Goal: Task Accomplishment & Management: Manage account settings

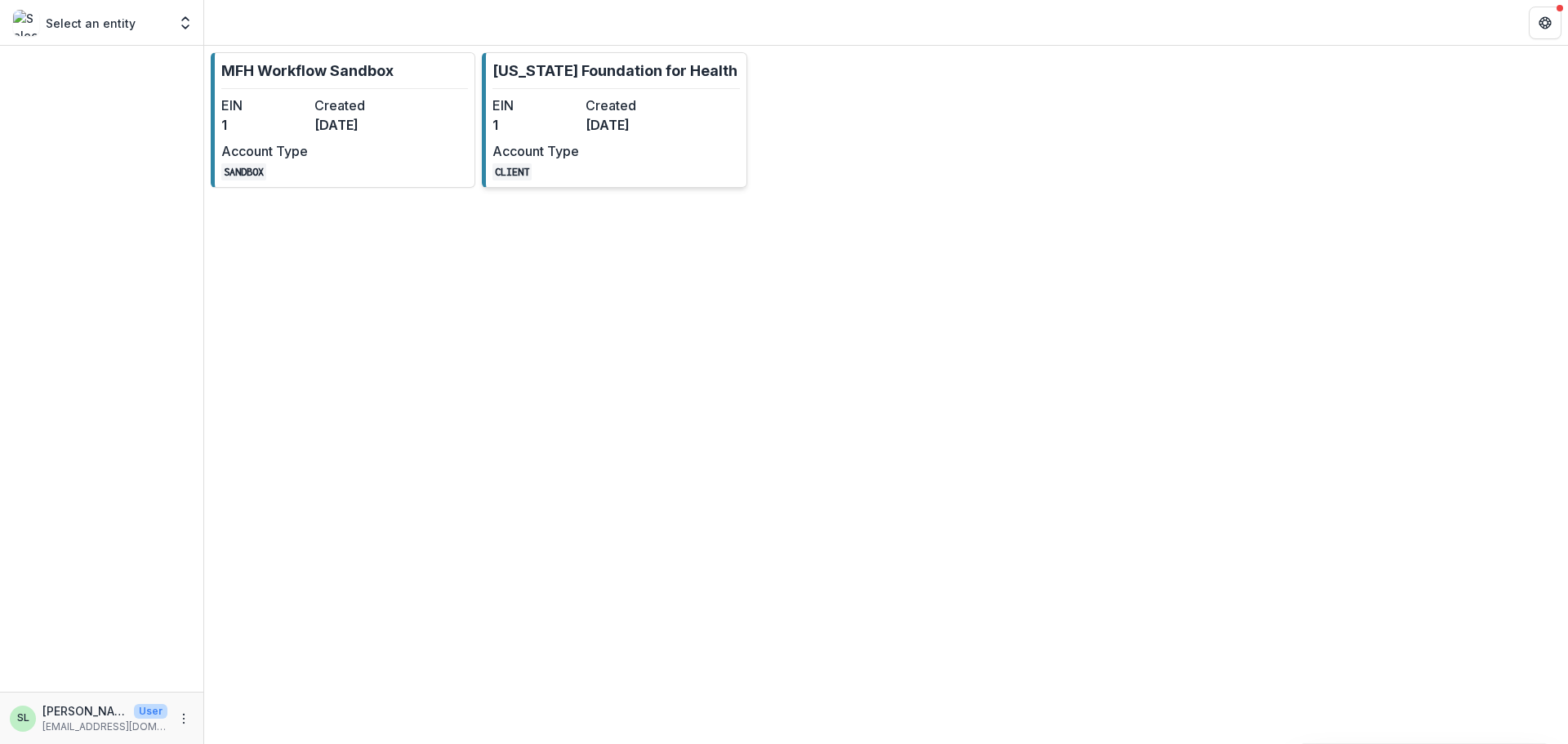
click at [569, 108] on dt "EIN" at bounding box center [535, 105] width 86 height 20
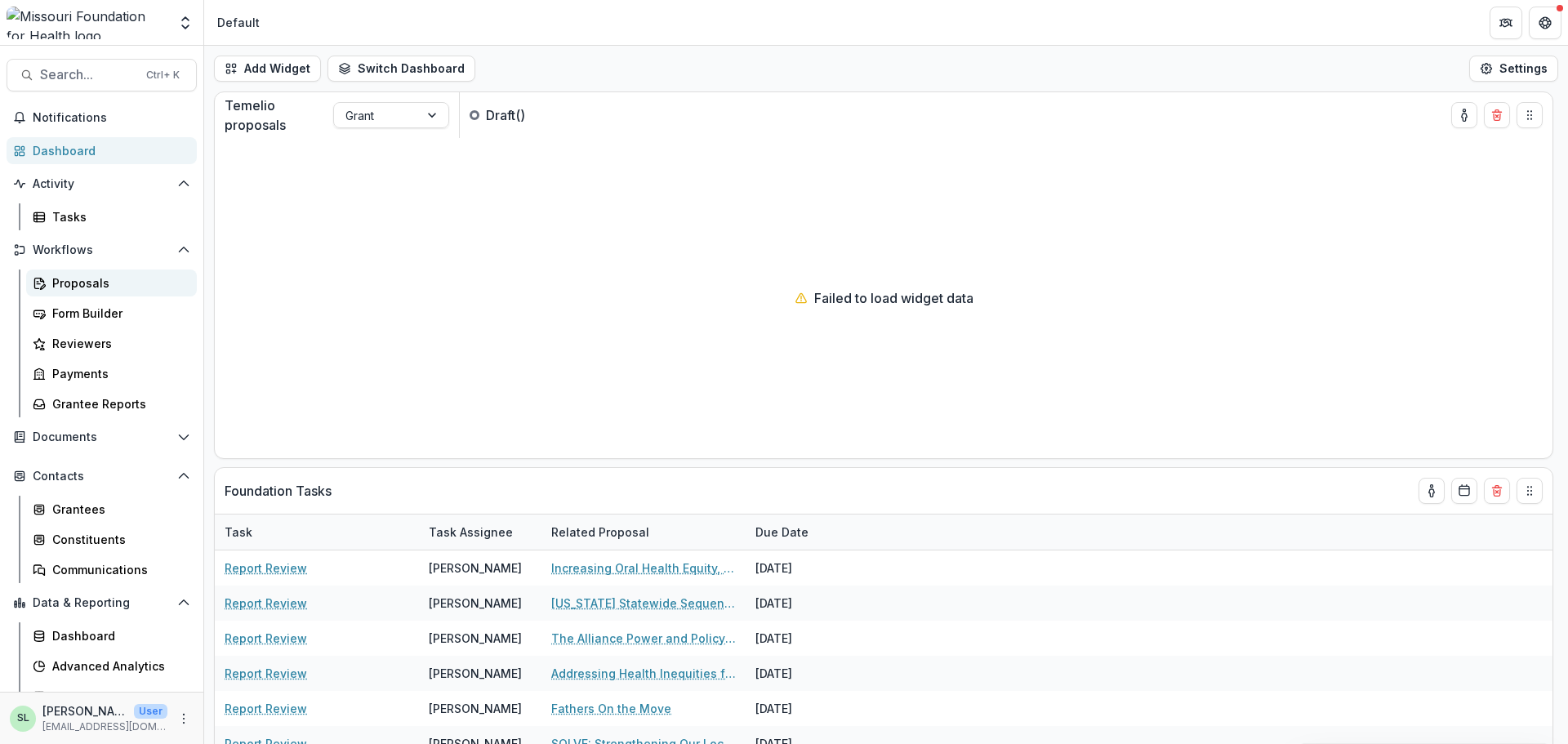
click at [61, 272] on link "Proposals" at bounding box center [111, 283] width 171 height 27
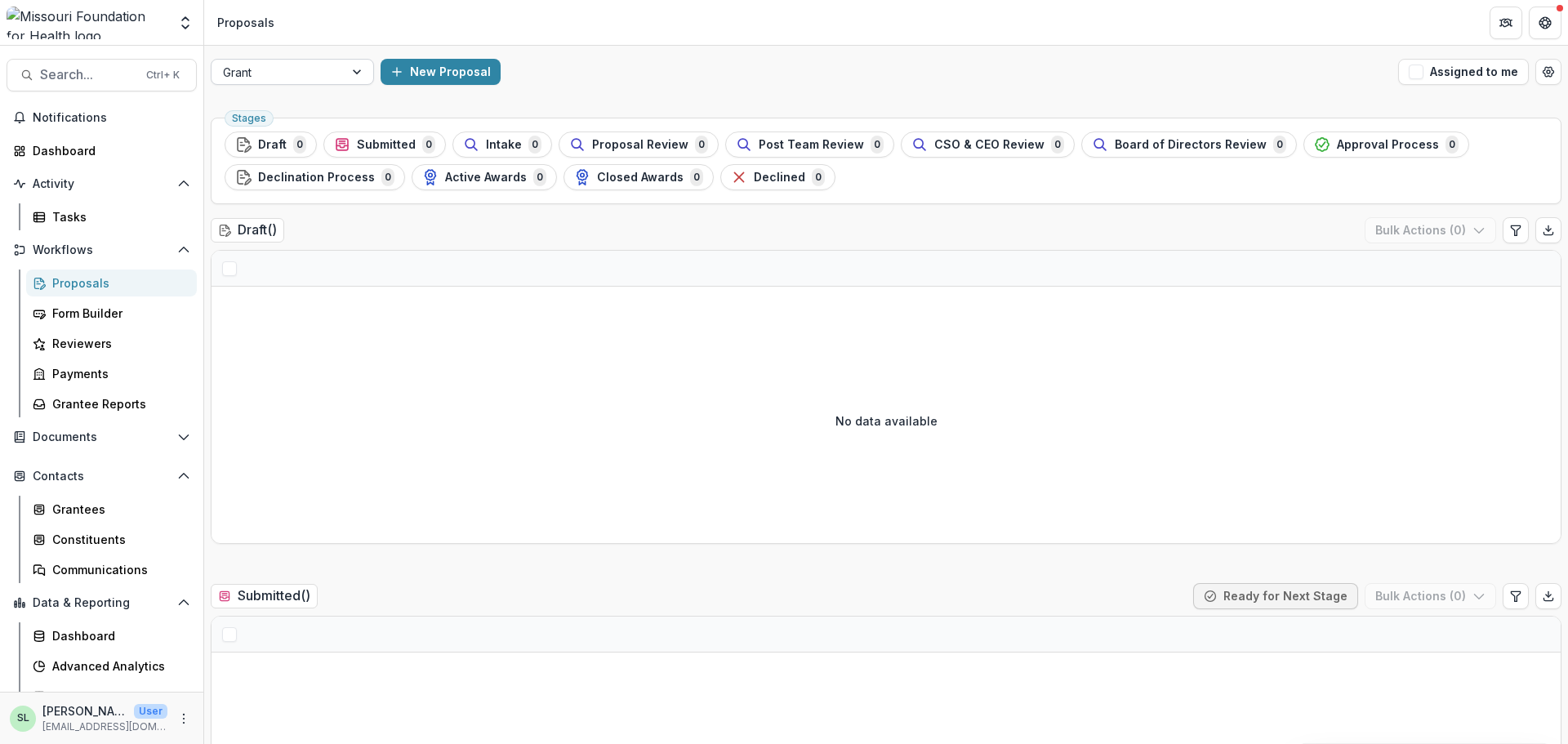
click at [345, 75] on div at bounding box center [358, 72] width 29 height 25
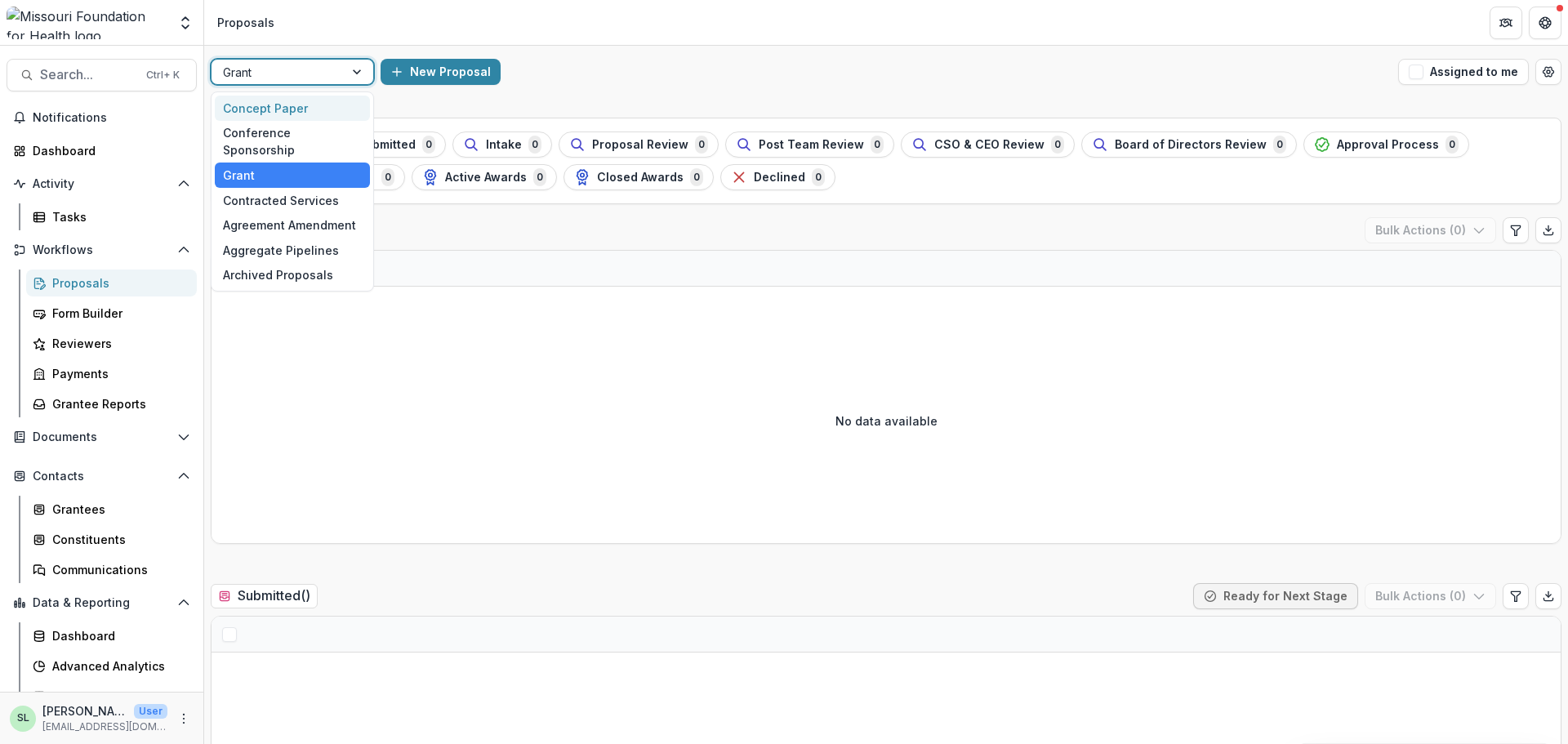
click at [329, 109] on div "Concept Paper" at bounding box center [292, 108] width 155 height 25
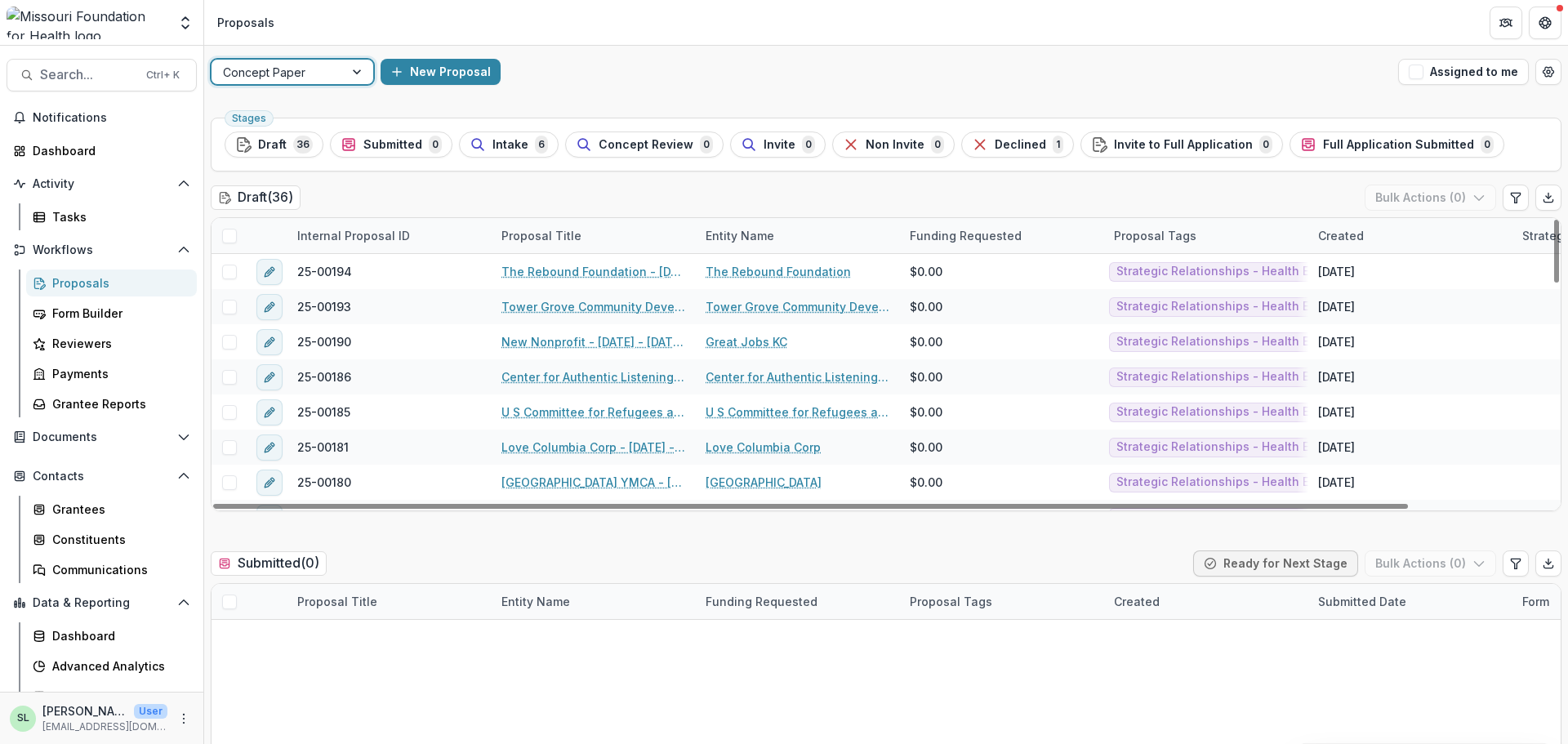
click at [337, 72] on div "Concept Paper" at bounding box center [278, 72] width 133 height 24
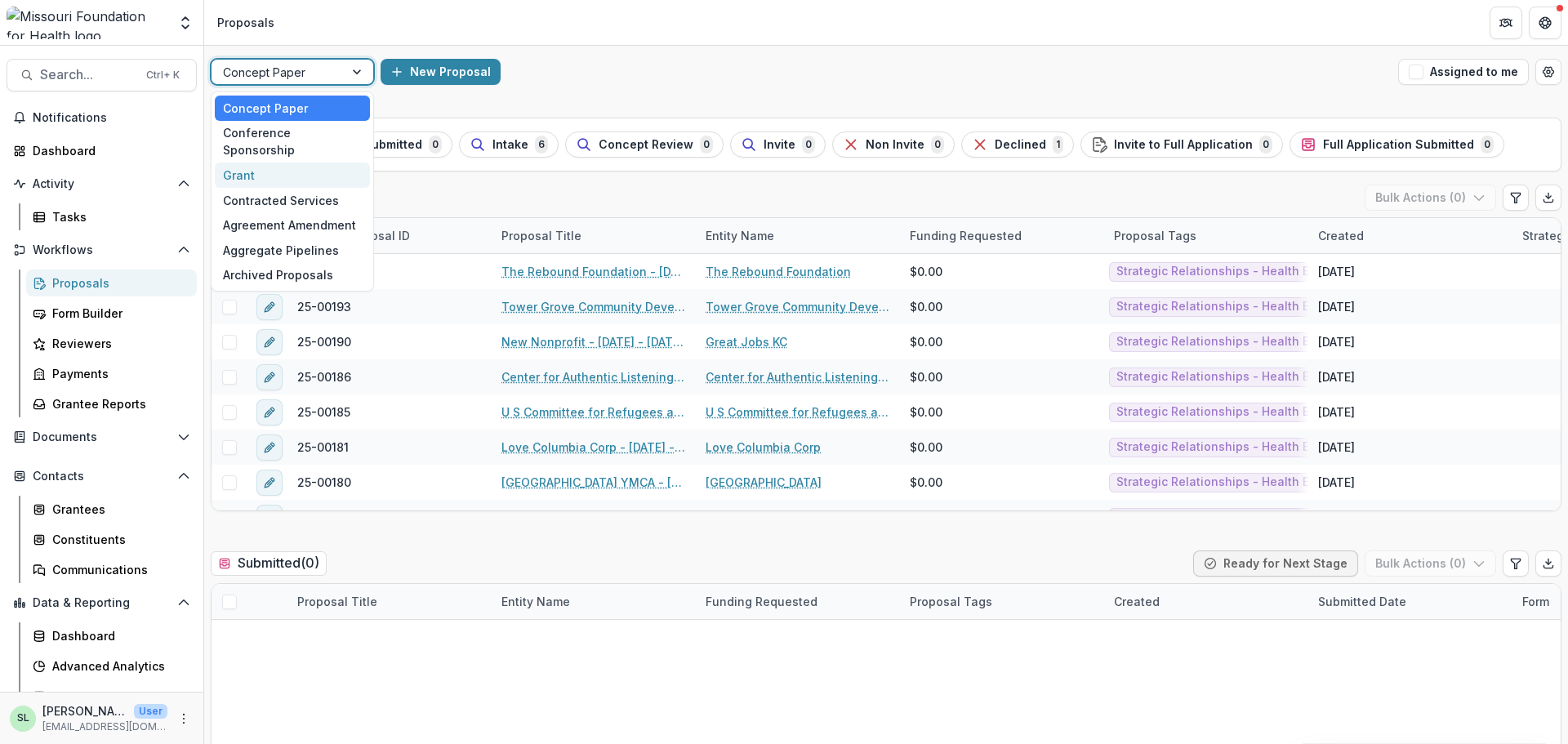
click at [311, 163] on div "Grant" at bounding box center [292, 175] width 155 height 25
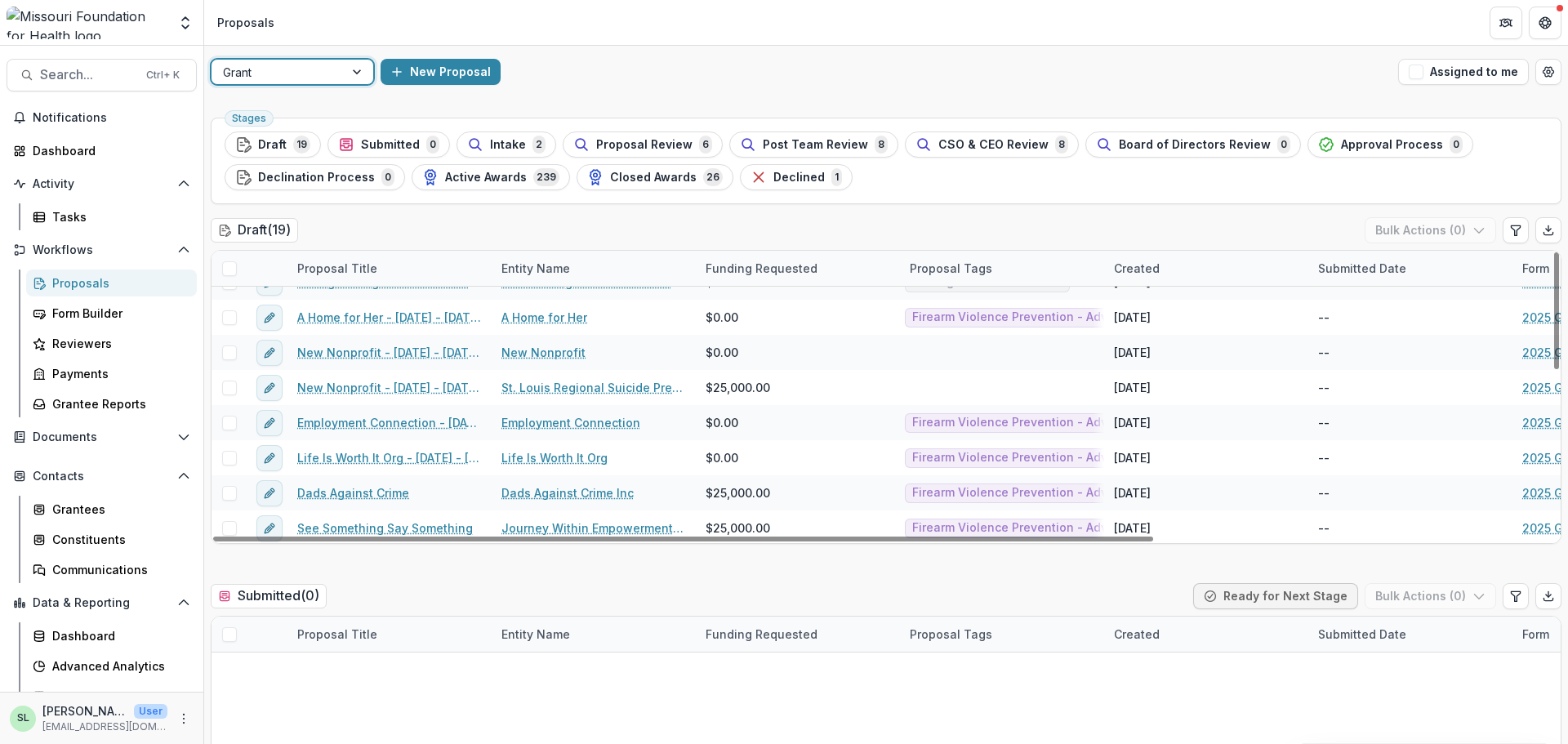
scroll to position [410, 0]
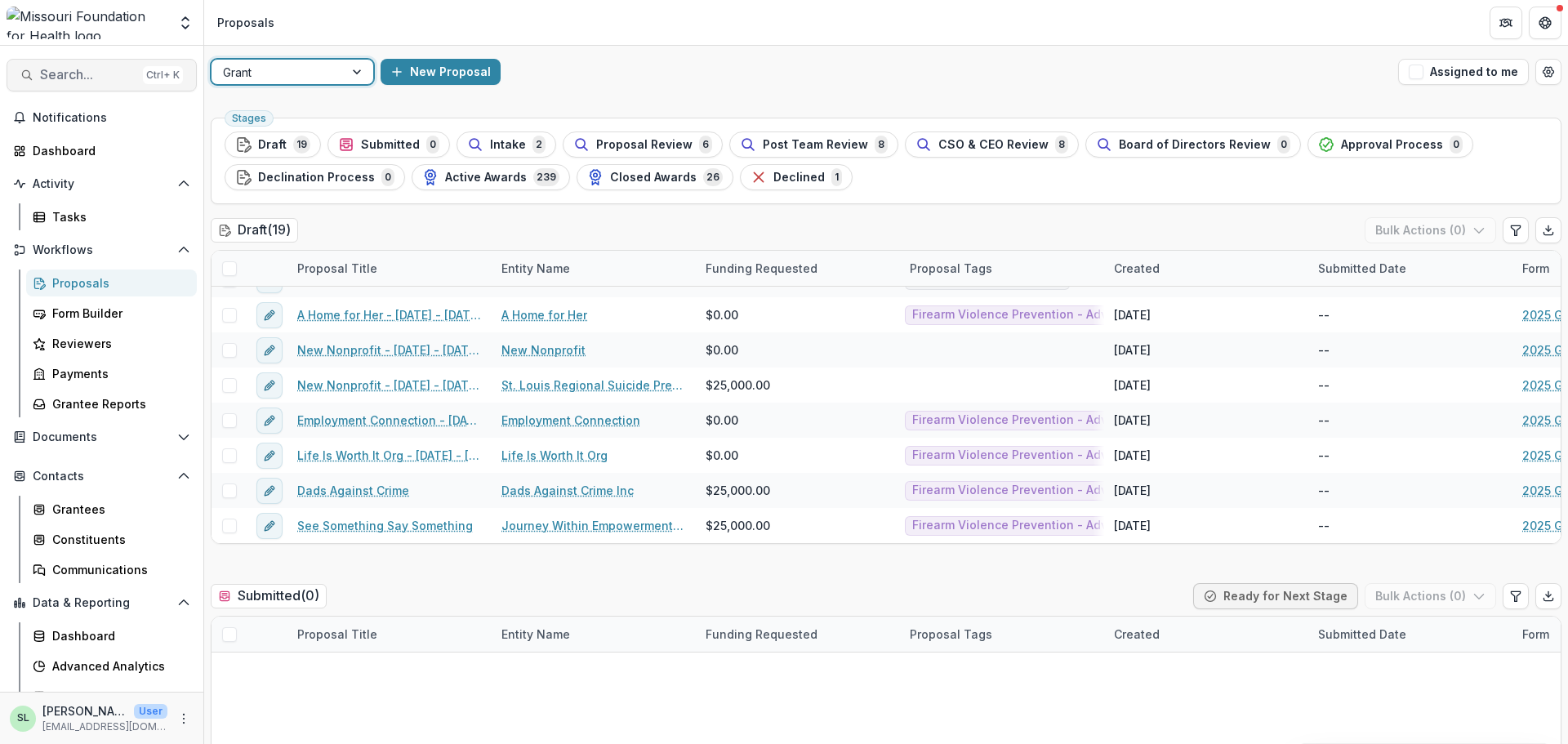
click at [77, 74] on span "Search..." at bounding box center [88, 74] width 96 height 15
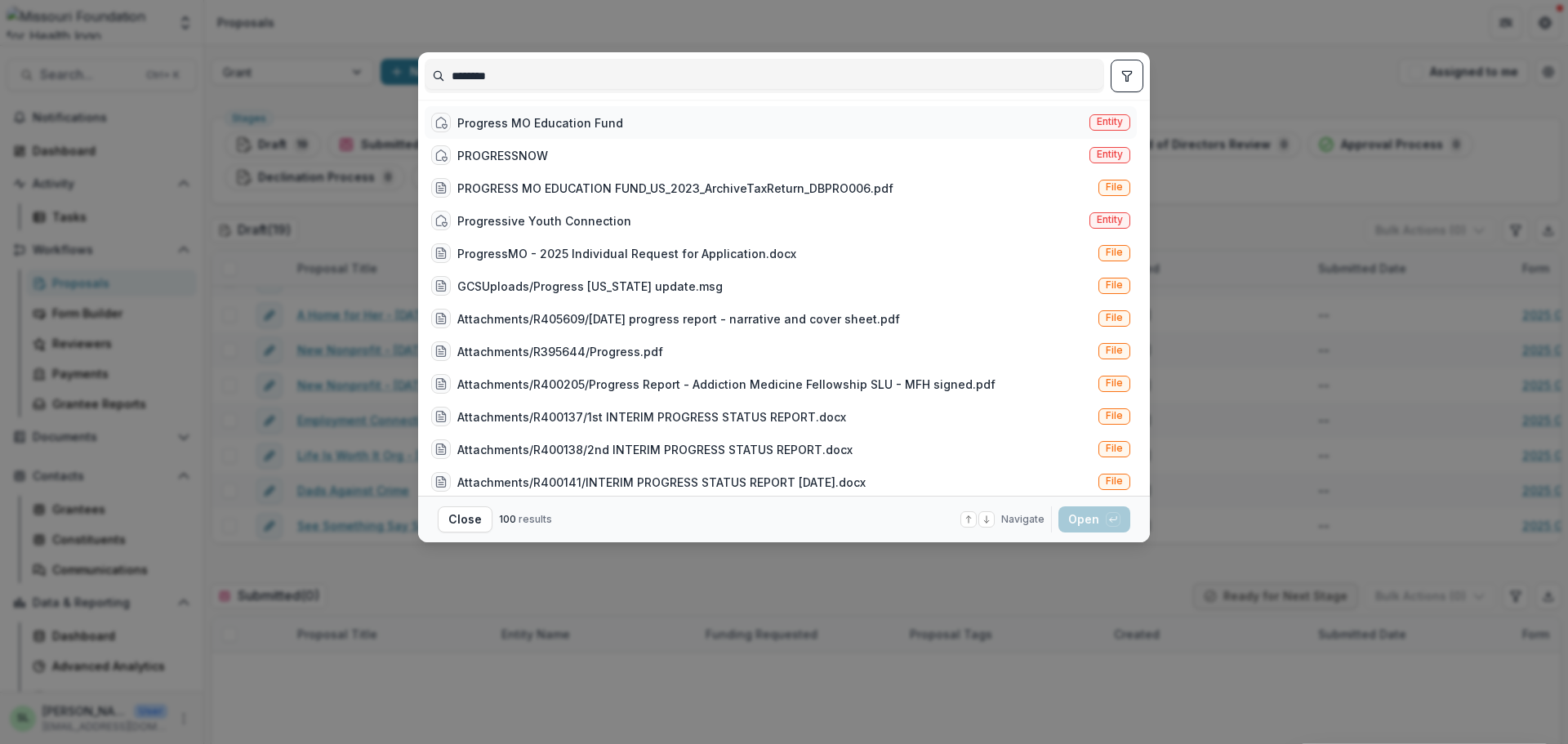
type input "********"
click at [518, 123] on div "Progress MO Education Fund" at bounding box center [540, 122] width 166 height 17
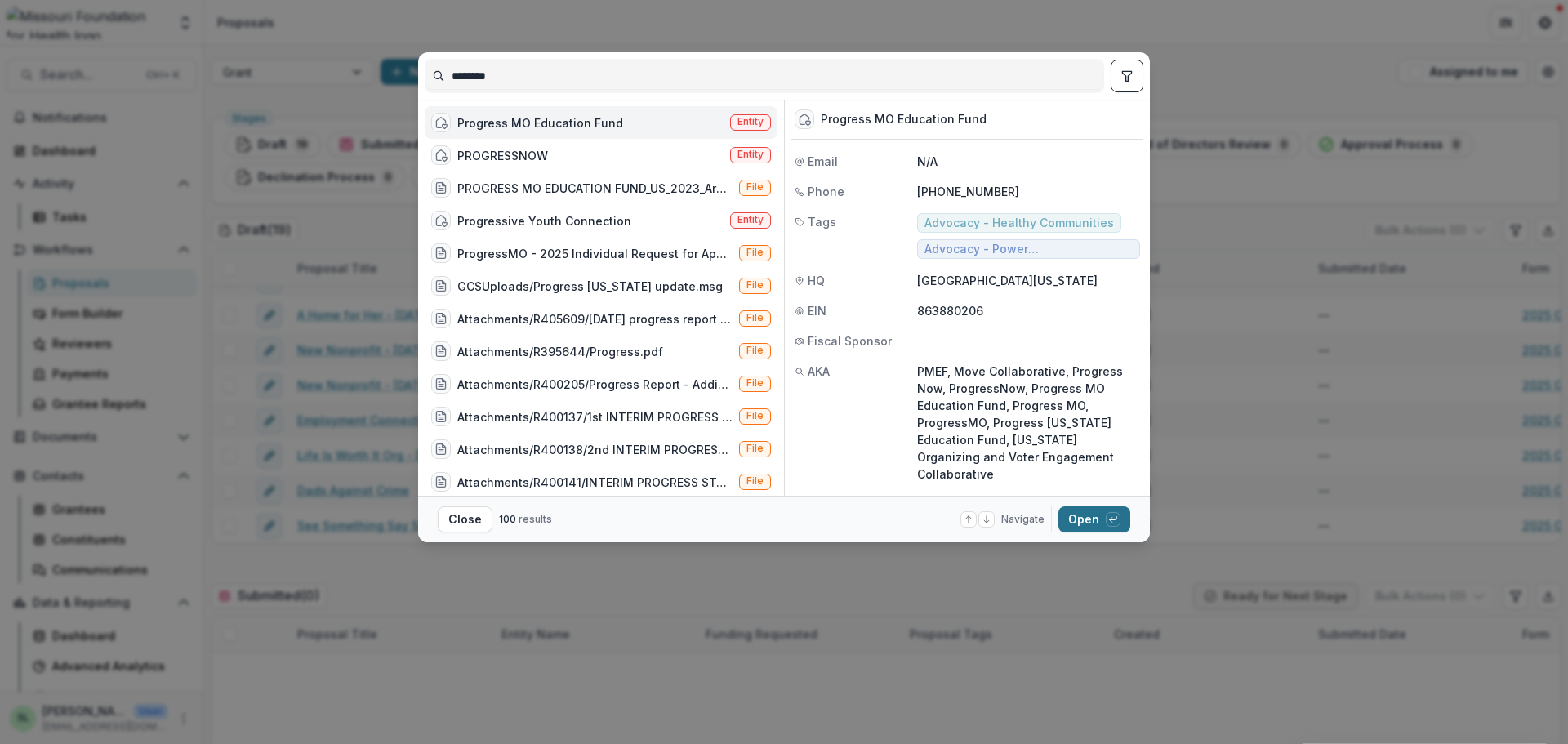
click at [1076, 515] on button "Open with enter key" at bounding box center [1094, 519] width 72 height 26
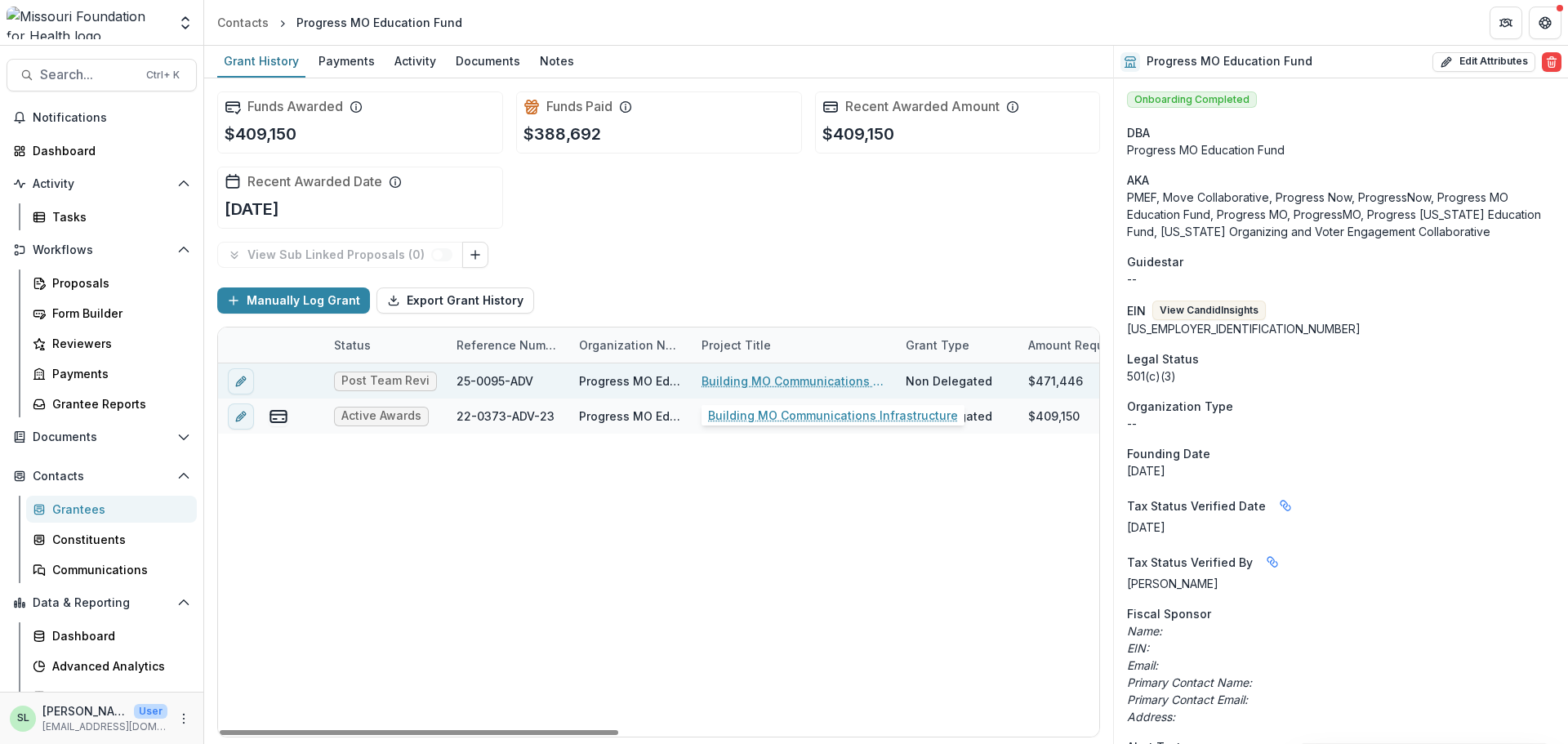
click at [820, 379] on link "Building MO Communications Infrastructure" at bounding box center [793, 380] width 184 height 17
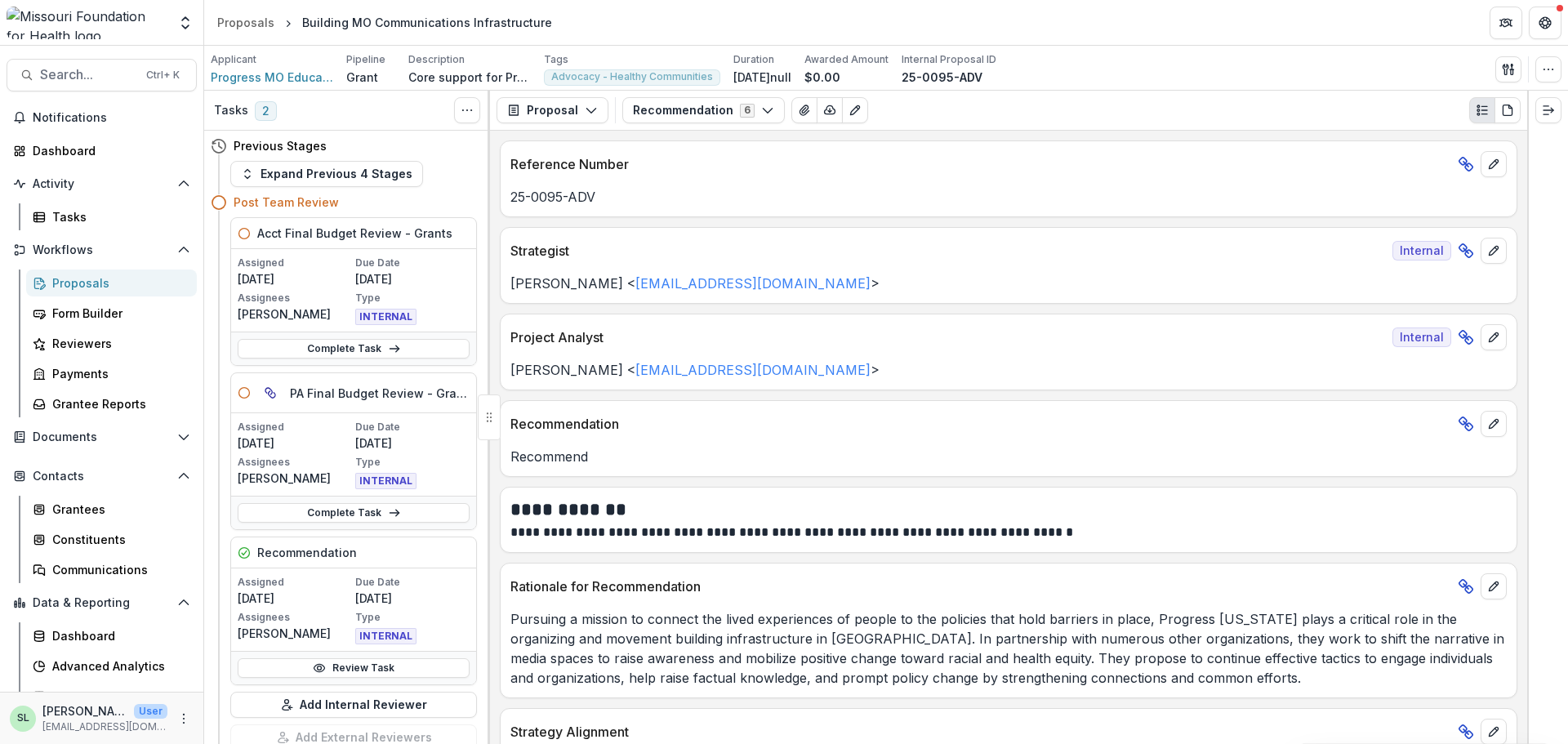
click at [80, 281] on div "Proposals" at bounding box center [118, 282] width 132 height 17
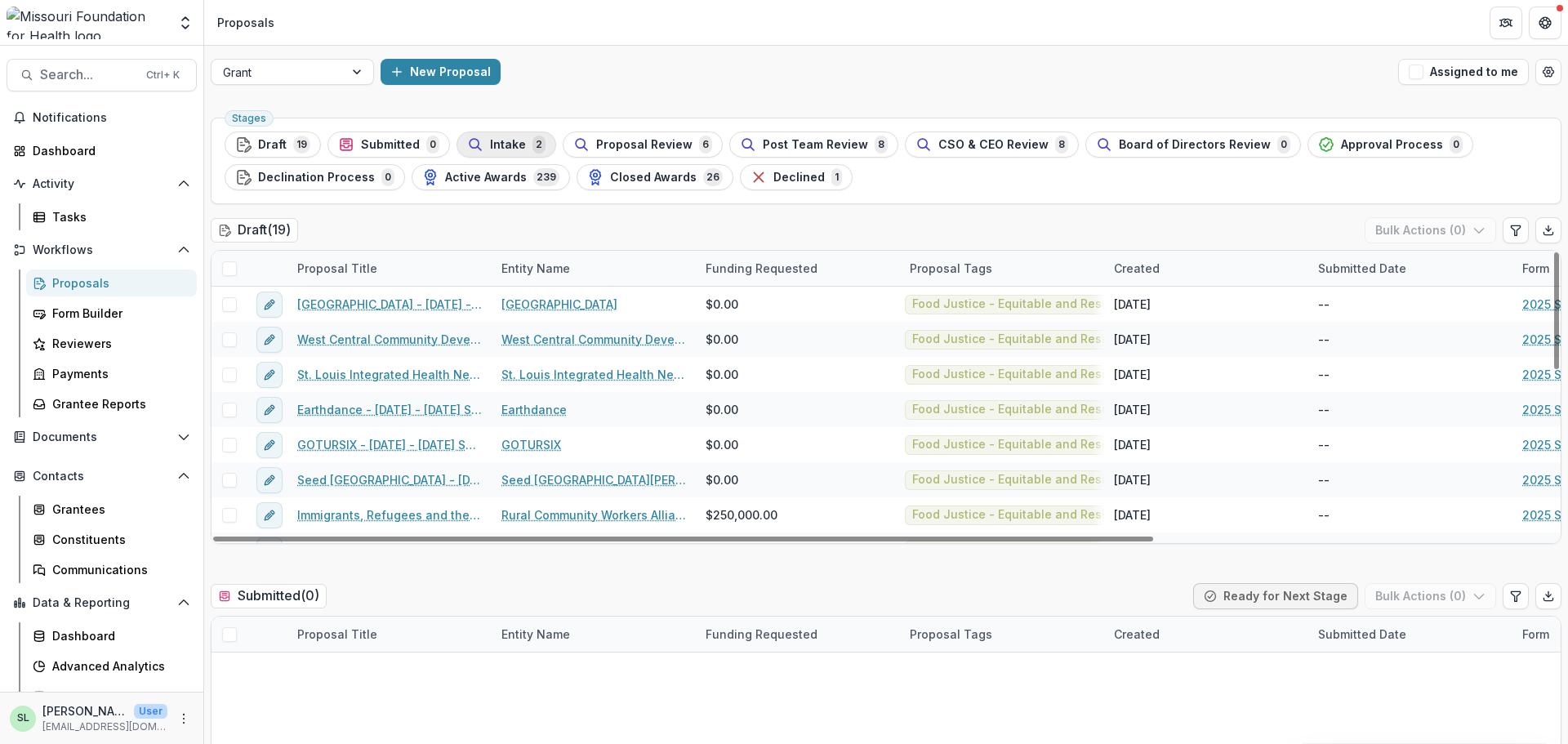
click at [500, 142] on span "Intake" at bounding box center [508, 145] width 36 height 14
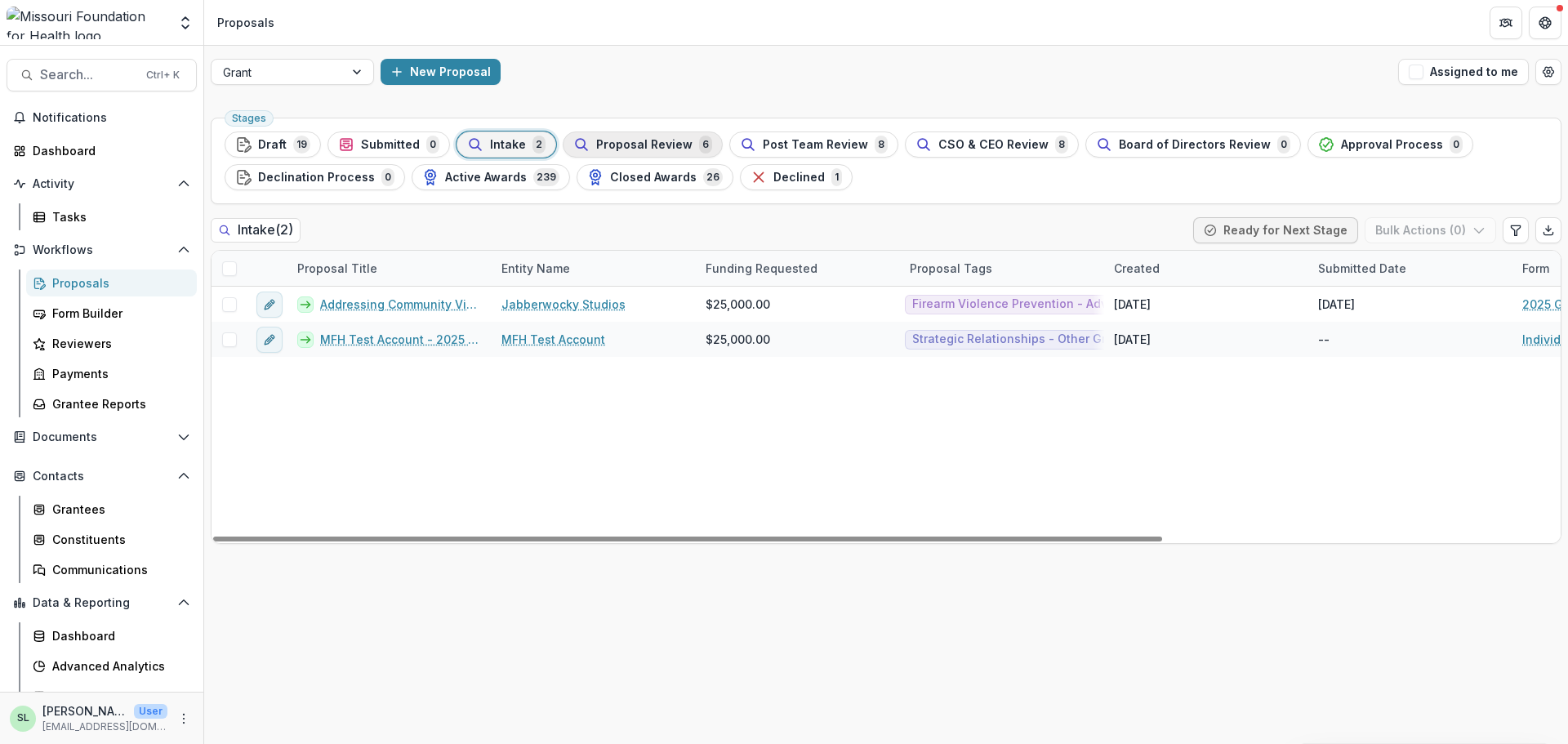
click at [654, 146] on span "Proposal Review" at bounding box center [645, 145] width 96 height 14
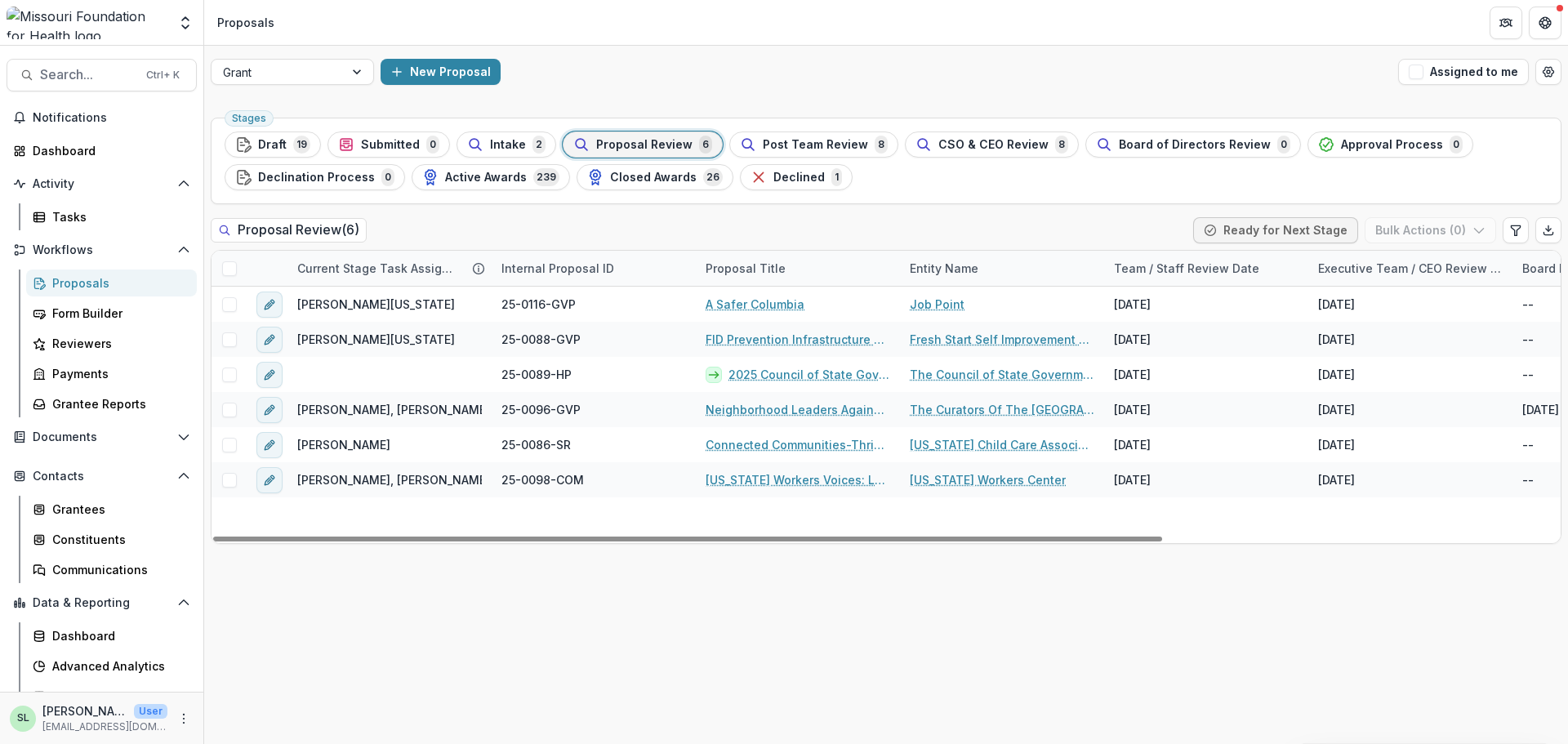
drag, startPoint x: 806, startPoint y: 537, endPoint x: 734, endPoint y: 519, distance: 74.2
click at [735, 537] on div at bounding box center [687, 539] width 949 height 5
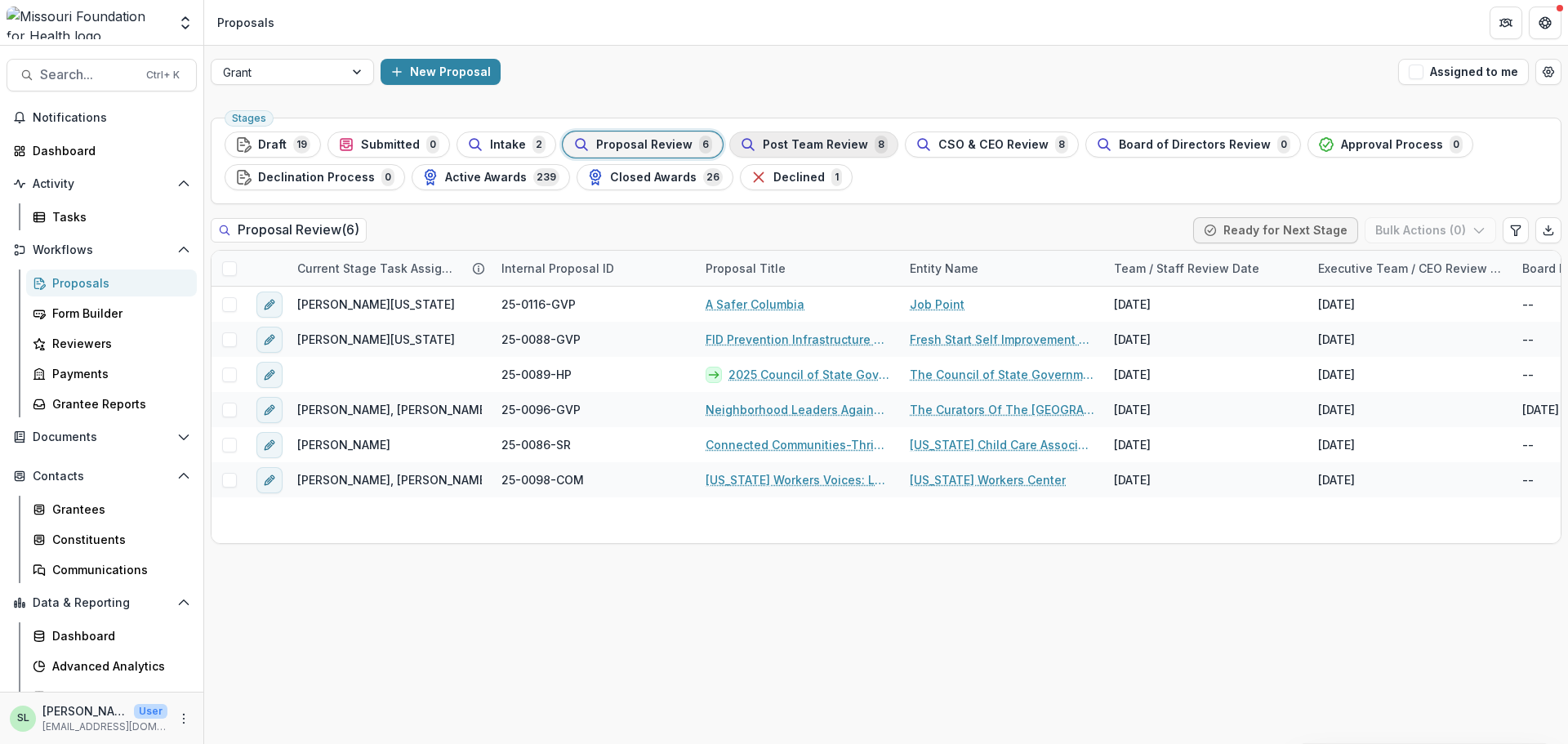
click at [833, 144] on span "Post Team Review" at bounding box center [816, 145] width 105 height 14
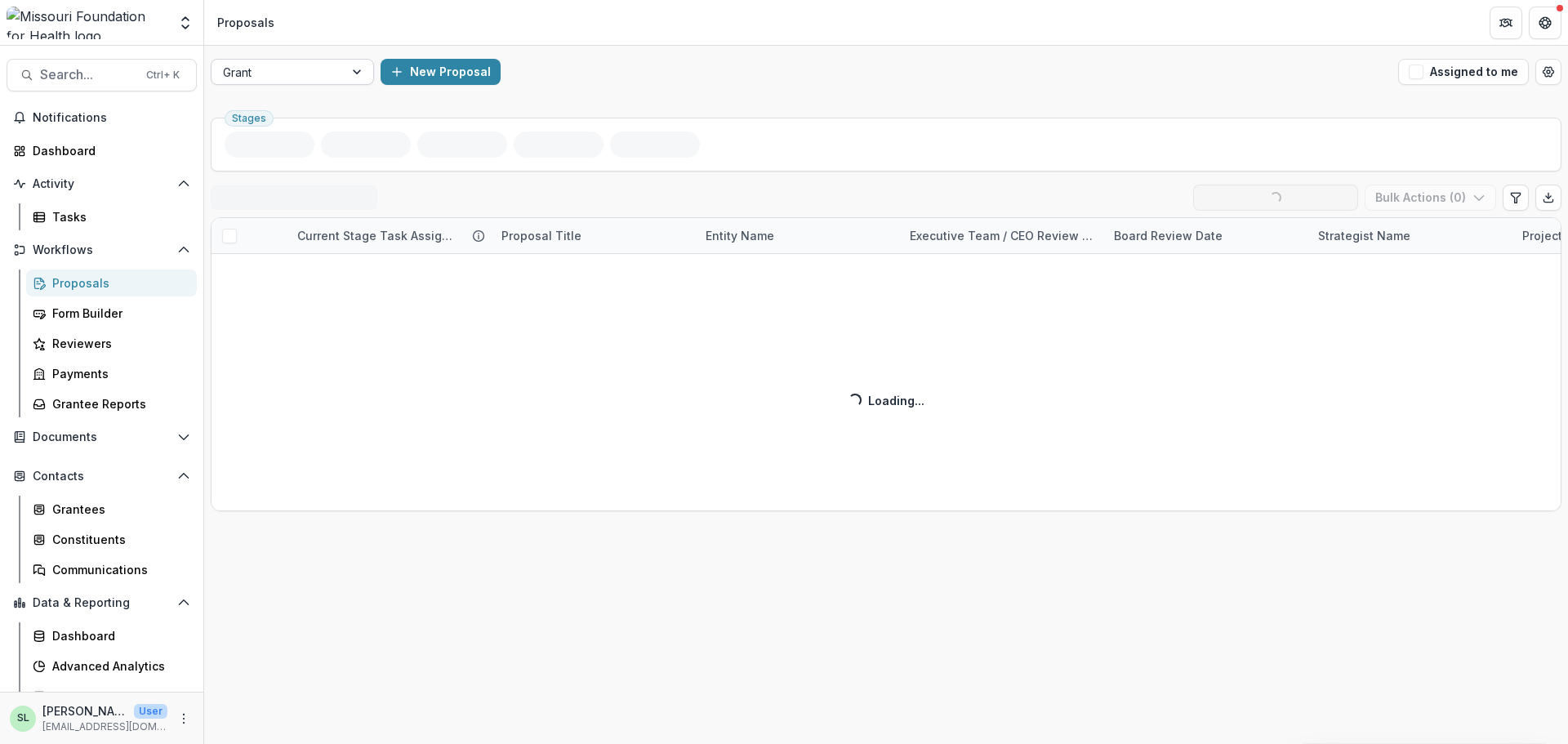
click at [356, 82] on div at bounding box center [358, 72] width 29 height 25
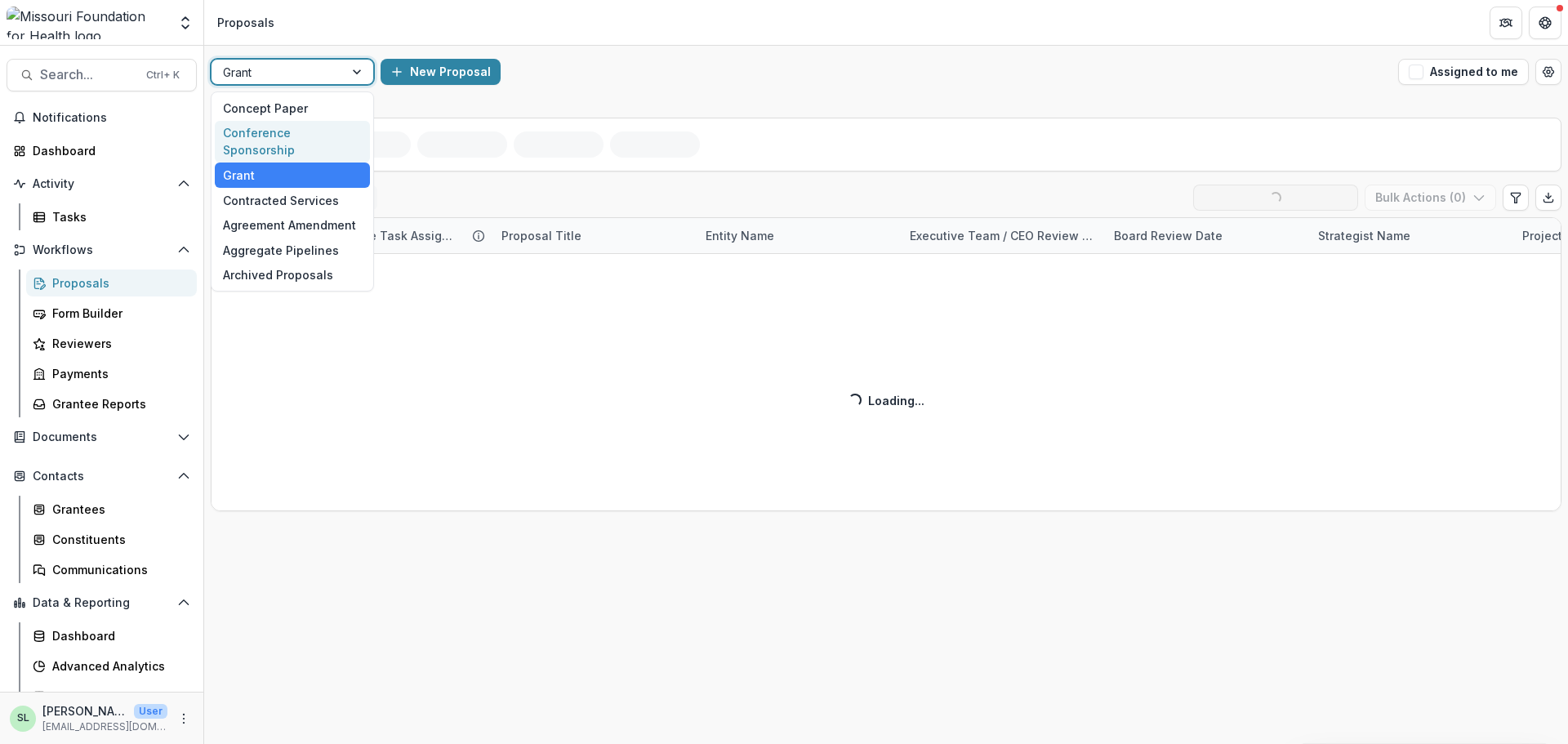
click at [335, 135] on div "Conference Sponsorship" at bounding box center [292, 142] width 155 height 43
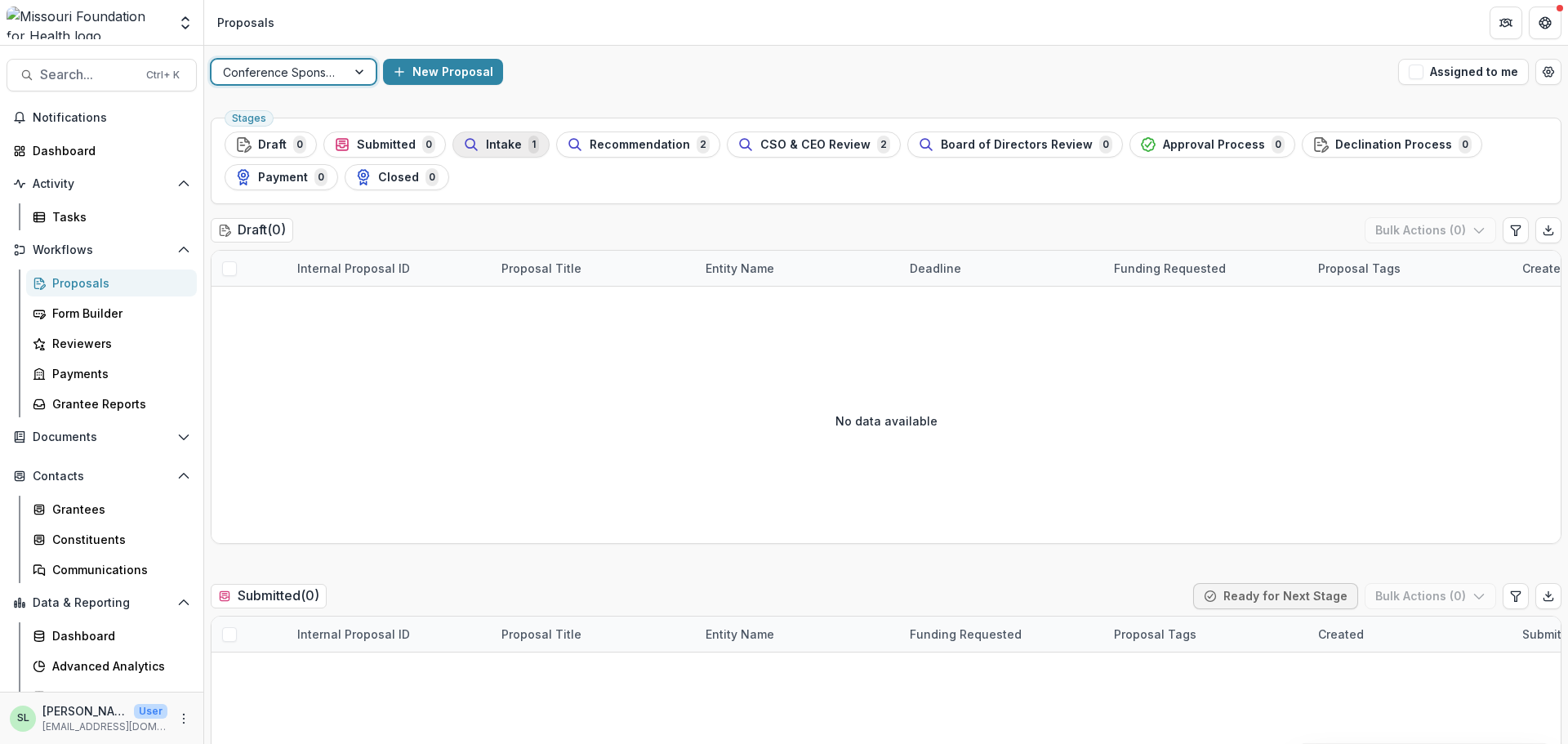
click at [498, 144] on span "Intake" at bounding box center [504, 145] width 36 height 14
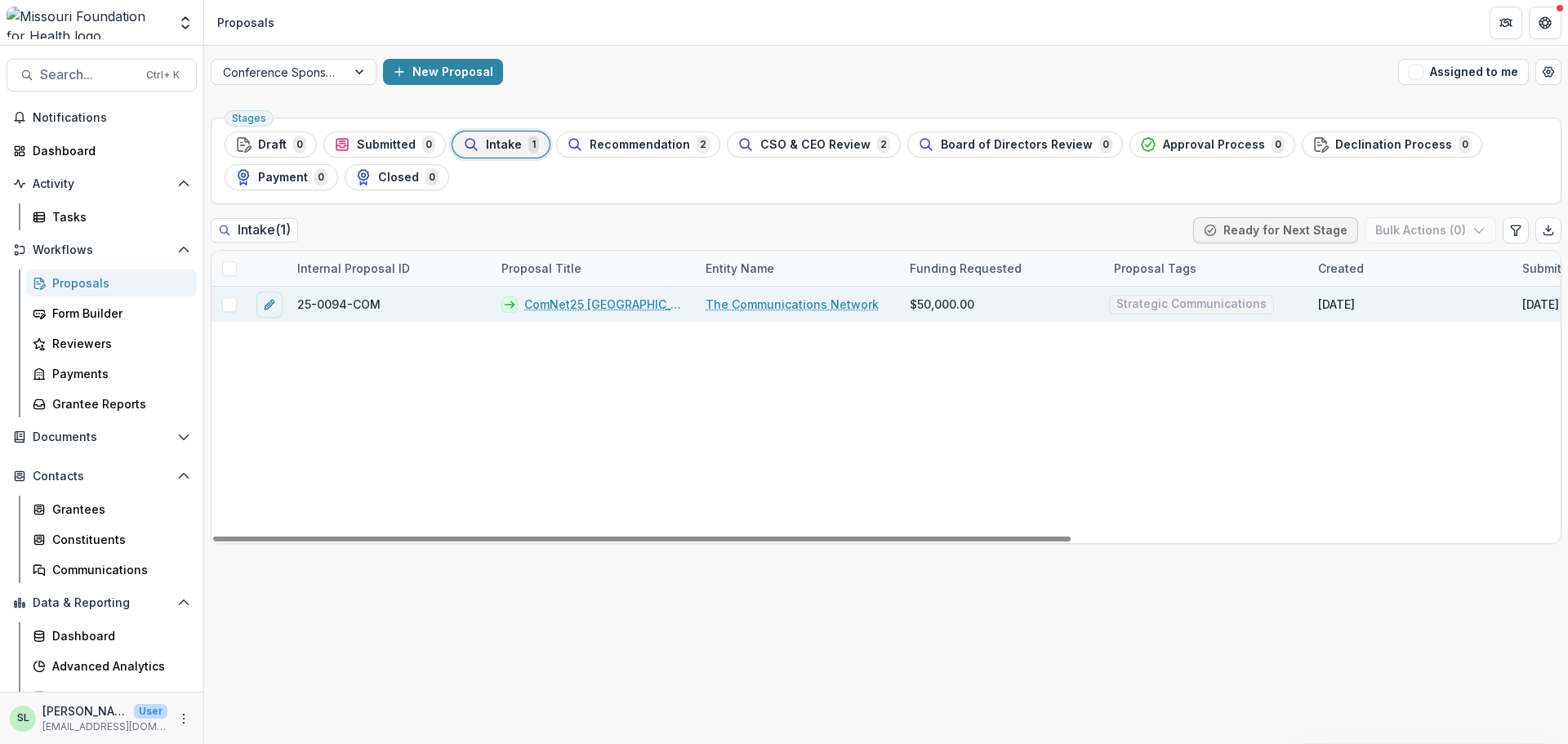
click at [564, 301] on link "ComNet25 [GEOGRAPHIC_DATA]" at bounding box center [605, 303] width 162 height 17
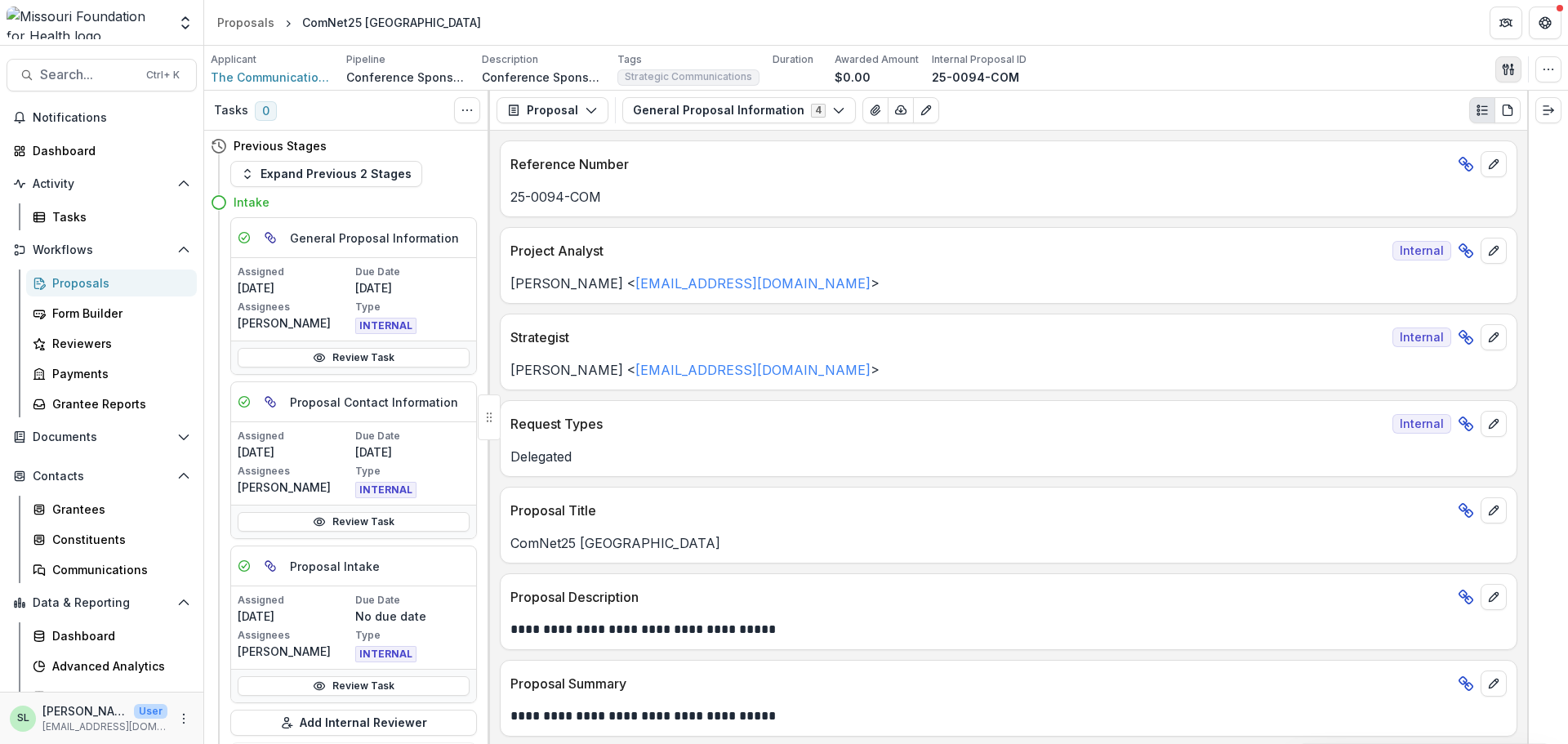
click at [1511, 75] on icon "button" at bounding box center [1508, 69] width 13 height 13
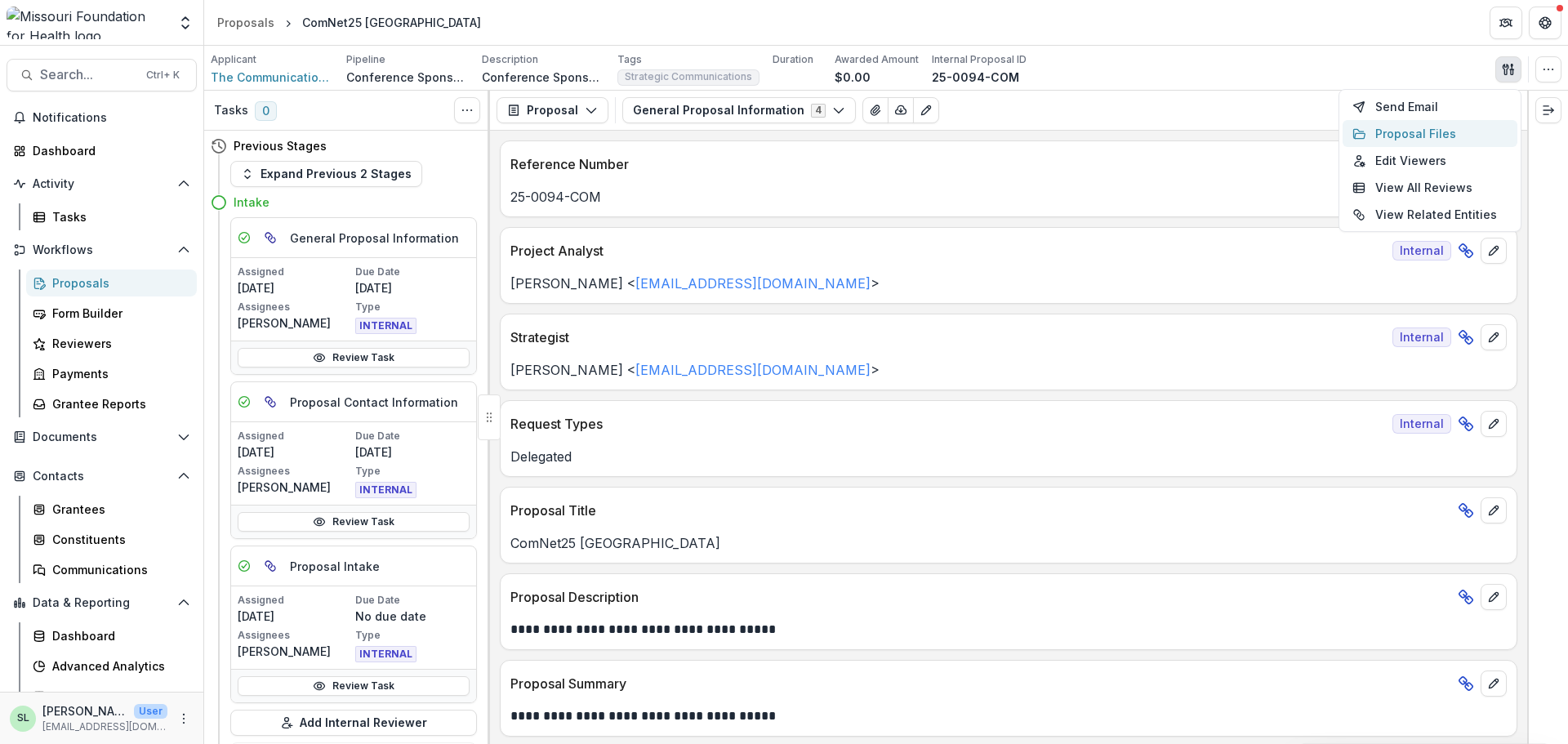
click at [1427, 134] on button "Proposal Files" at bounding box center [1430, 133] width 175 height 27
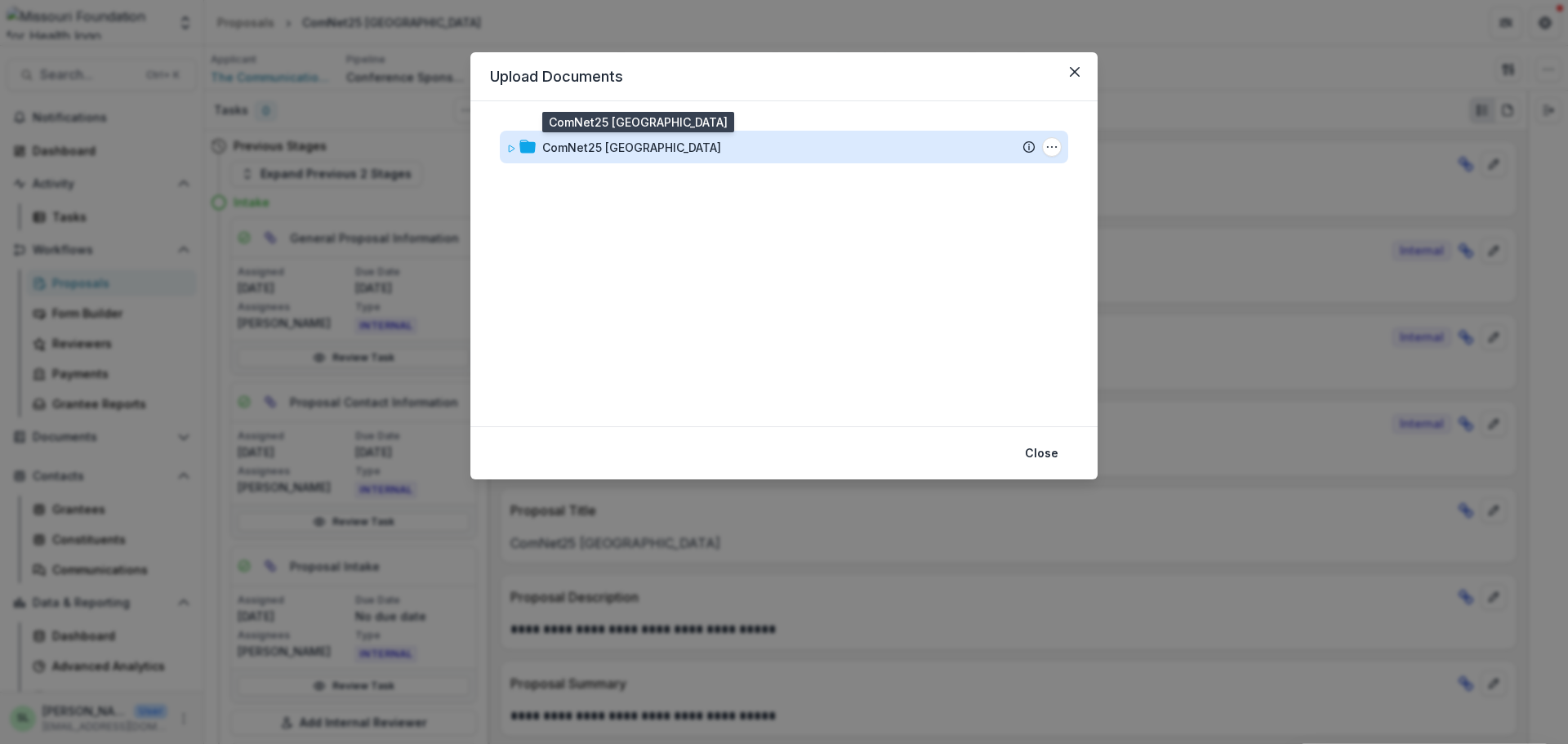
click at [553, 150] on div "ComNet25 [GEOGRAPHIC_DATA]" at bounding box center [631, 147] width 179 height 17
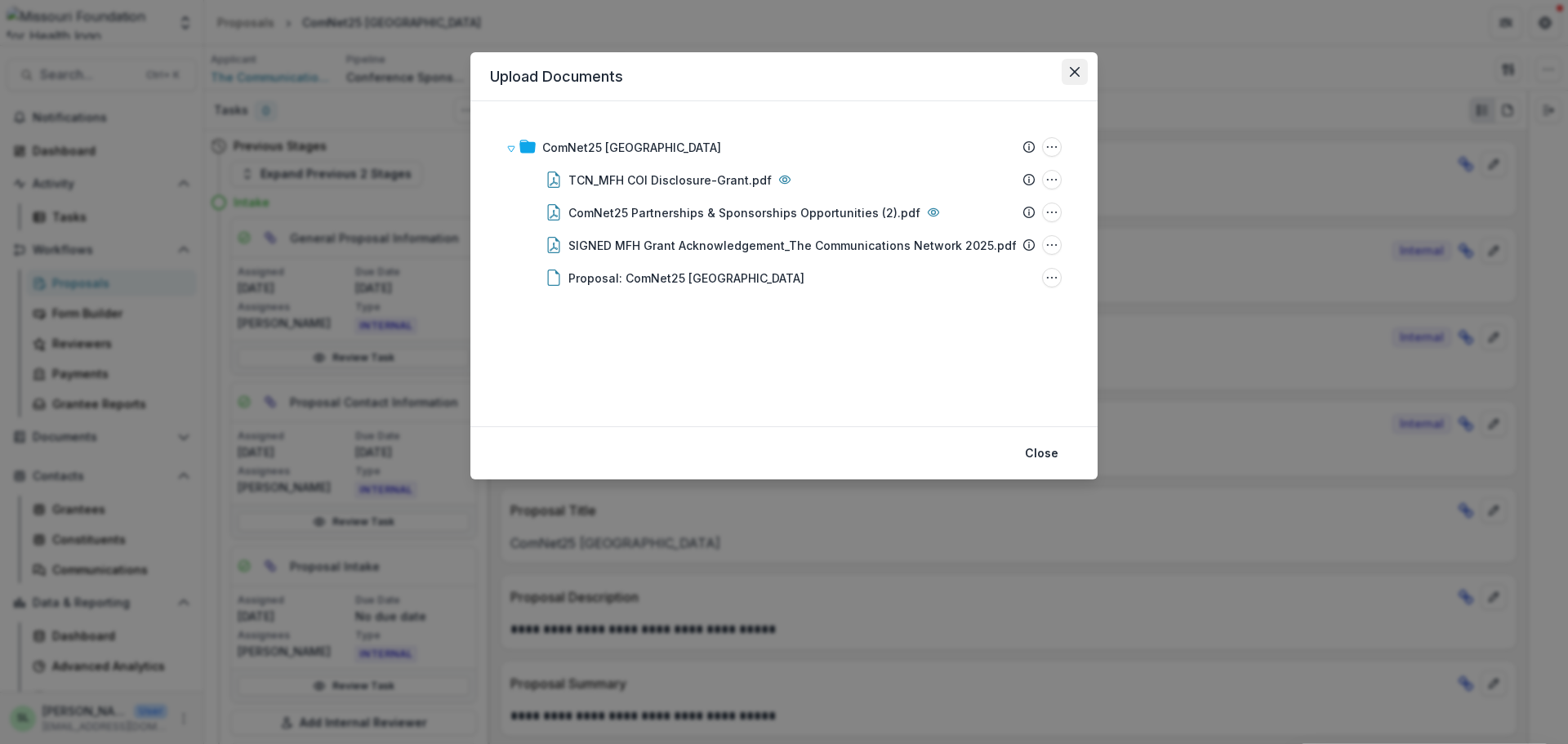
click at [1073, 66] on button "Close" at bounding box center [1075, 71] width 26 height 26
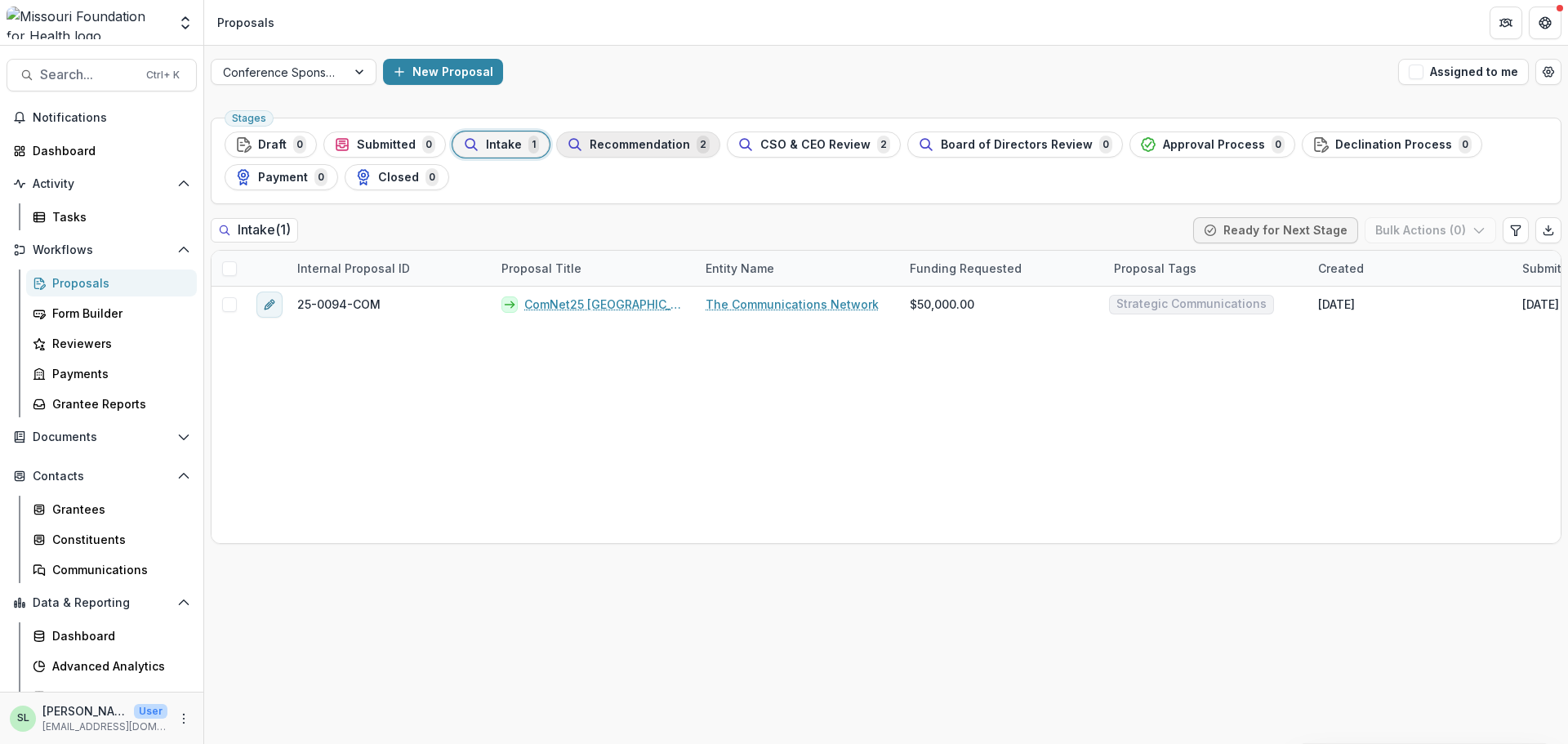
click at [640, 150] on span "Recommendation" at bounding box center [639, 145] width 101 height 14
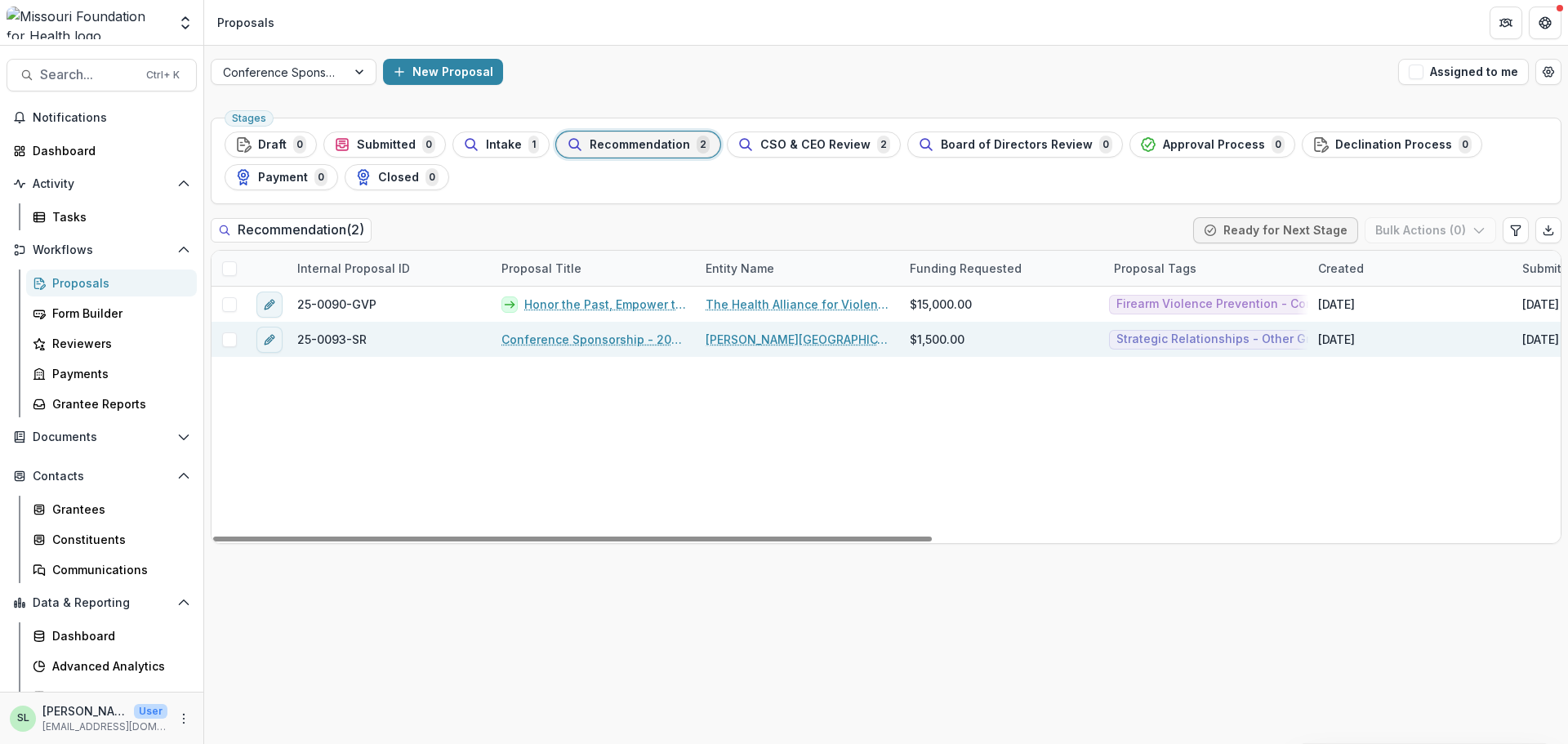
click at [604, 342] on link "Conference Sponsorship - 2025 [PERSON_NAME] Nonprofit Leadership Conference" at bounding box center [593, 339] width 184 height 17
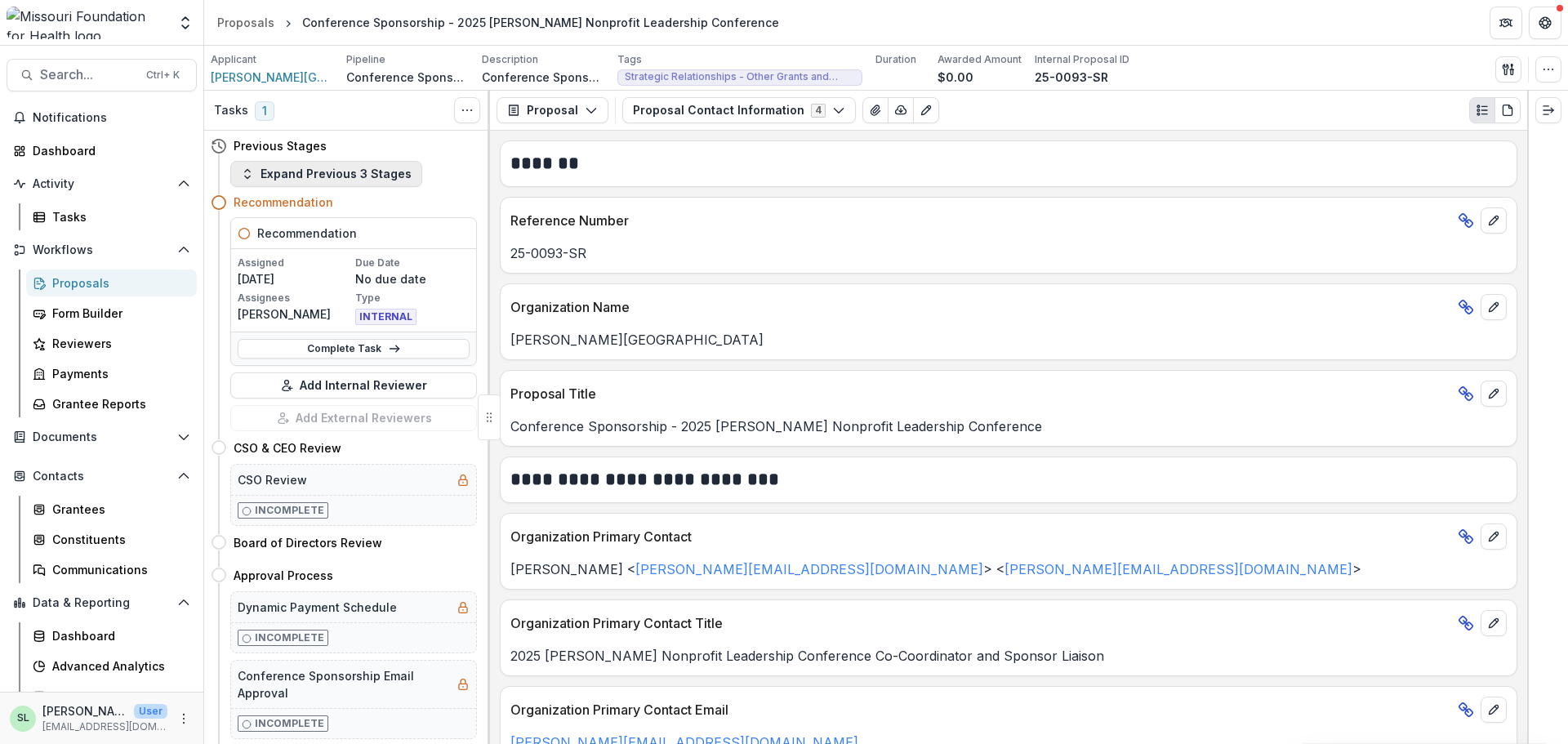
click at [366, 174] on button "Expand Previous 3 Stages" at bounding box center [327, 174] width 192 height 26
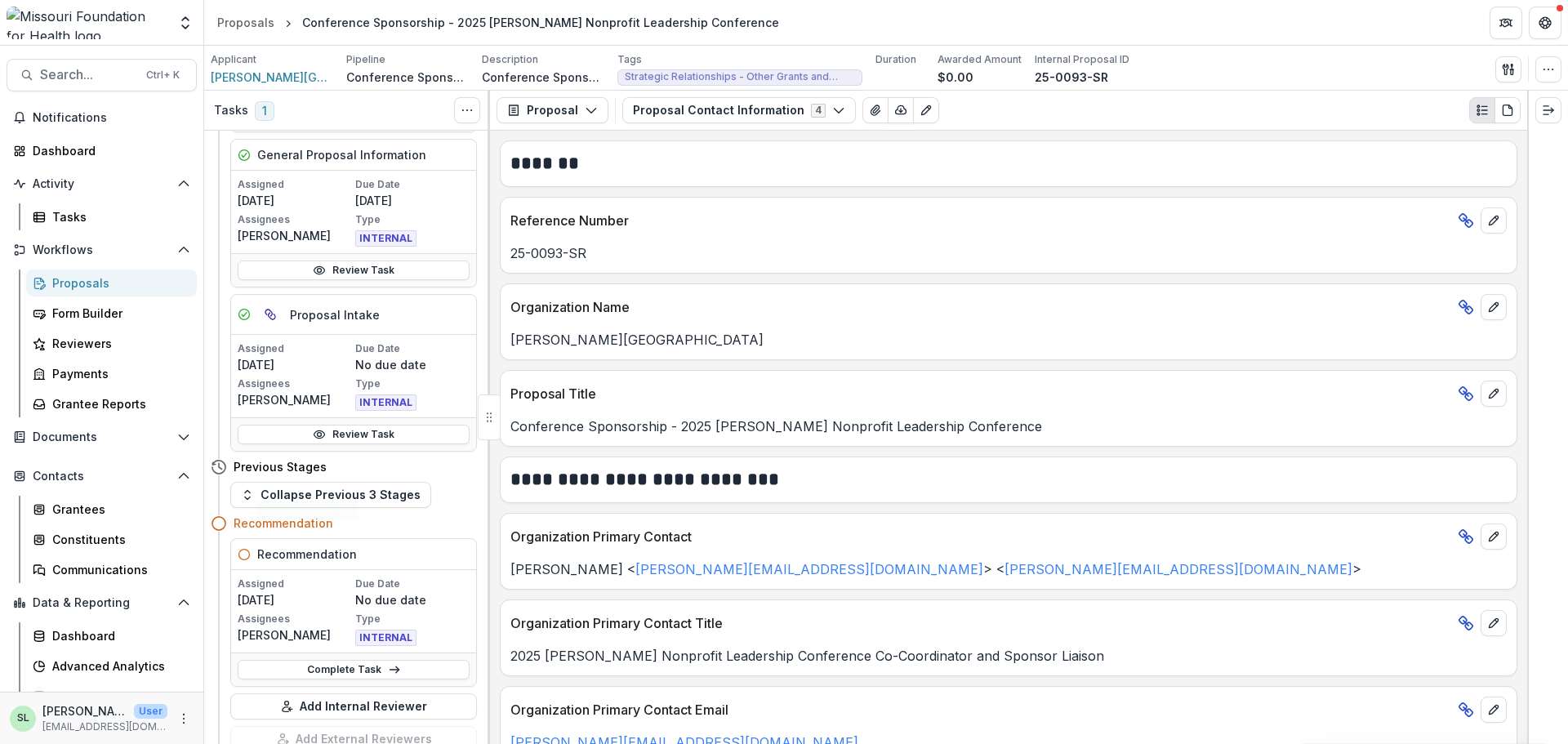
scroll to position [408, 0]
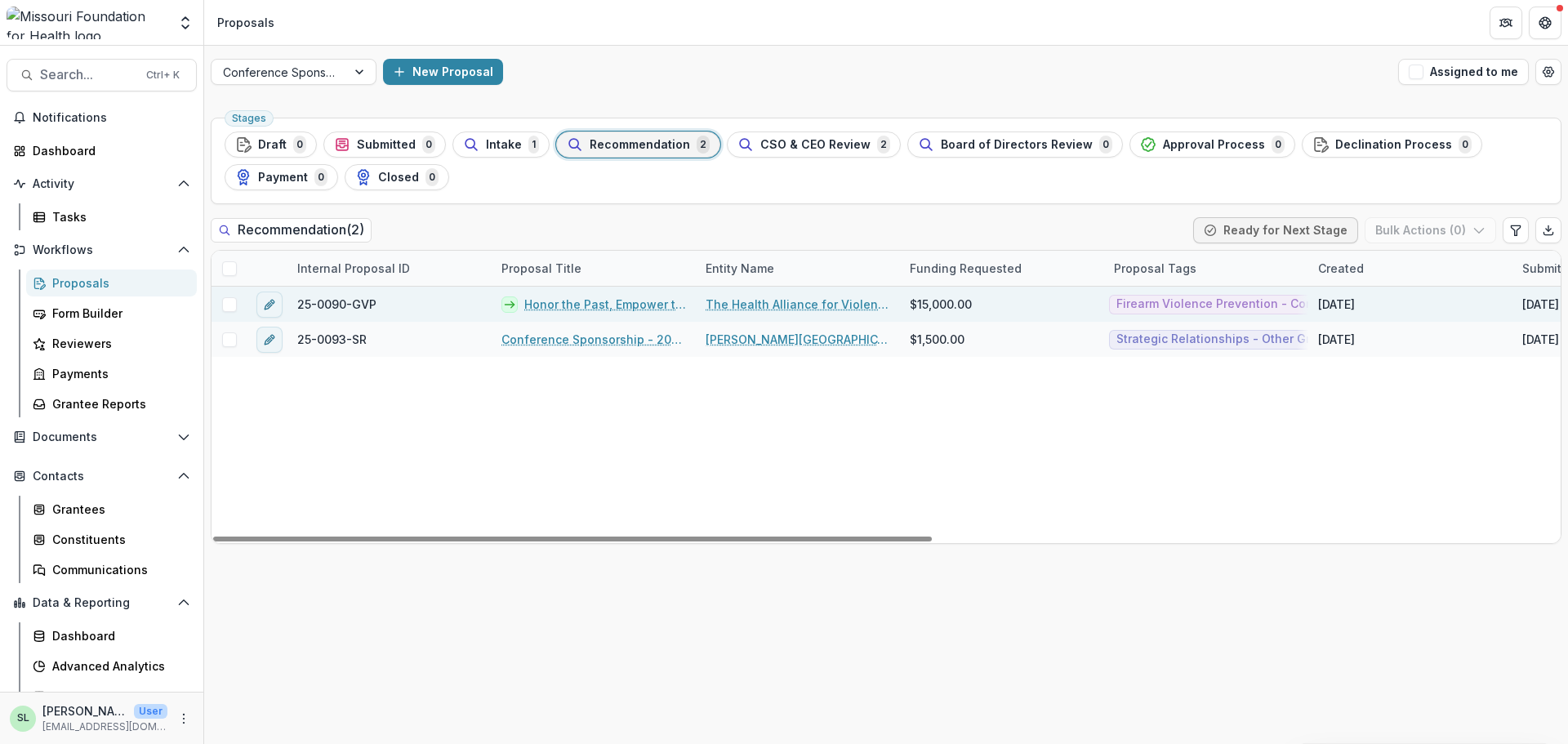
click at [594, 300] on link "Honor the Past, Empower the Future: Celebrating 15 Years of the HAVI" at bounding box center [605, 303] width 162 height 17
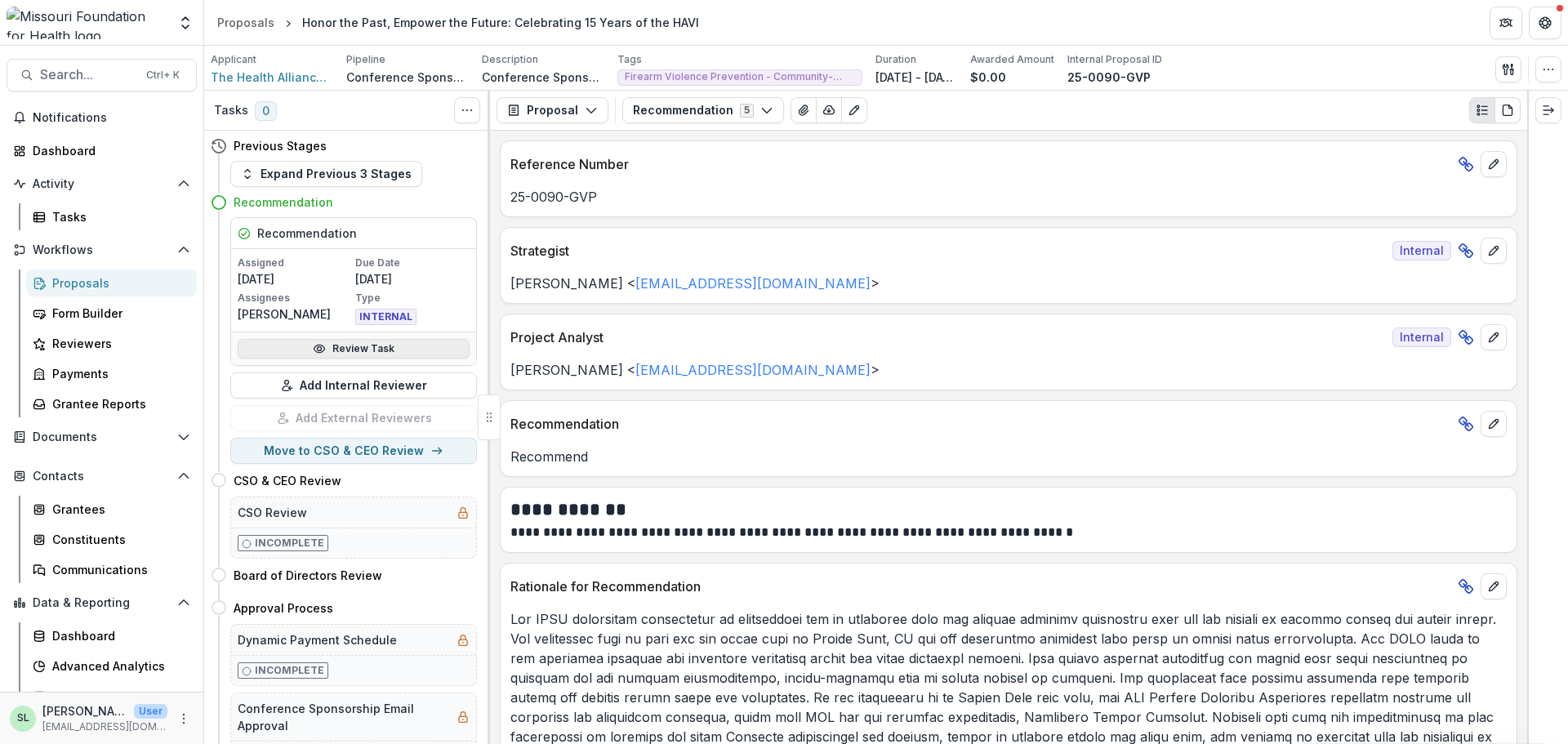
click at [294, 347] on link "Review Task" at bounding box center [353, 349] width 232 height 20
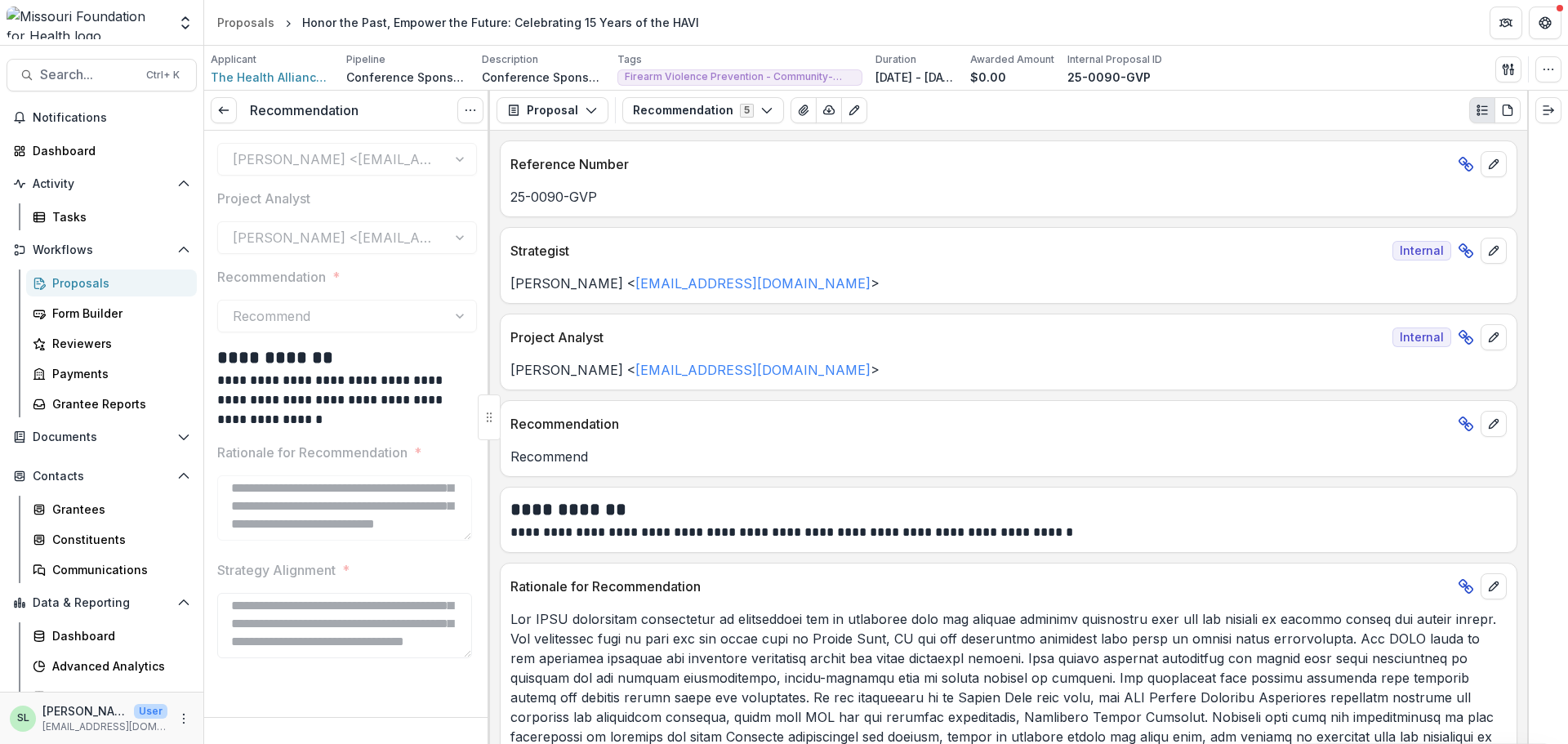
scroll to position [560, 0]
click at [225, 106] on icon at bounding box center [223, 110] width 13 height 13
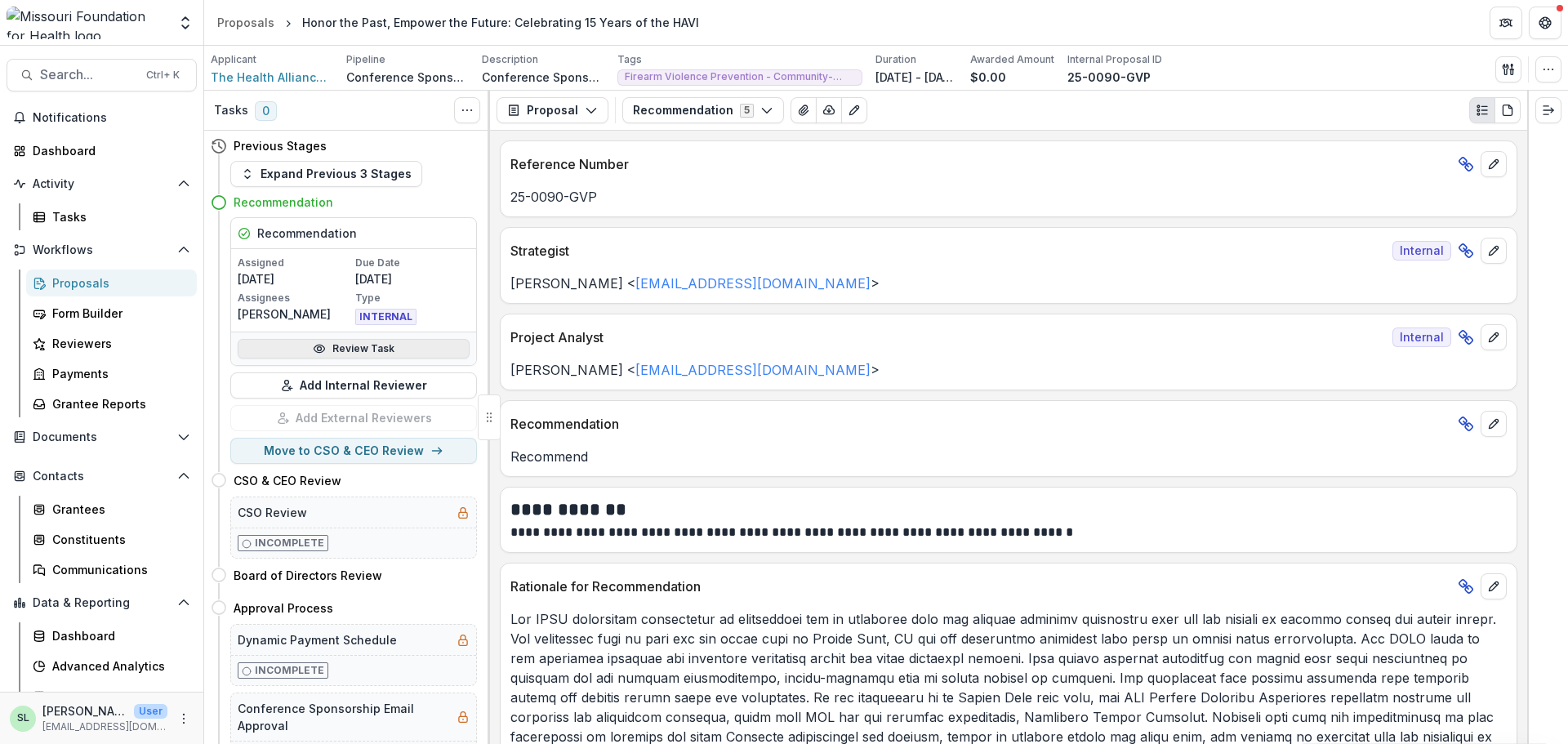
click at [345, 347] on link "Review Task" at bounding box center [353, 349] width 232 height 20
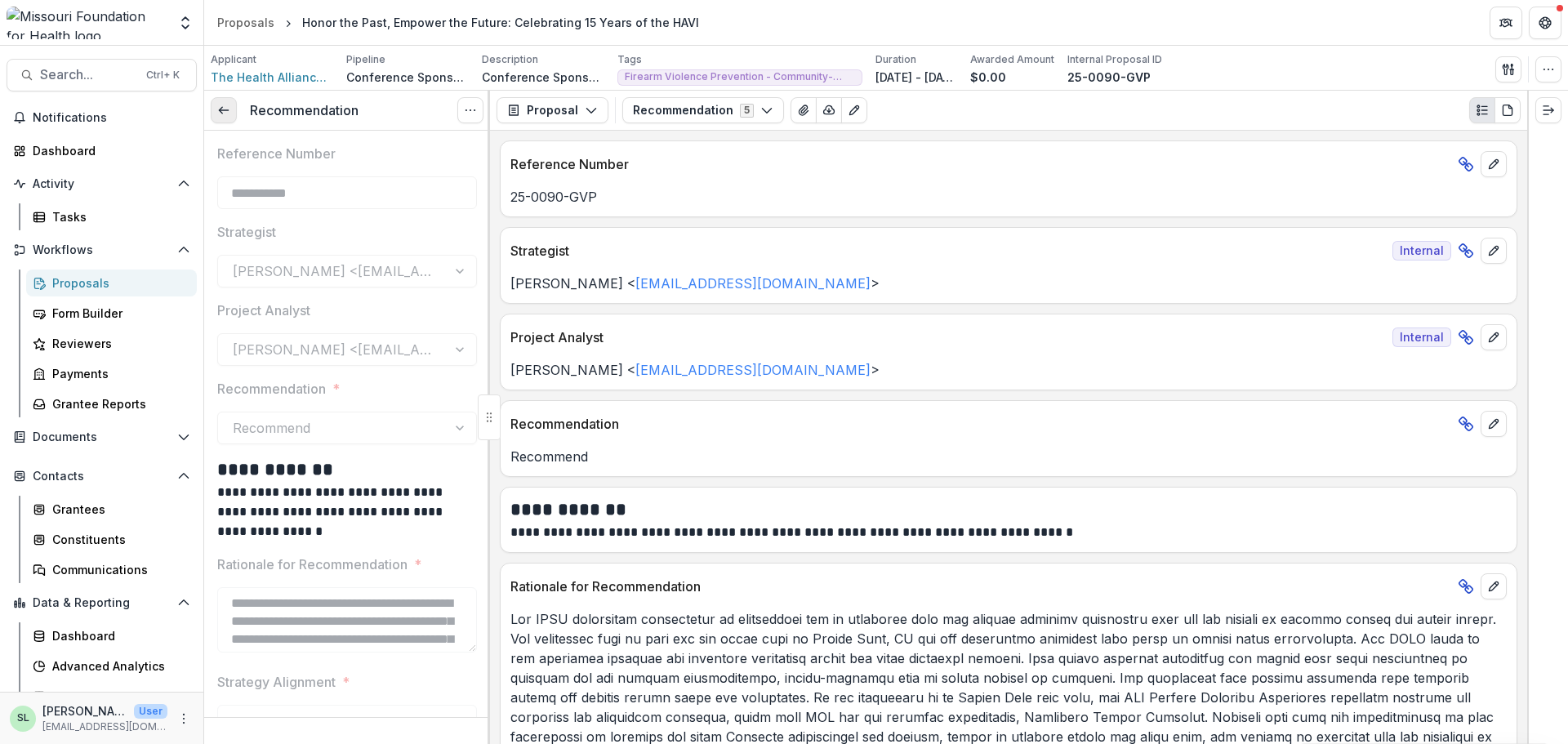
click at [232, 105] on link at bounding box center [223, 109] width 26 height 26
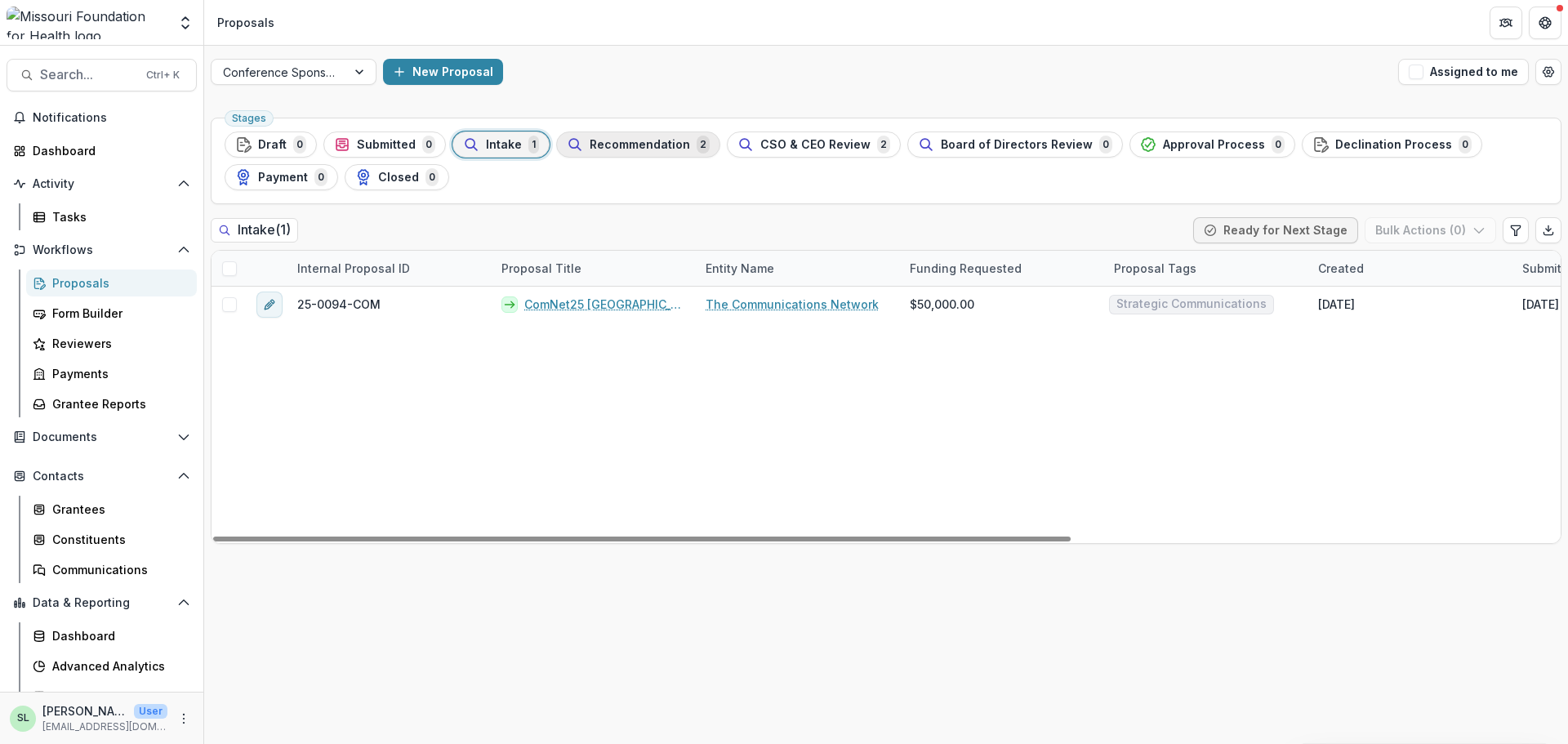
click at [666, 144] on span "Recommendation" at bounding box center [639, 145] width 101 height 14
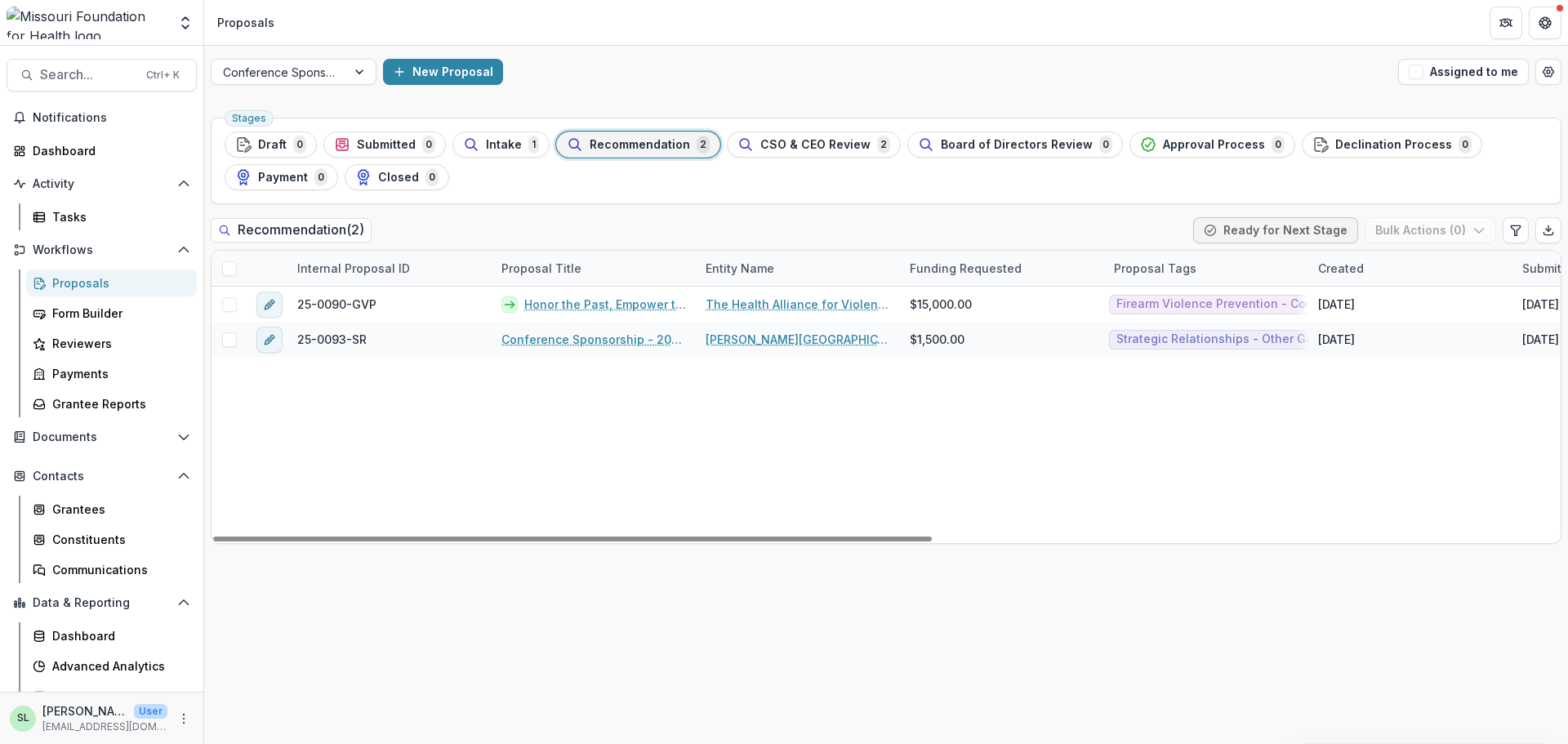
drag, startPoint x: 732, startPoint y: 536, endPoint x: 448, endPoint y: 360, distance: 334.1
click at [376, 541] on div at bounding box center [572, 539] width 719 height 5
click at [514, 147] on span "Intake" at bounding box center [504, 145] width 36 height 14
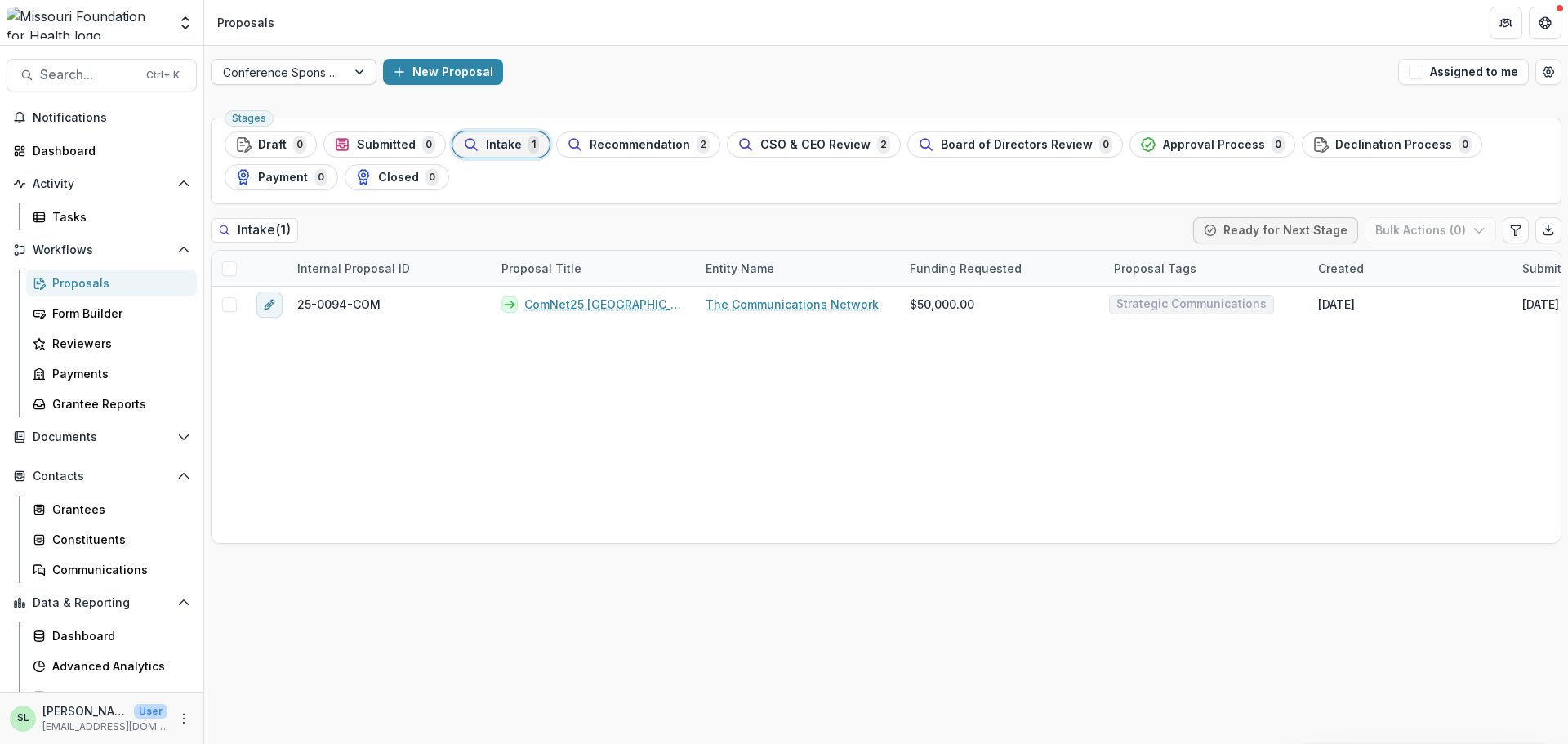
click at [313, 70] on div at bounding box center [279, 72] width 112 height 20
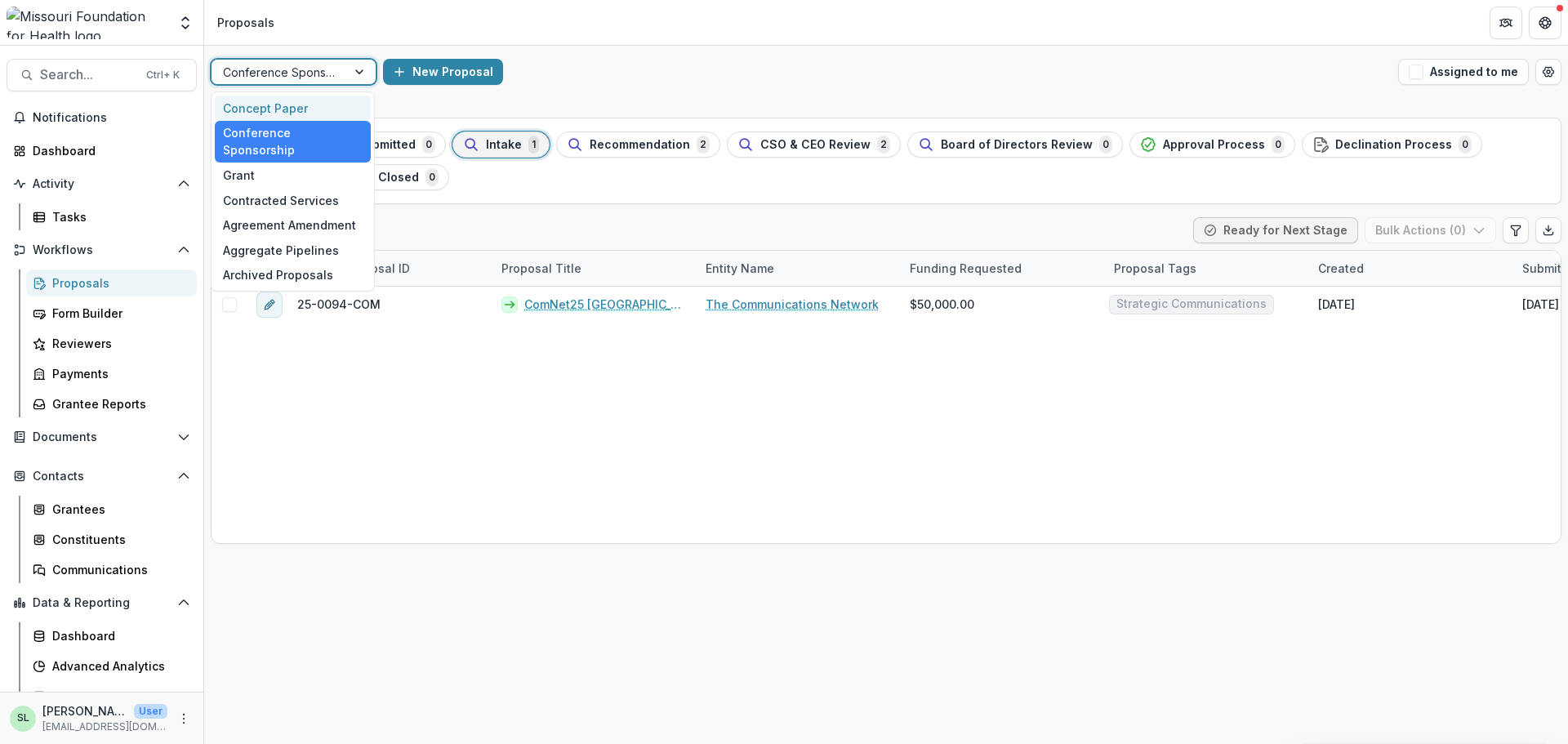
click at [313, 102] on div "Concept Paper" at bounding box center [292, 108] width 156 height 25
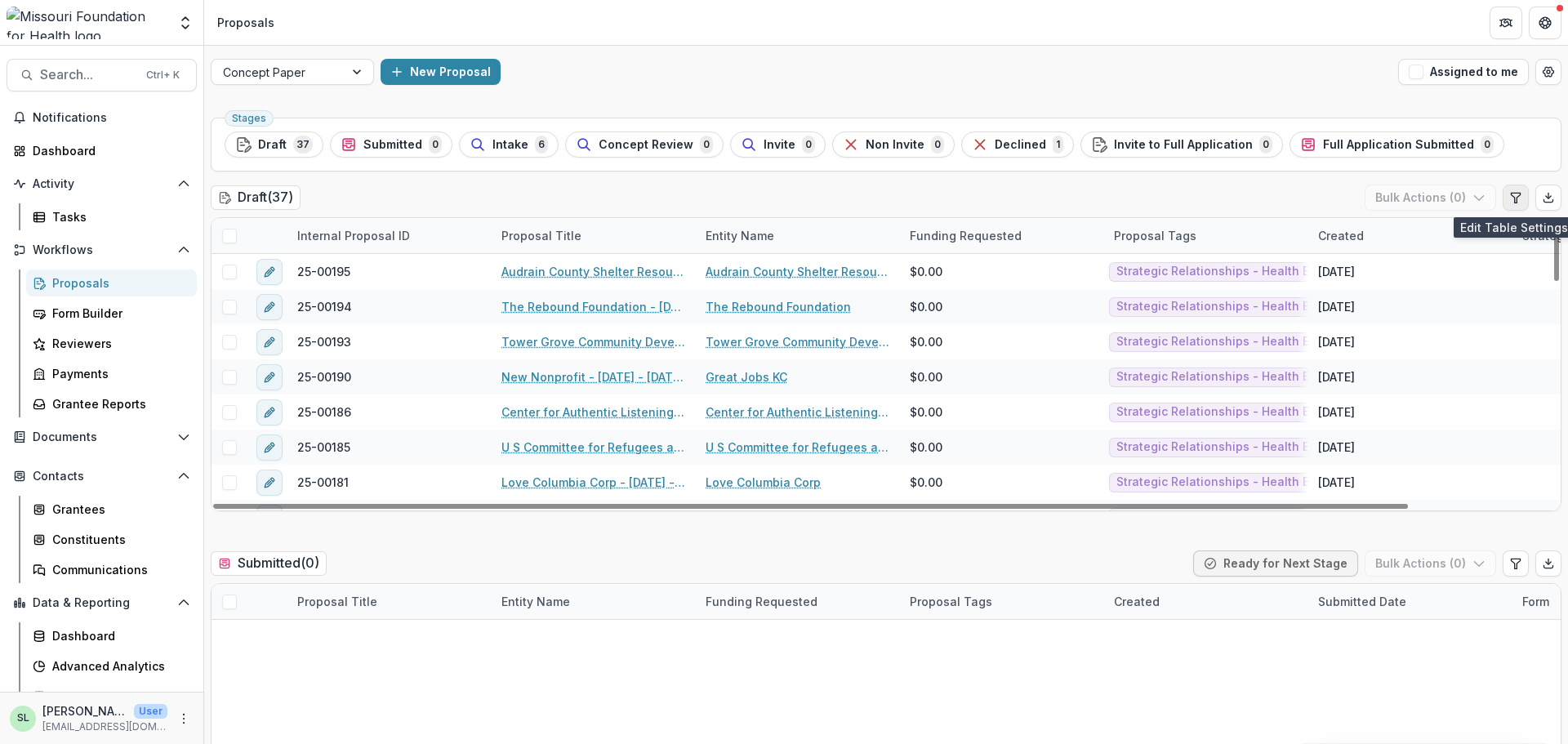
click at [1514, 200] on icon "Edit table settings" at bounding box center [1515, 198] width 13 height 13
select select "******"
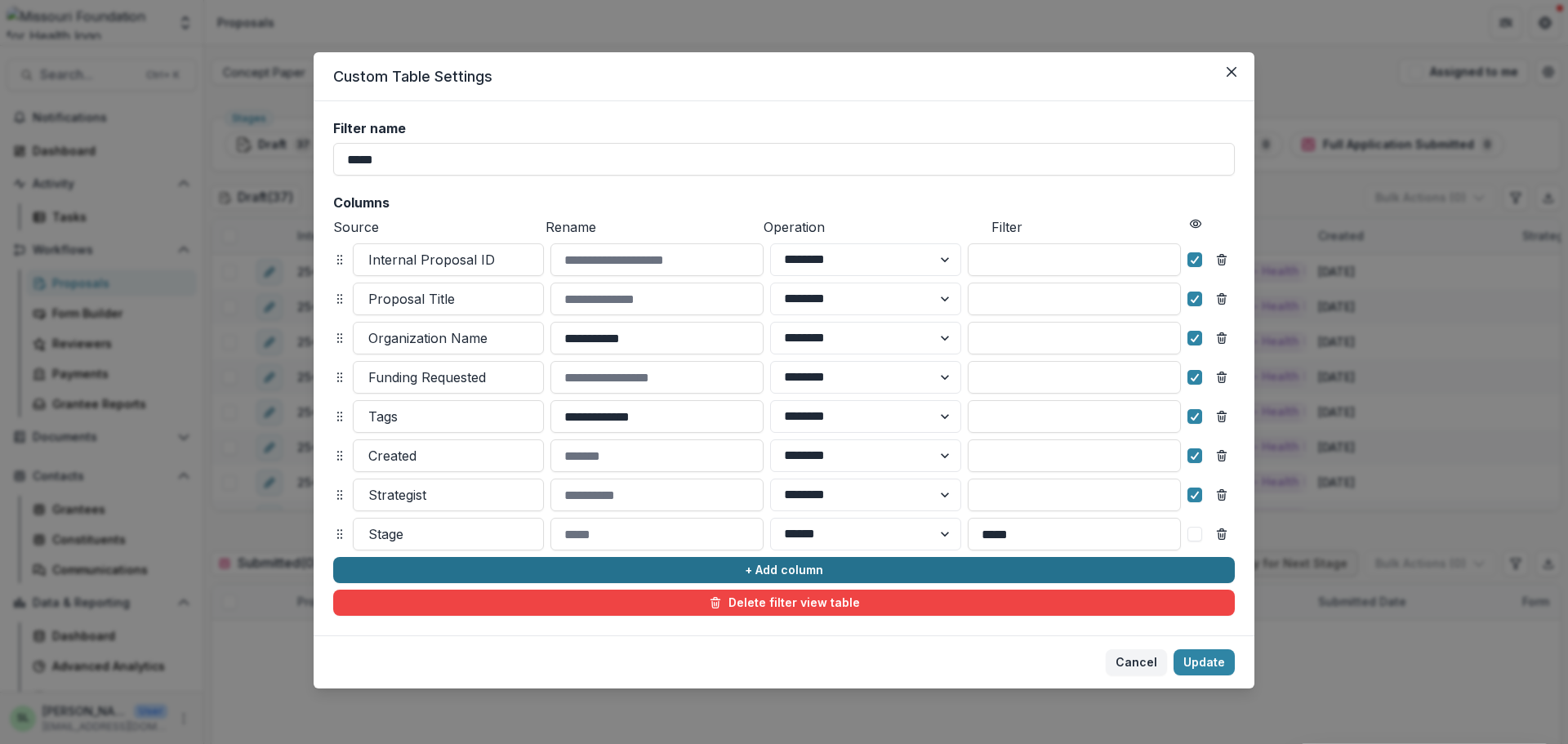
click at [808, 565] on button "+ Add column" at bounding box center [784, 570] width 902 height 26
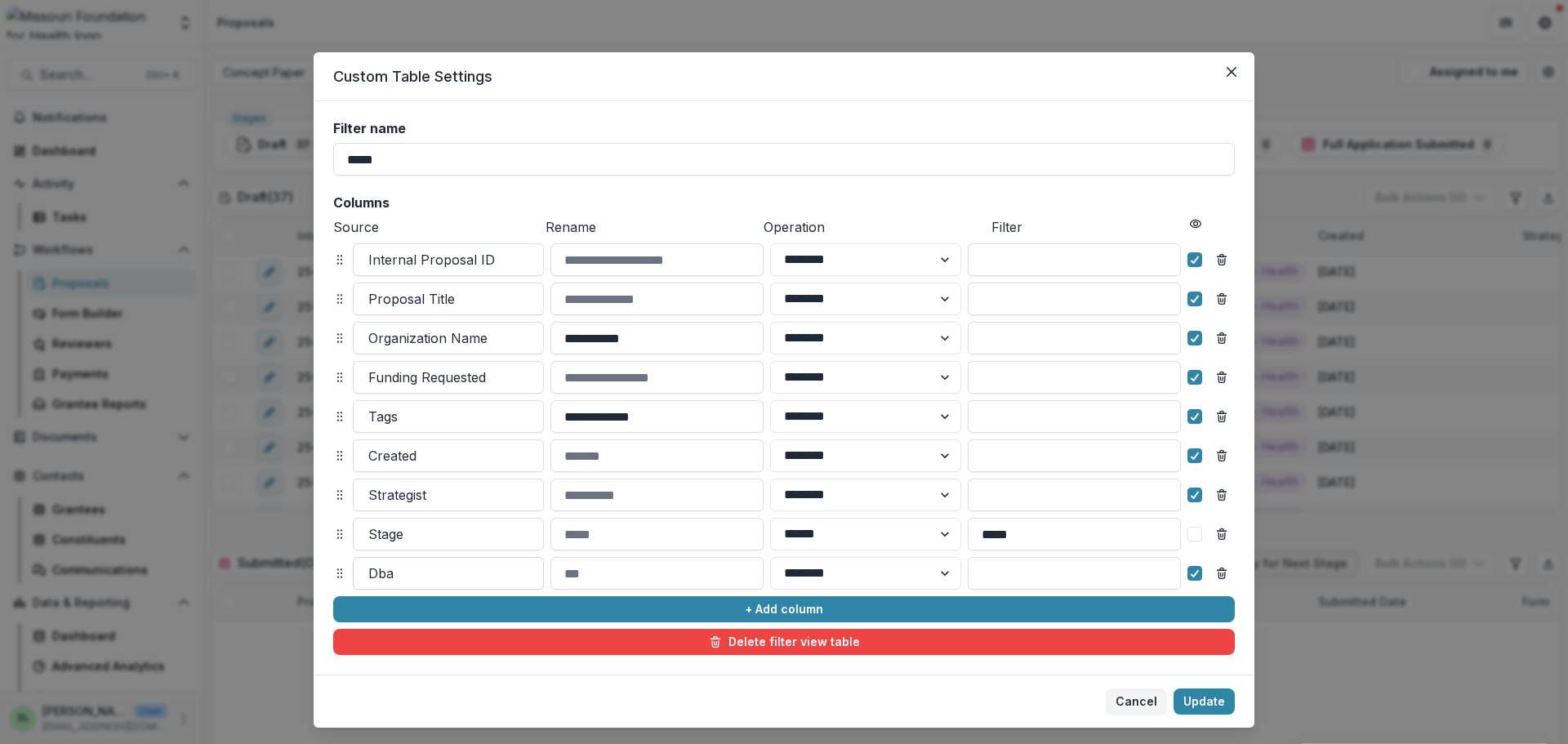
scroll to position [36, 0]
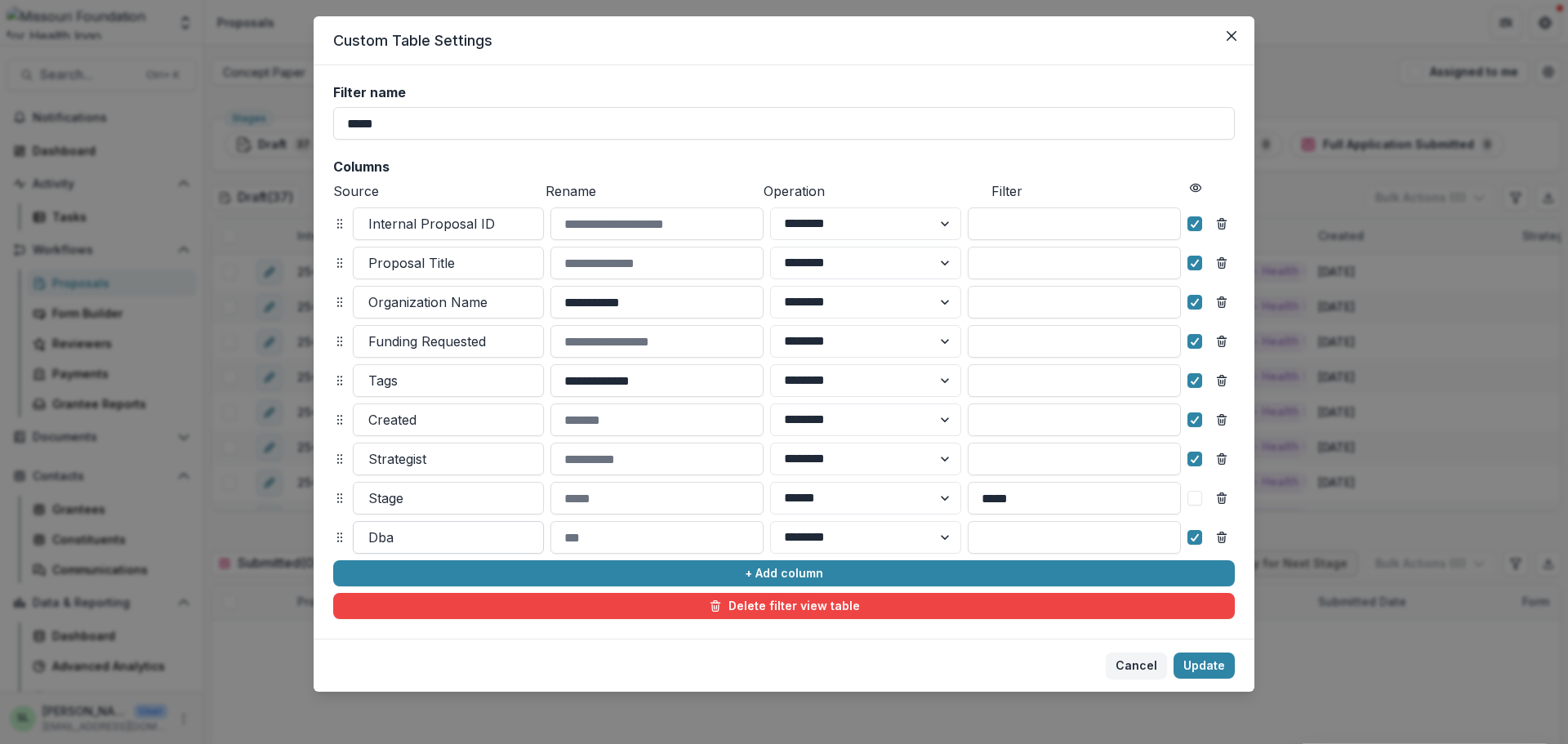
click at [382, 535] on div at bounding box center [449, 538] width 160 height 23
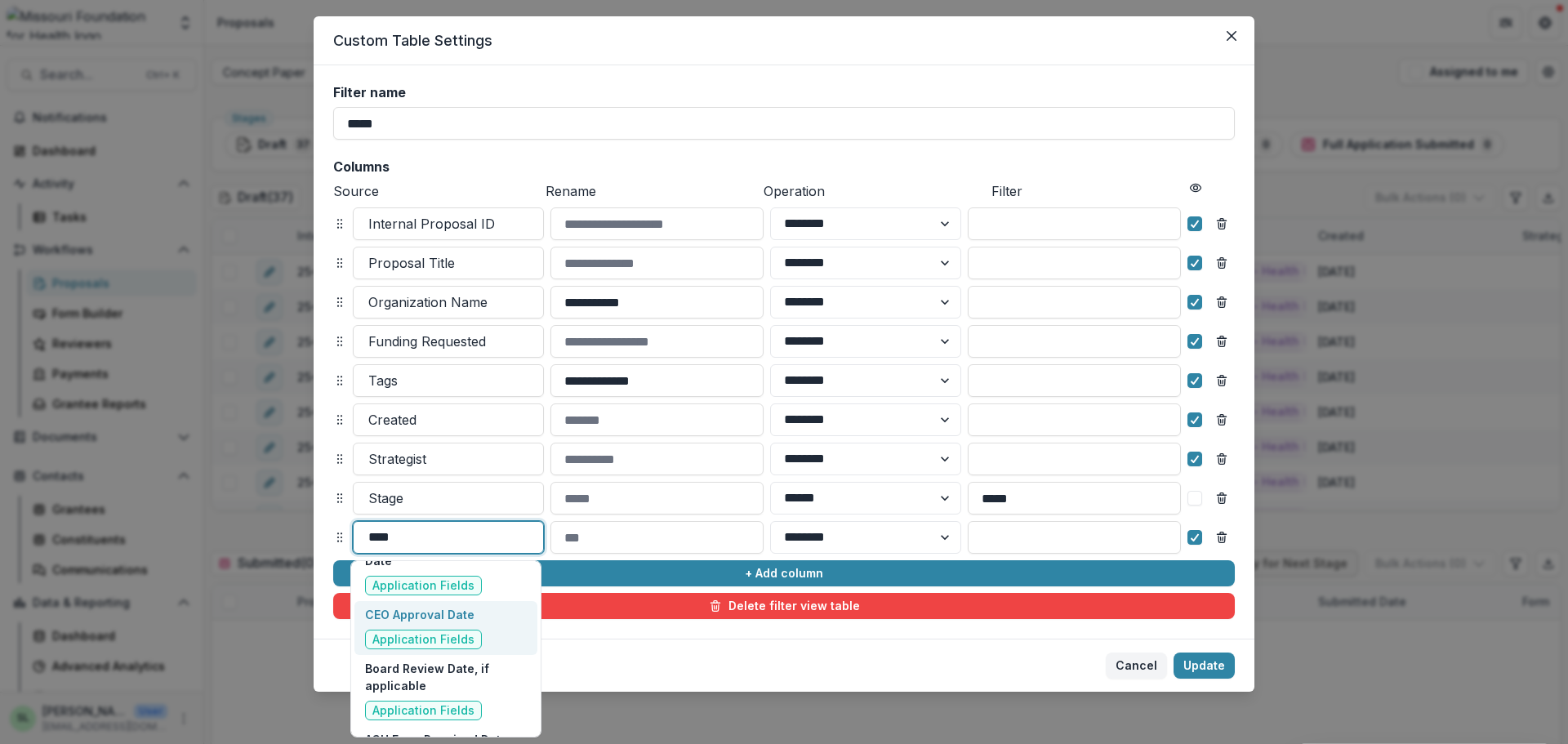
scroll to position [2694, 0]
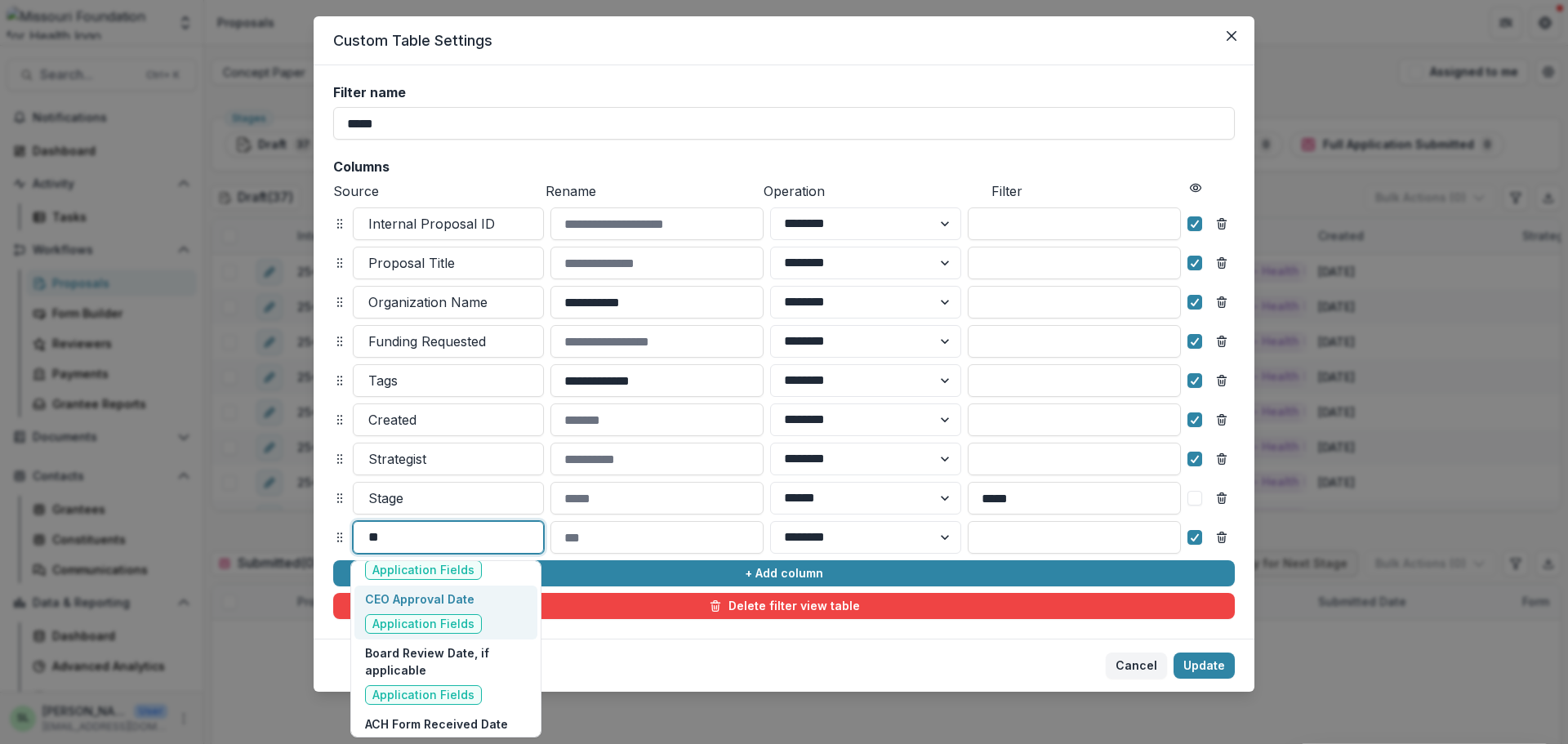
type input "*"
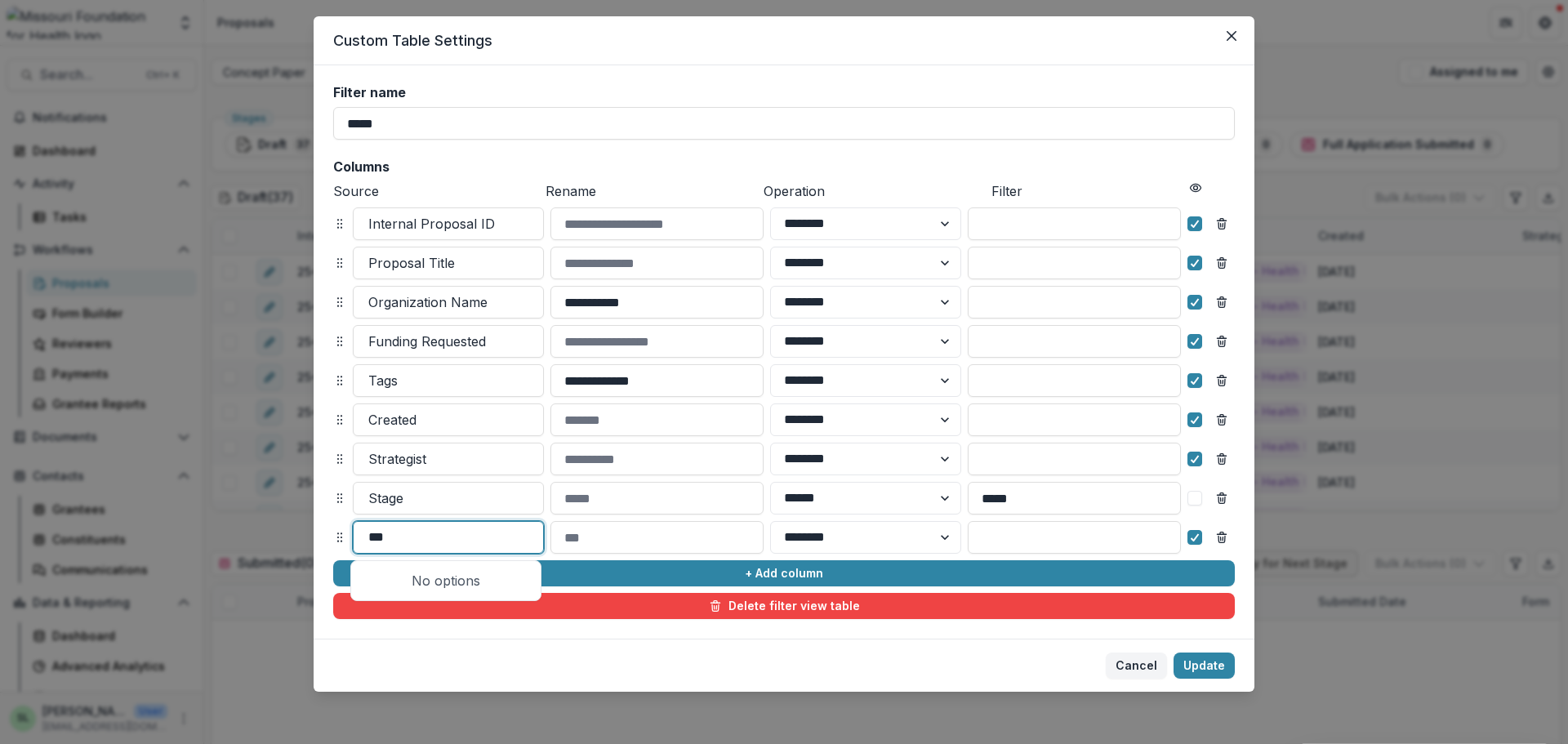
scroll to position [0, 0]
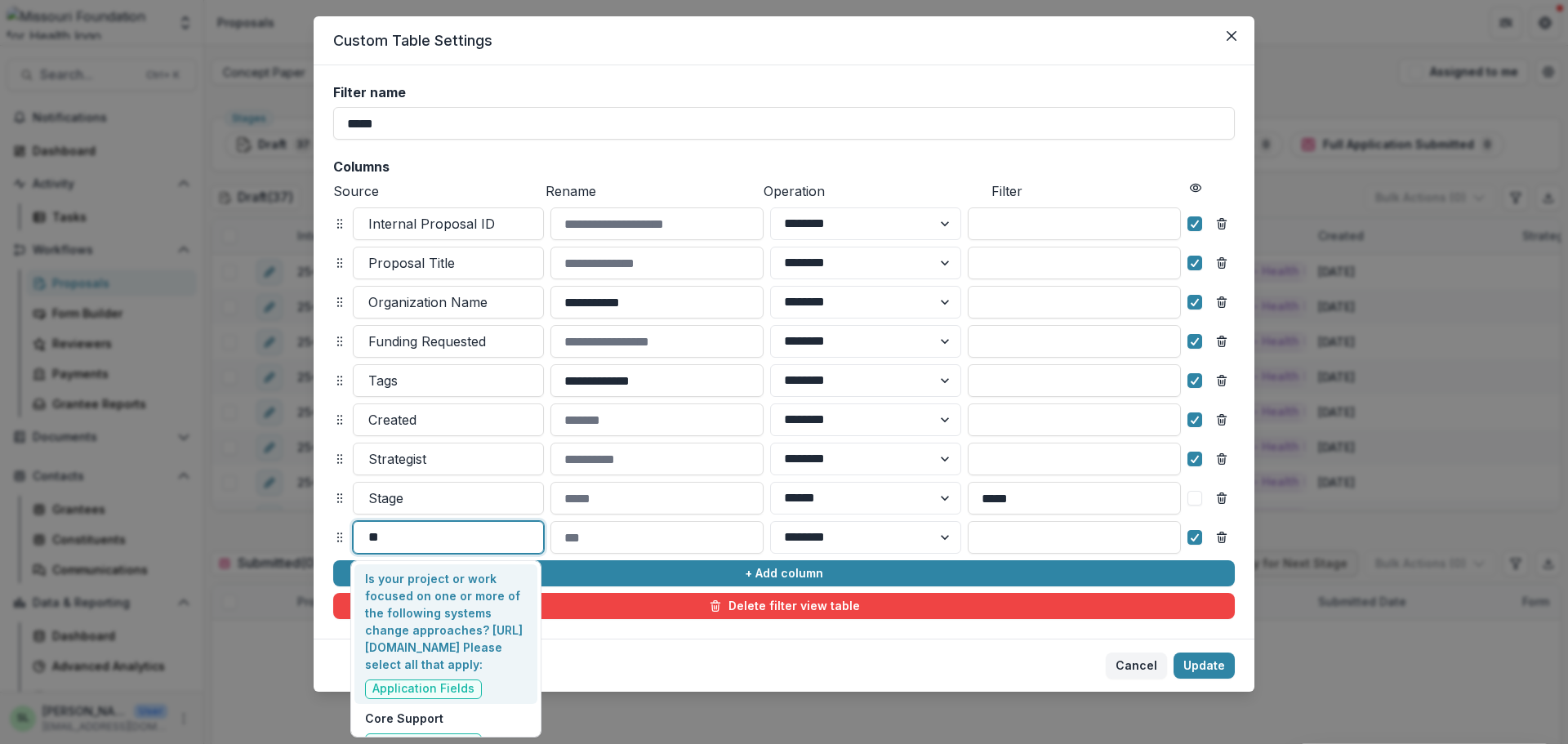
type input "*"
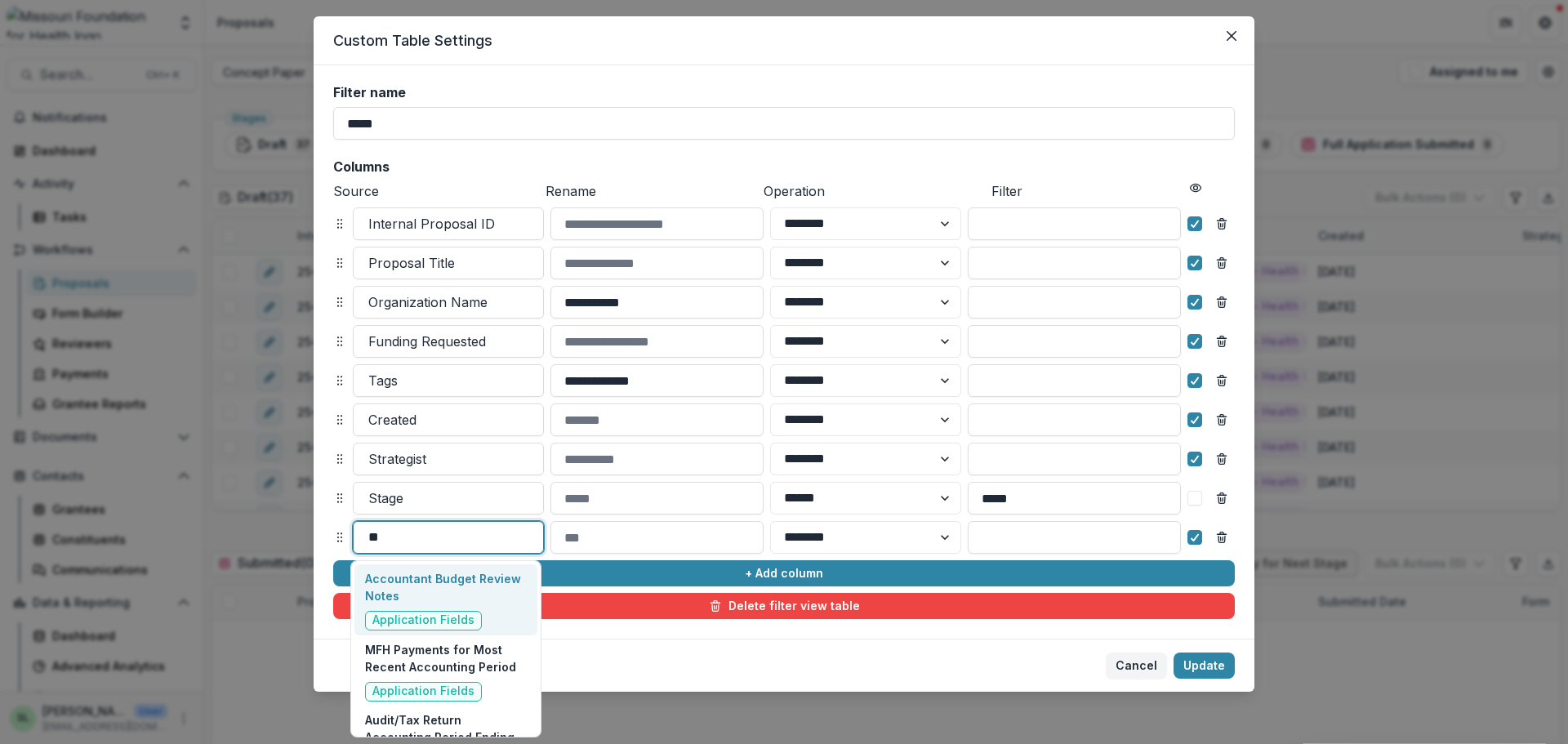
type input "*"
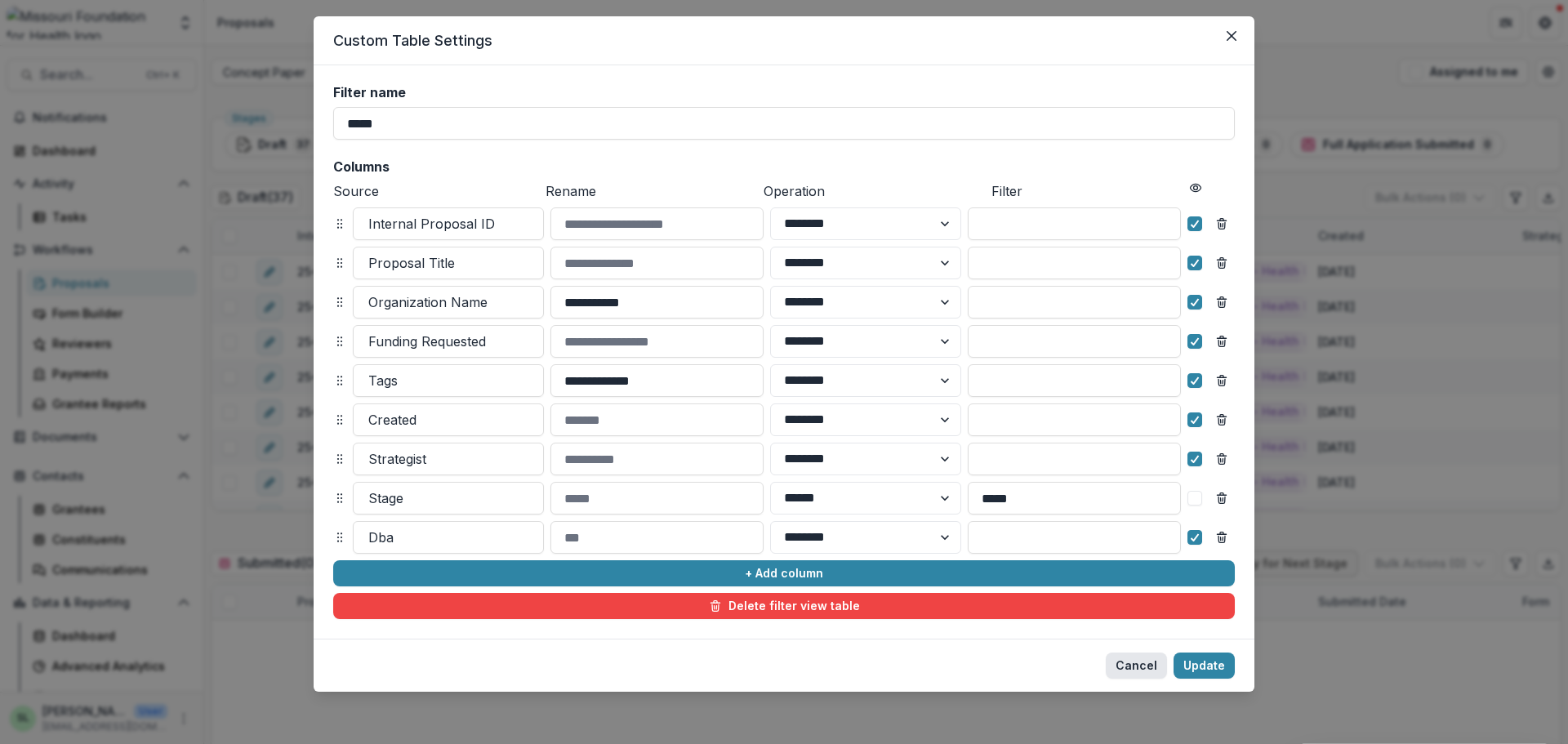
click at [1120, 669] on button "Cancel" at bounding box center [1136, 665] width 61 height 26
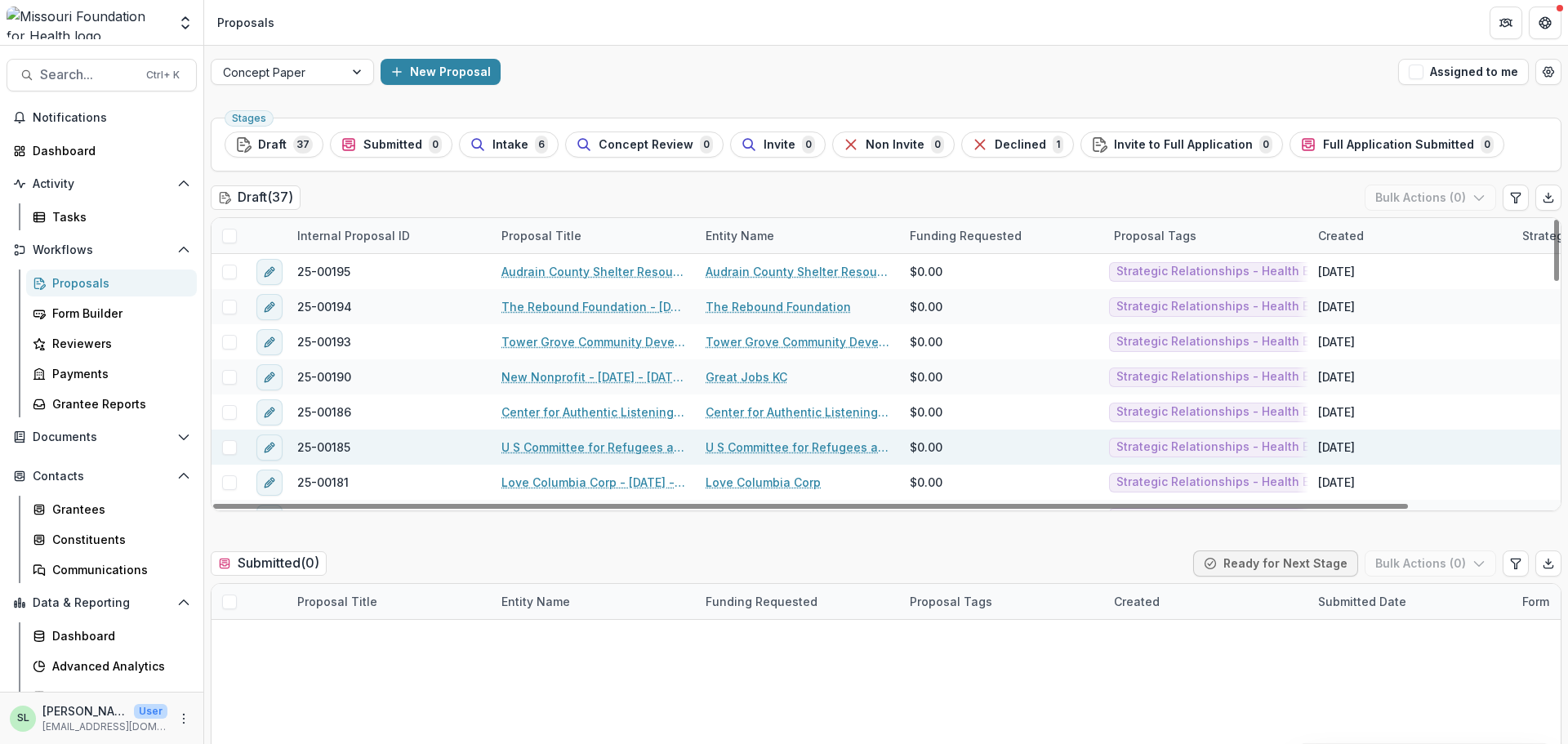
drag, startPoint x: 1302, startPoint y: 505, endPoint x: 745, endPoint y: 444, distance: 560.3
click at [750, 504] on div at bounding box center [810, 506] width 1195 height 5
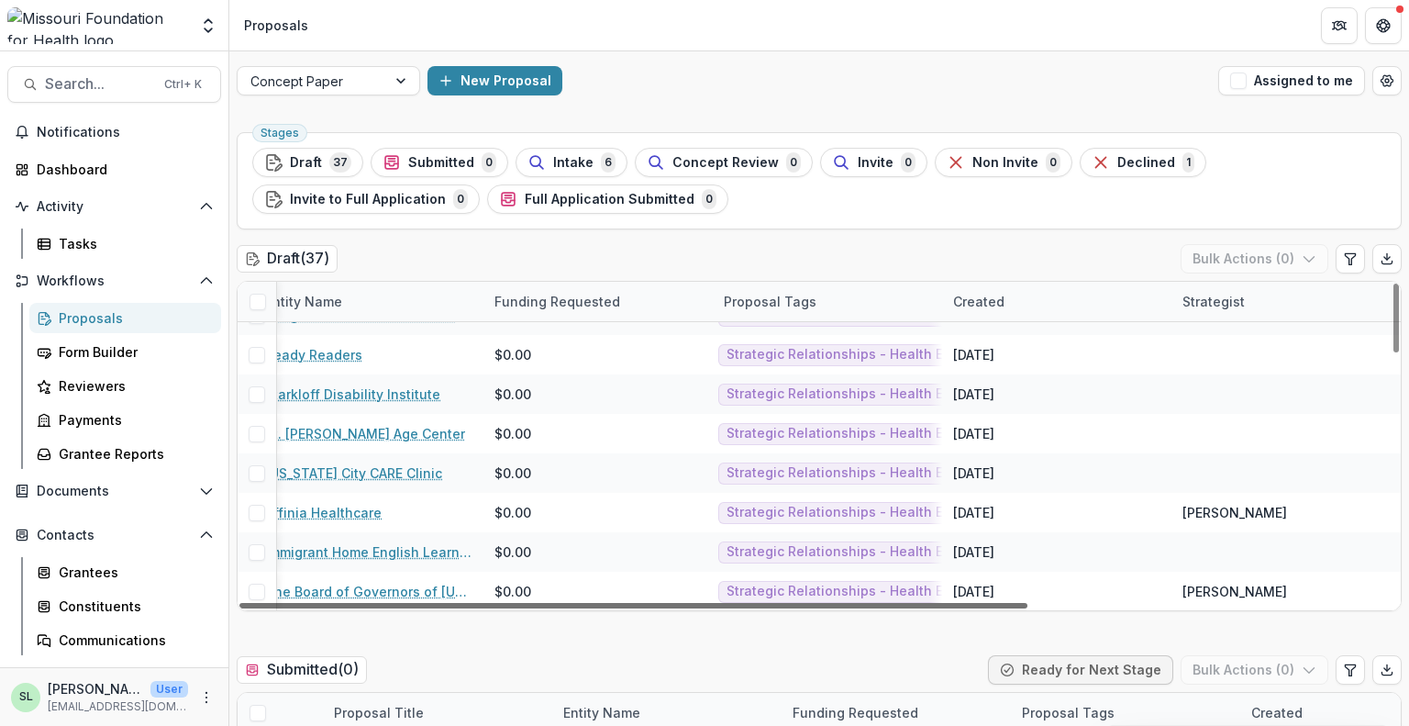
scroll to position [1171, 0]
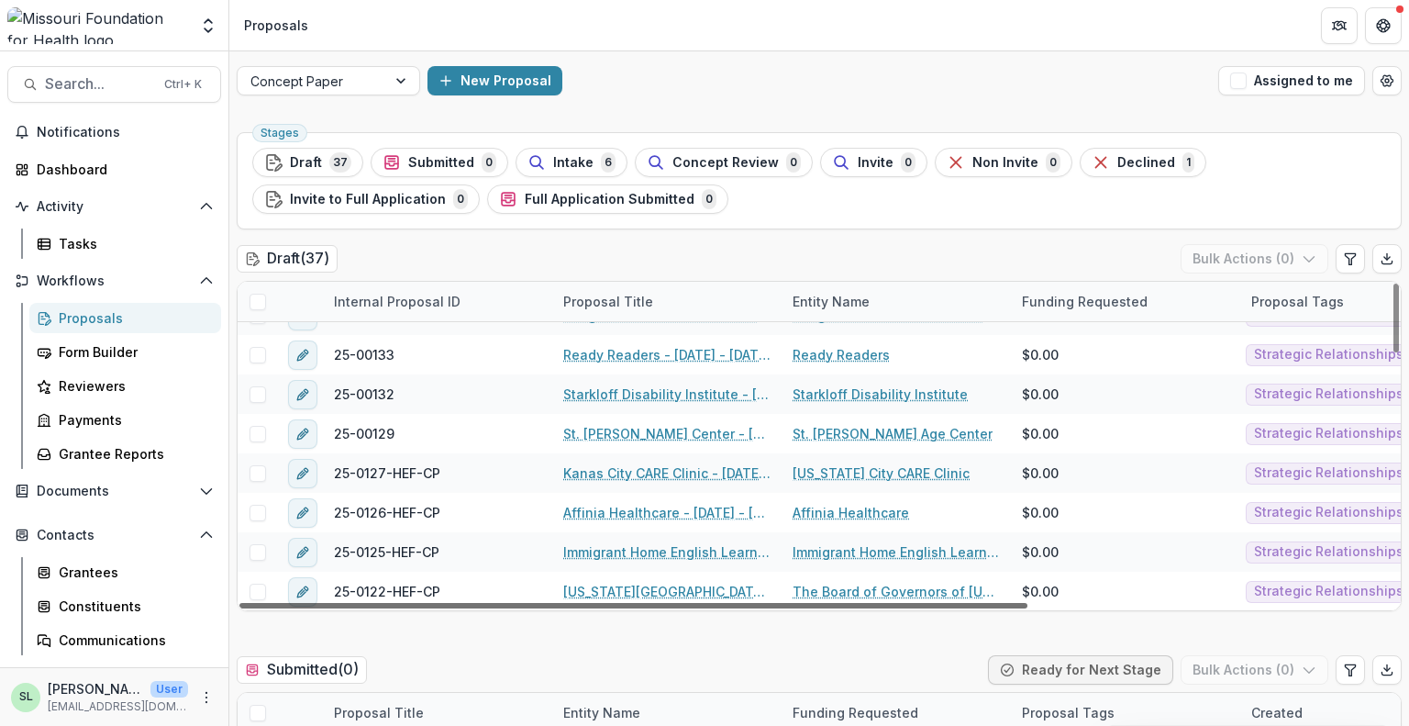
drag, startPoint x: 777, startPoint y: 606, endPoint x: 358, endPoint y: 531, distance: 425.9
click at [358, 603] on div at bounding box center [633, 606] width 788 height 6
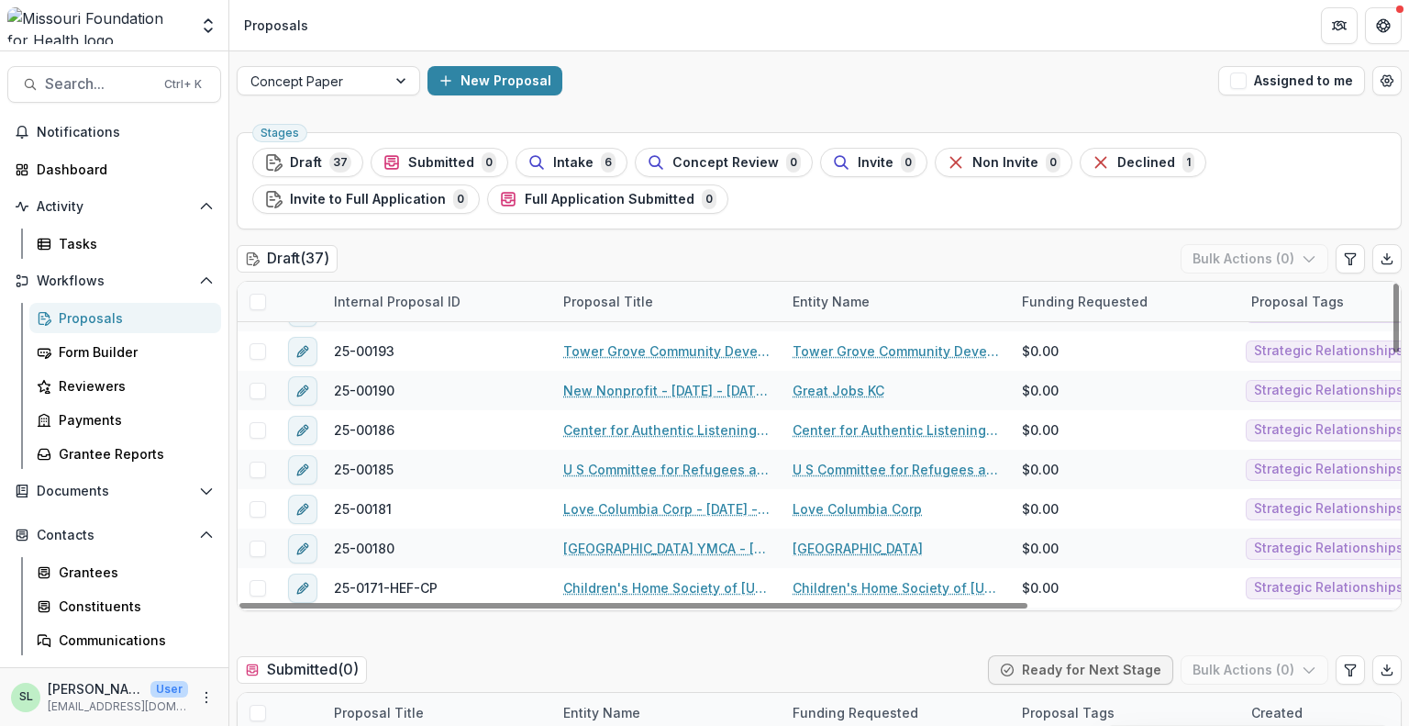
scroll to position [0, 0]
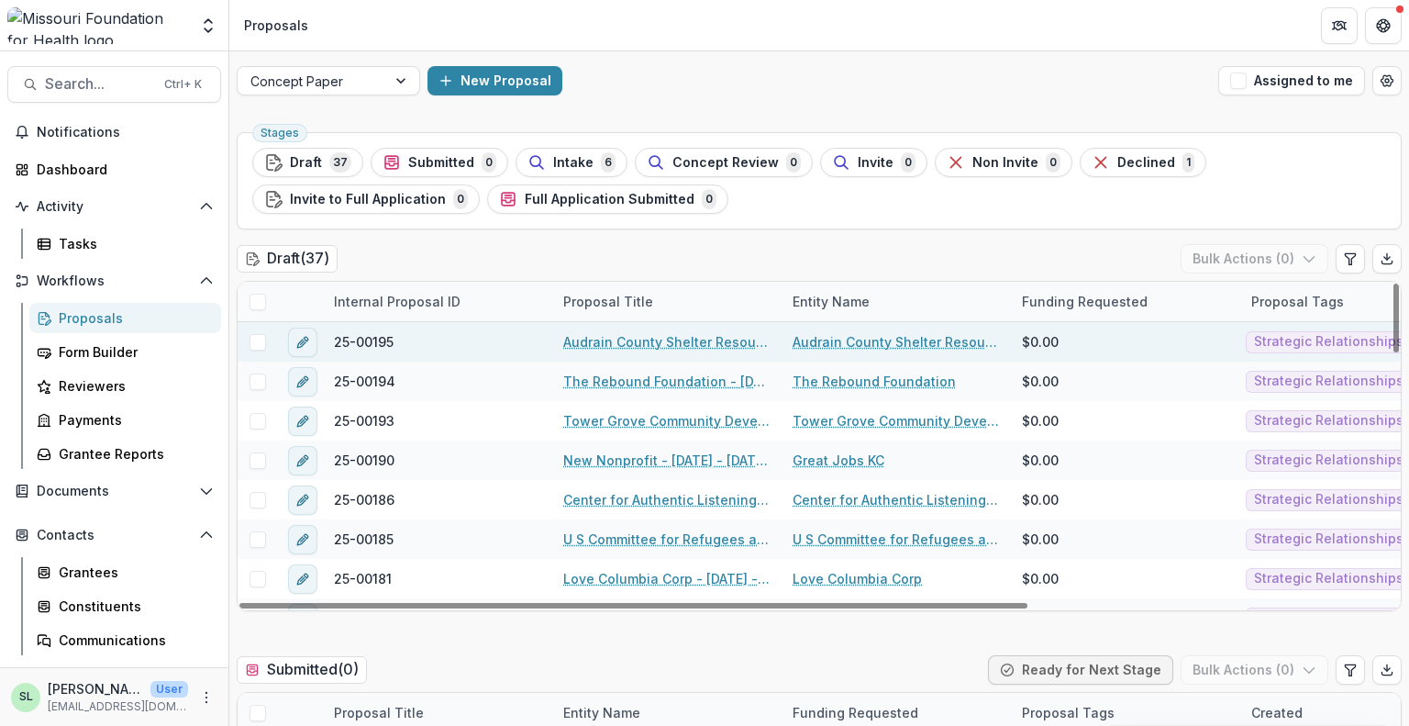
click at [672, 349] on link "Audrain County Shelter Resource Coalition - [DATE] - [DATE] Request for Concept…" at bounding box center [666, 341] width 207 height 19
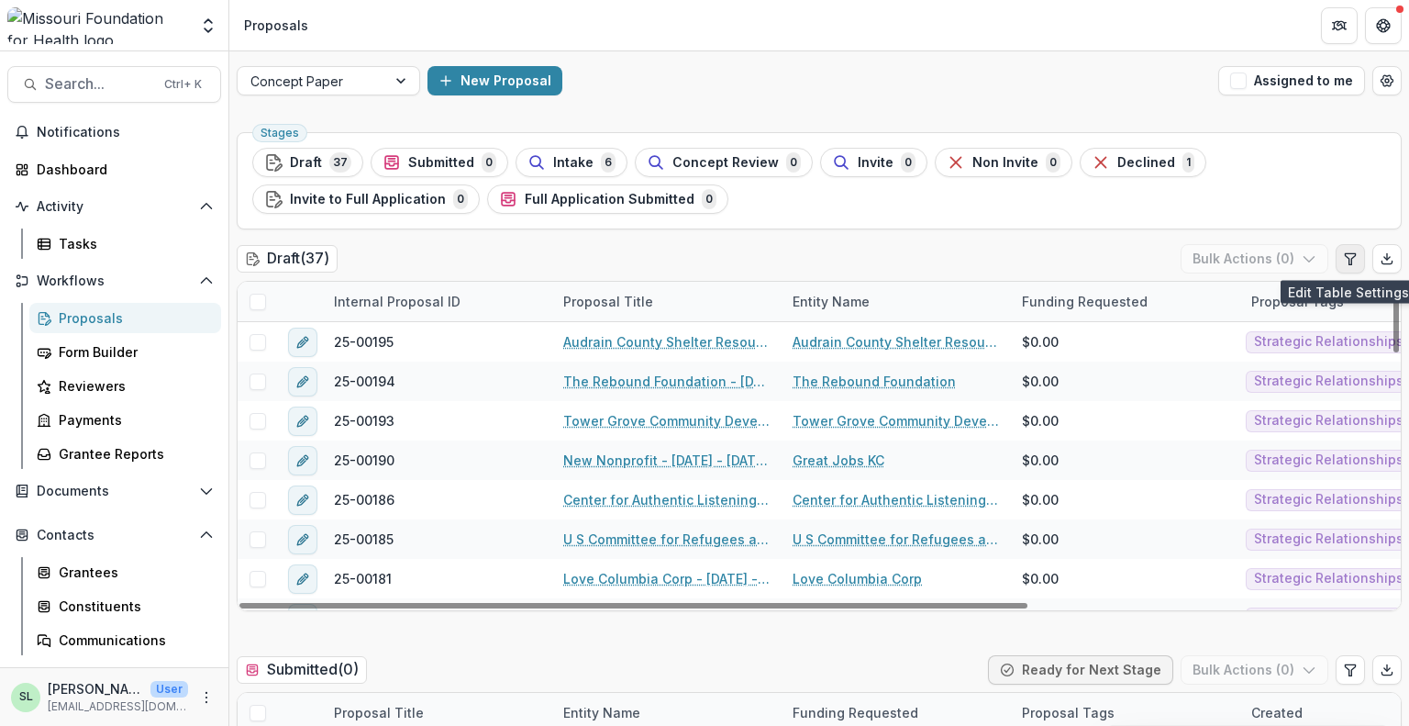
click at [1347, 262] on icon "Edit table settings" at bounding box center [1350, 258] width 10 height 11
select select "******"
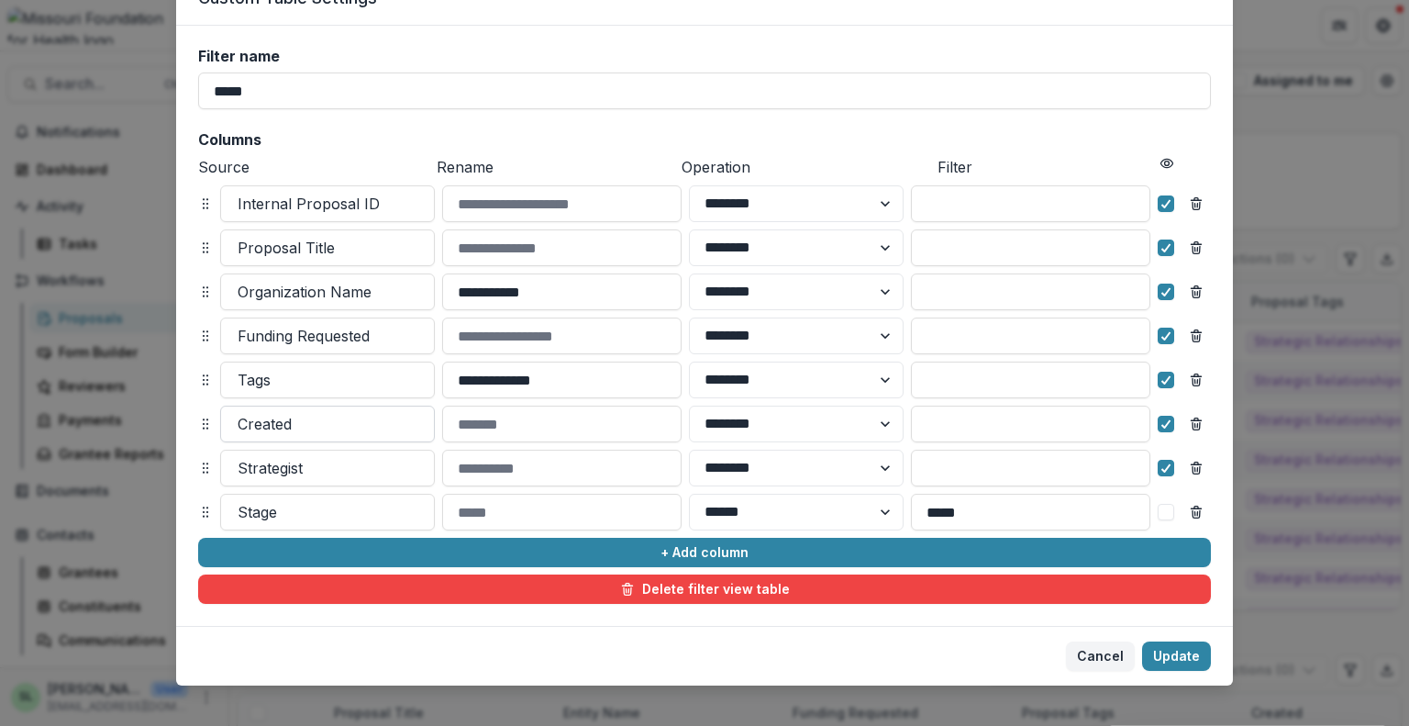
scroll to position [106, 0]
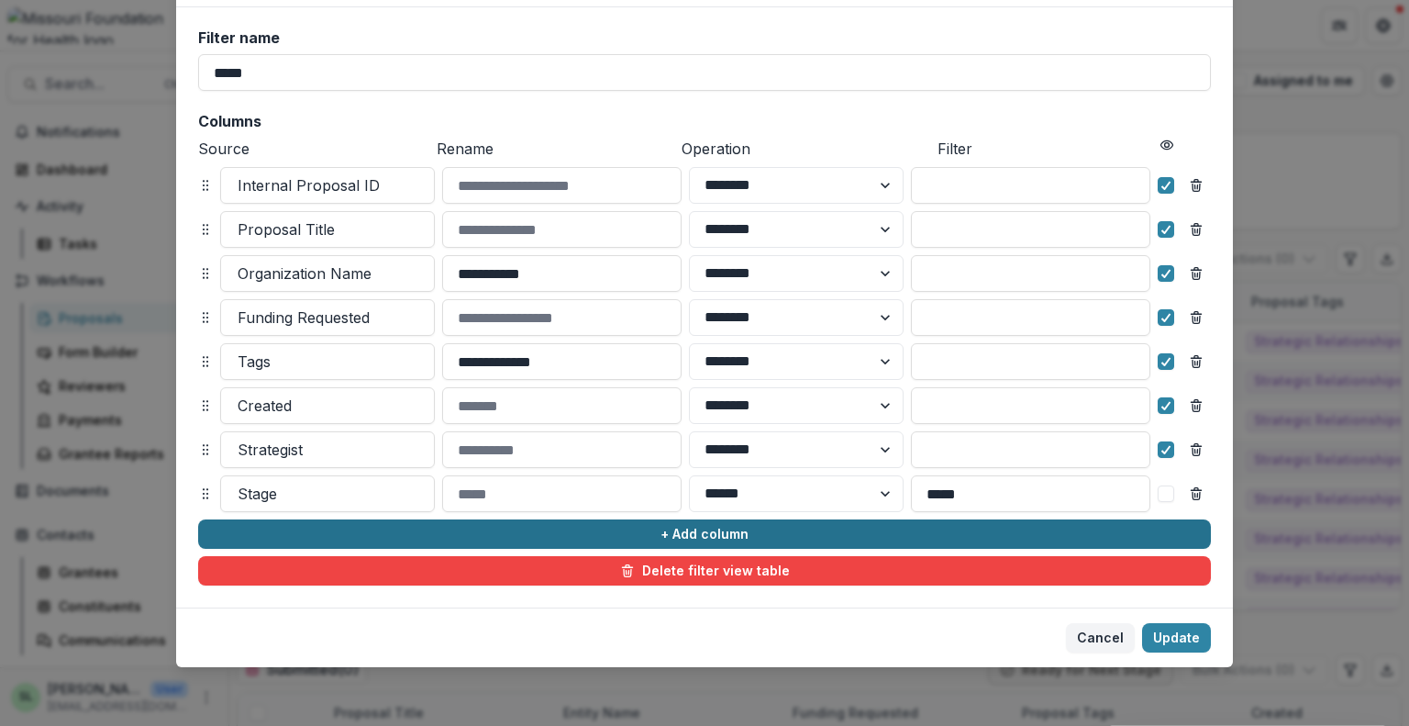
click at [741, 536] on button "+ Add column" at bounding box center [704, 533] width 1013 height 29
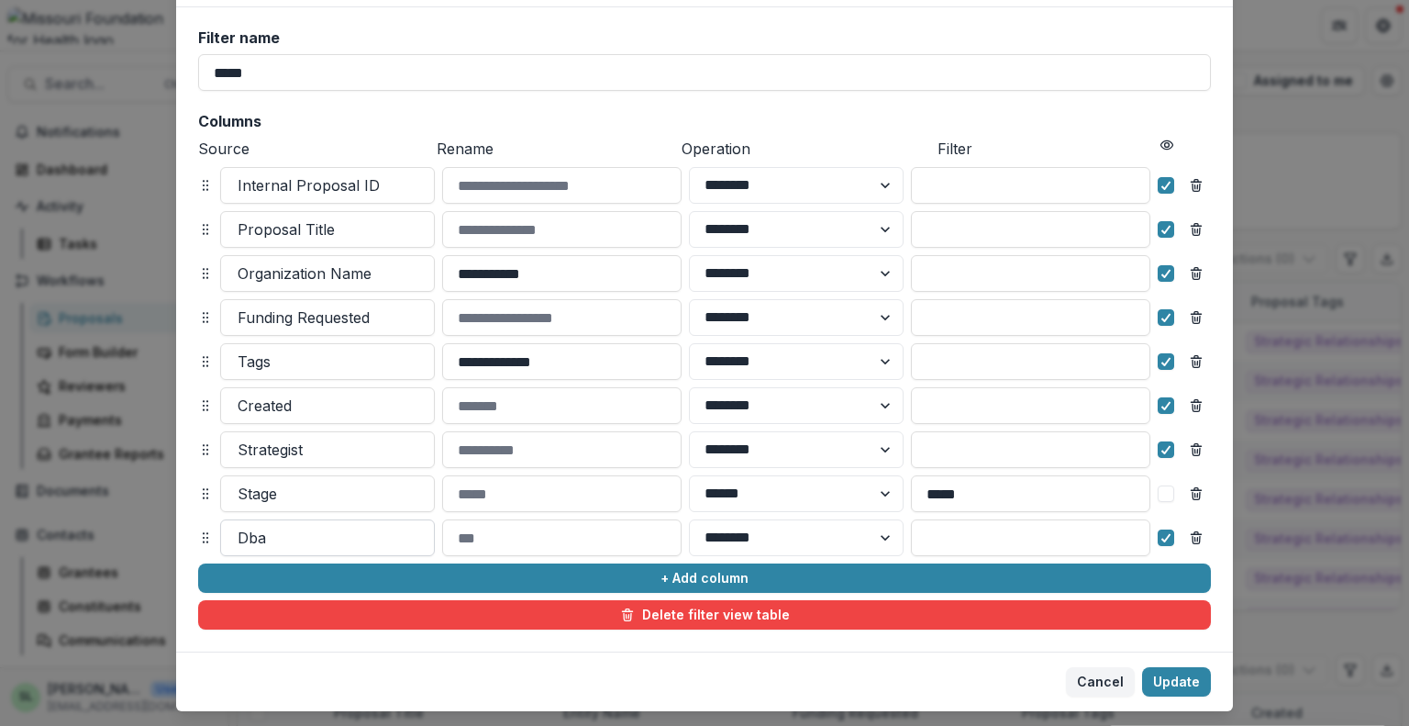
click at [268, 538] on div at bounding box center [328, 538] width 180 height 26
click at [251, 538] on div at bounding box center [328, 538] width 180 height 26
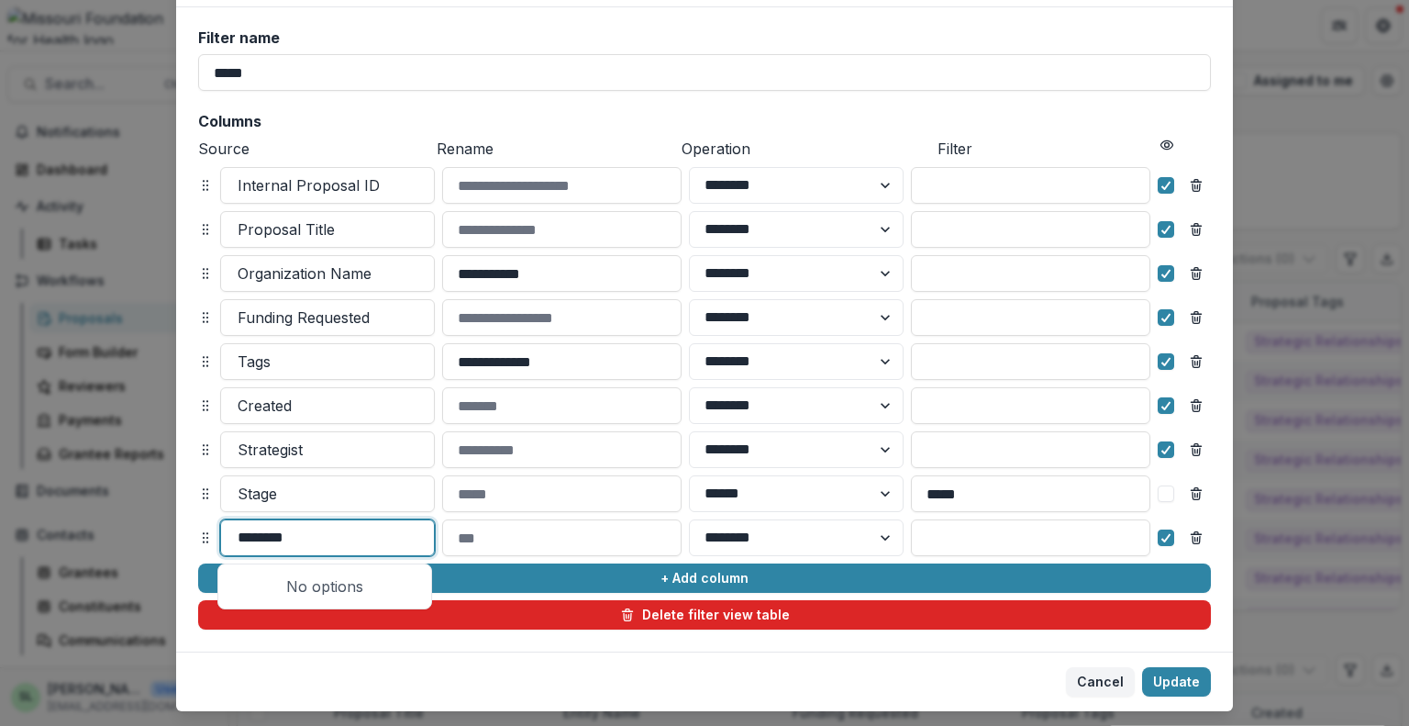
type input "********"
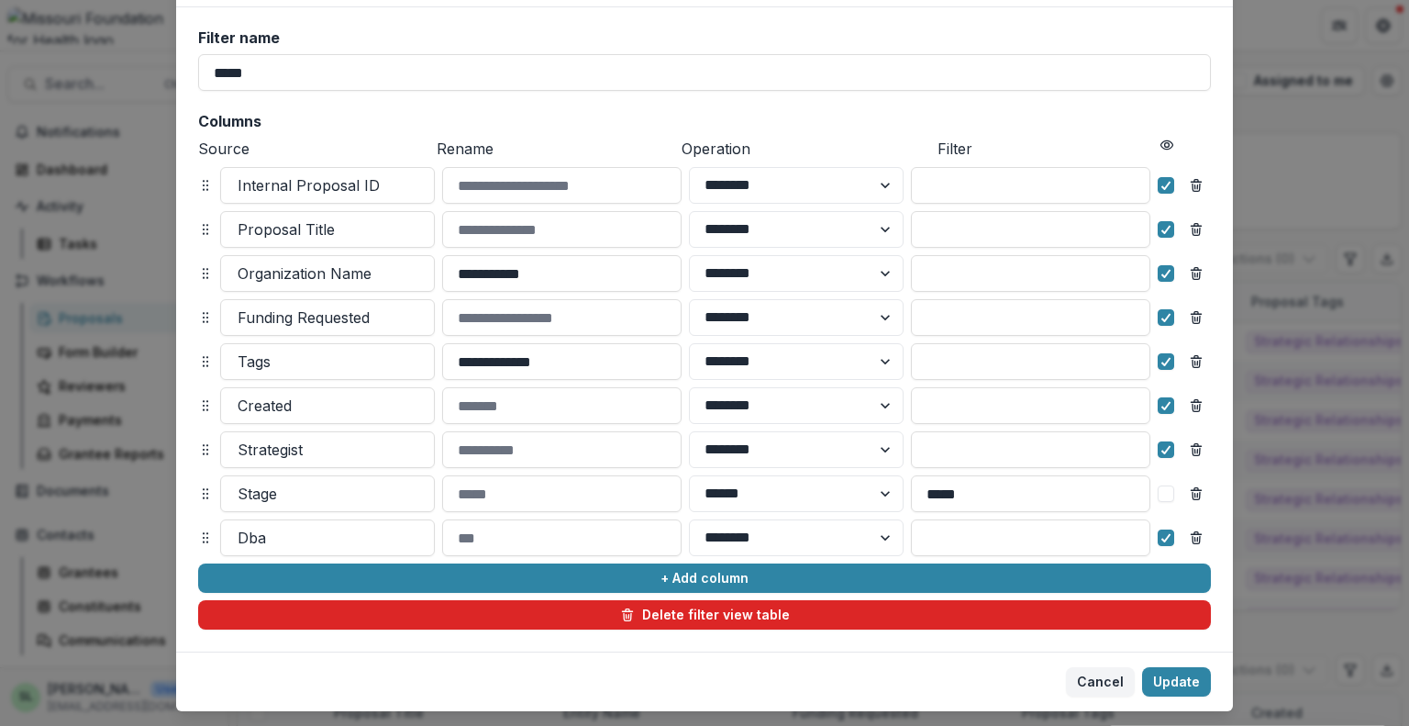
click at [686, 620] on button "Delete filter view table" at bounding box center [704, 614] width 1013 height 29
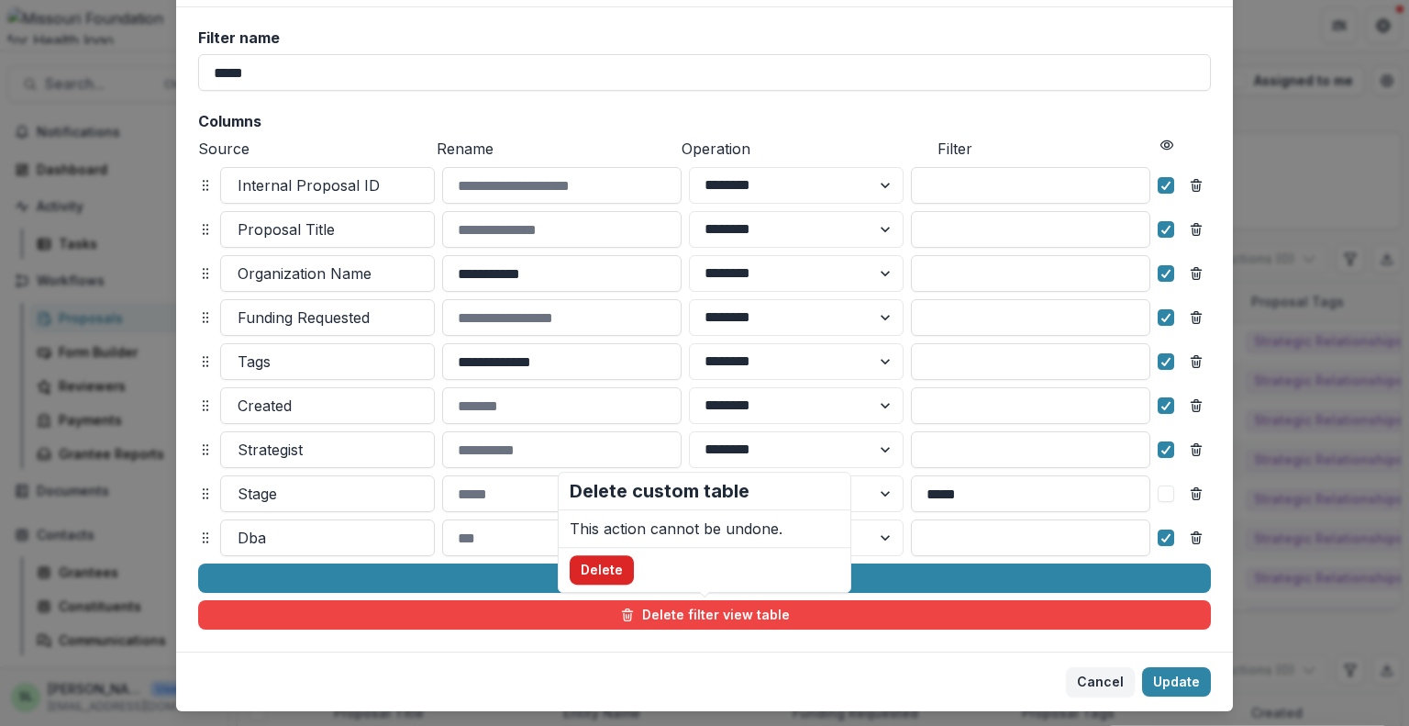
click at [610, 574] on button "Delete" at bounding box center [602, 570] width 64 height 29
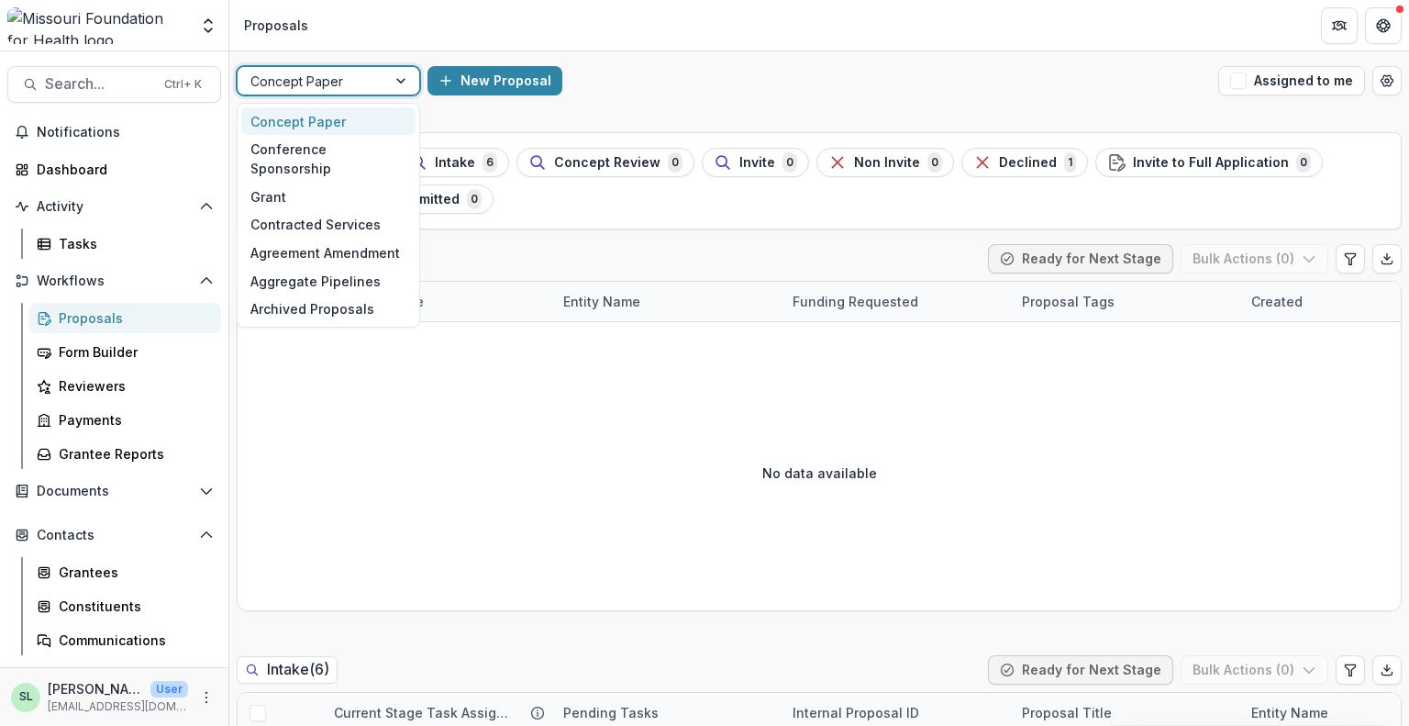
click at [399, 80] on div at bounding box center [402, 81] width 33 height 28
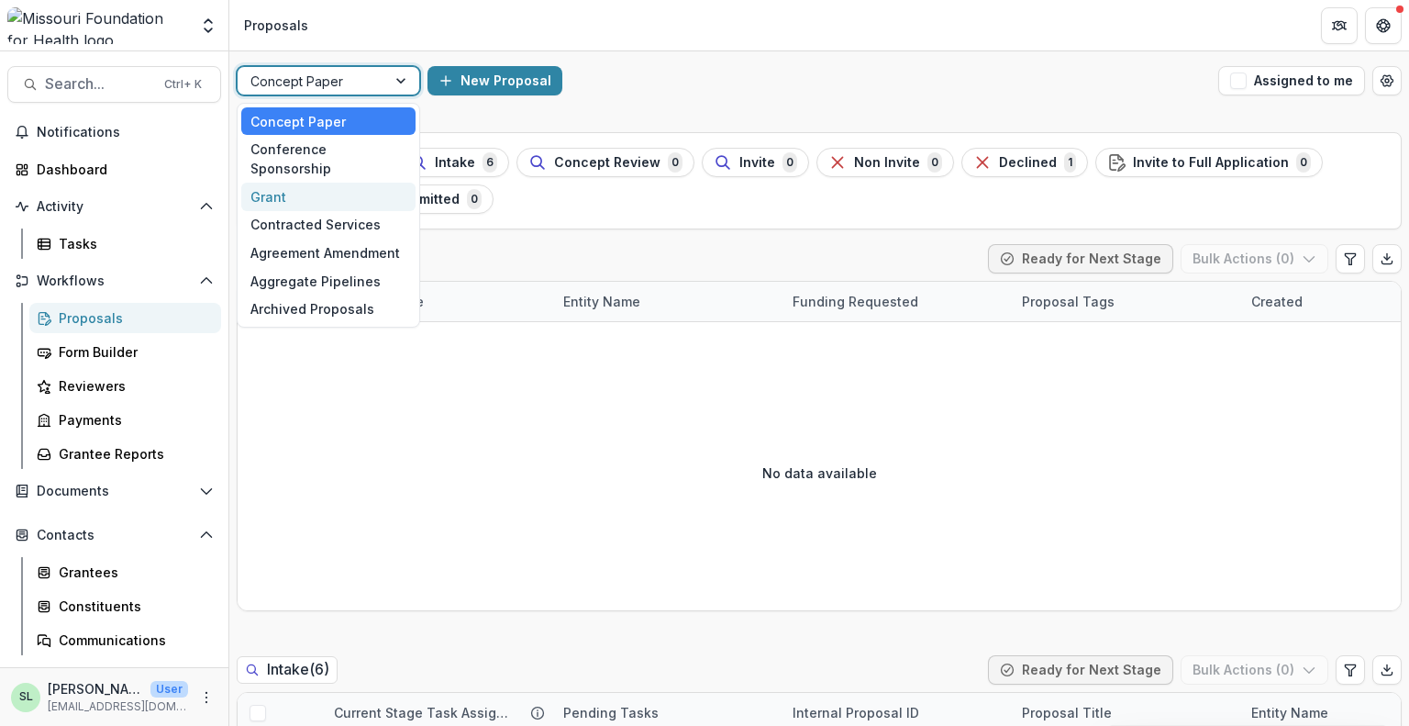
click at [371, 183] on div "Grant" at bounding box center [328, 197] width 174 height 28
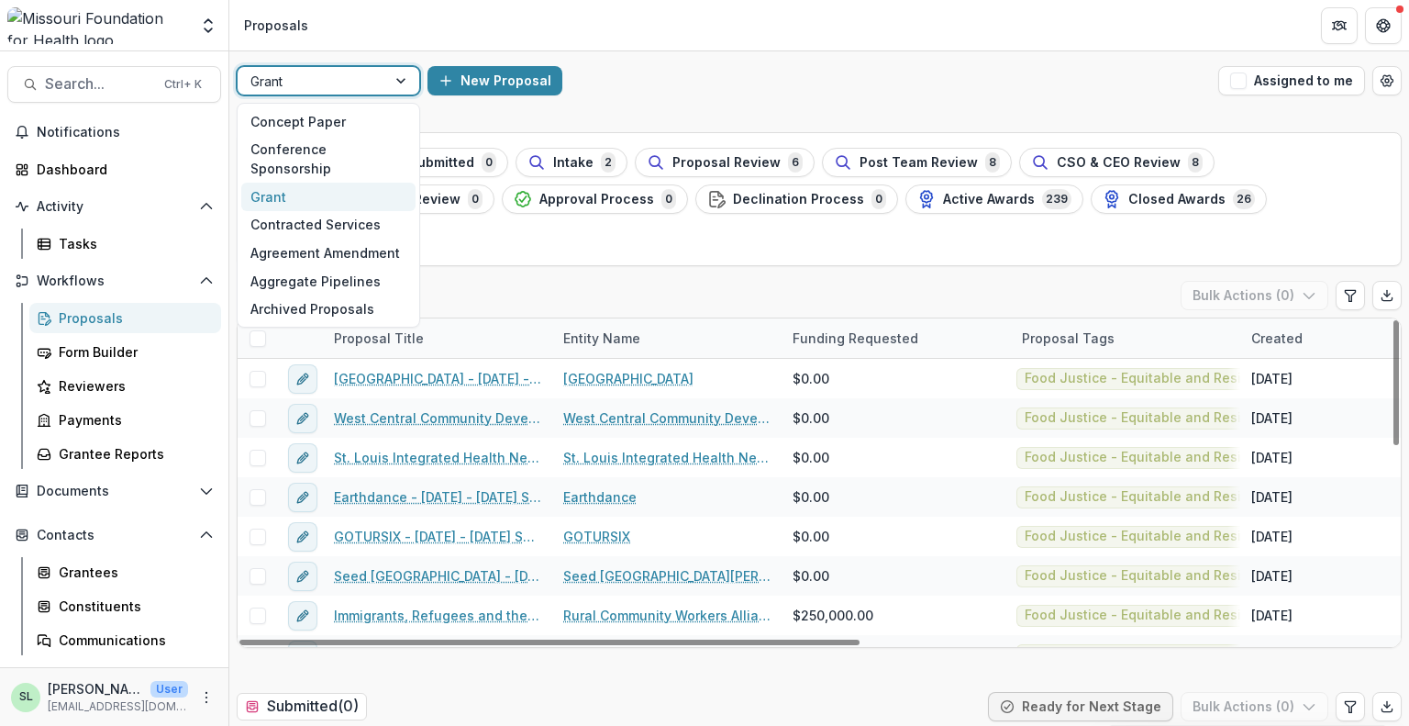
click at [410, 84] on div at bounding box center [402, 81] width 33 height 28
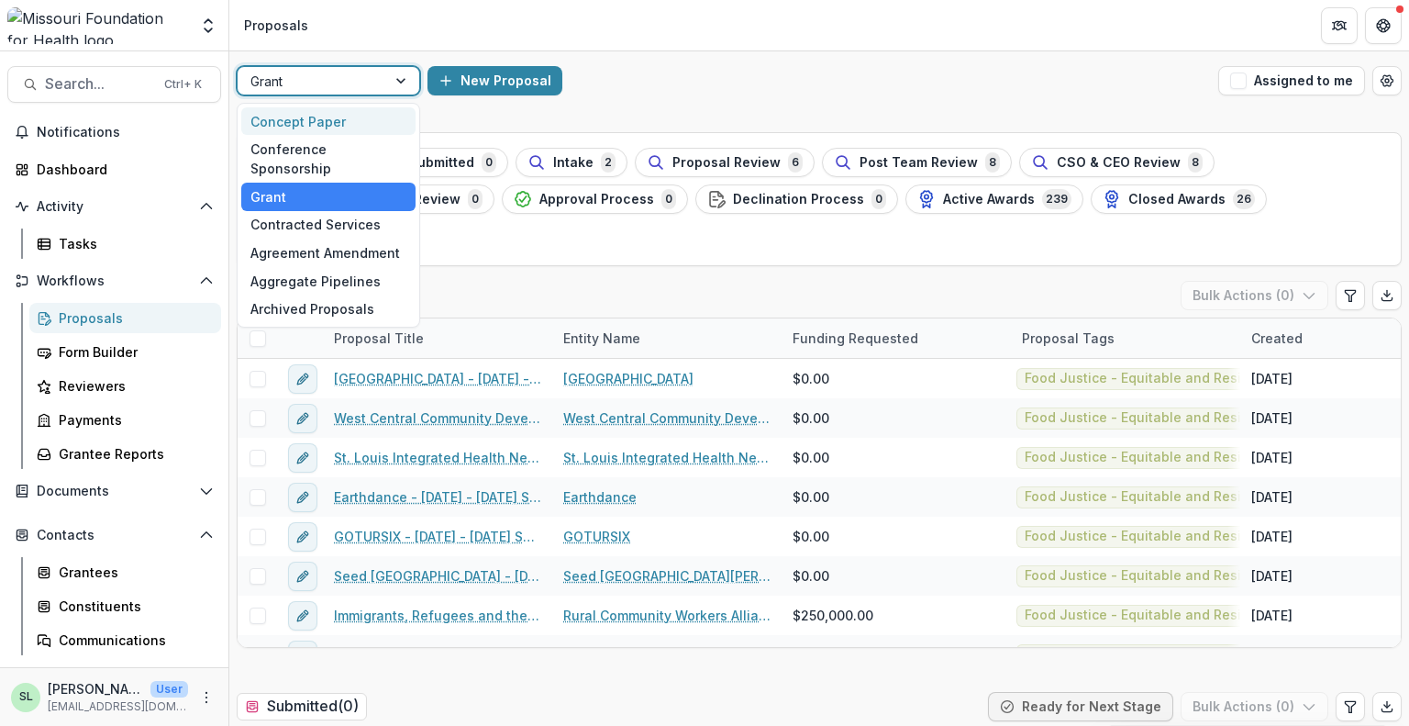
click at [350, 124] on div "Concept Paper" at bounding box center [328, 121] width 174 height 28
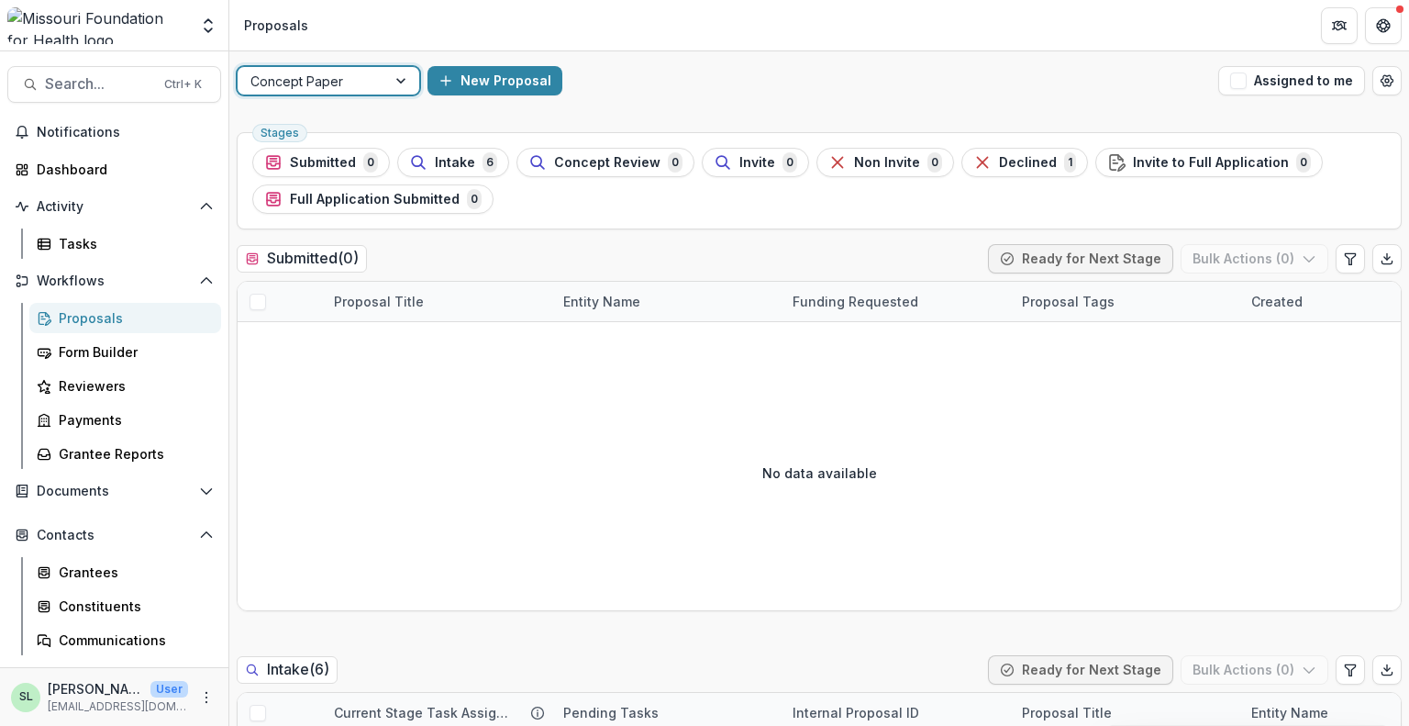
click at [88, 316] on div "Proposals" at bounding box center [133, 317] width 148 height 19
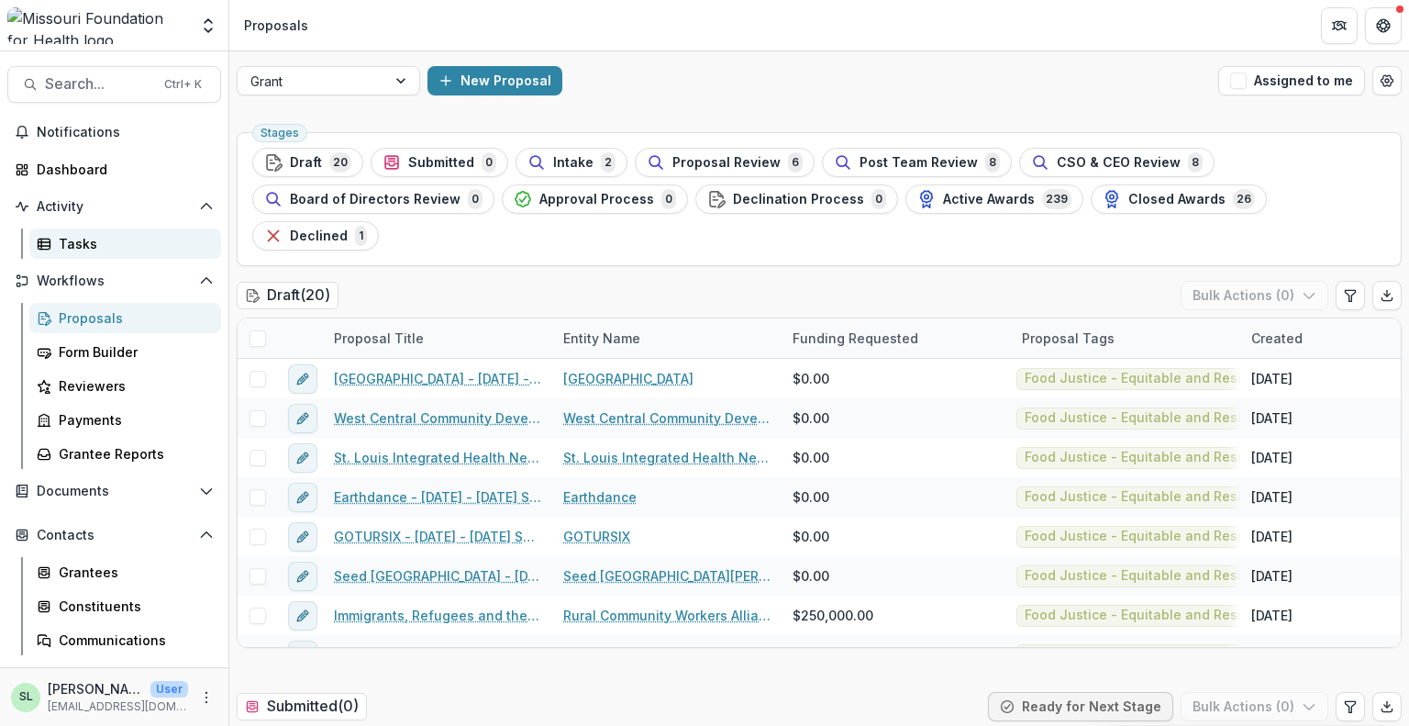
click at [69, 236] on div "Tasks" at bounding box center [133, 243] width 148 height 19
click at [76, 312] on div "Proposals" at bounding box center [133, 317] width 148 height 19
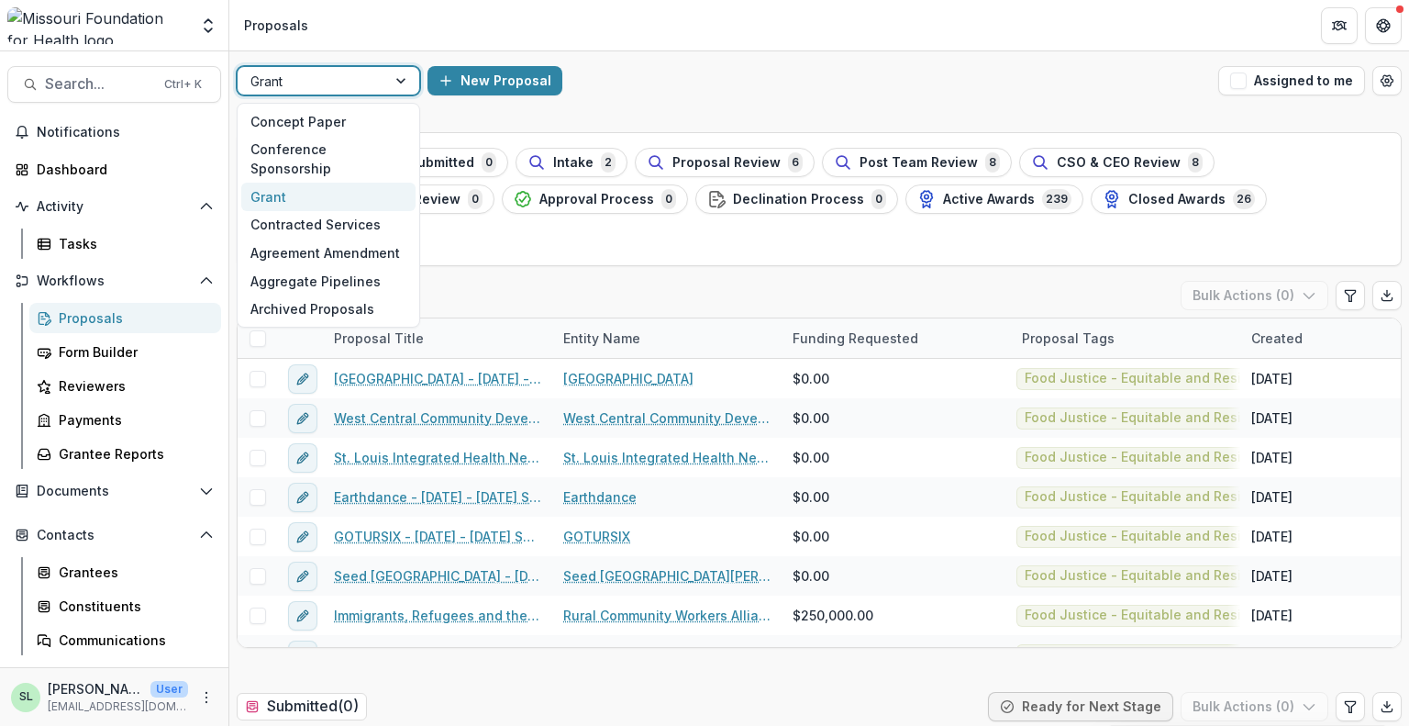
click at [395, 79] on div at bounding box center [402, 81] width 33 height 28
click at [350, 120] on div "Concept Paper" at bounding box center [328, 121] width 174 height 28
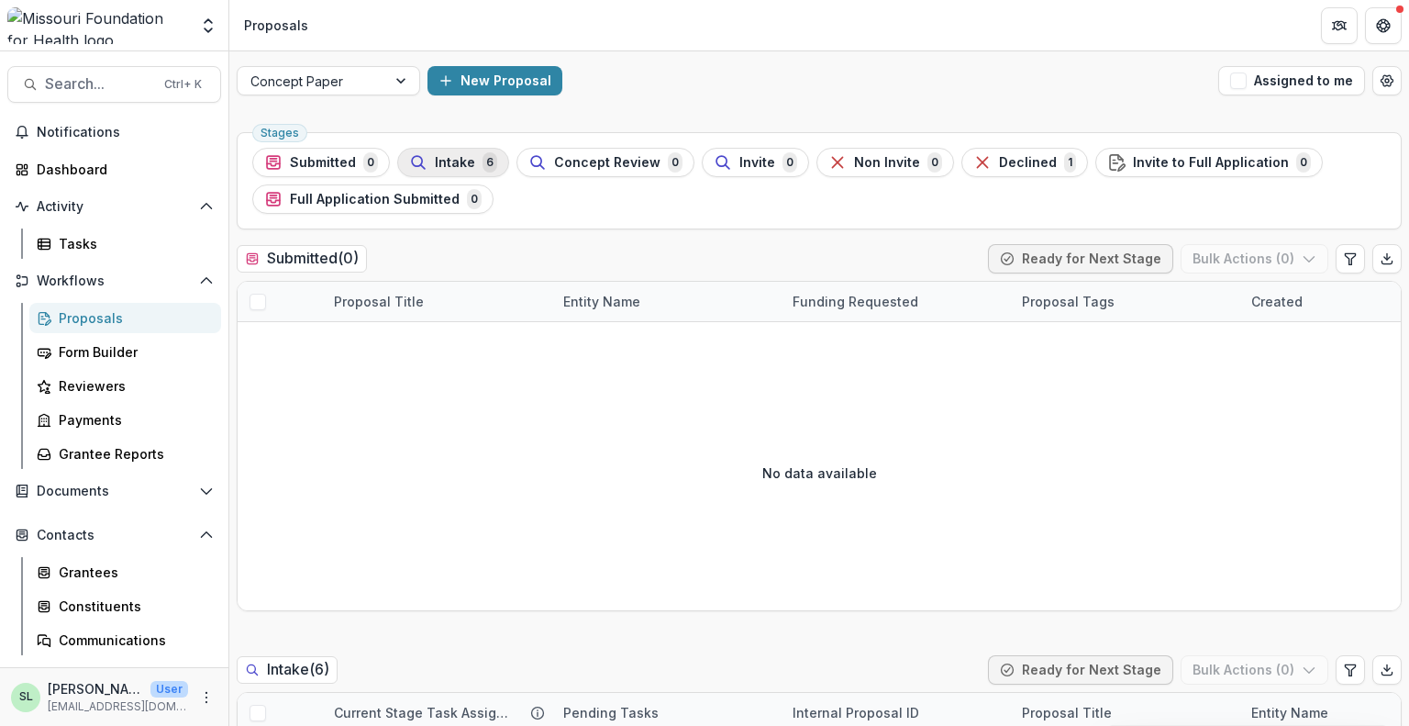
click at [470, 169] on div "Intake 6" at bounding box center [453, 162] width 88 height 20
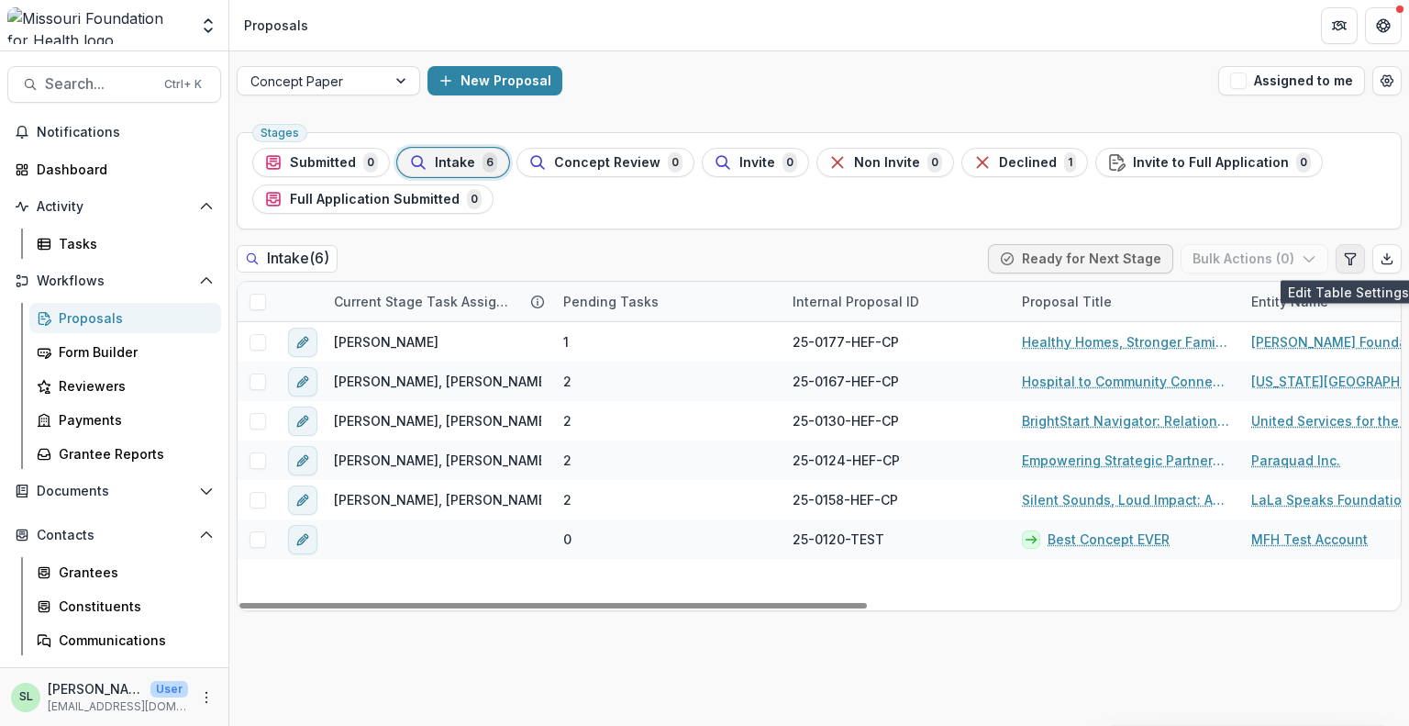
click at [1354, 257] on icon "Edit table settings" at bounding box center [1350, 258] width 15 height 15
select select "******"
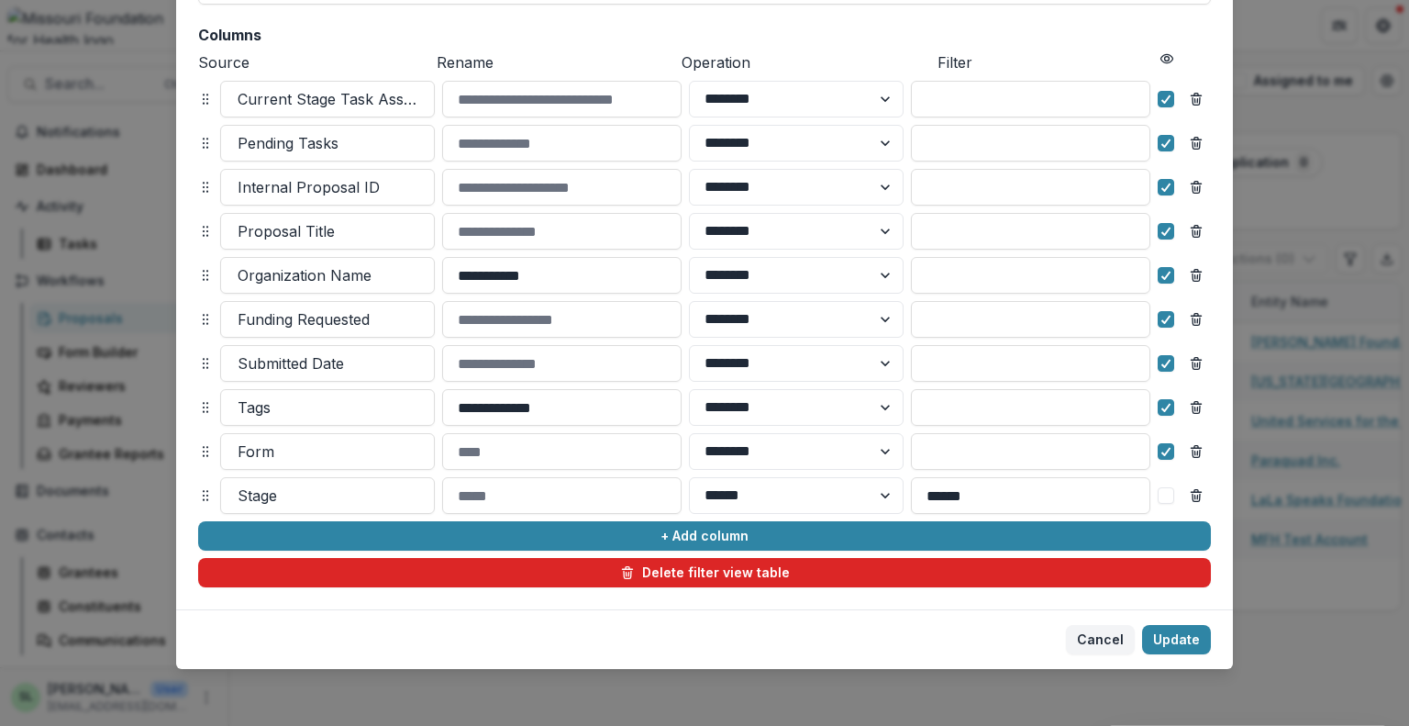
scroll to position [194, 0]
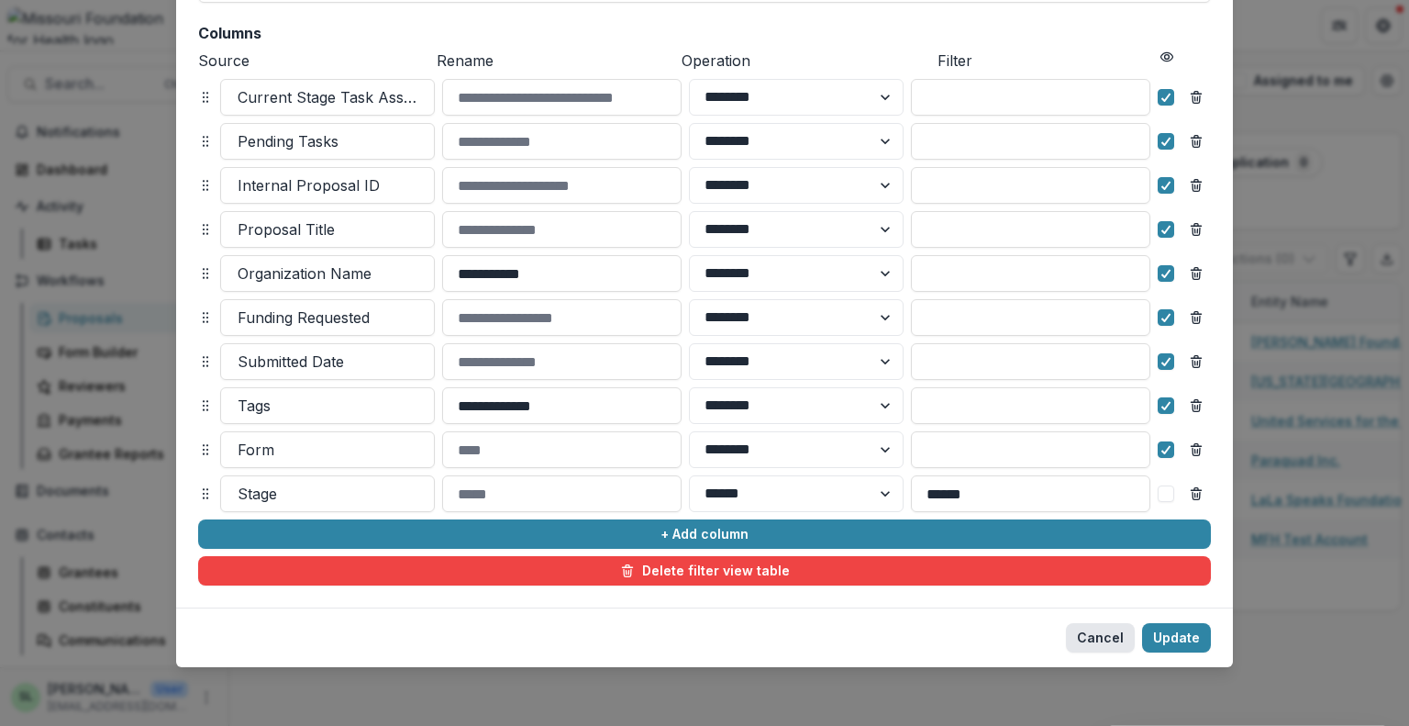
click at [1118, 637] on button "Cancel" at bounding box center [1100, 637] width 69 height 29
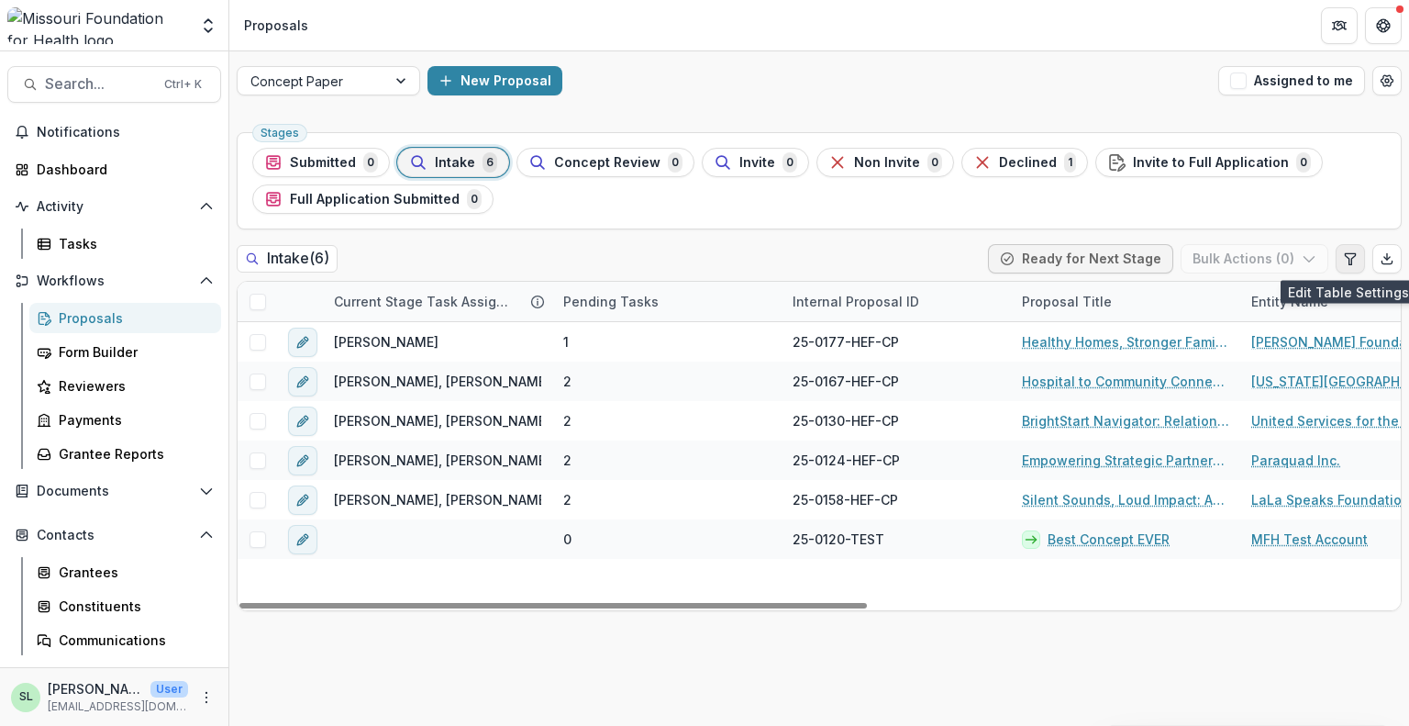
click at [1341, 251] on button "Edit table settings" at bounding box center [1350, 258] width 29 height 29
select select "******"
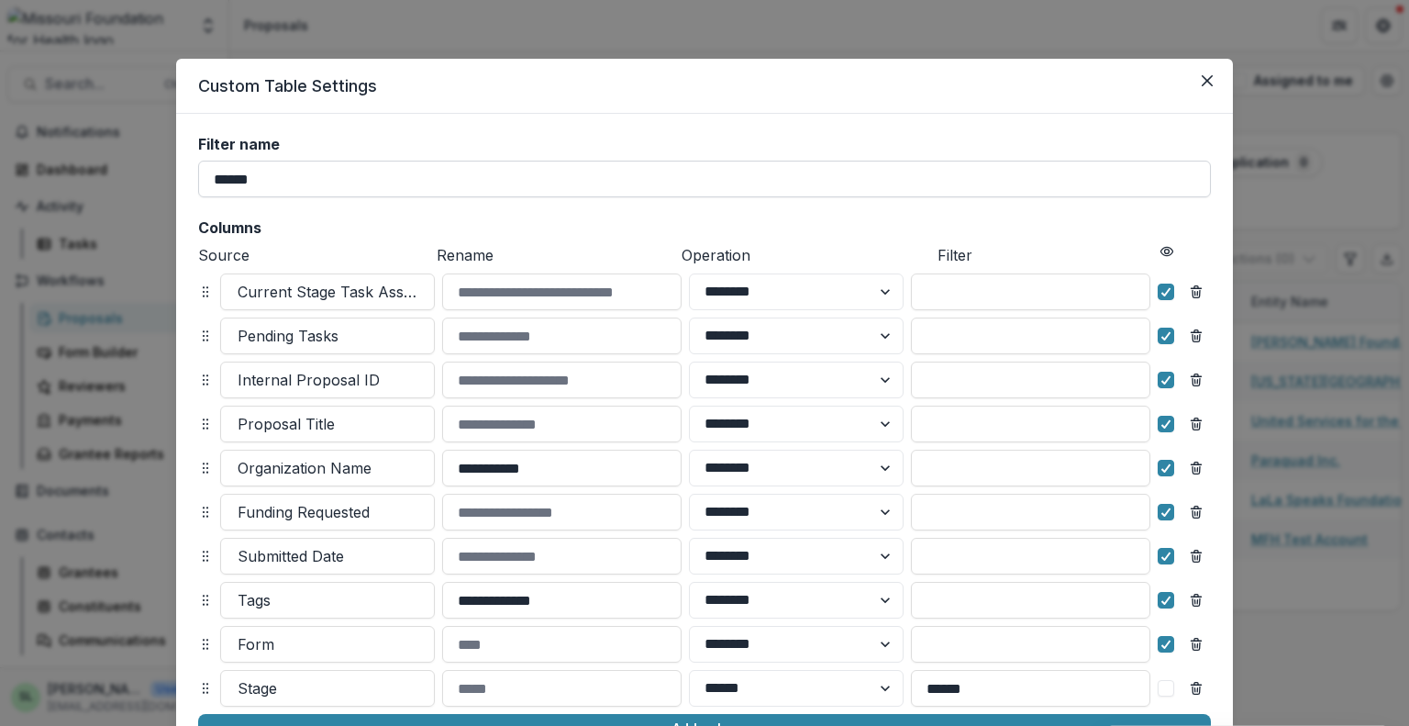
click at [323, 182] on input "******" at bounding box center [704, 179] width 1013 height 37
click at [322, 227] on h2 "Columns" at bounding box center [704, 227] width 1013 height 17
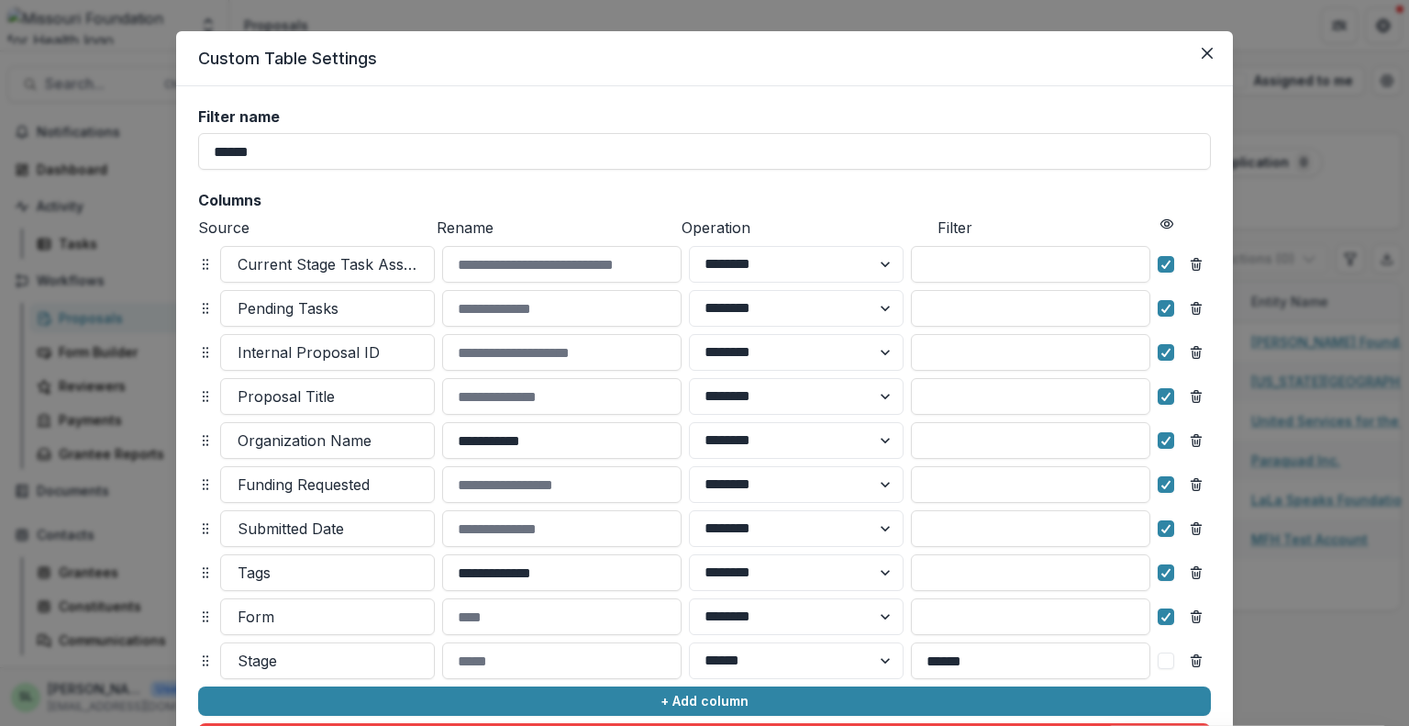
scroll to position [0, 0]
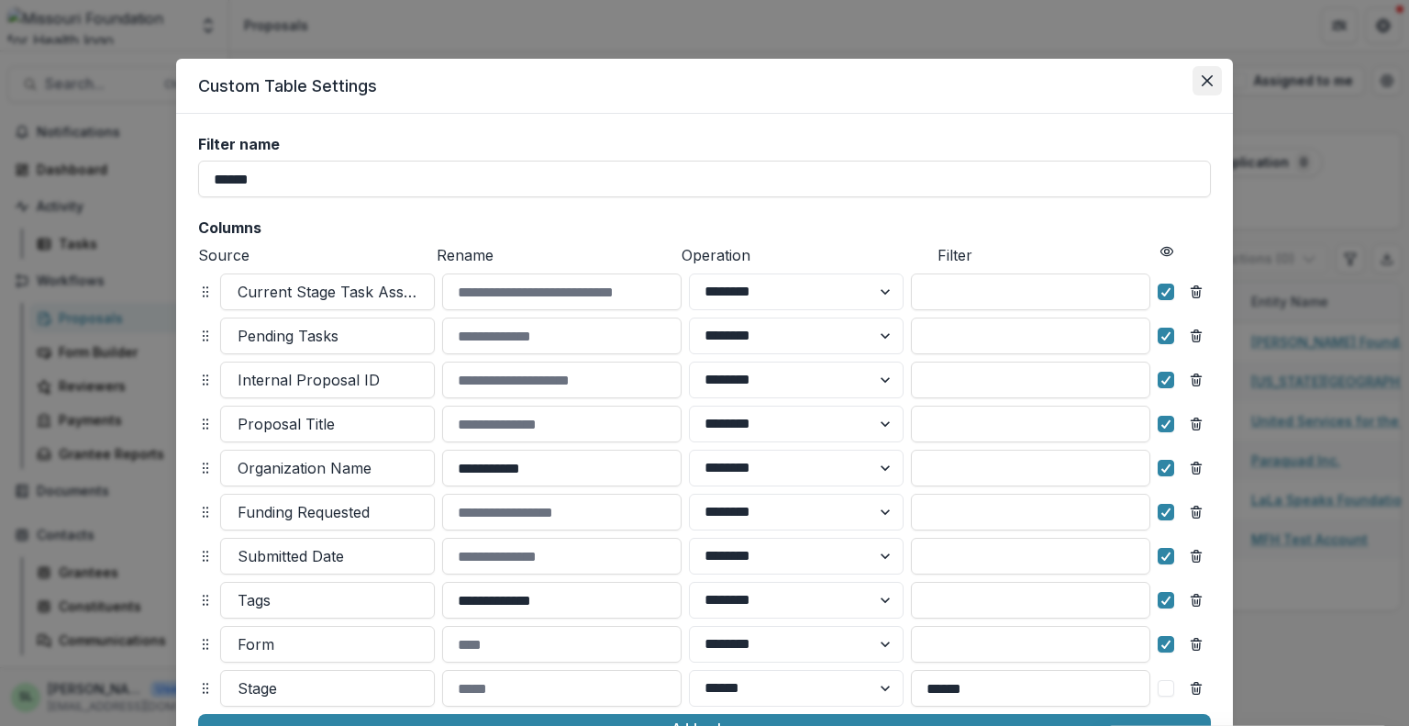
click at [1205, 80] on icon "Close" at bounding box center [1207, 80] width 11 height 11
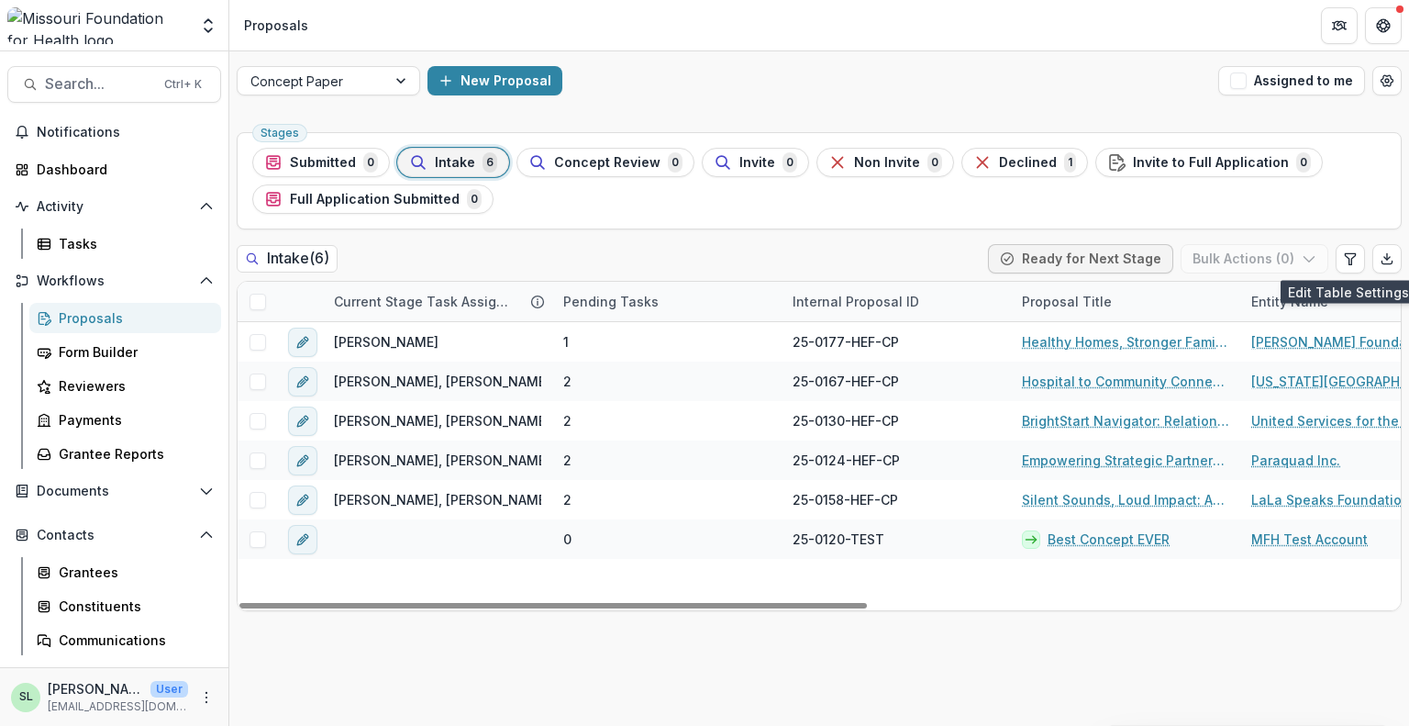
click at [363, 61] on div "Concept Paper New Proposal Assigned to me" at bounding box center [819, 80] width 1180 height 59
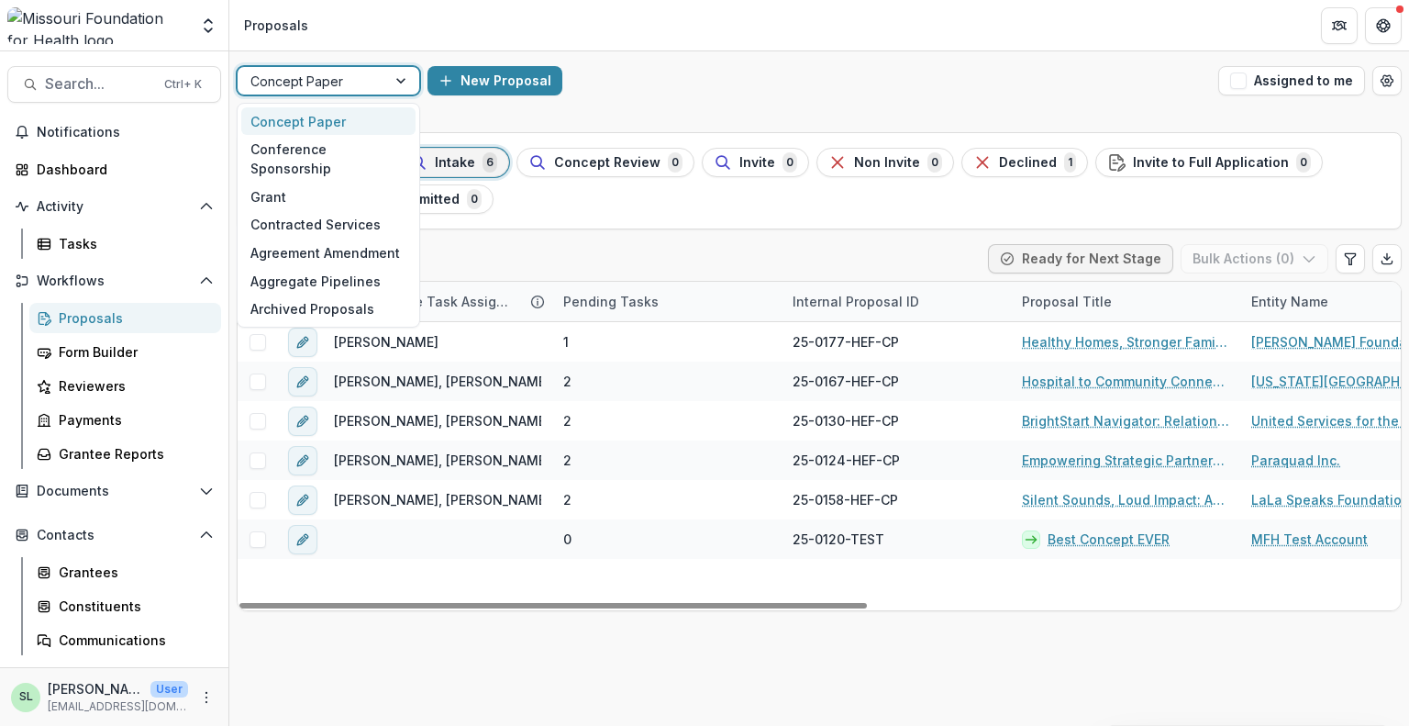
click at [362, 68] on div "Concept Paper" at bounding box center [312, 81] width 149 height 27
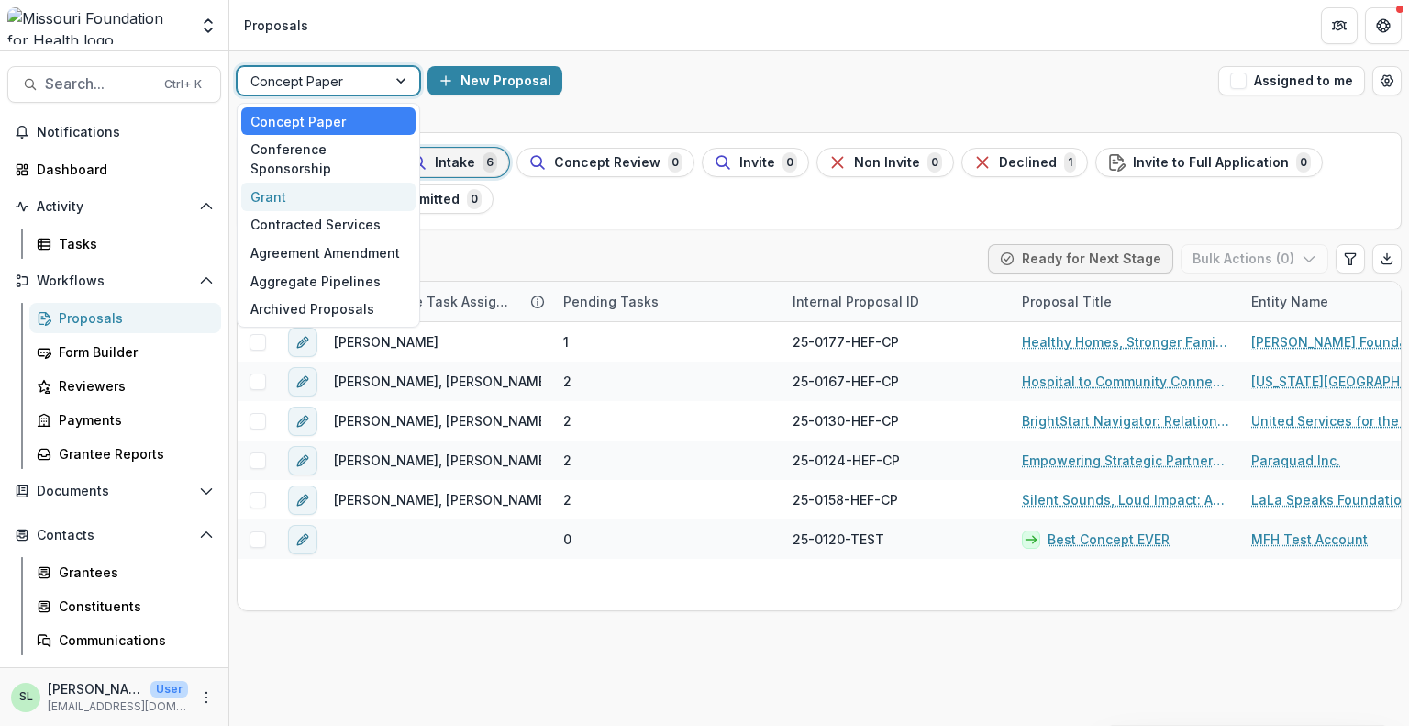
click at [339, 183] on div "Grant" at bounding box center [328, 197] width 174 height 28
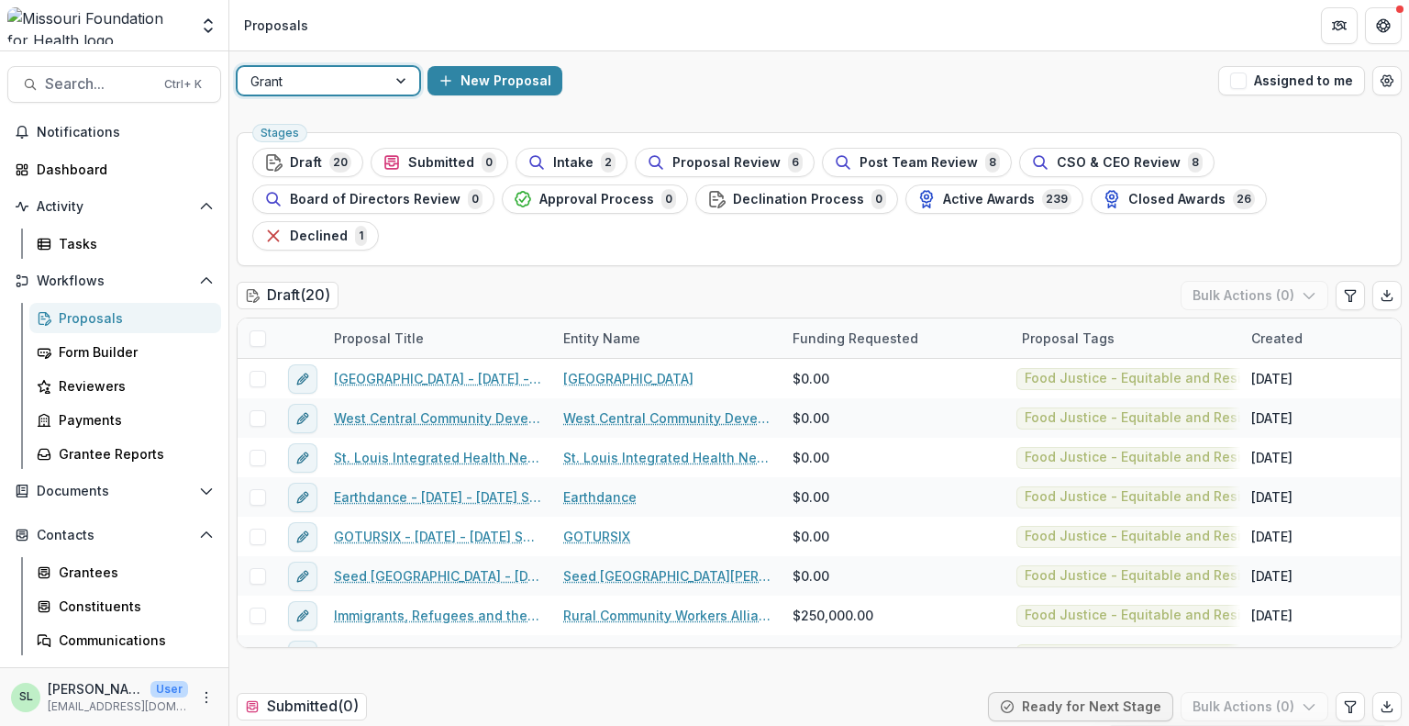
click at [400, 76] on div at bounding box center [402, 81] width 33 height 28
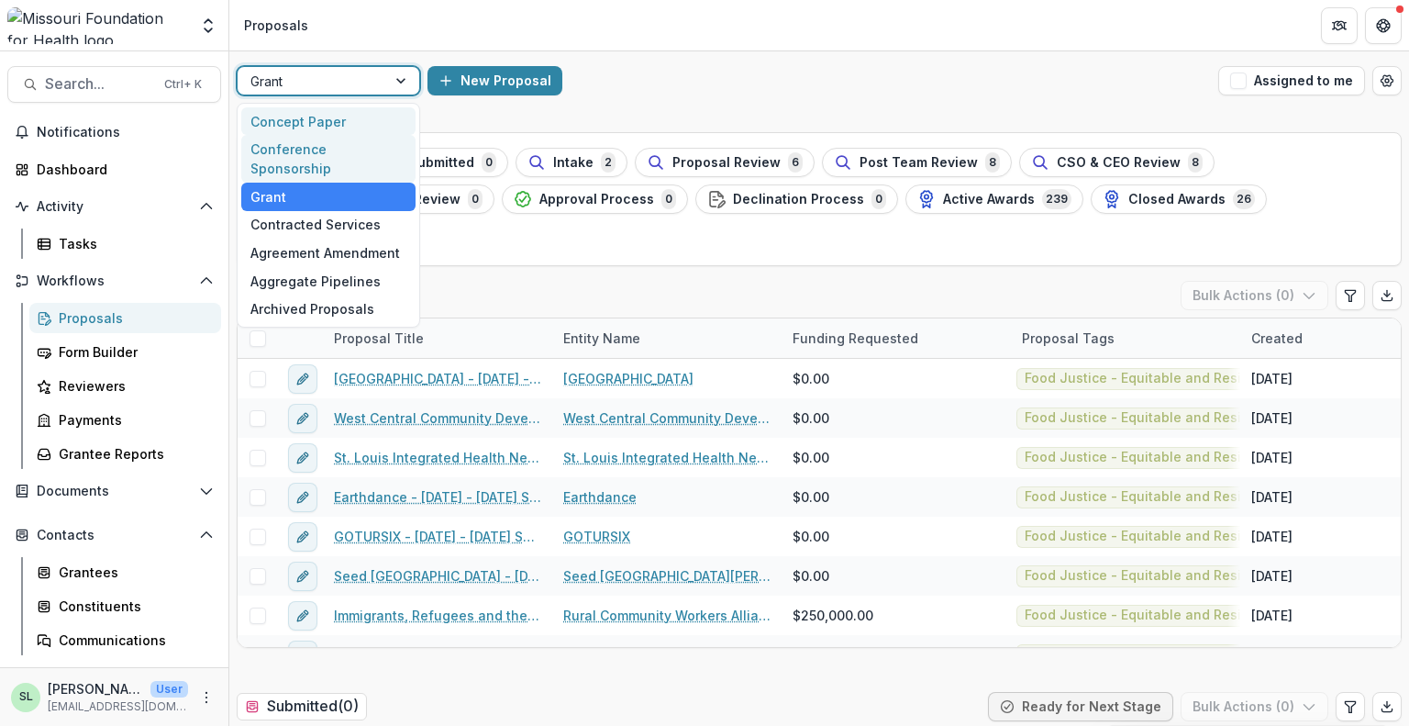
click at [357, 121] on div "Concept Paper" at bounding box center [328, 121] width 174 height 28
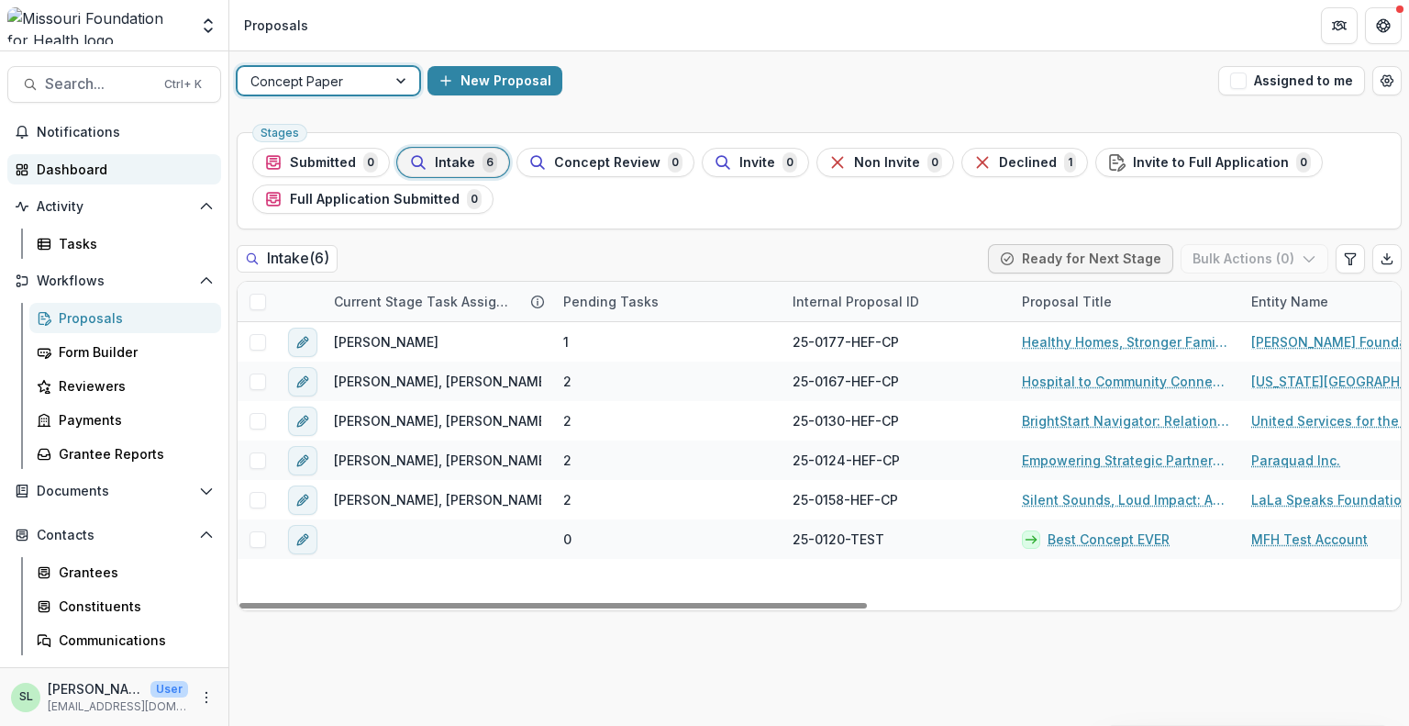
click at [69, 157] on link "Dashboard" at bounding box center [114, 169] width 214 height 30
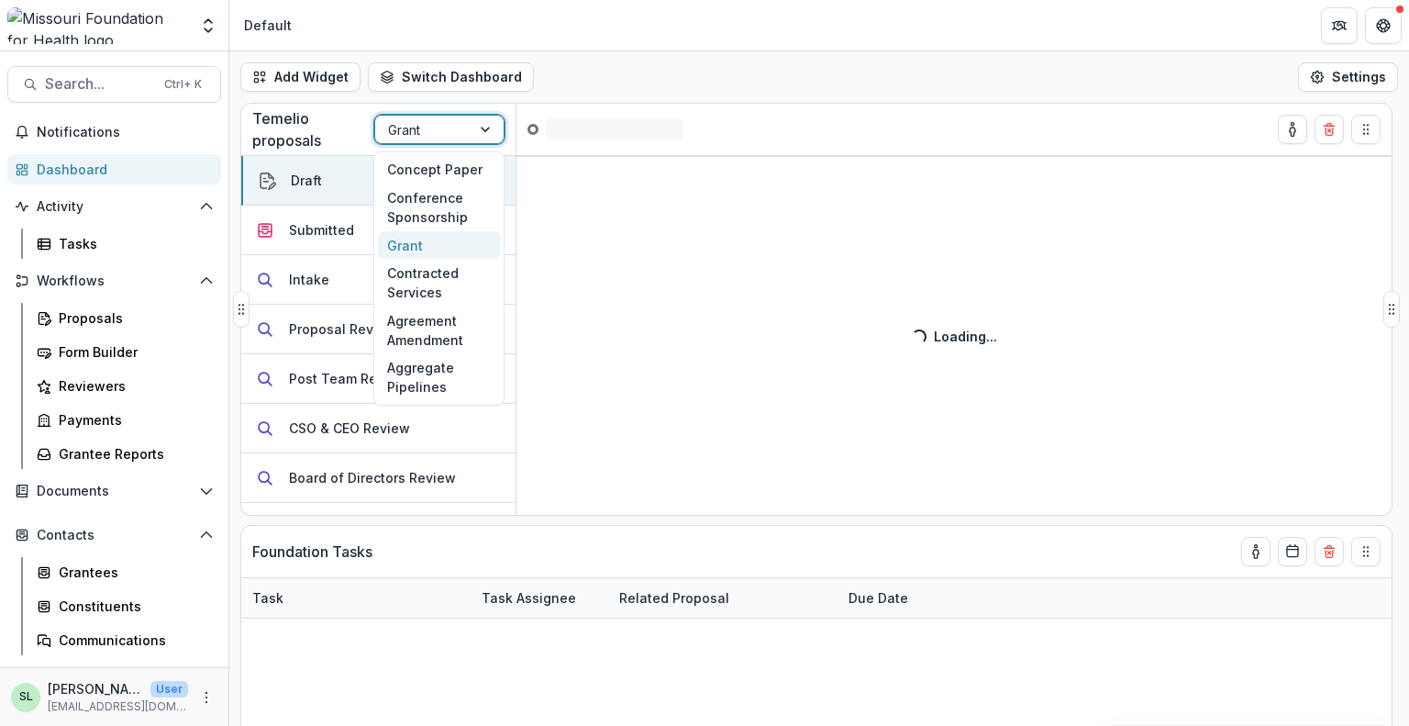
click at [474, 128] on div at bounding box center [487, 130] width 33 height 28
click at [463, 169] on div "Concept Paper" at bounding box center [439, 170] width 122 height 28
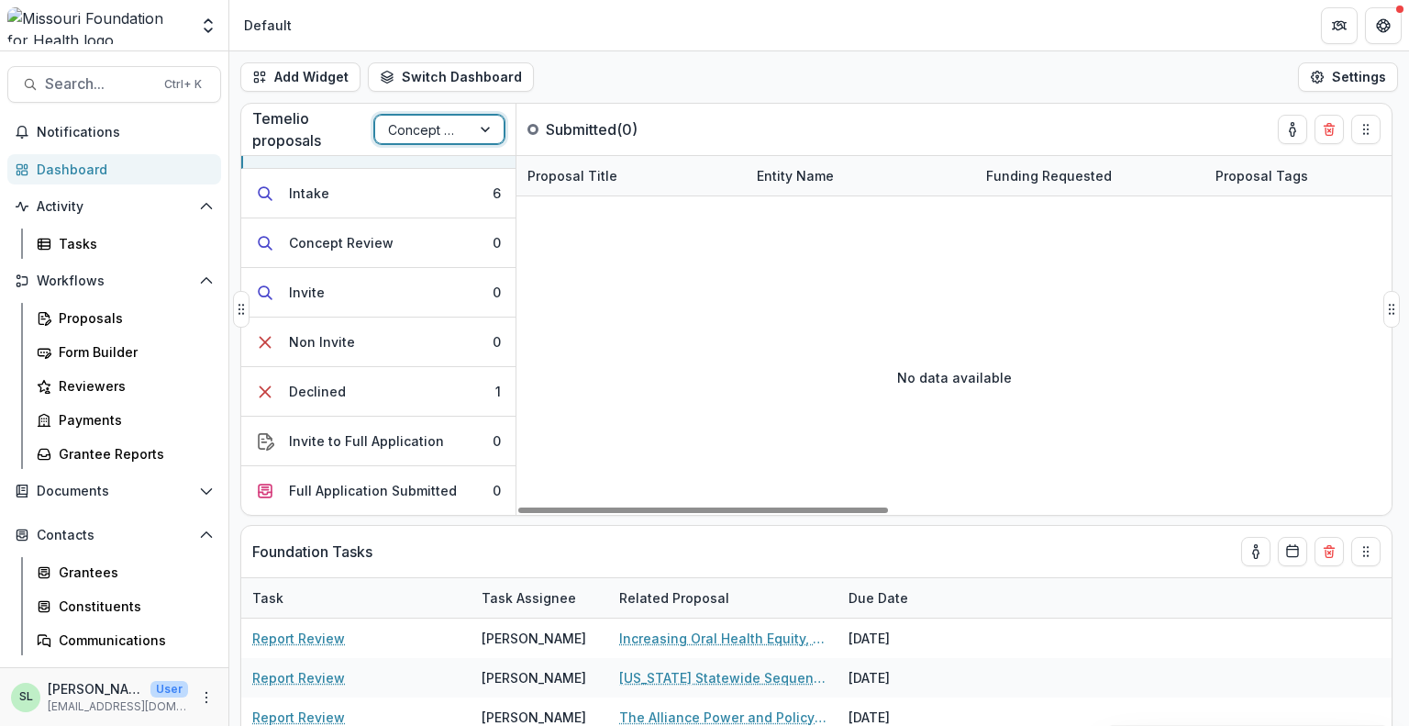
scroll to position [34, 0]
drag, startPoint x: 509, startPoint y: 463, endPoint x: 535, endPoint y: 344, distance: 122.0
click at [546, 375] on div "Submitted 0 Intake 6 Concept Review 0 Invite 0 Non Invite 0 Declined 1 Invite t…" at bounding box center [816, 335] width 1150 height 360
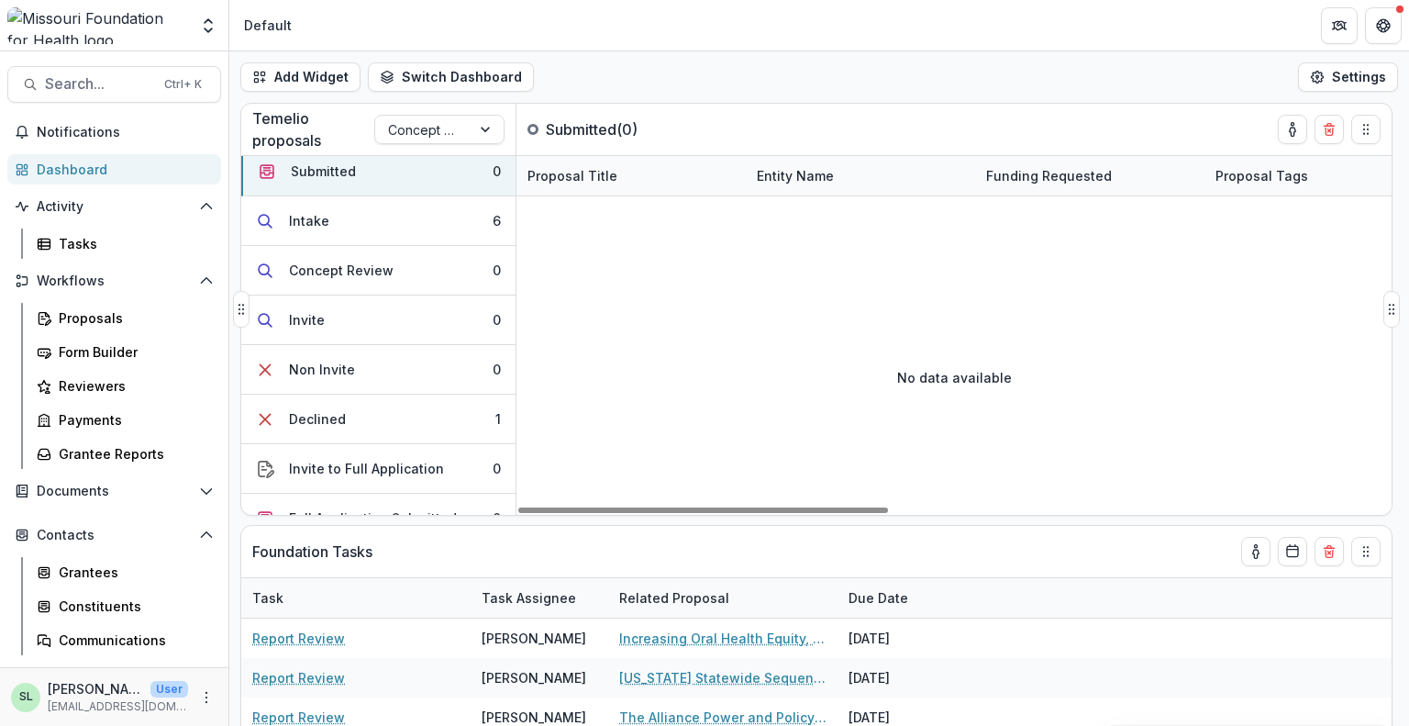
scroll to position [0, 0]
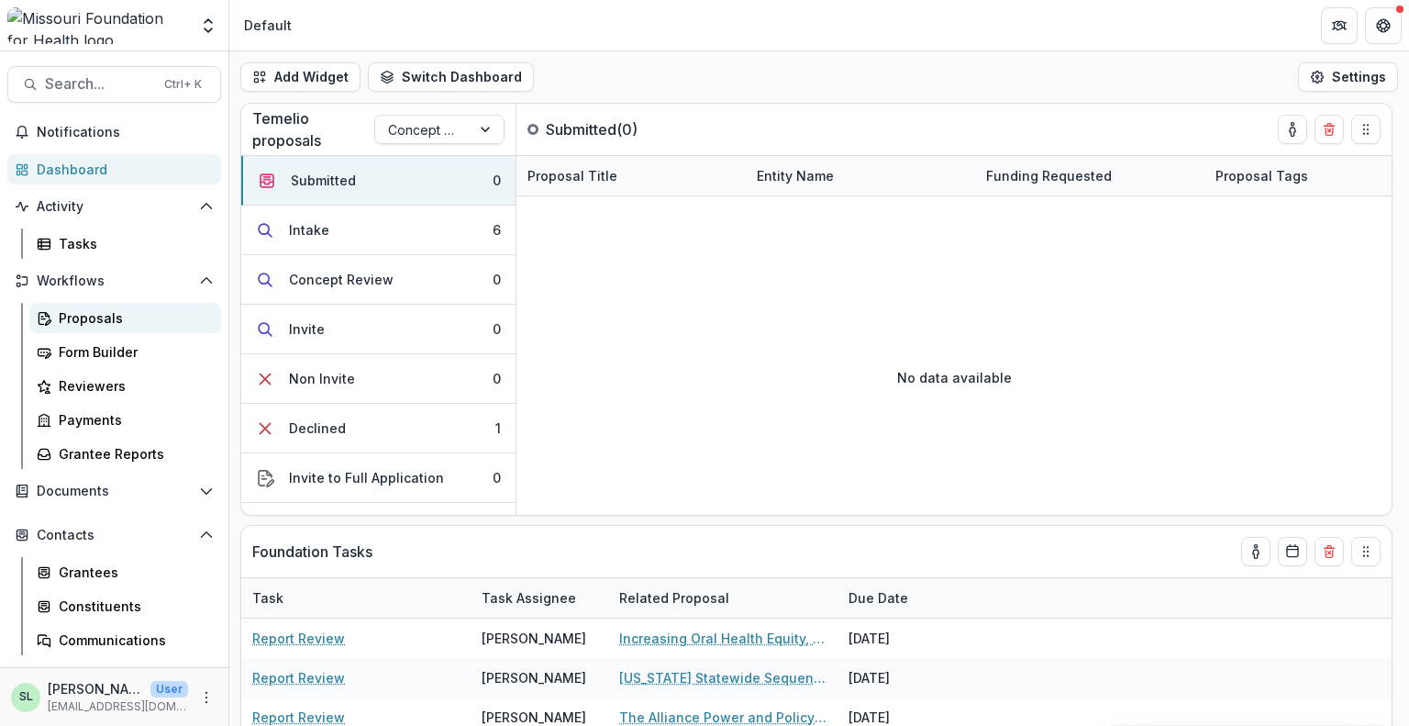
click at [83, 310] on div "Proposals" at bounding box center [133, 317] width 148 height 19
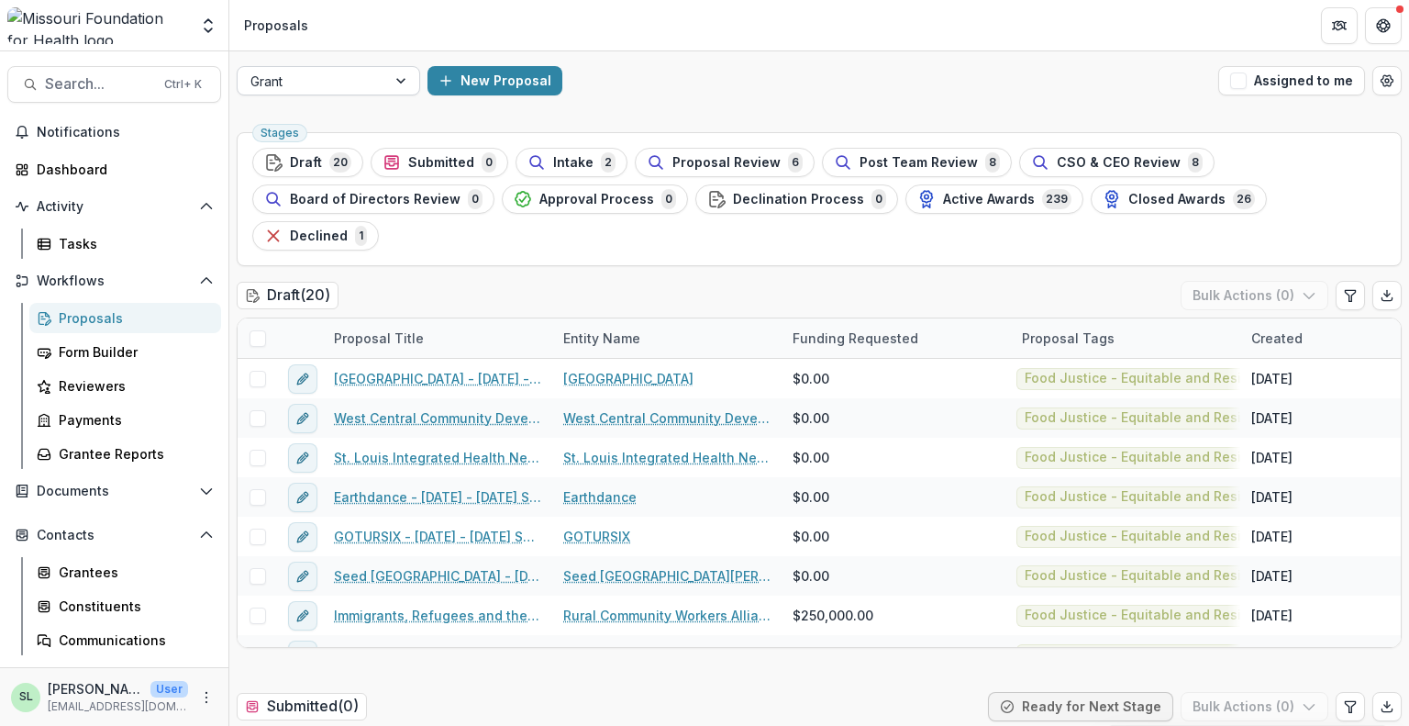
click at [401, 69] on div at bounding box center [402, 81] width 33 height 28
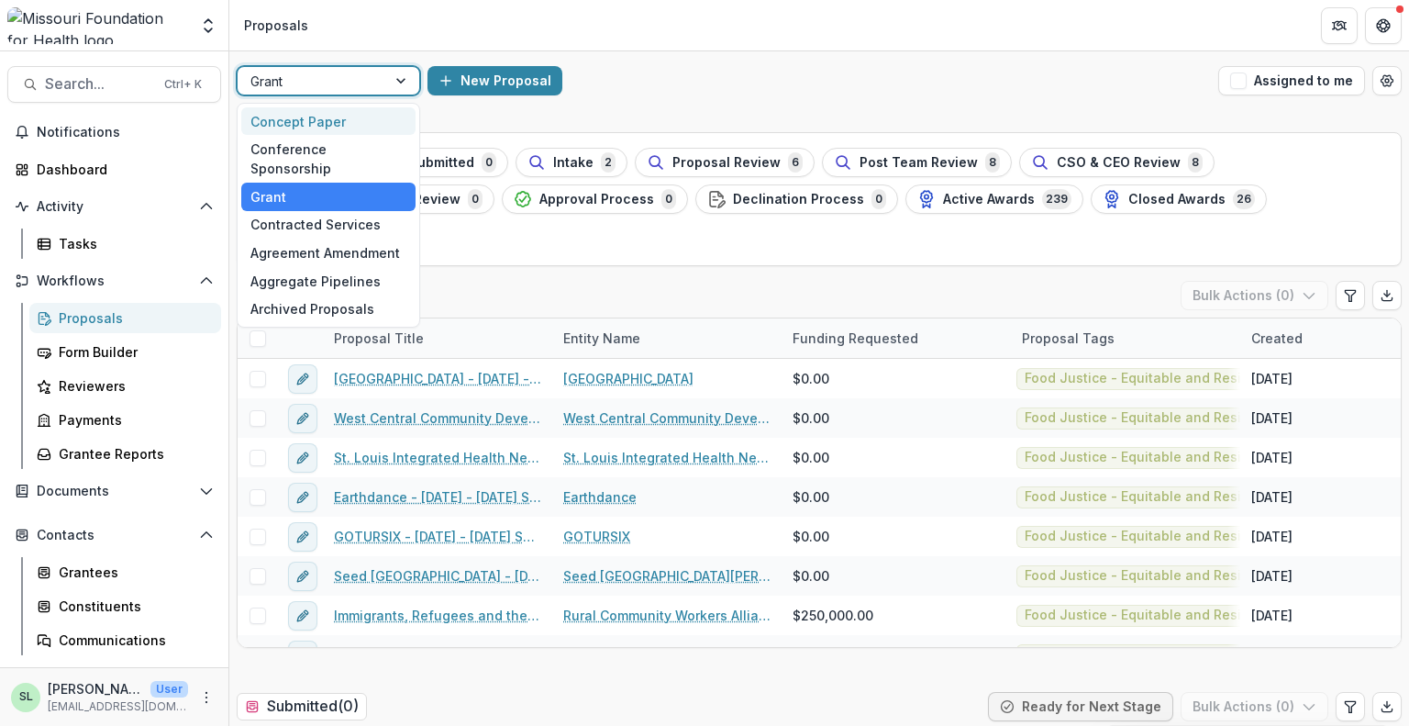
click at [373, 124] on div "Concept Paper" at bounding box center [328, 121] width 174 height 28
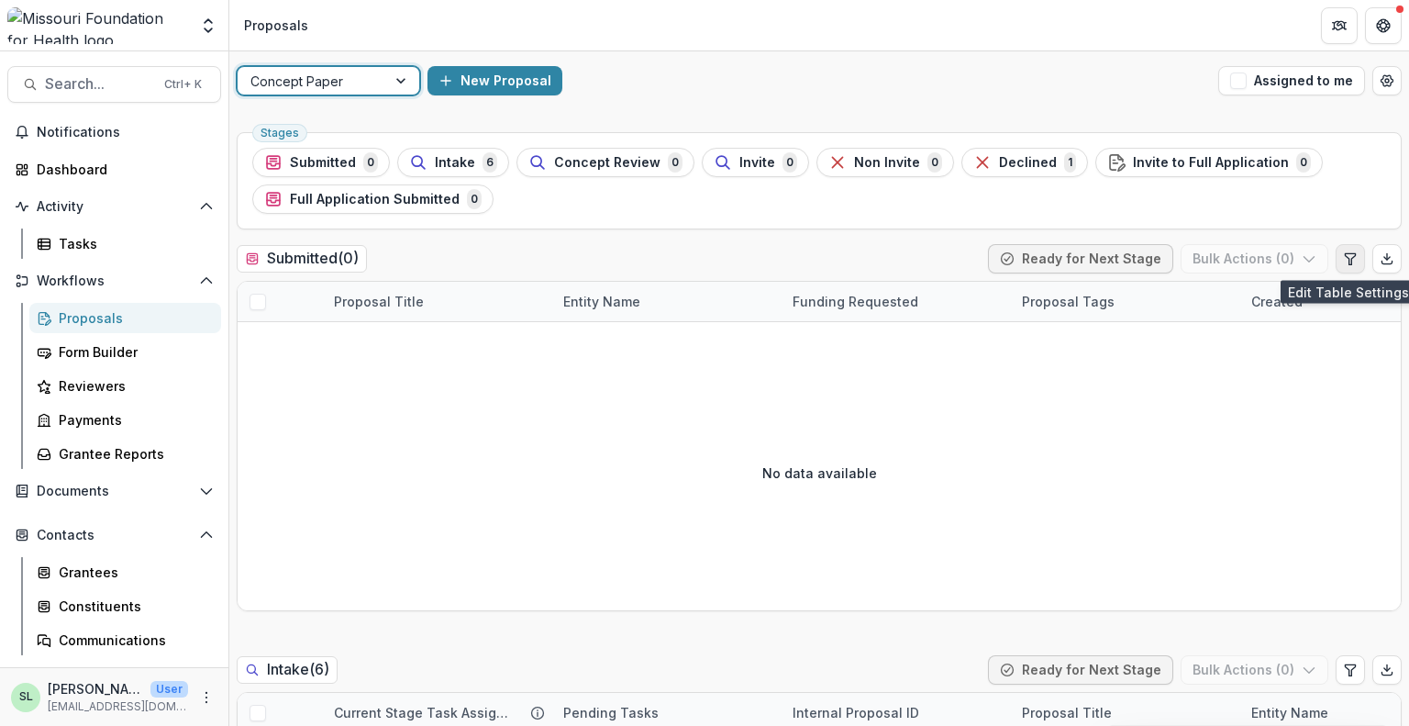
click at [1347, 252] on icon "Edit table settings" at bounding box center [1350, 258] width 15 height 15
select select "******"
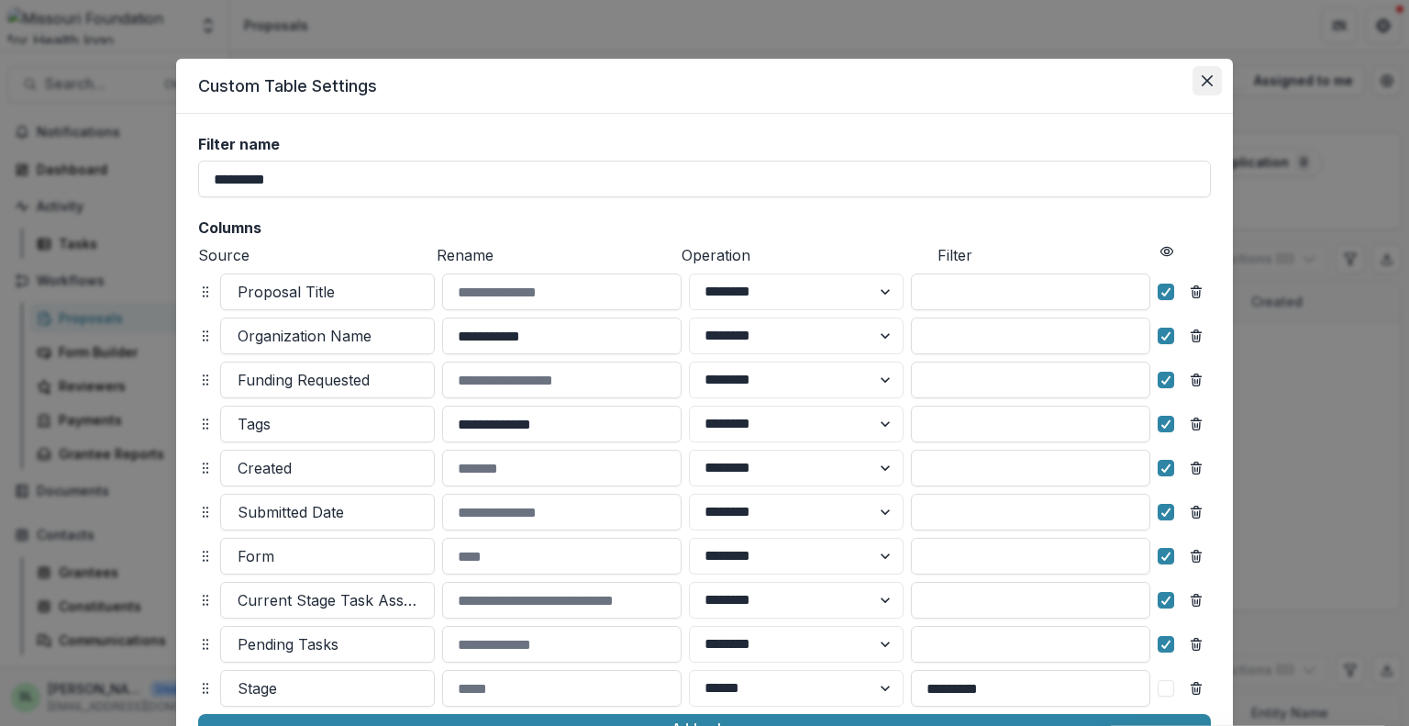
click at [1202, 83] on icon "Close" at bounding box center [1207, 80] width 11 height 11
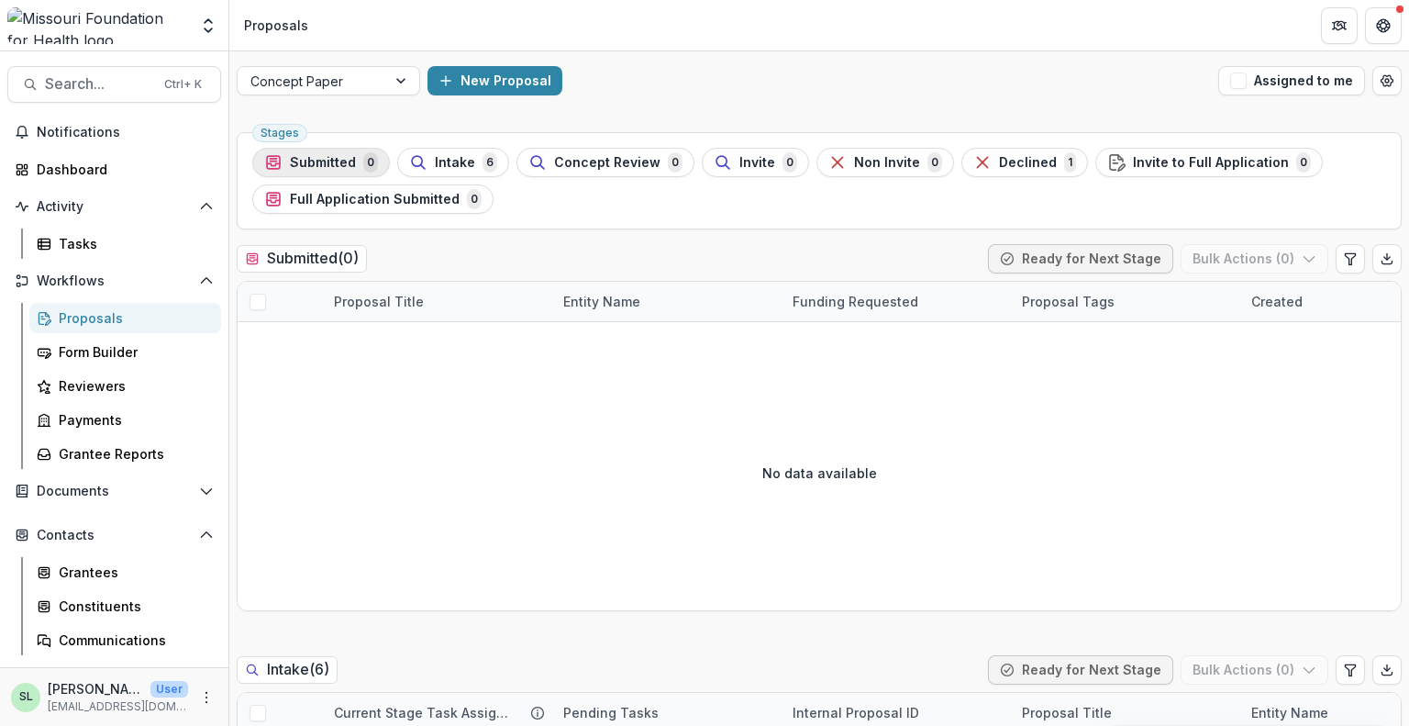
click at [338, 152] on div "Submitted 0" at bounding box center [321, 162] width 114 height 20
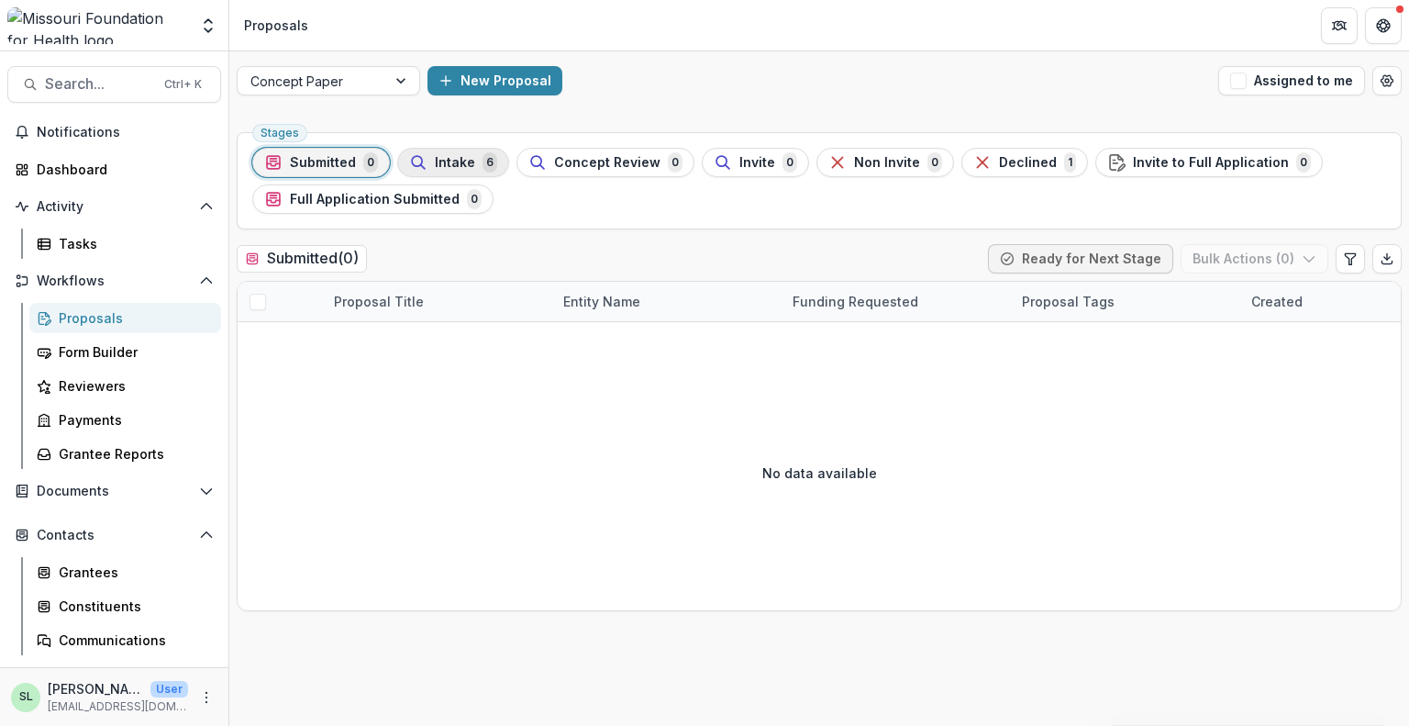
click at [488, 156] on span "6" at bounding box center [490, 162] width 15 height 20
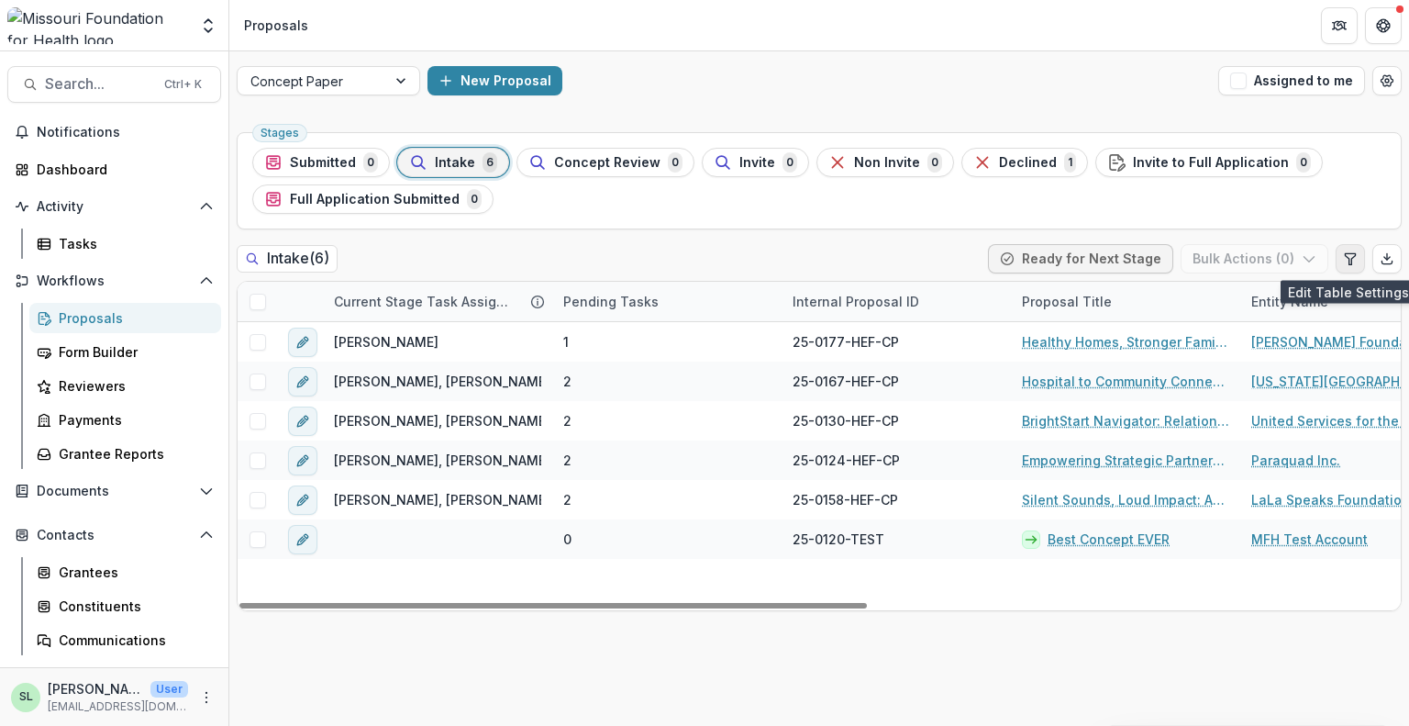
click at [1353, 251] on icon "Edit table settings" at bounding box center [1350, 258] width 15 height 15
select select "******"
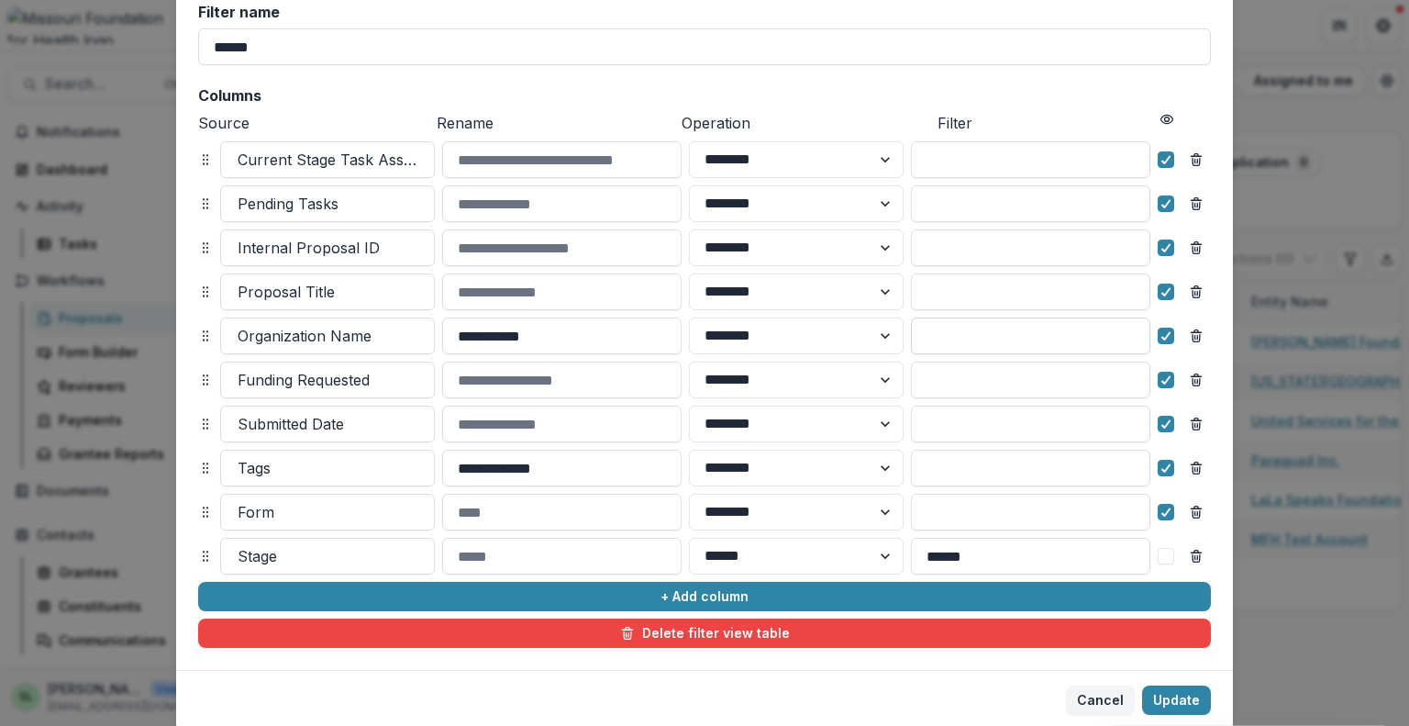
scroll to position [194, 0]
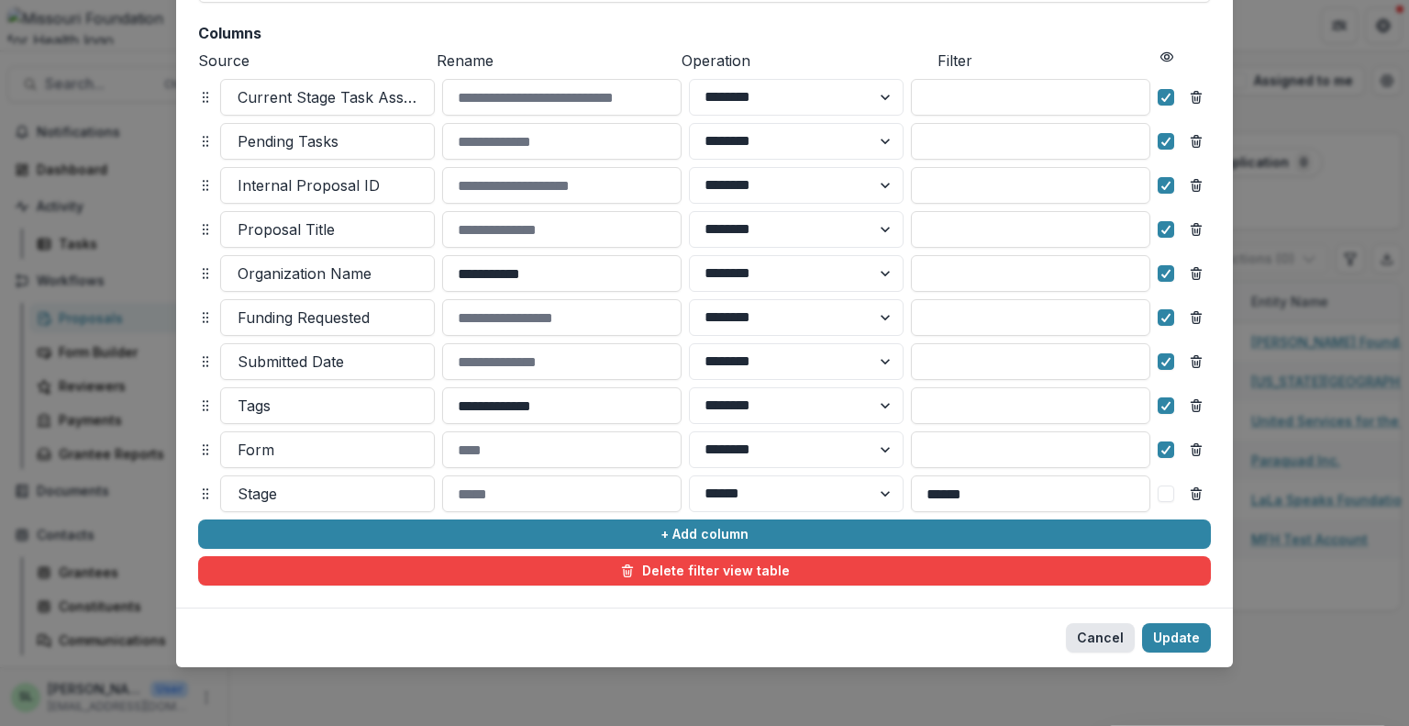
click at [1100, 641] on button "Cancel" at bounding box center [1100, 637] width 69 height 29
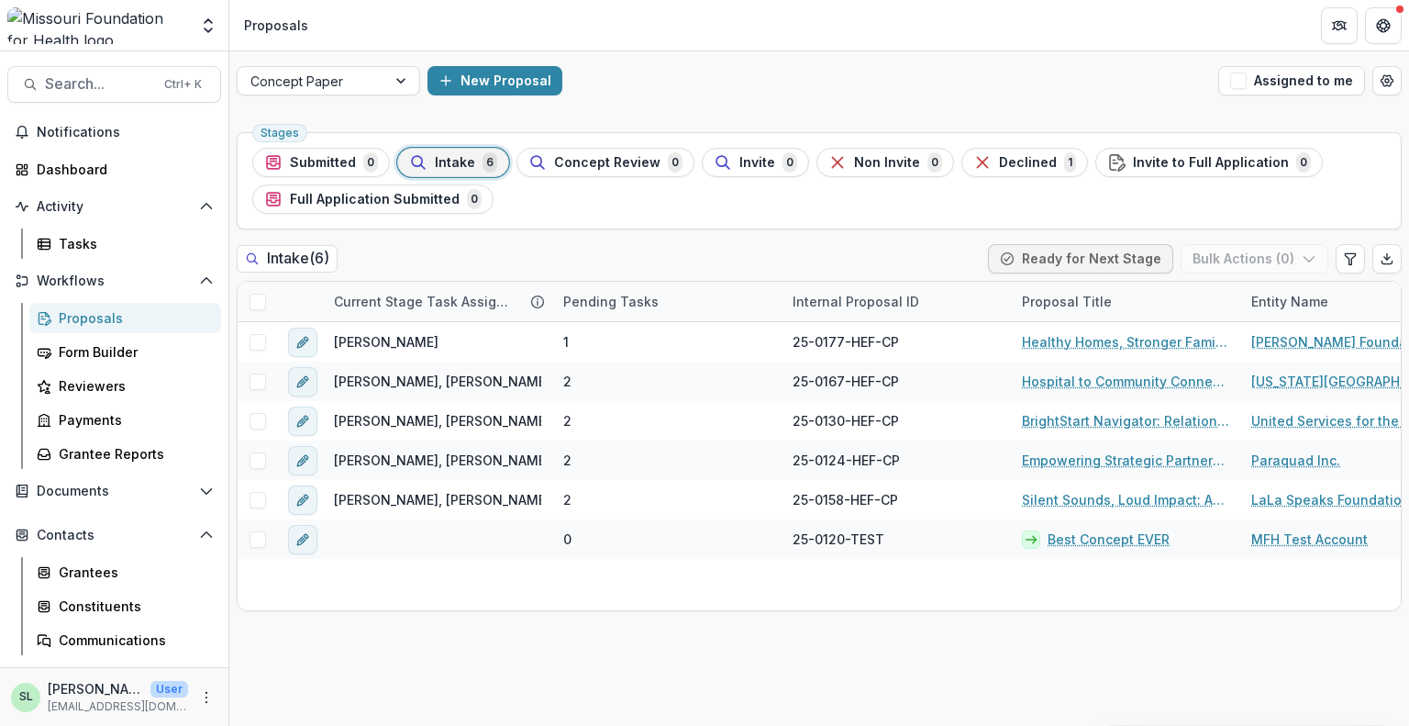
click at [458, 168] on span "Intake" at bounding box center [455, 163] width 40 height 16
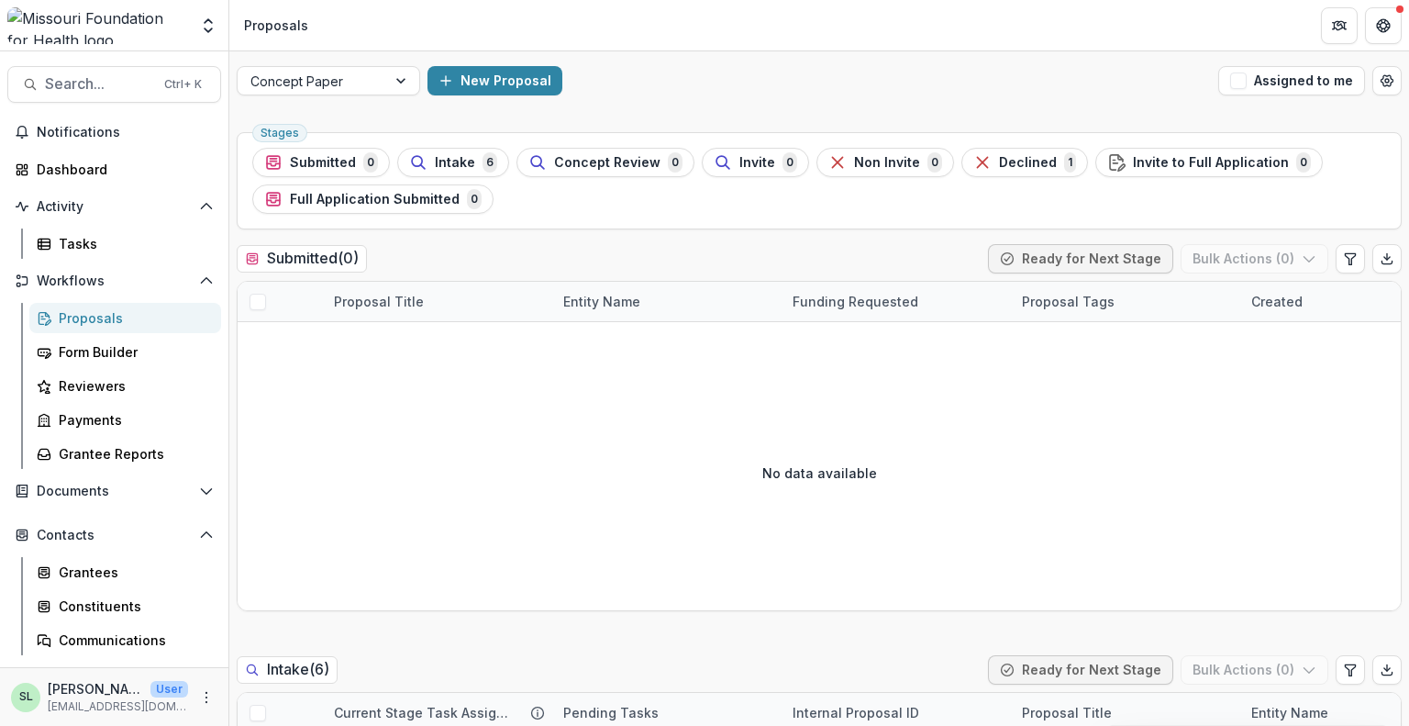
click at [479, 179] on ul "Stages Submitted 0 Intake 6 Concept Review 0 Invite 0 Non Invite 0 Declined 1 I…" at bounding box center [819, 181] width 1134 height 66
click at [483, 168] on span "6" at bounding box center [490, 162] width 15 height 20
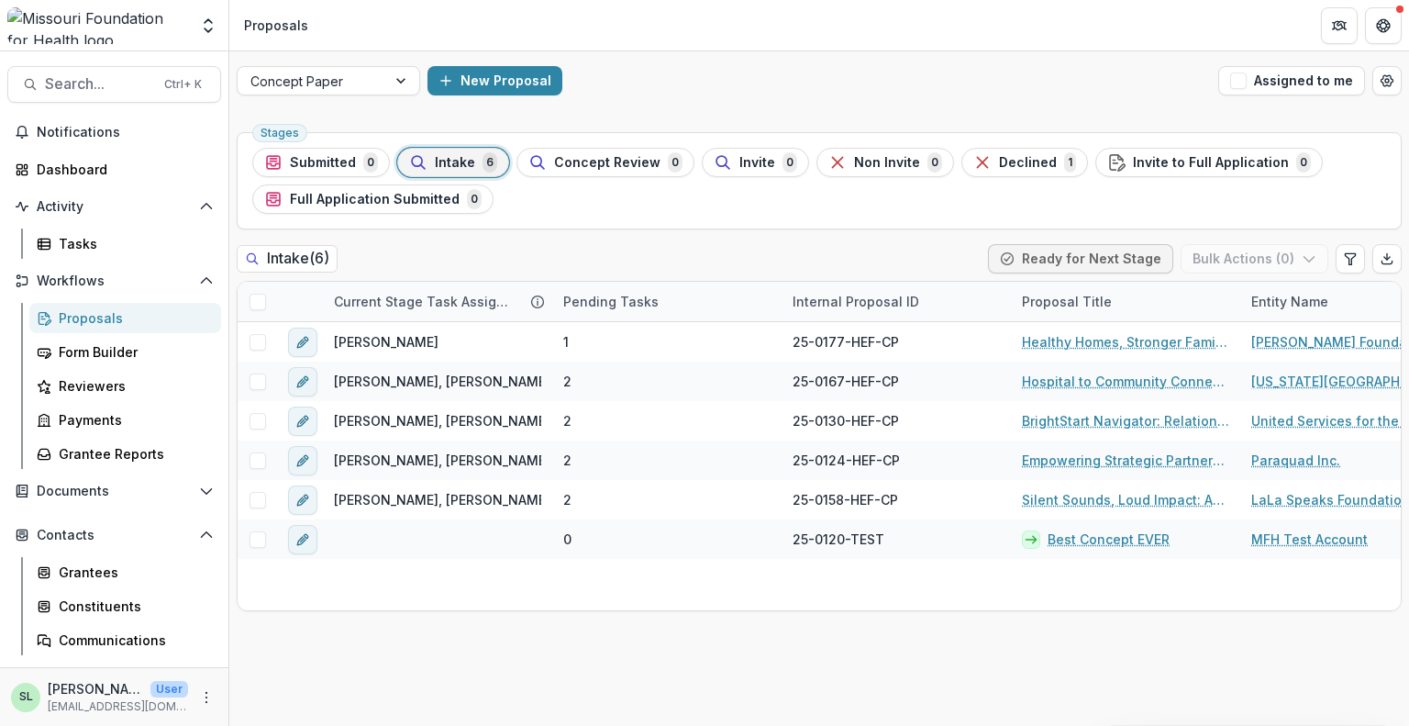
click at [277, 128] on span "Stages" at bounding box center [280, 133] width 39 height 13
drag, startPoint x: 277, startPoint y: 128, endPoint x: 275, endPoint y: 162, distance: 34.0
drag, startPoint x: 275, startPoint y: 162, endPoint x: 804, endPoint y: 116, distance: 530.5
click at [804, 116] on div "Concept Paper New Proposal Assigned to me Stages Submitted 0 Intake 6 Concept R…" at bounding box center [819, 388] width 1180 height 674
click at [341, 159] on span "Submitted" at bounding box center [323, 163] width 66 height 16
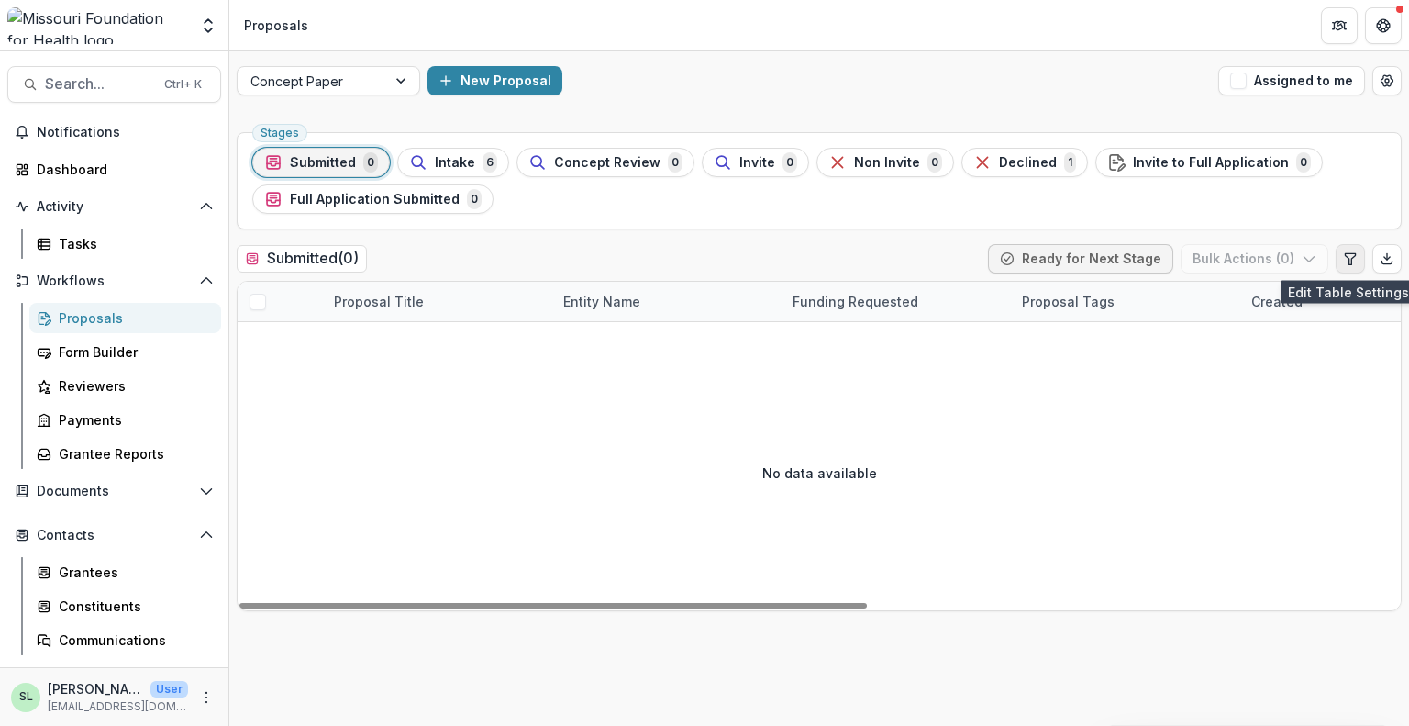
click at [1351, 264] on icon "Edit table settings" at bounding box center [1350, 258] width 15 height 15
select select "******"
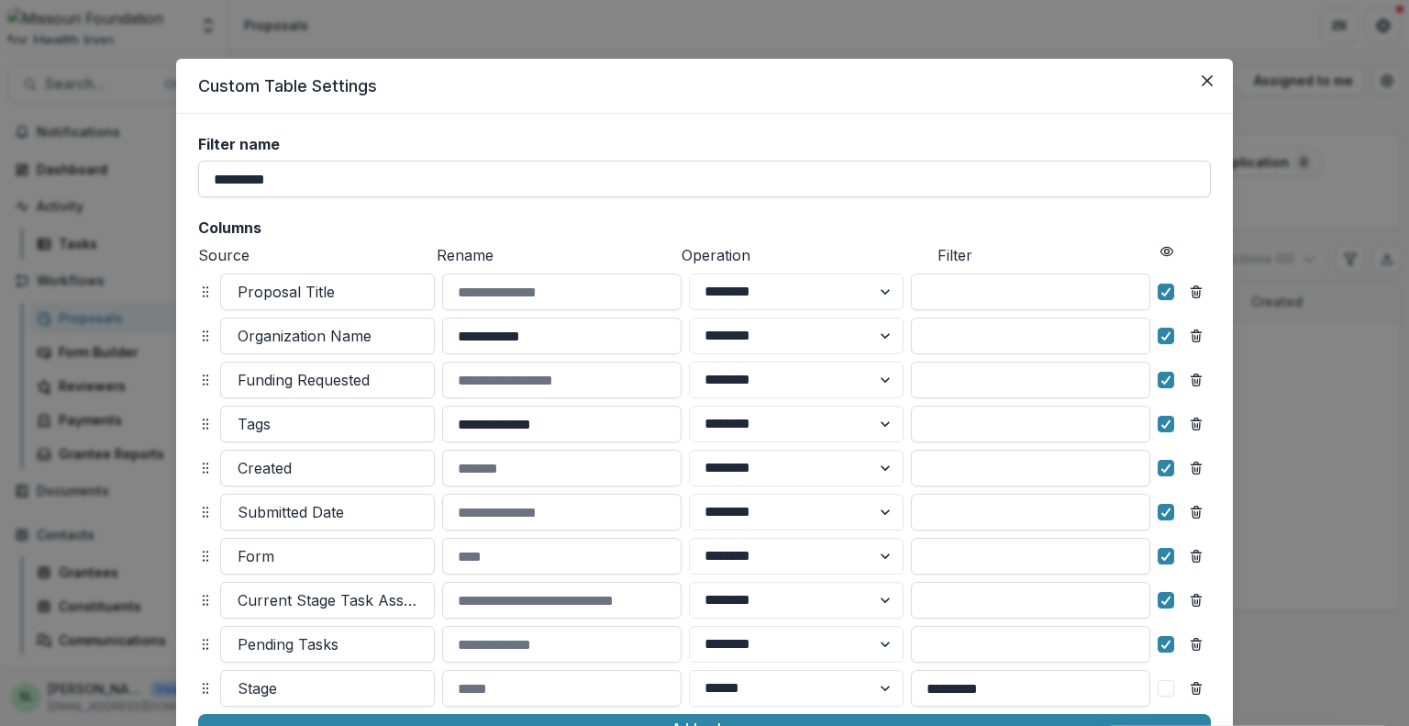
click at [563, 161] on input "*********" at bounding box center [704, 179] width 1013 height 37
click at [1204, 77] on icon "Close" at bounding box center [1207, 80] width 11 height 11
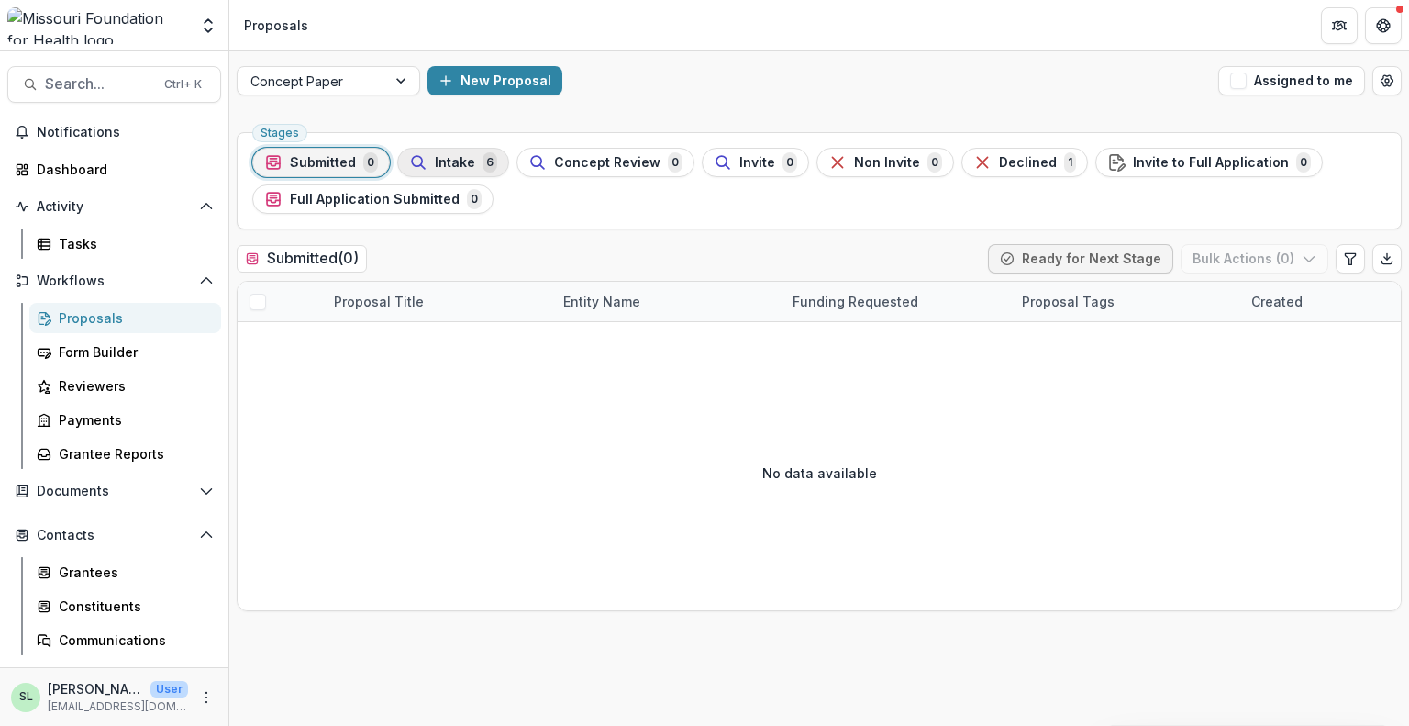
click at [451, 163] on span "Intake" at bounding box center [455, 163] width 40 height 16
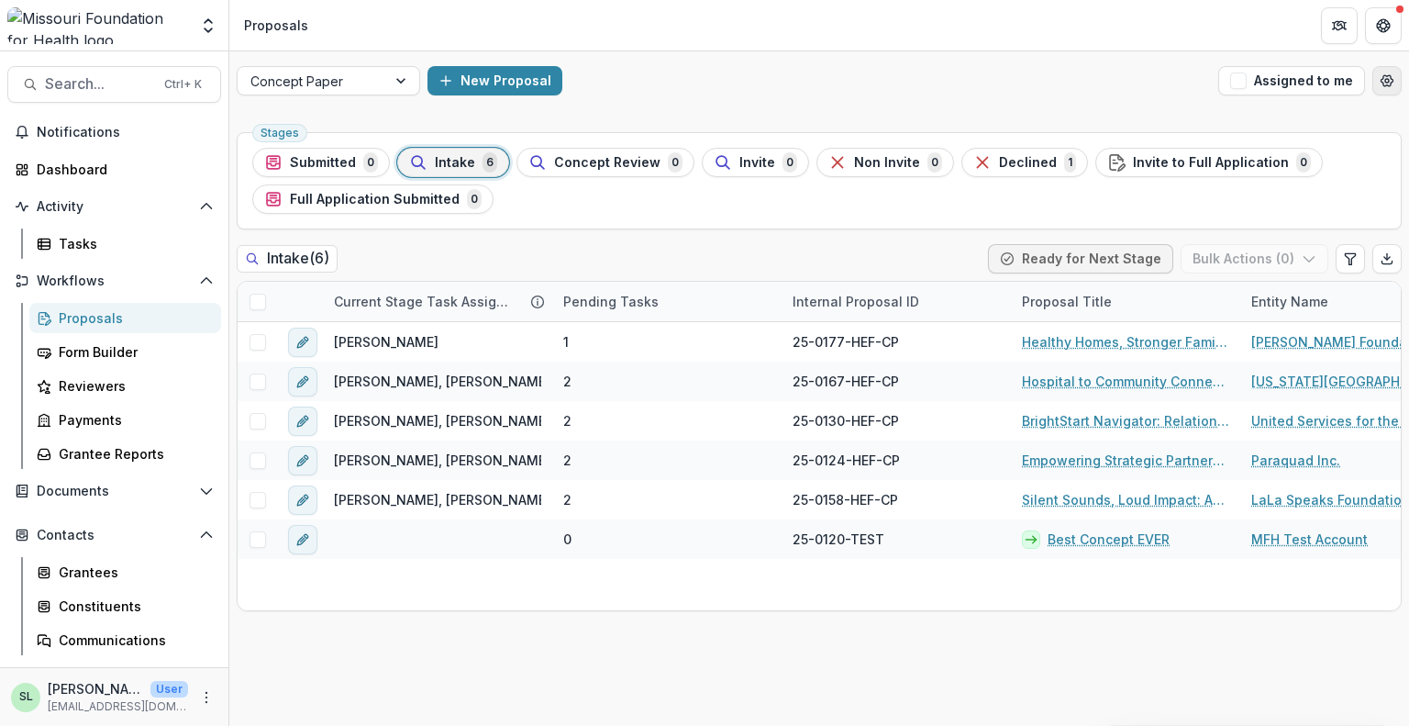
click at [1395, 86] on button "Open table manager" at bounding box center [1386, 80] width 29 height 29
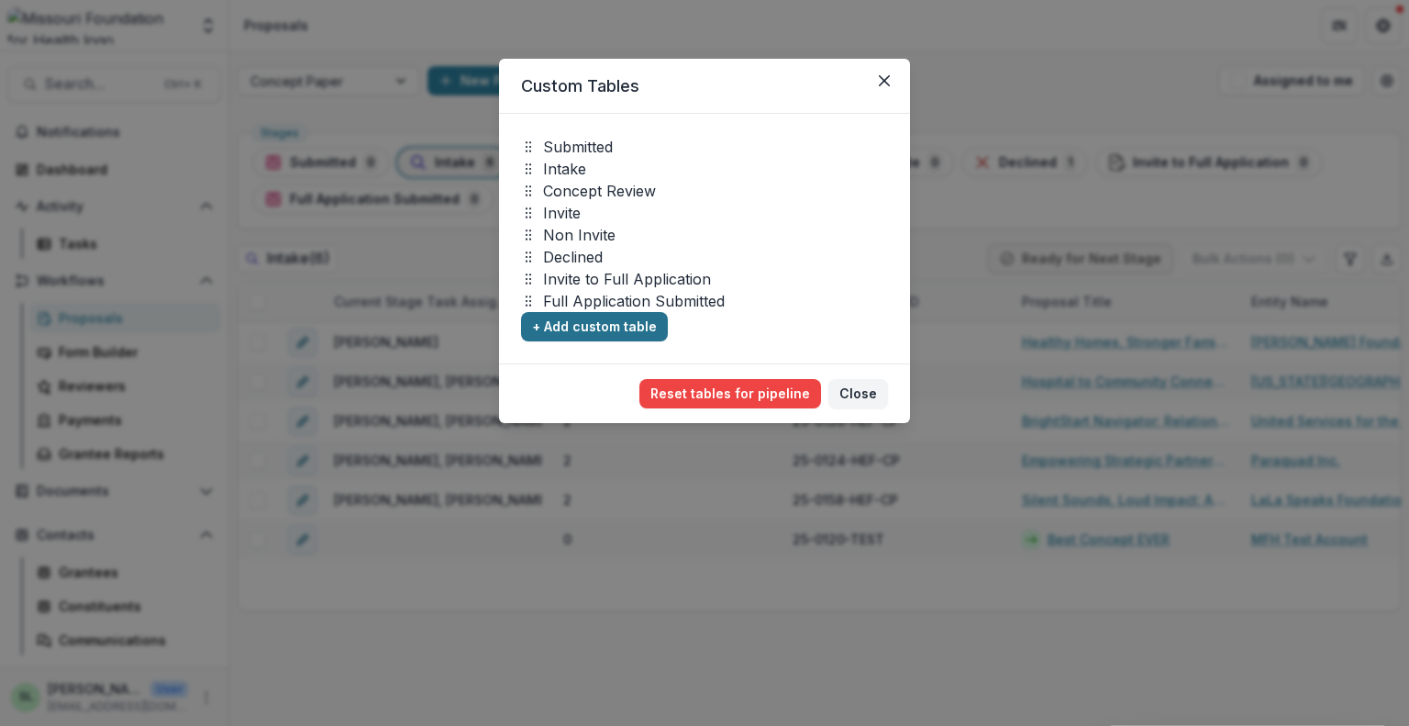
click at [601, 326] on button "+ Add custom table" at bounding box center [594, 326] width 147 height 29
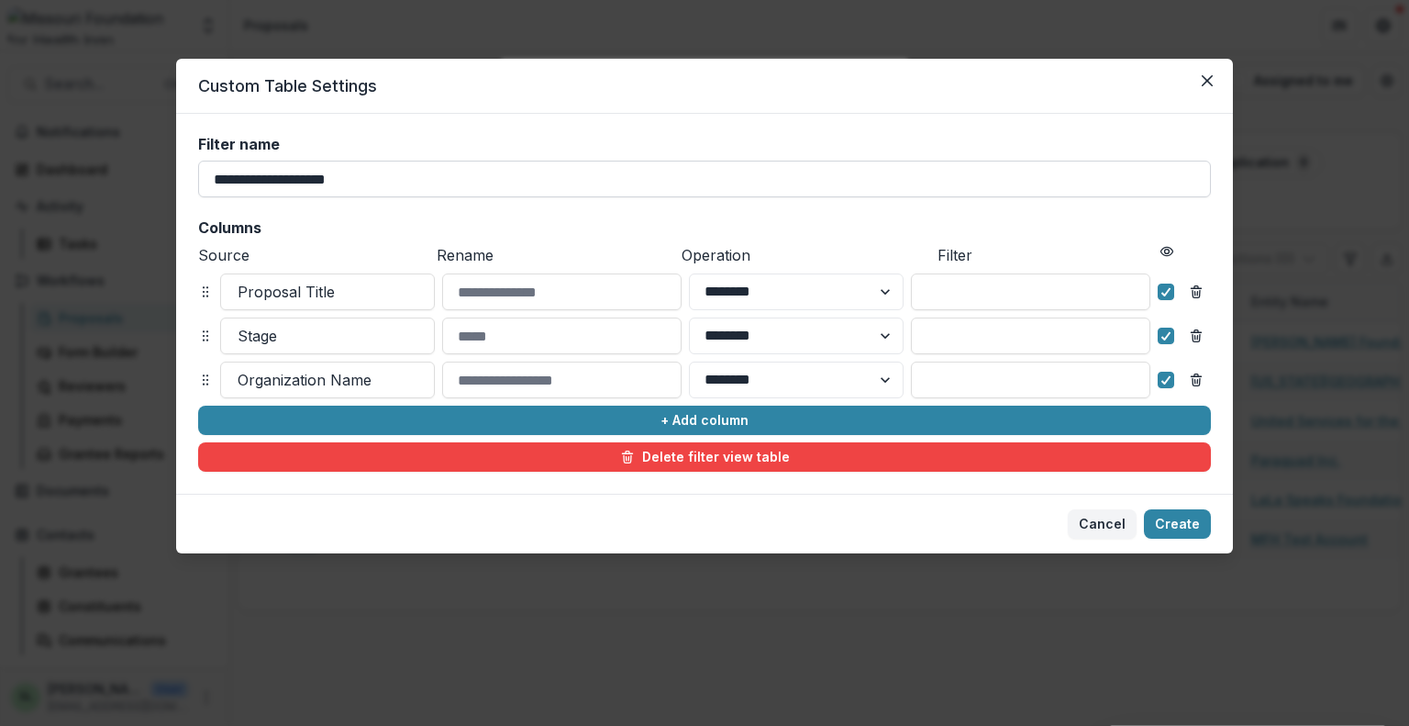
click at [327, 182] on input "**********" at bounding box center [704, 179] width 1013 height 37
click at [1214, 80] on button "Close" at bounding box center [1207, 80] width 29 height 29
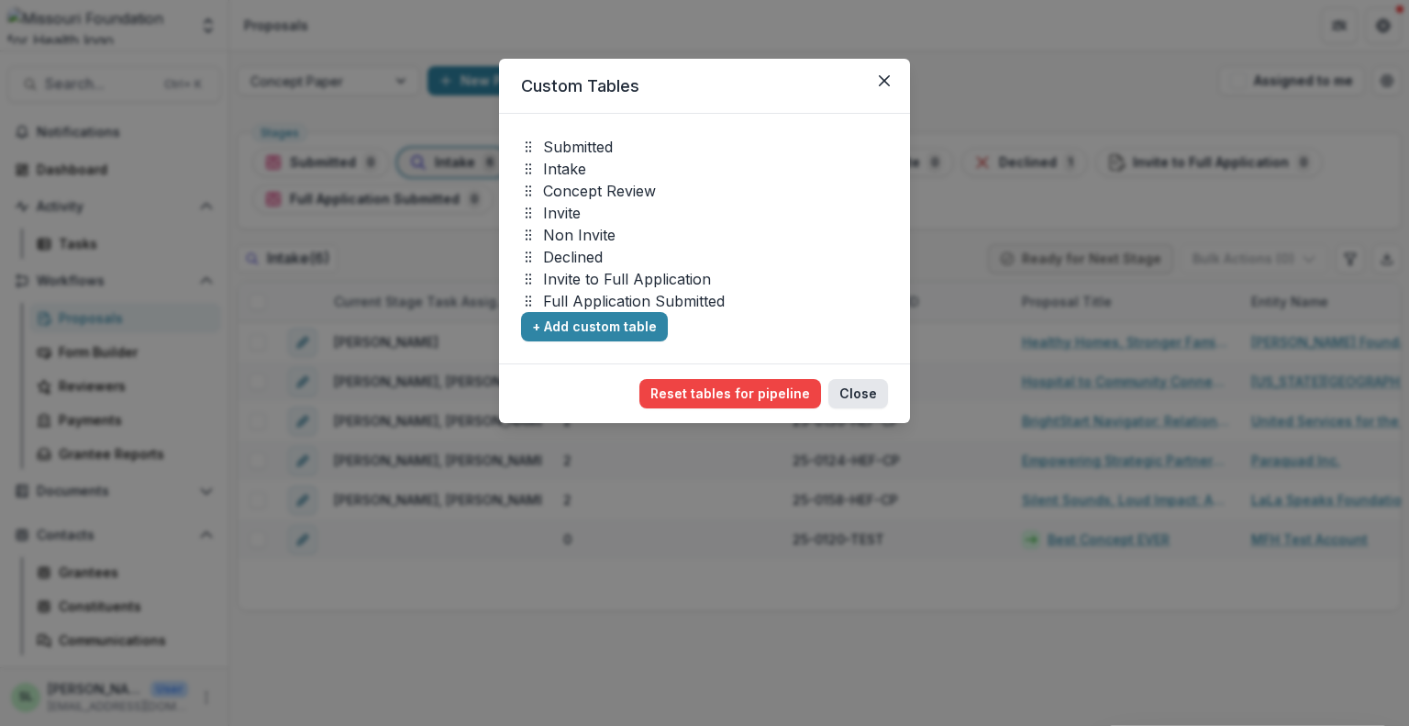
click at [881, 399] on button "Close" at bounding box center [858, 393] width 60 height 29
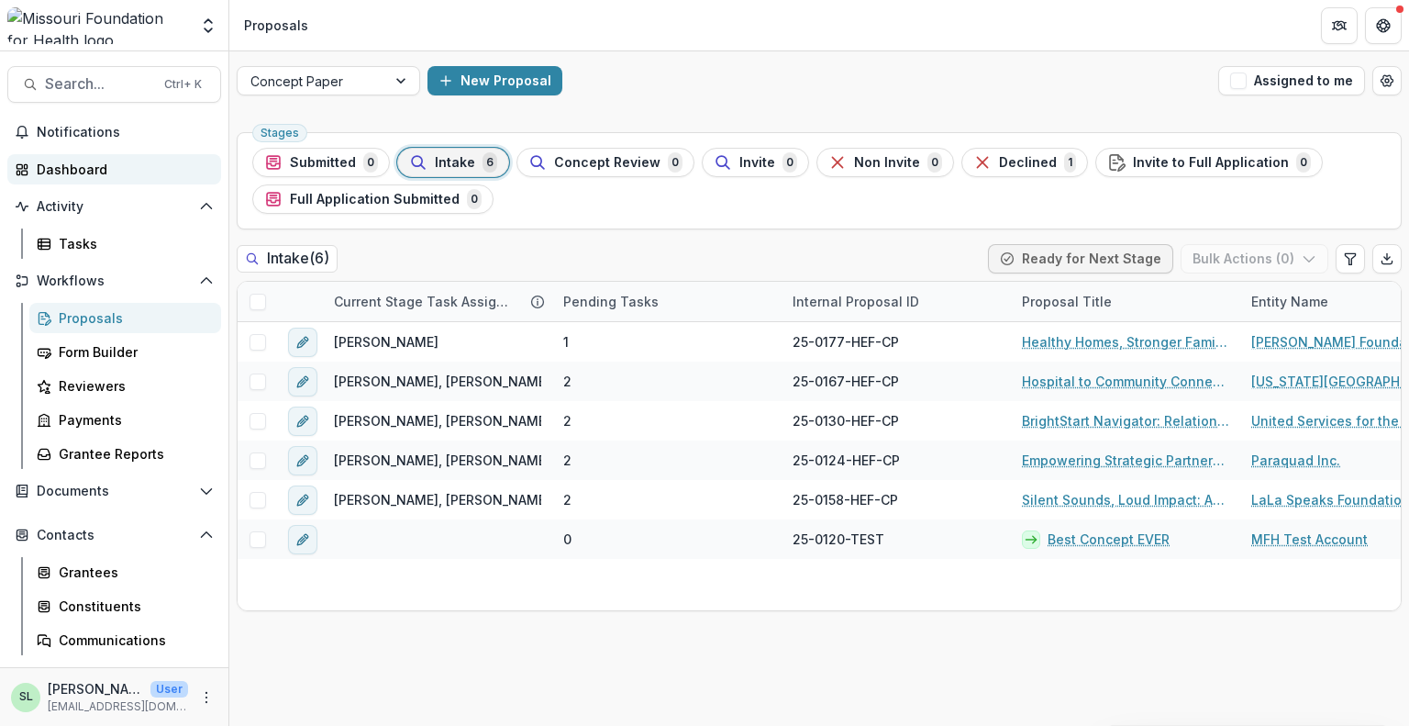
click at [82, 164] on div "Dashboard" at bounding box center [122, 169] width 170 height 19
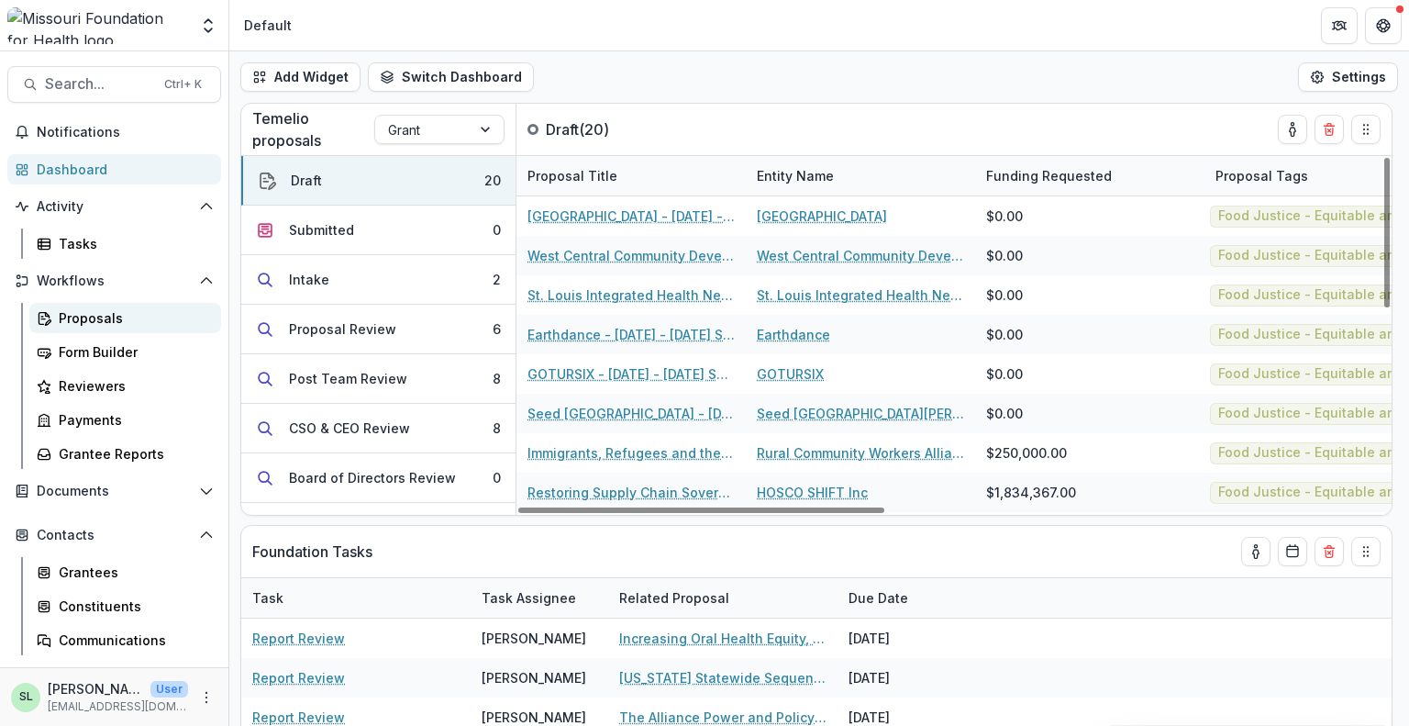
click at [93, 323] on div "Proposals" at bounding box center [133, 317] width 148 height 19
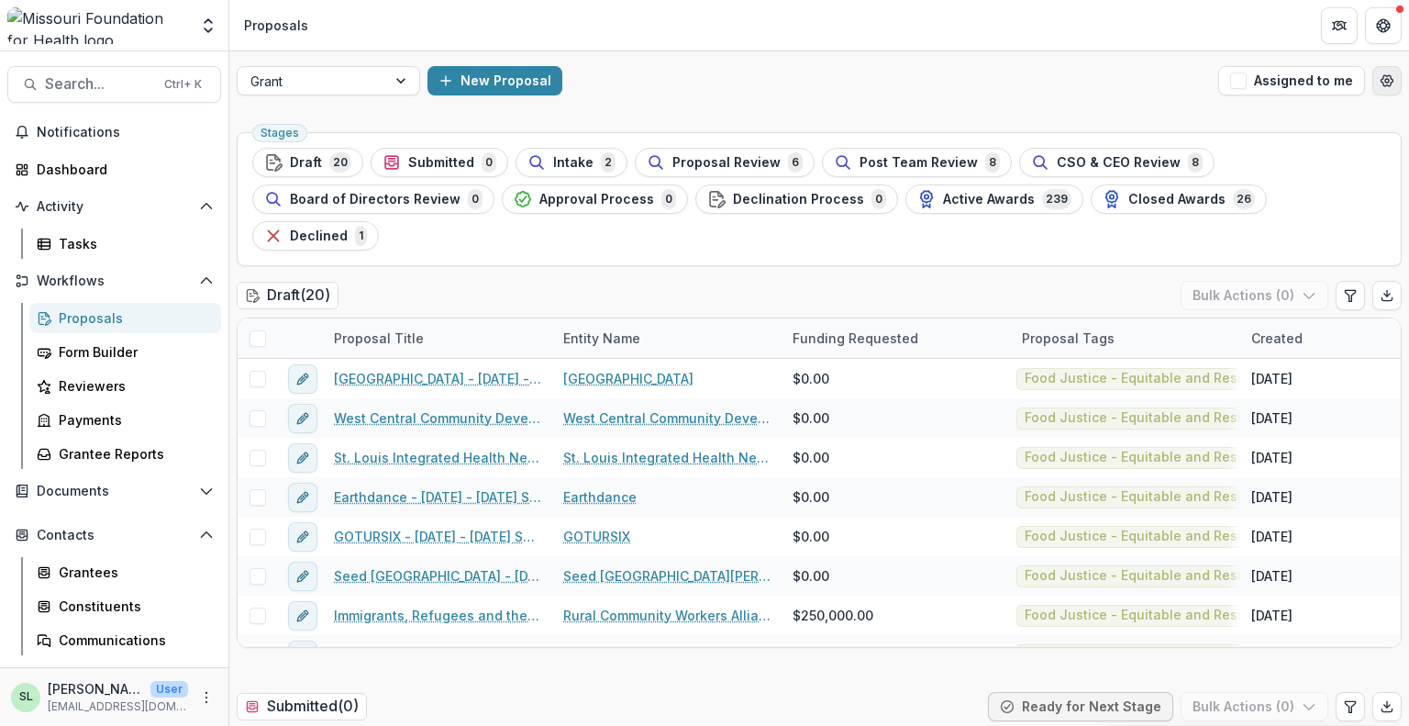
click at [1384, 78] on icon "Open table manager" at bounding box center [1387, 80] width 15 height 15
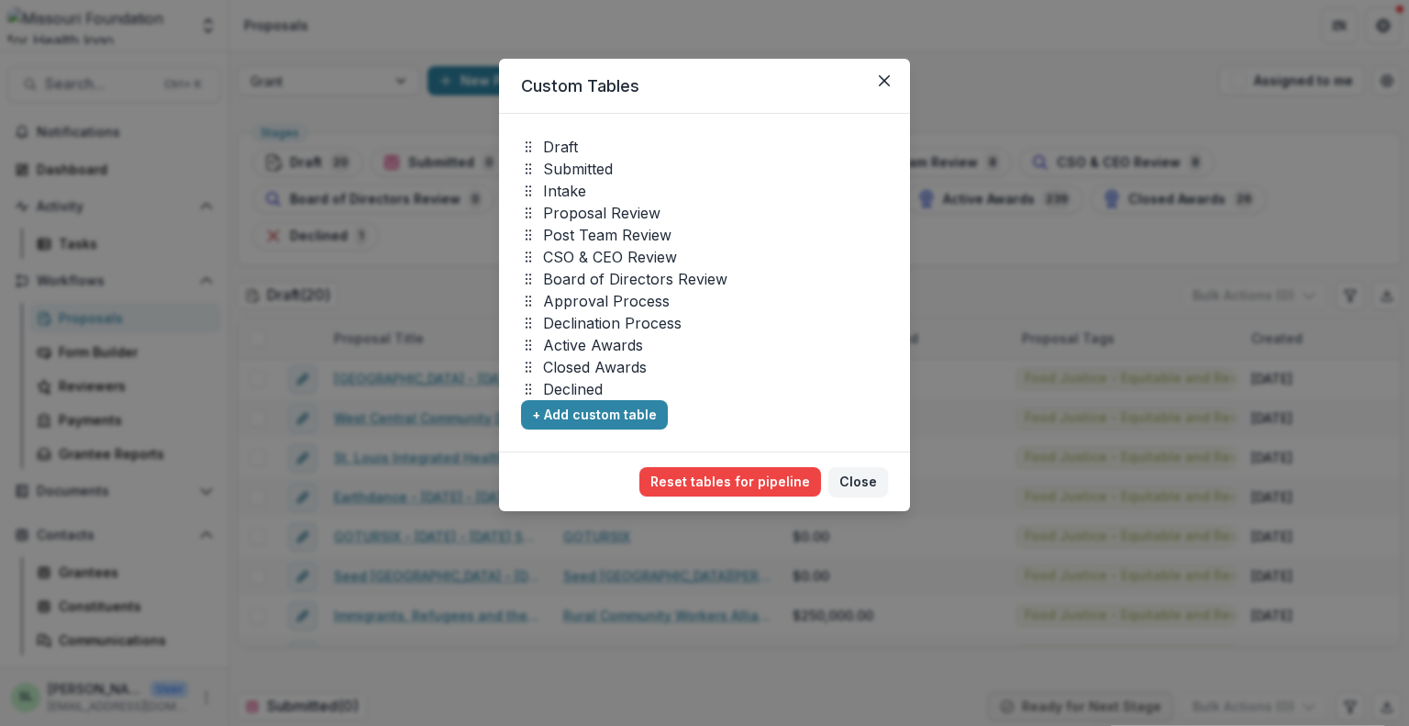
click at [528, 142] on icon at bounding box center [528, 146] width 15 height 15
click at [888, 87] on button "Close" at bounding box center [884, 80] width 29 height 29
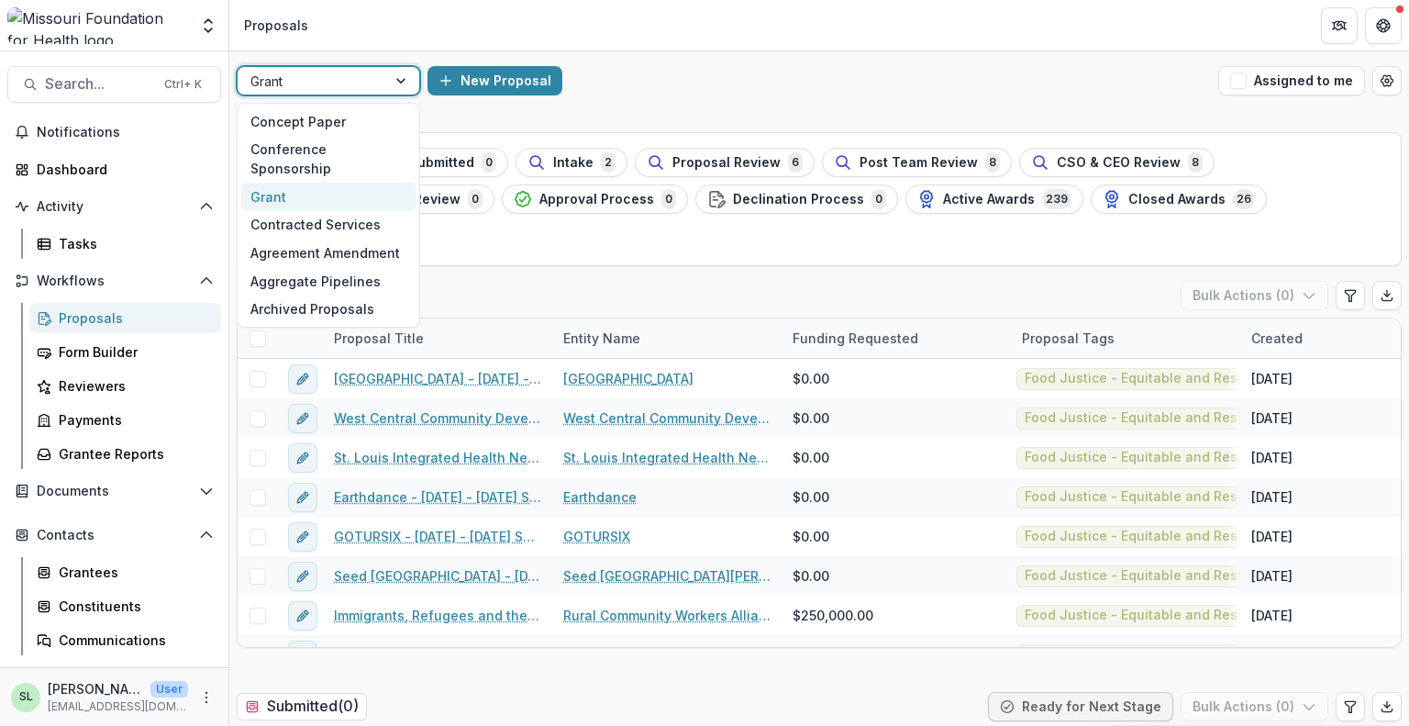
click at [404, 83] on div at bounding box center [402, 81] width 33 height 28
click at [382, 121] on div "Concept Paper" at bounding box center [328, 121] width 174 height 28
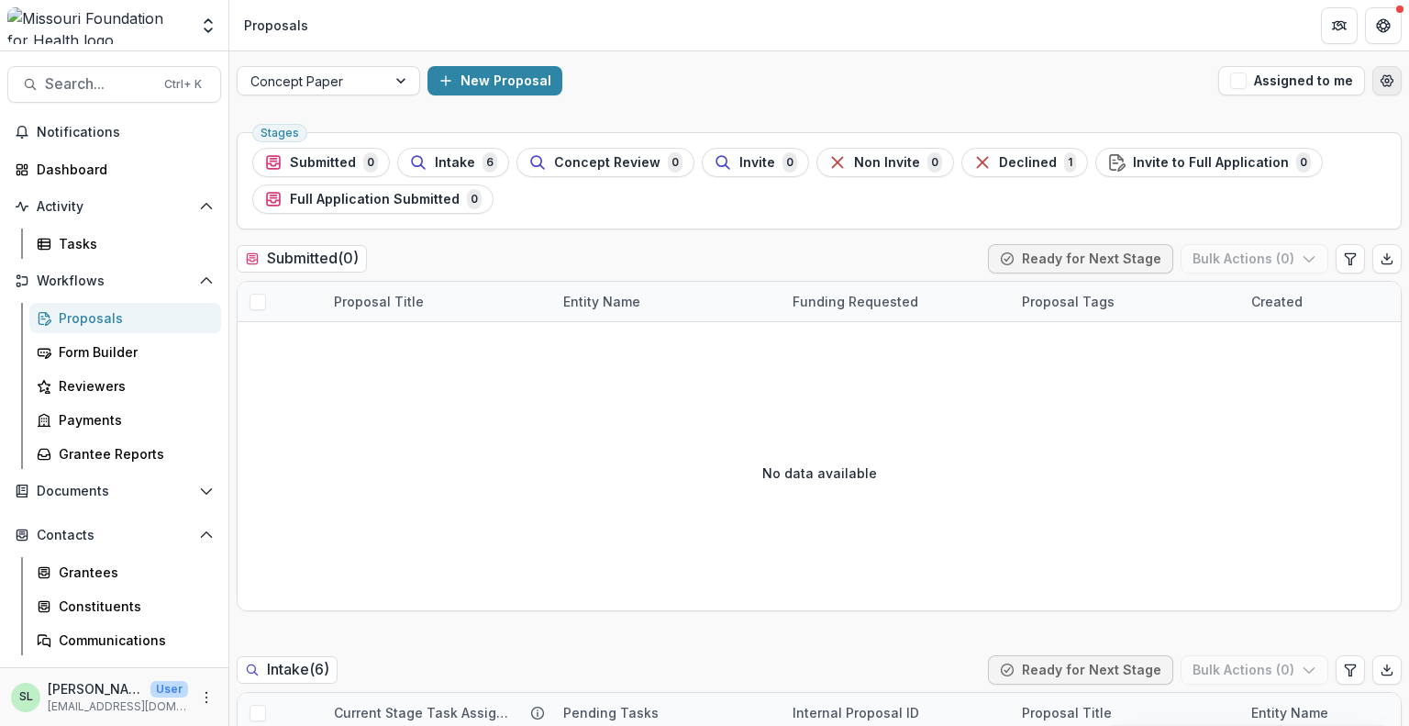
click at [1380, 83] on icon "Open table manager" at bounding box center [1387, 80] width 15 height 15
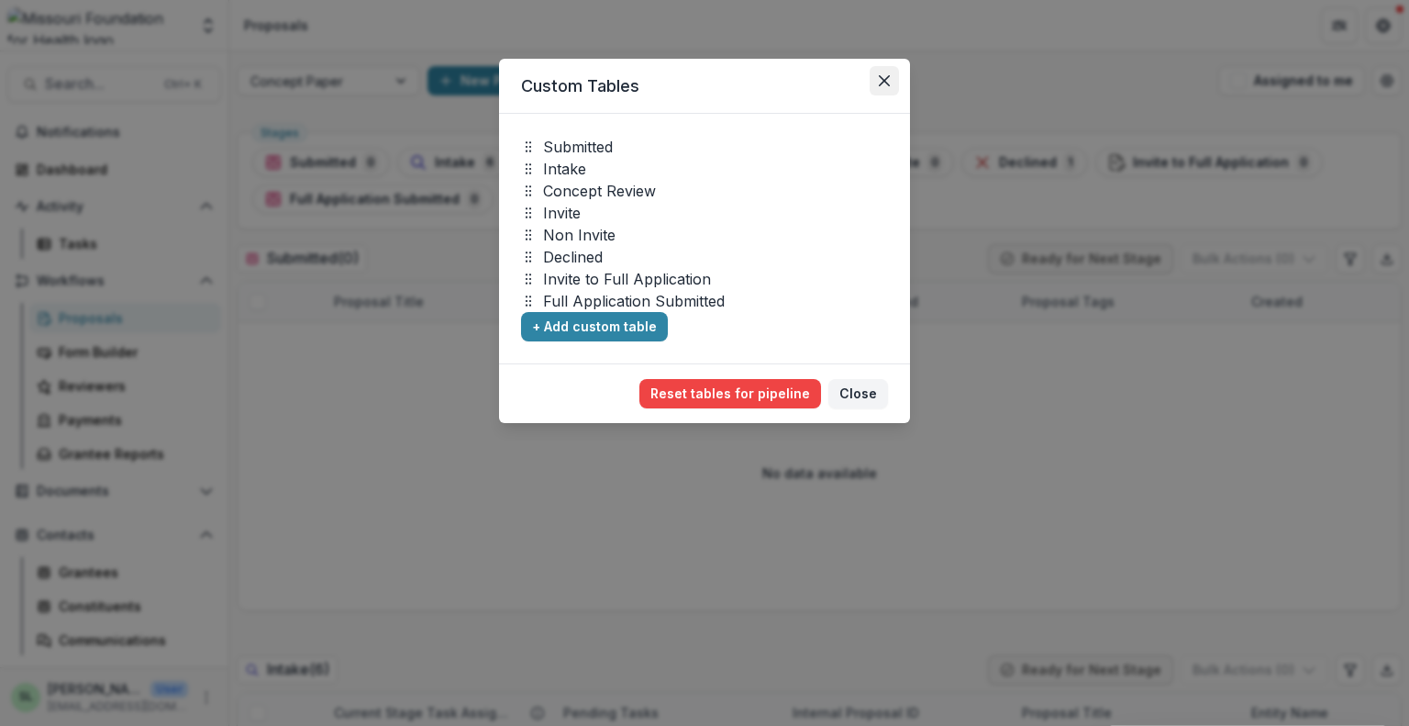
click at [886, 87] on button "Close" at bounding box center [884, 80] width 29 height 29
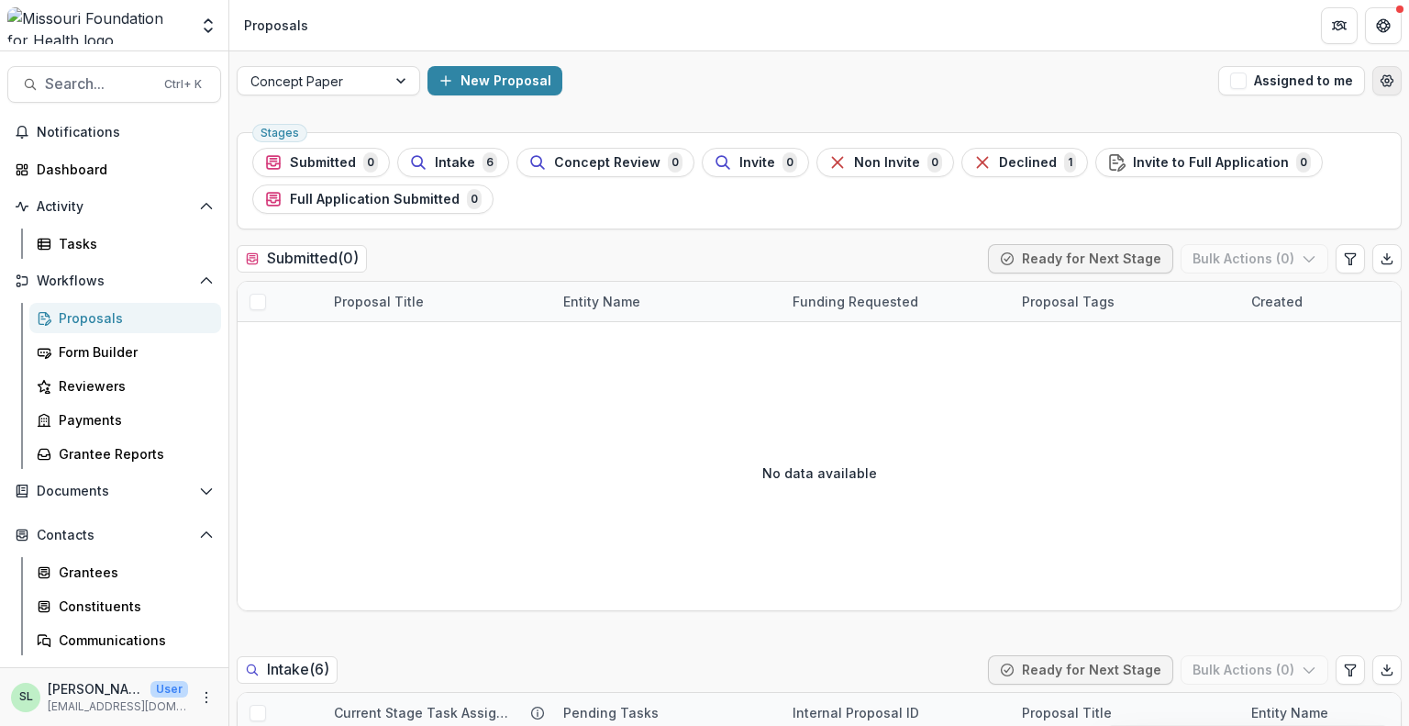
click at [1381, 90] on button "Open table manager" at bounding box center [1386, 80] width 29 height 29
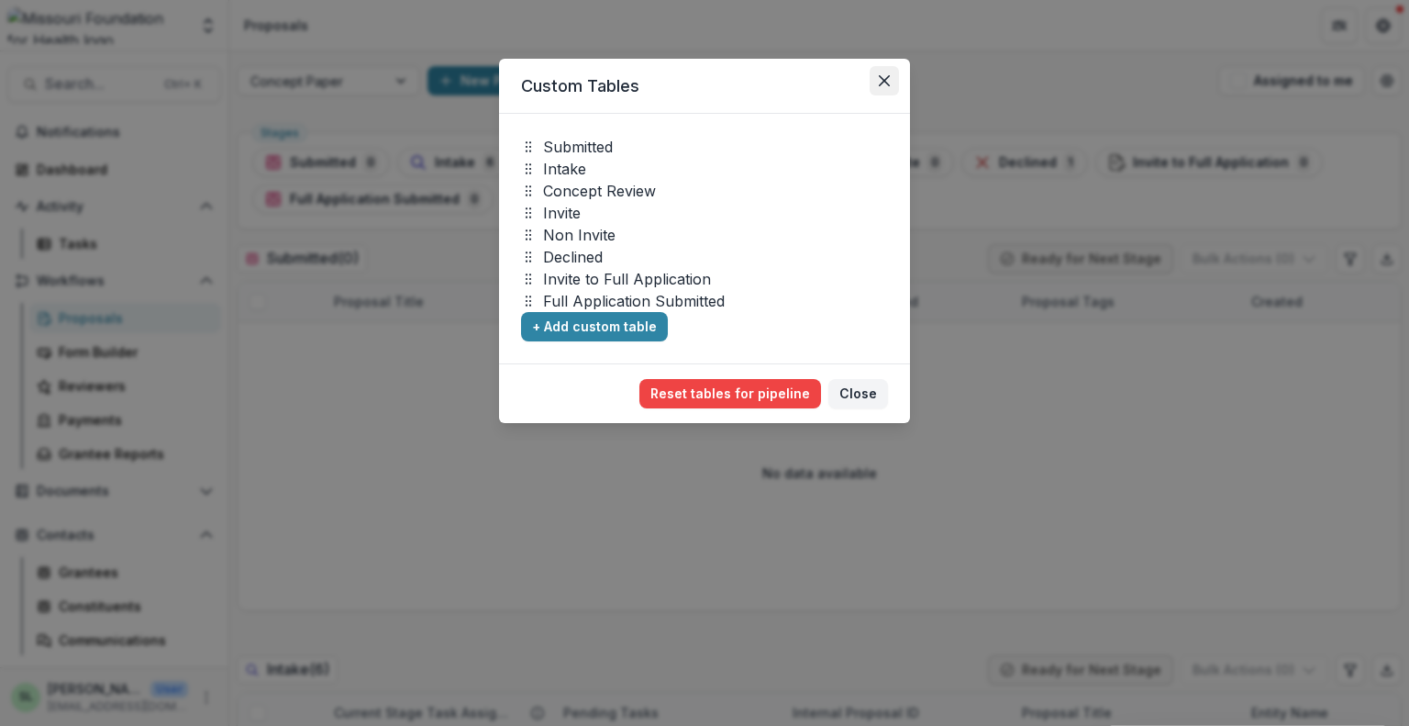
click at [883, 82] on icon "Close" at bounding box center [884, 80] width 11 height 11
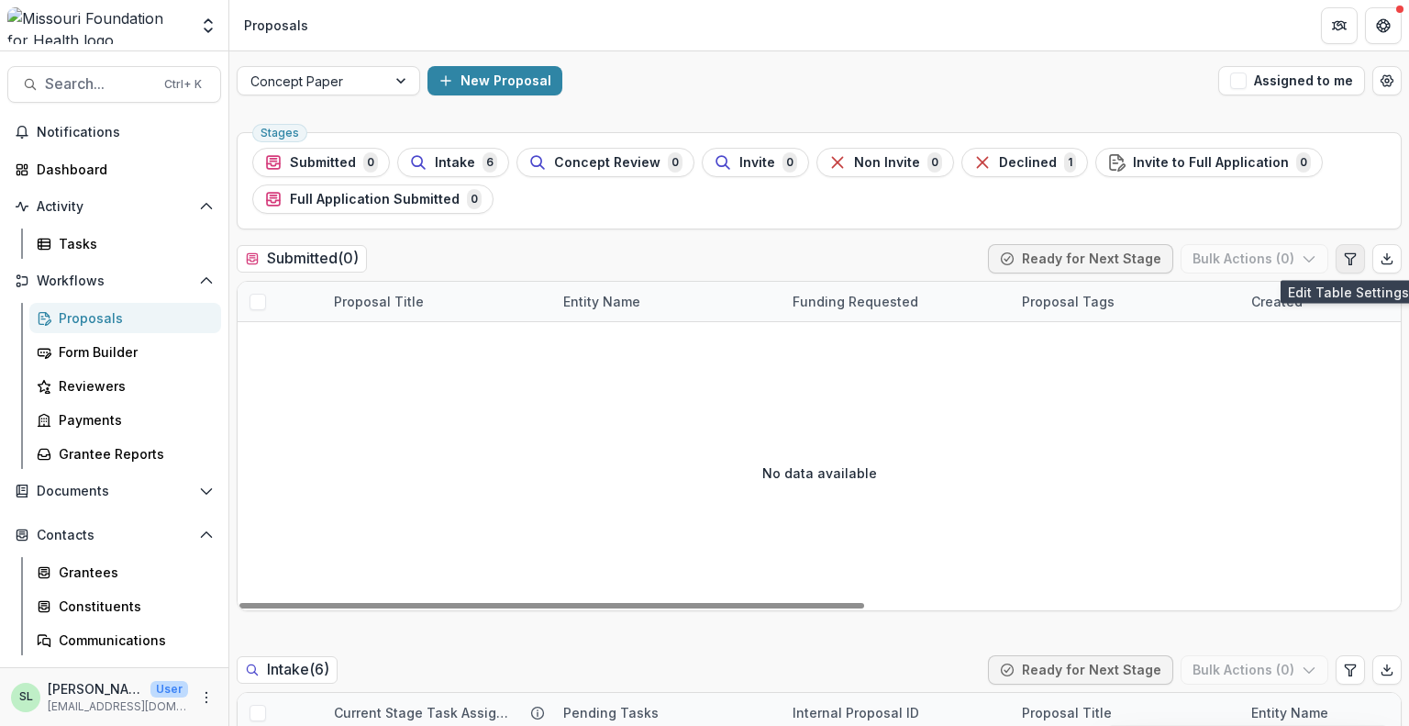
click at [1339, 265] on button "Edit table settings" at bounding box center [1350, 258] width 29 height 29
select select "******"
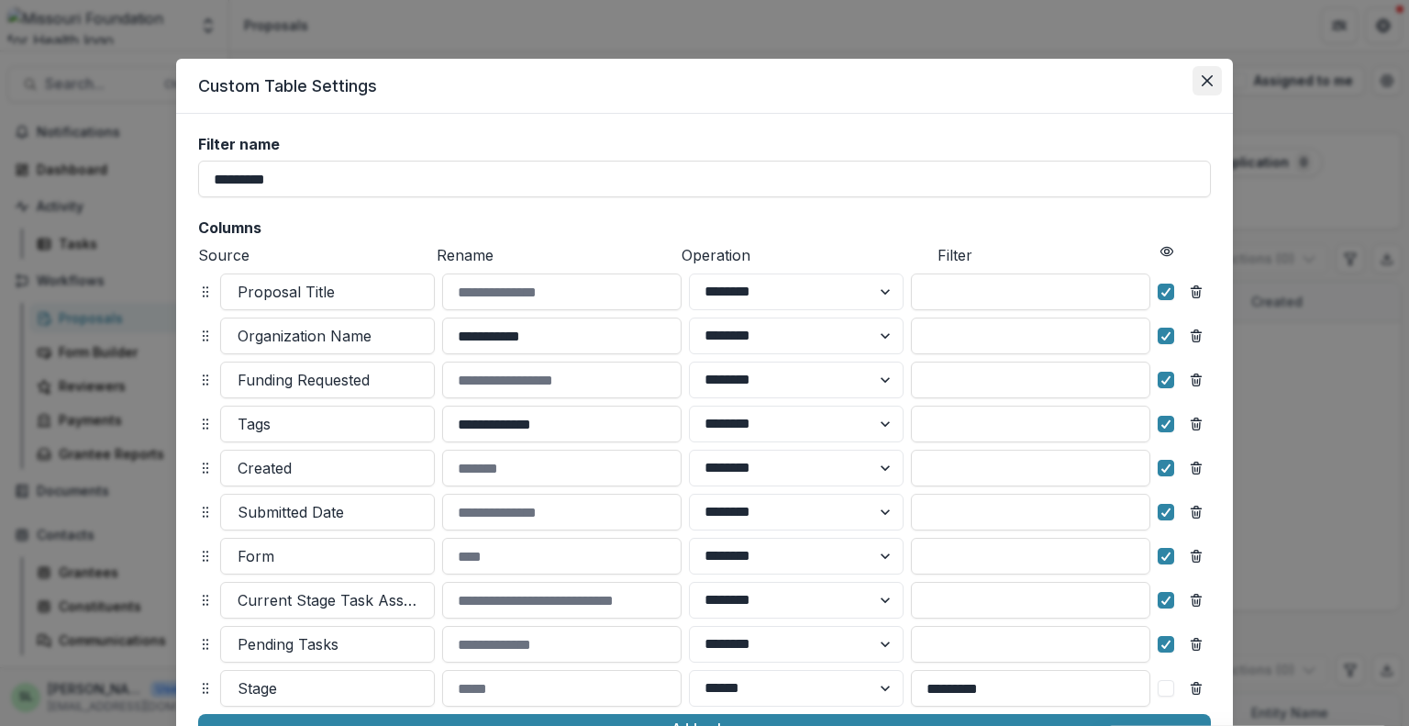
click at [1204, 76] on icon "Close" at bounding box center [1207, 80] width 11 height 11
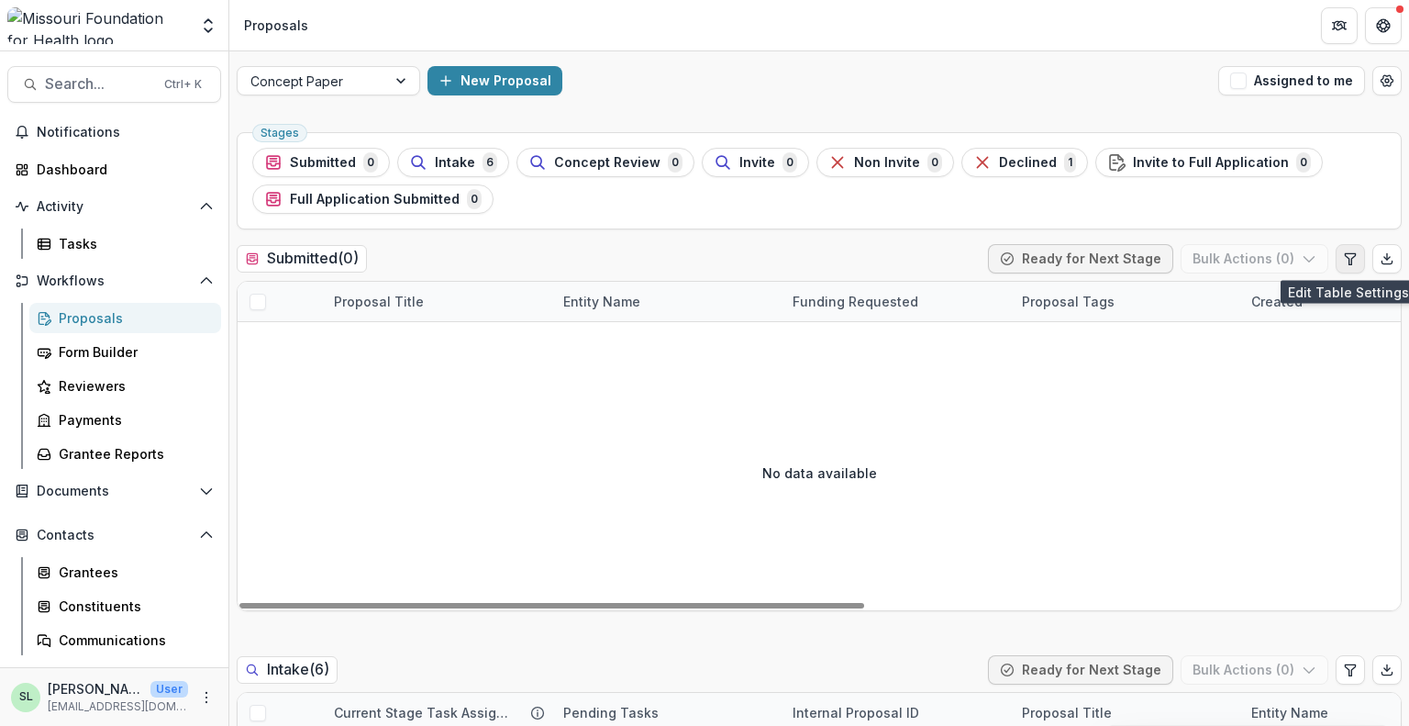
click at [1347, 261] on icon "Edit table settings" at bounding box center [1350, 258] width 15 height 15
select select "******"
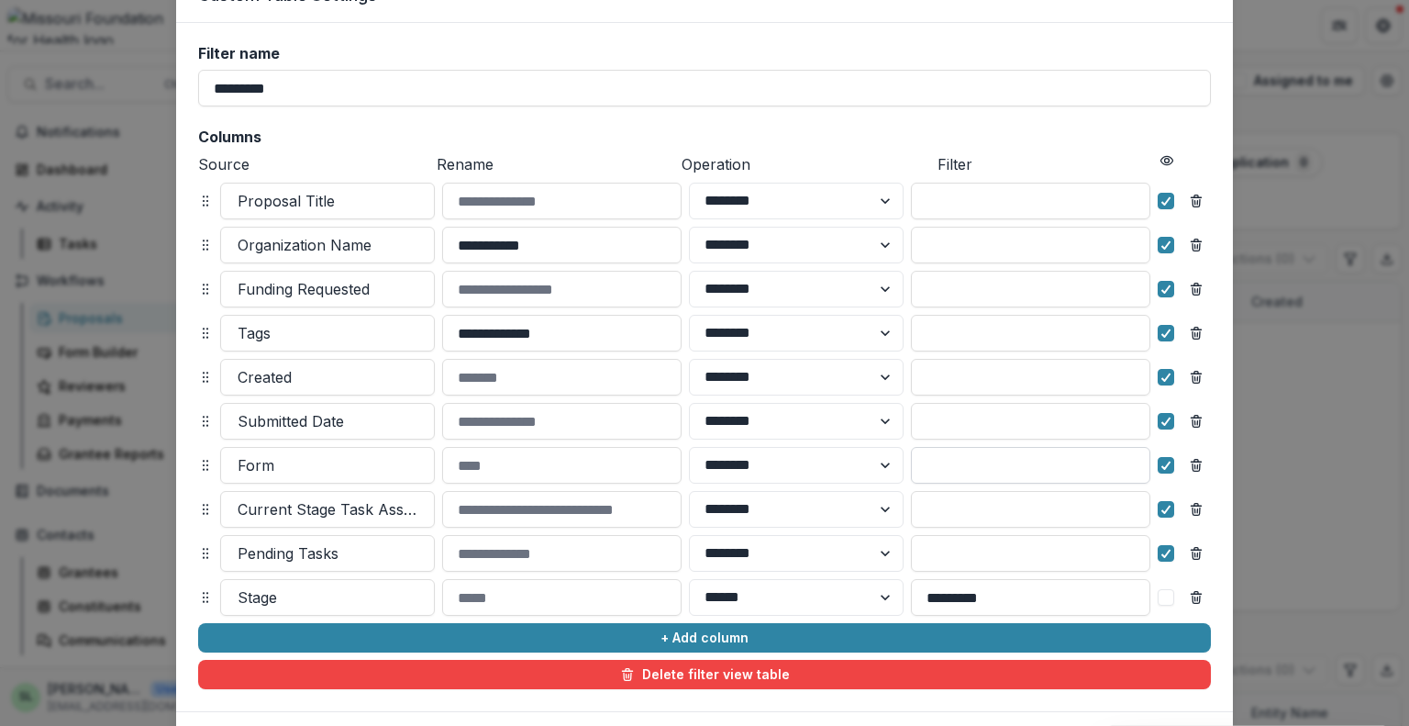
scroll to position [194, 0]
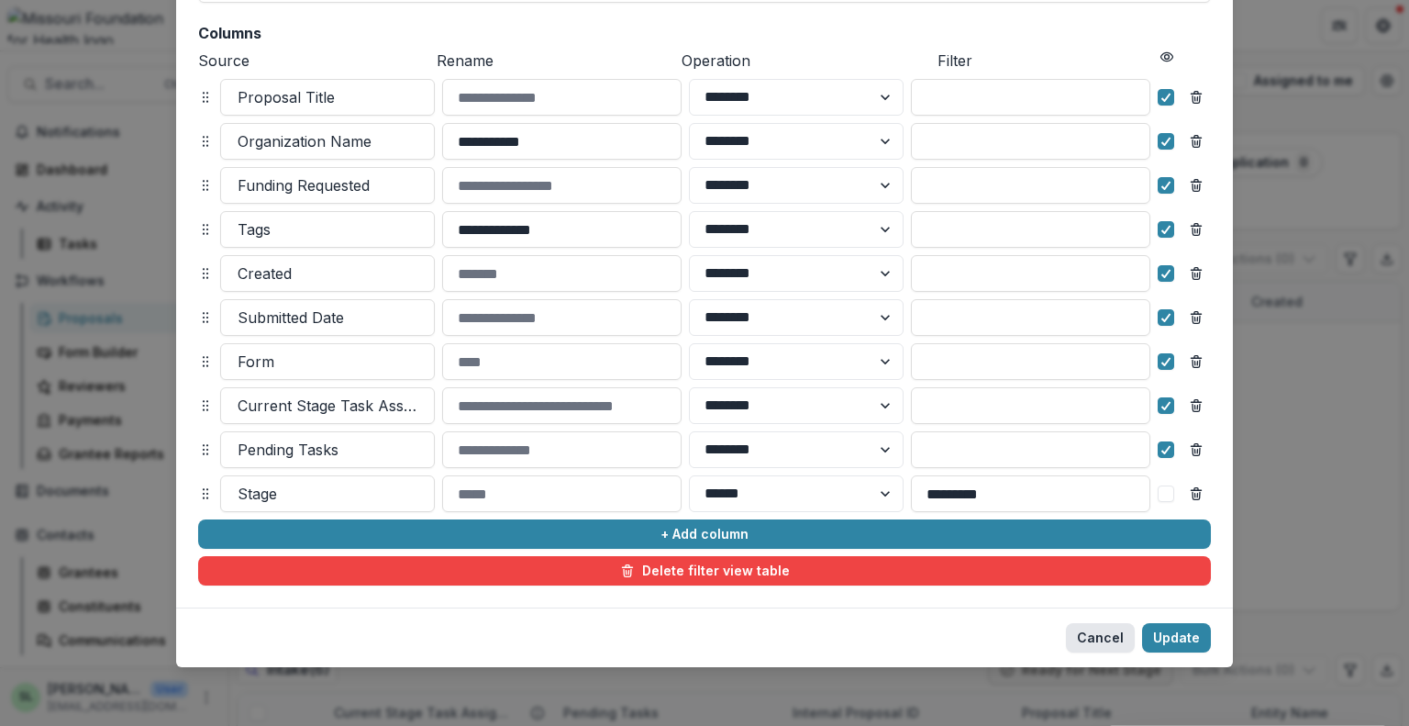
click at [1101, 631] on button "Cancel" at bounding box center [1100, 637] width 69 height 29
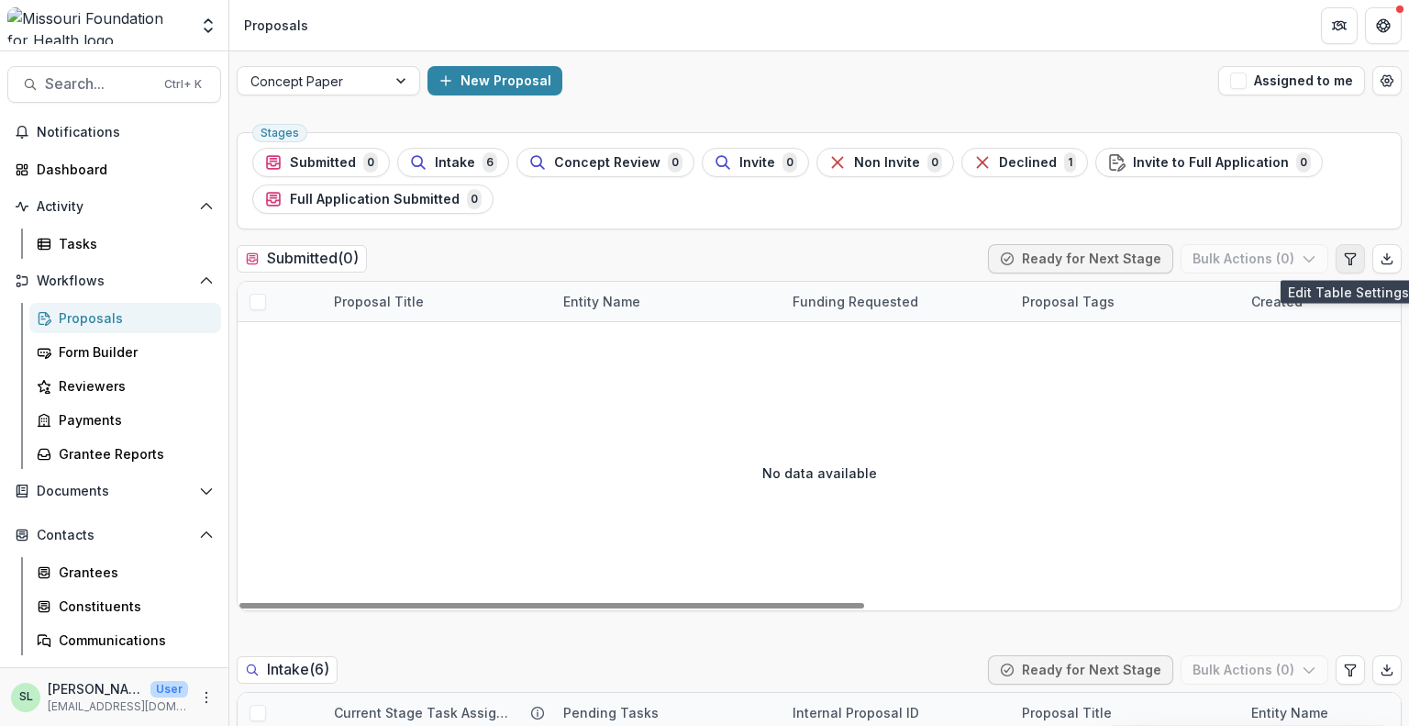
click at [1343, 260] on icon "Edit table settings" at bounding box center [1350, 258] width 15 height 15
select select "******"
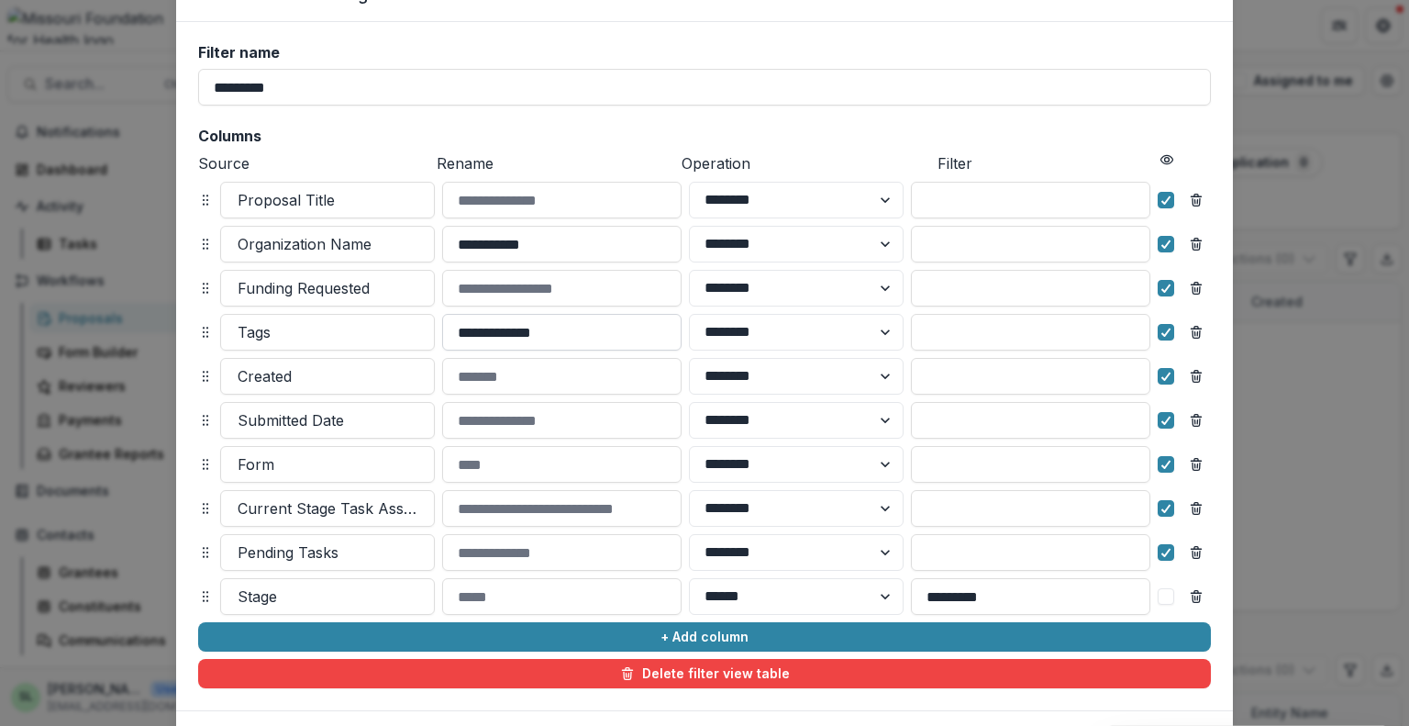
scroll to position [183, 0]
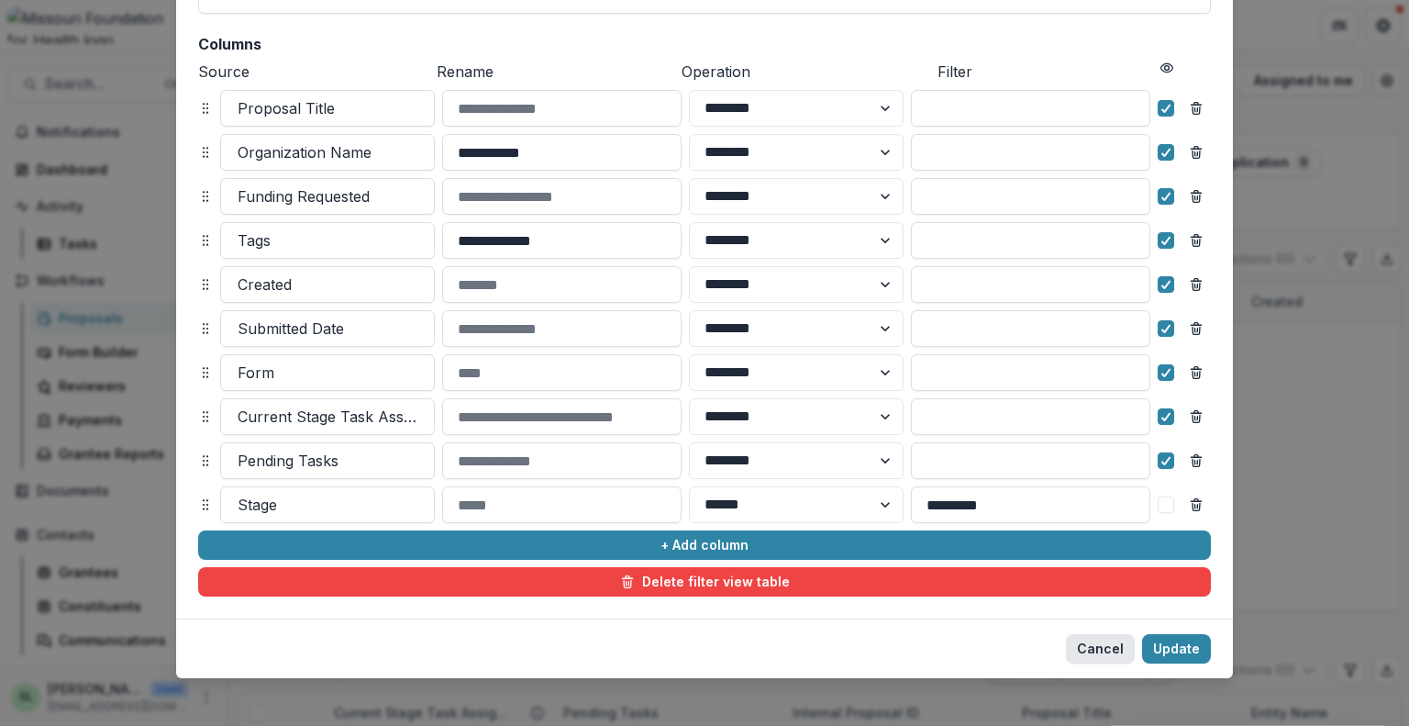
click at [1091, 639] on button "Cancel" at bounding box center [1100, 648] width 69 height 29
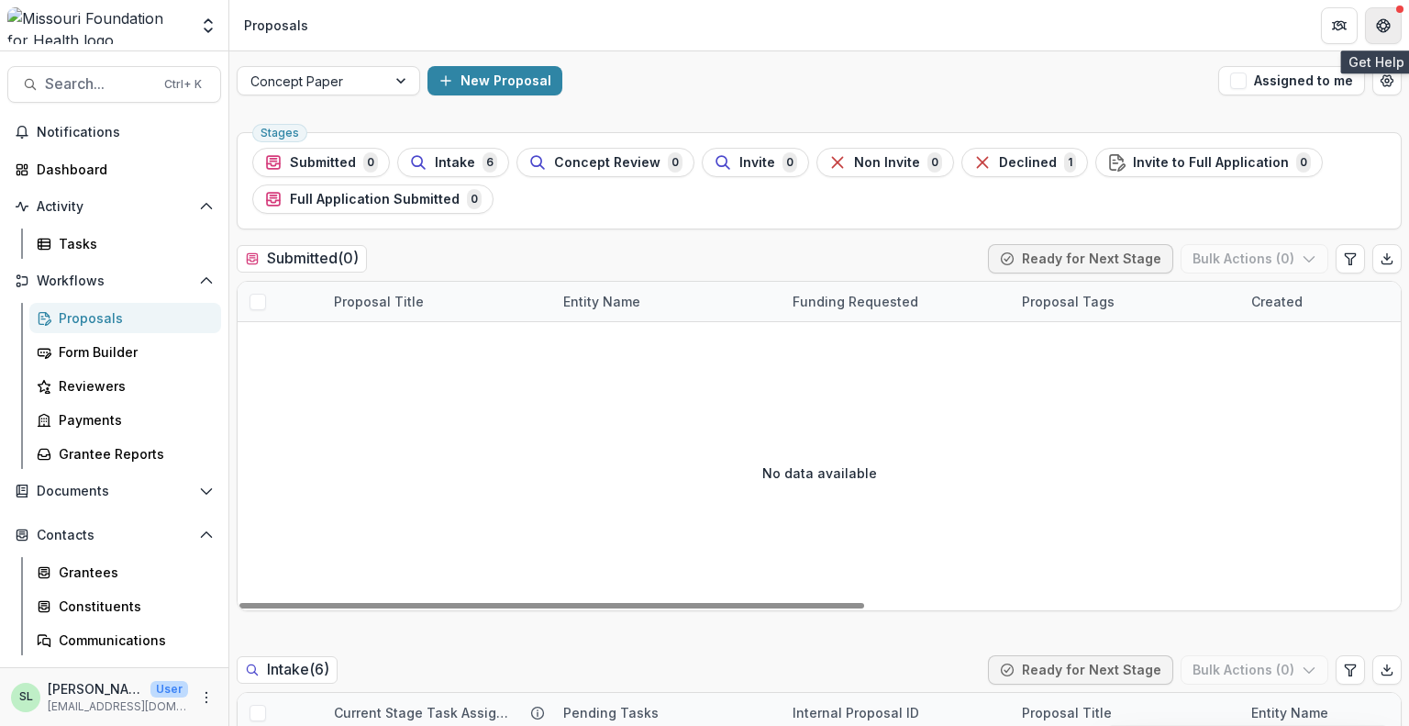
click at [1393, 21] on button "Get Help" at bounding box center [1383, 25] width 37 height 37
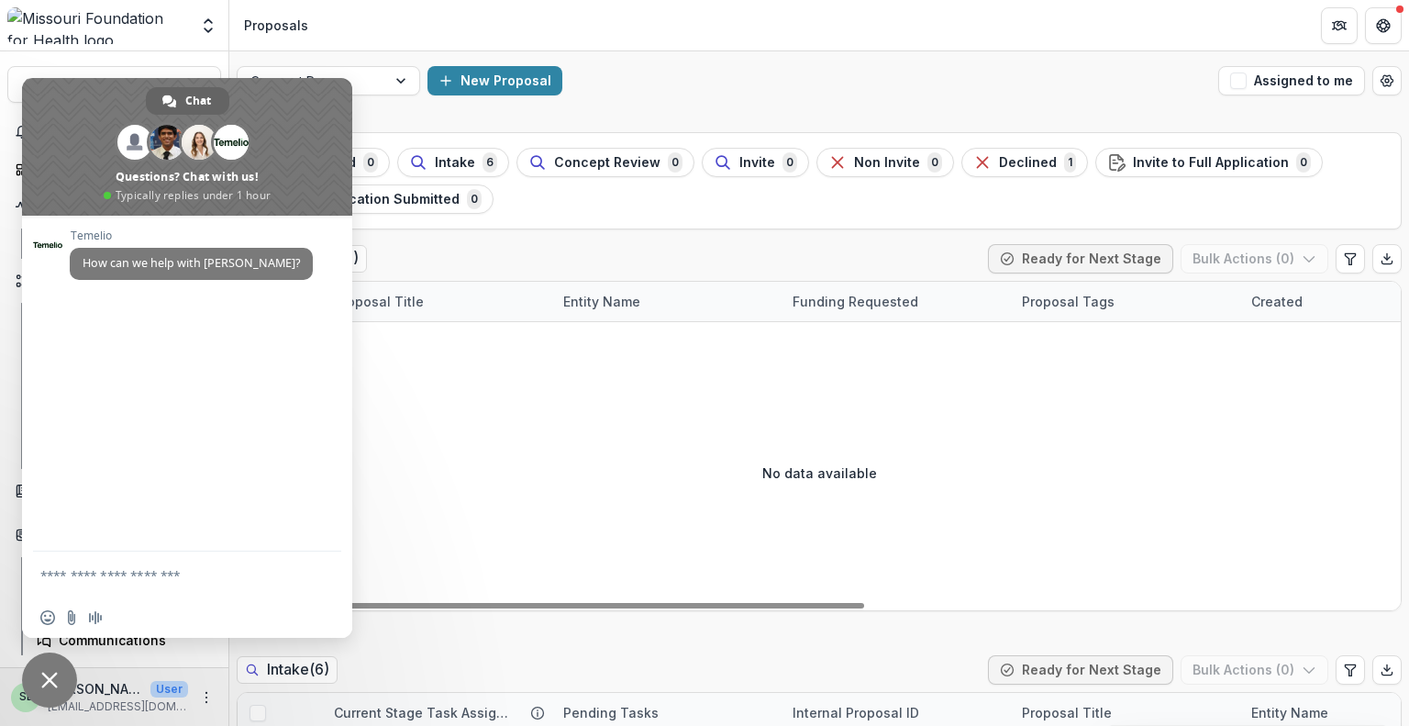
click at [110, 573] on textarea "Compose your message..." at bounding box center [168, 574] width 257 height 46
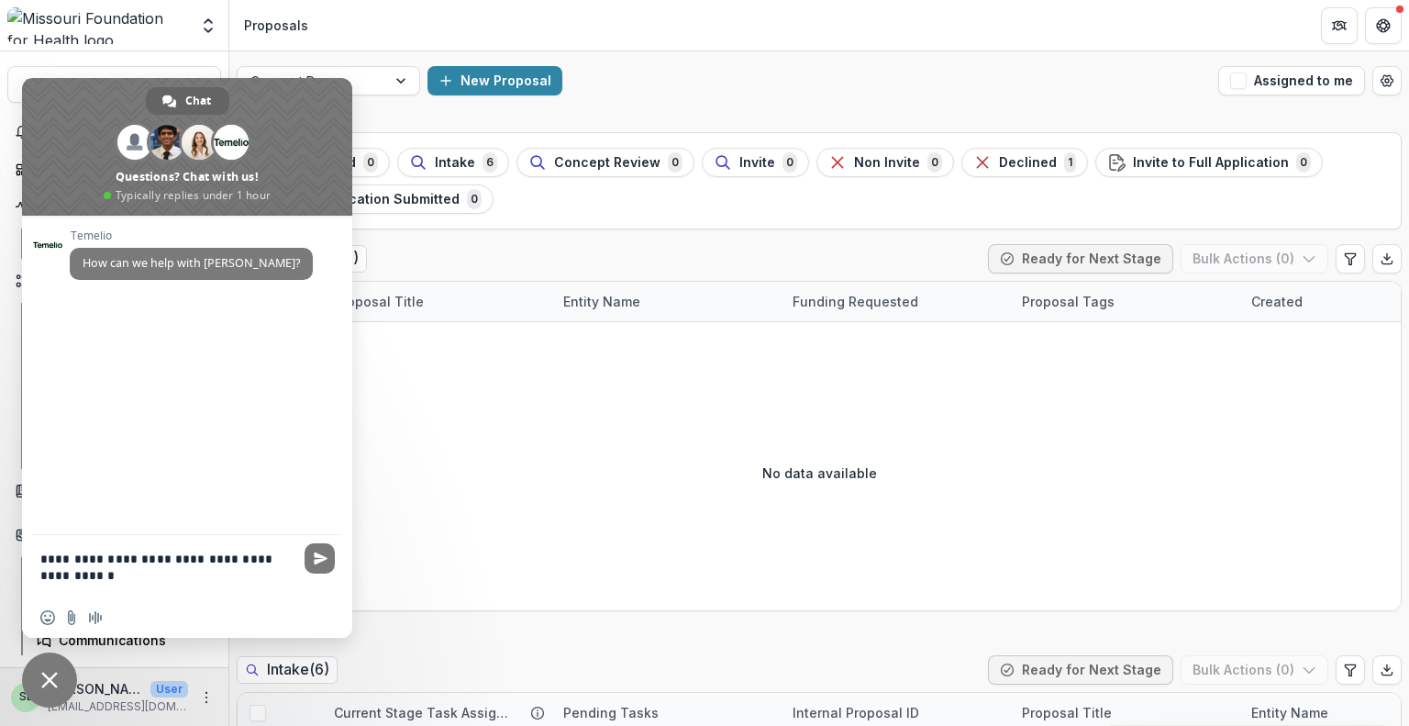
type textarea "**********"
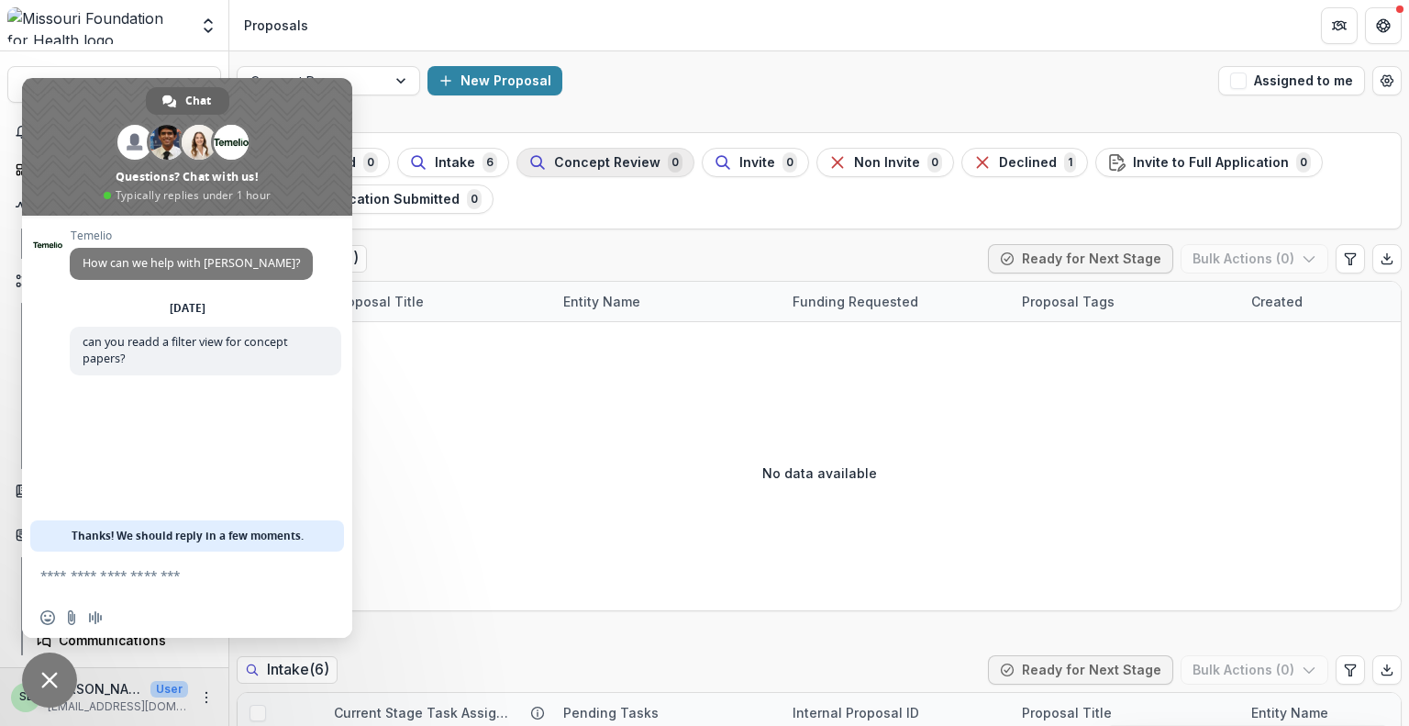
drag, startPoint x: 84, startPoint y: 97, endPoint x: 603, endPoint y: 172, distance: 523.7
click at [603, 172] on body "Skip to content Aggregate Analysis Foundations MFH Workflow Sandbox Missouri Fo…" at bounding box center [704, 363] width 1409 height 726
type textarea "*********"
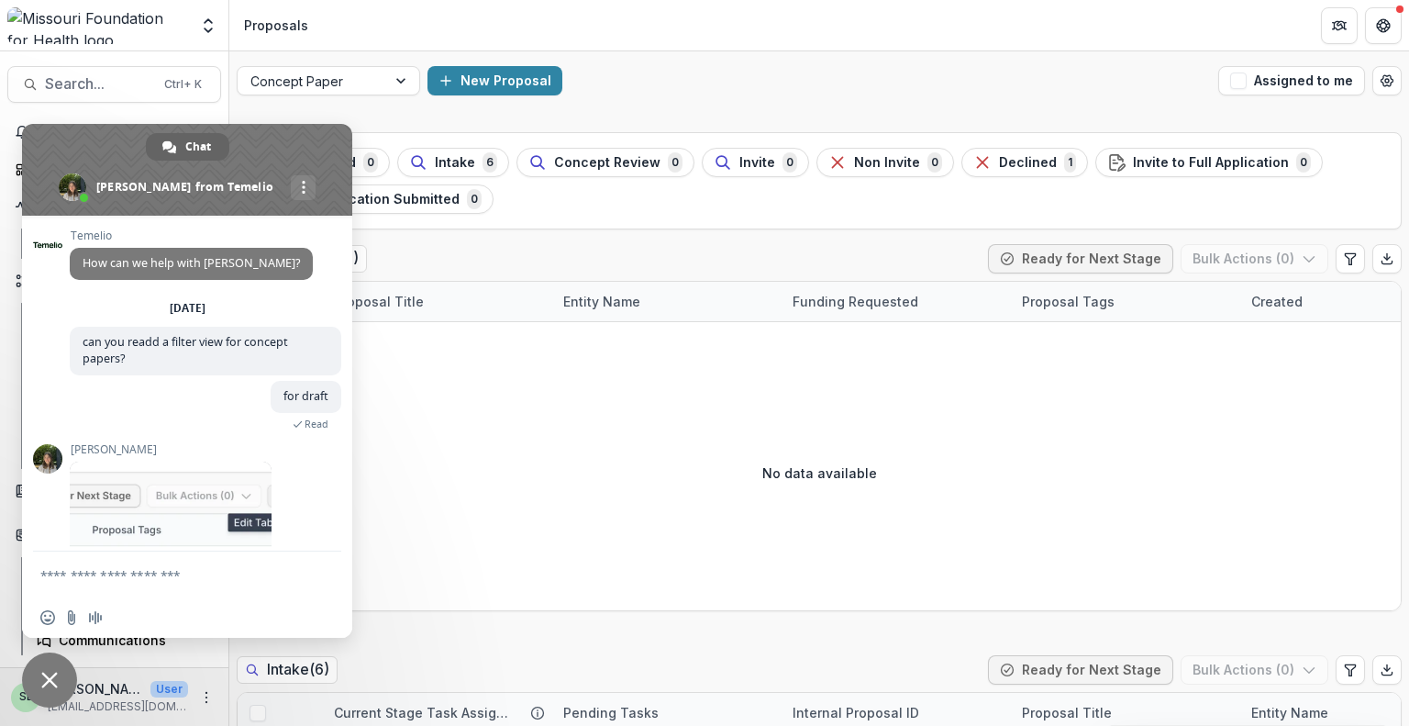
scroll to position [116, 0]
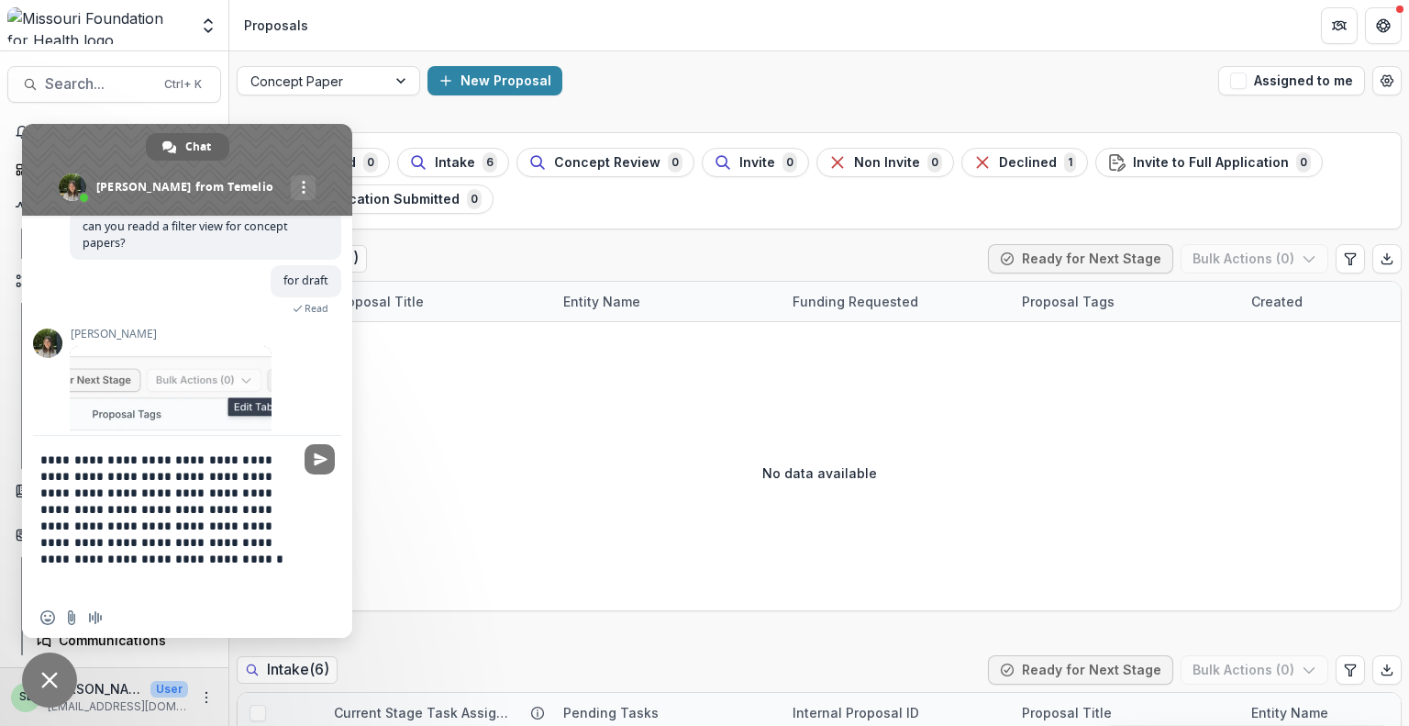
type textarea "**********"
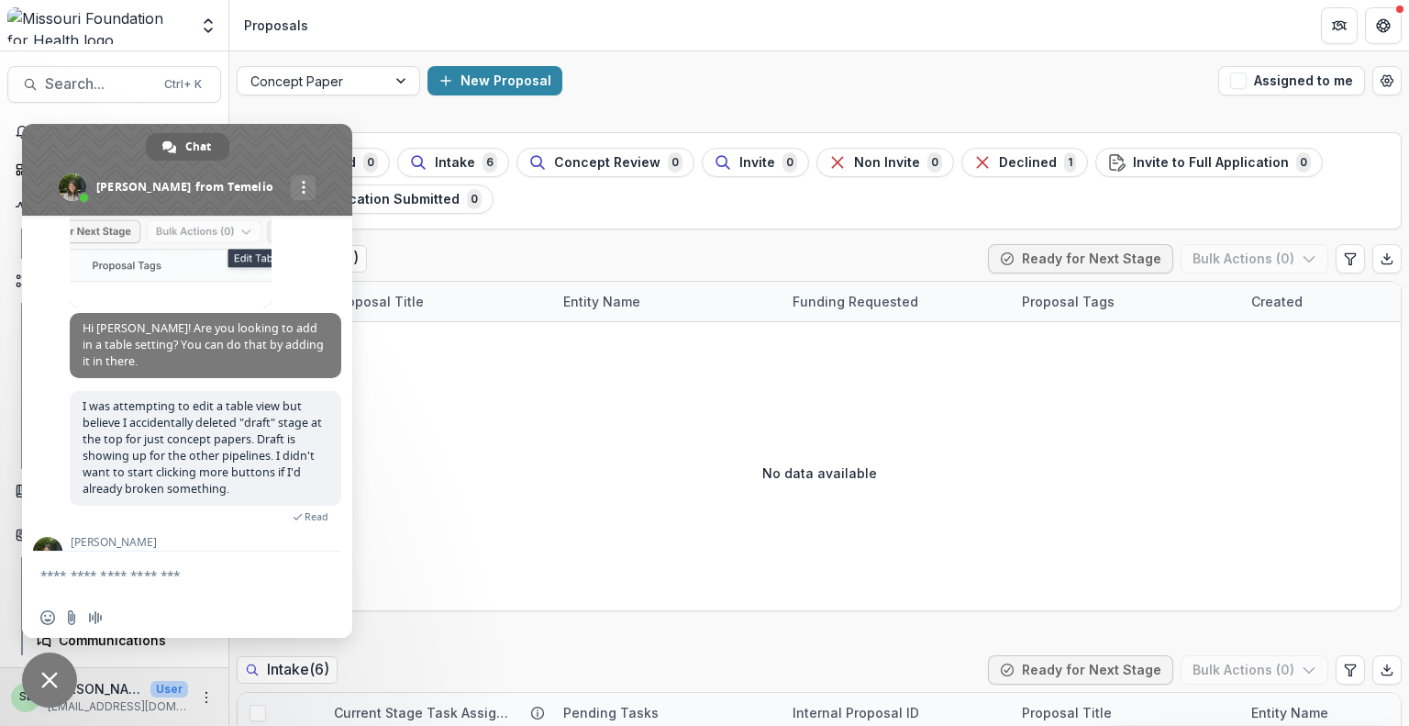
scroll to position [328, 0]
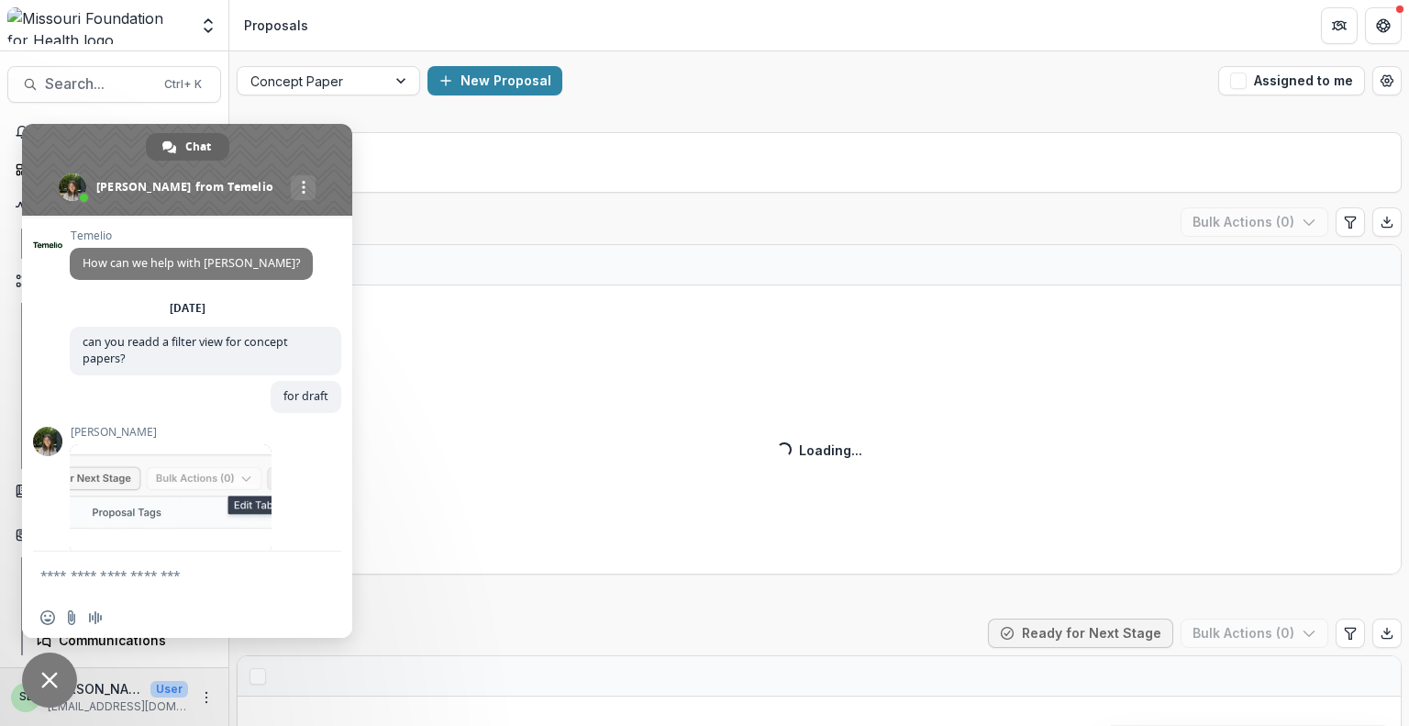
scroll to position [328, 0]
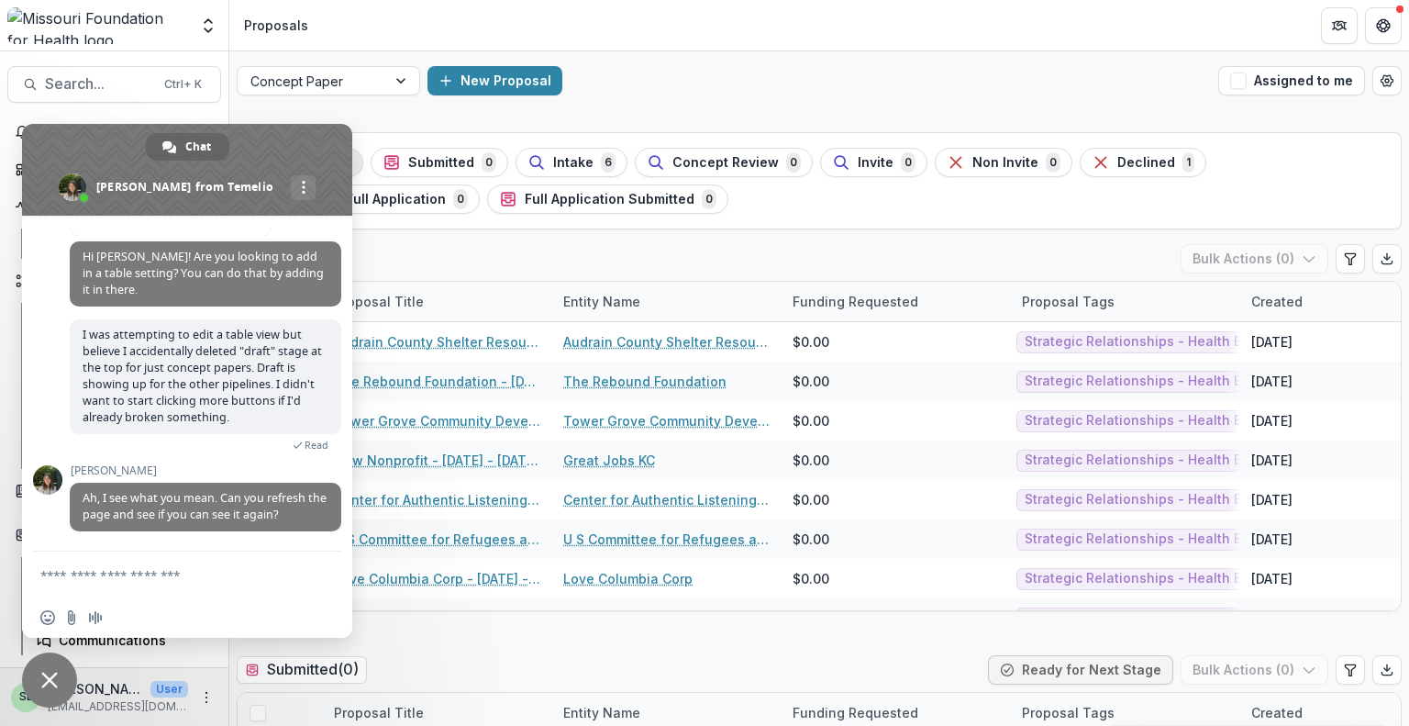
click at [354, 161] on button "Draft 37" at bounding box center [307, 162] width 111 height 29
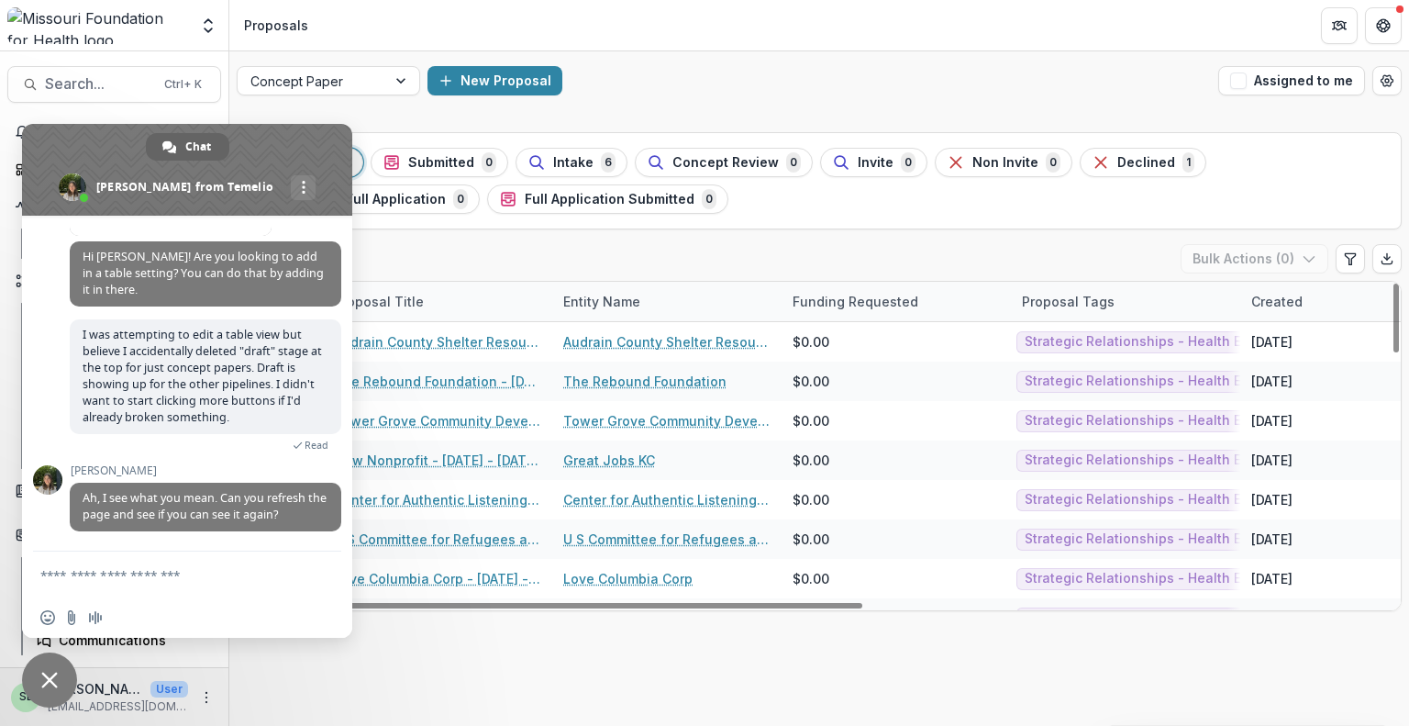
click at [73, 579] on textarea "Compose your message..." at bounding box center [168, 574] width 257 height 46
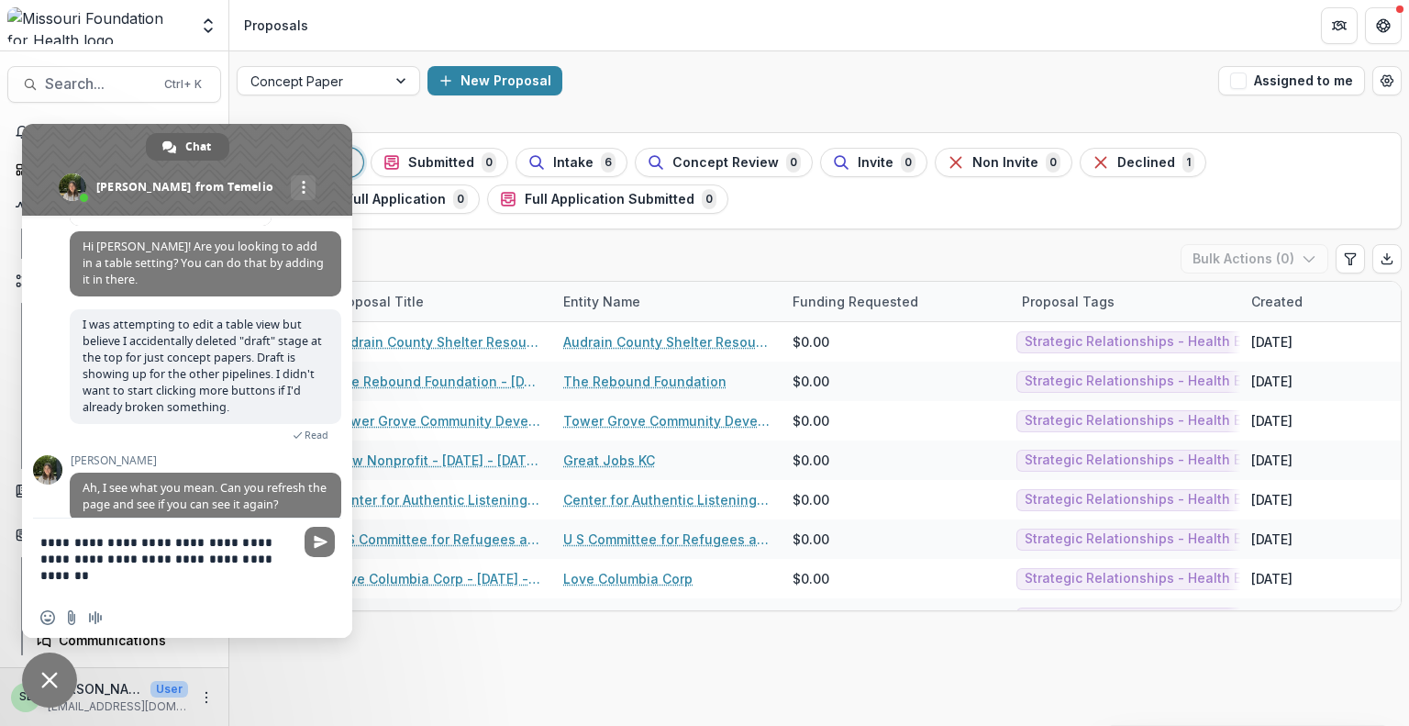
type textarea "**********"
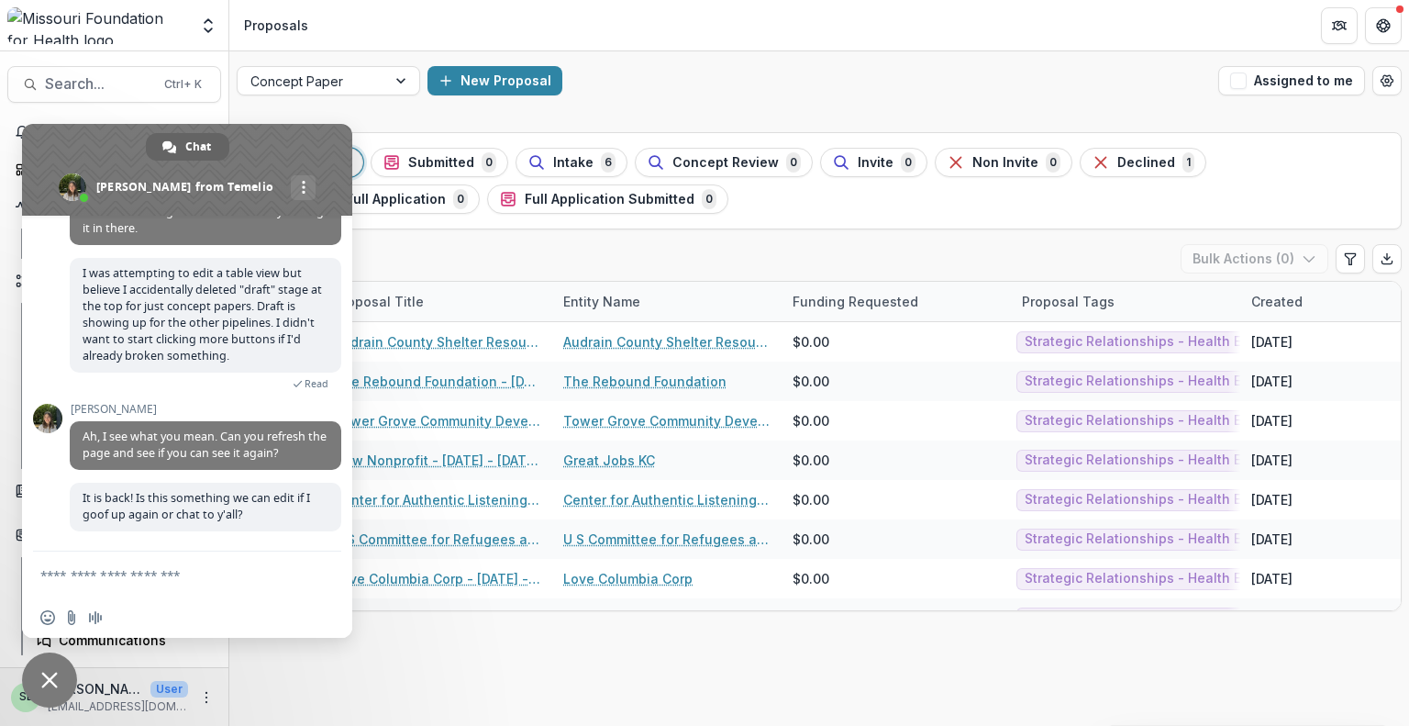
scroll to position [392, 0]
click at [41, 683] on span "Close chat" at bounding box center [49, 680] width 17 height 17
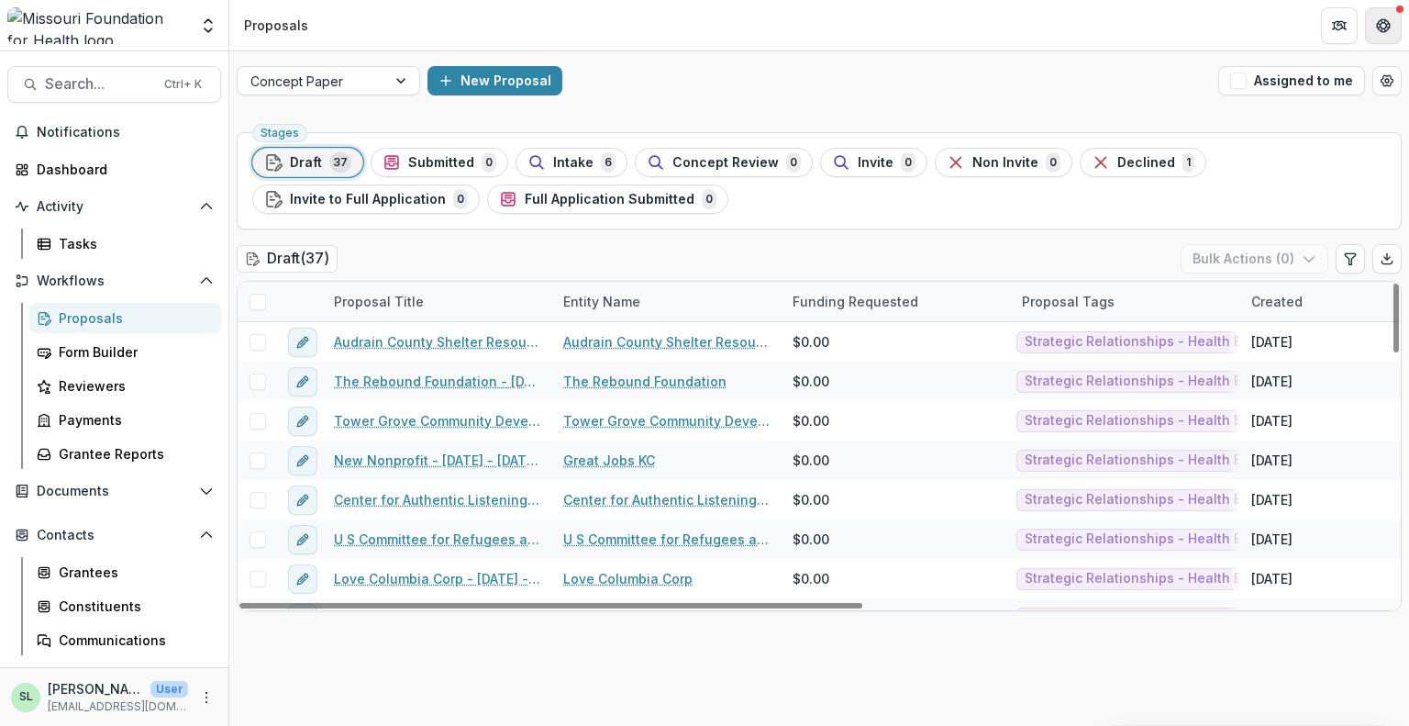
click at [1392, 29] on button "Get Help" at bounding box center [1383, 25] width 37 height 37
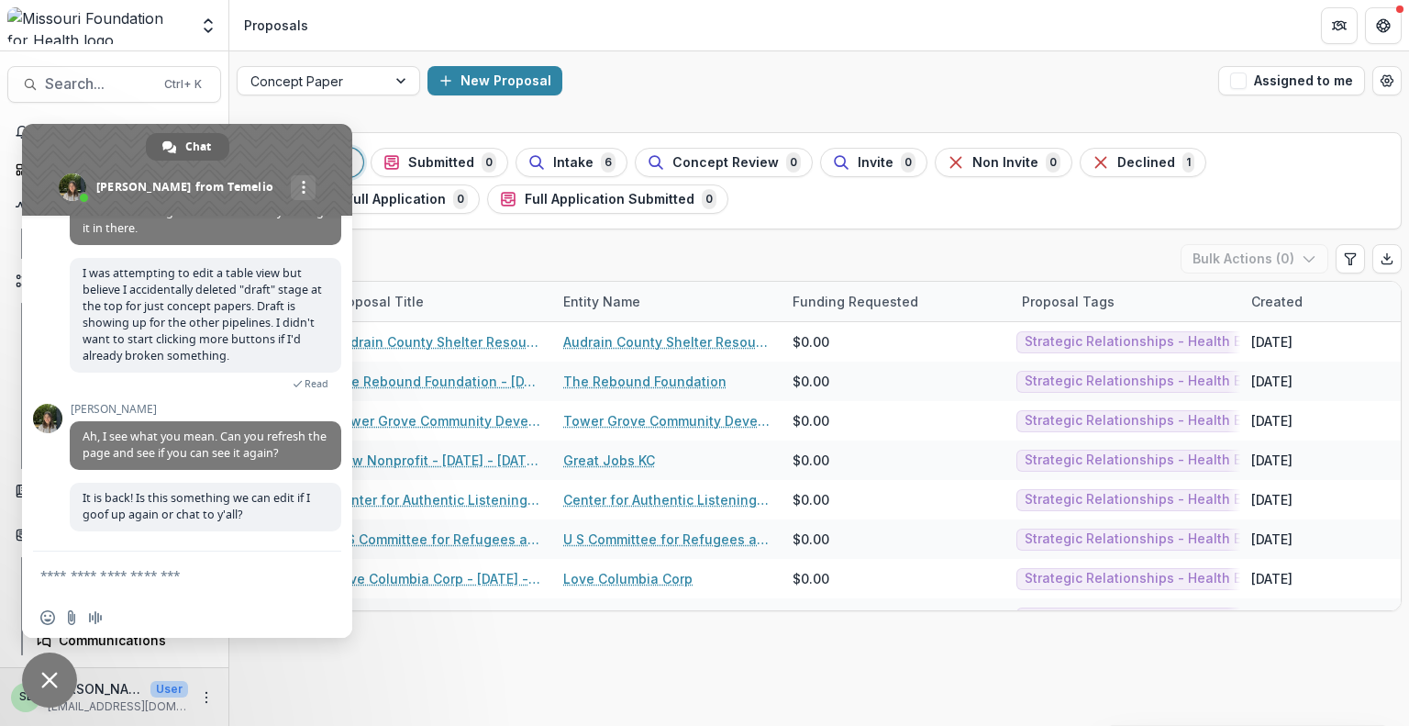
click at [126, 571] on textarea "Compose your message..." at bounding box center [168, 574] width 257 height 46
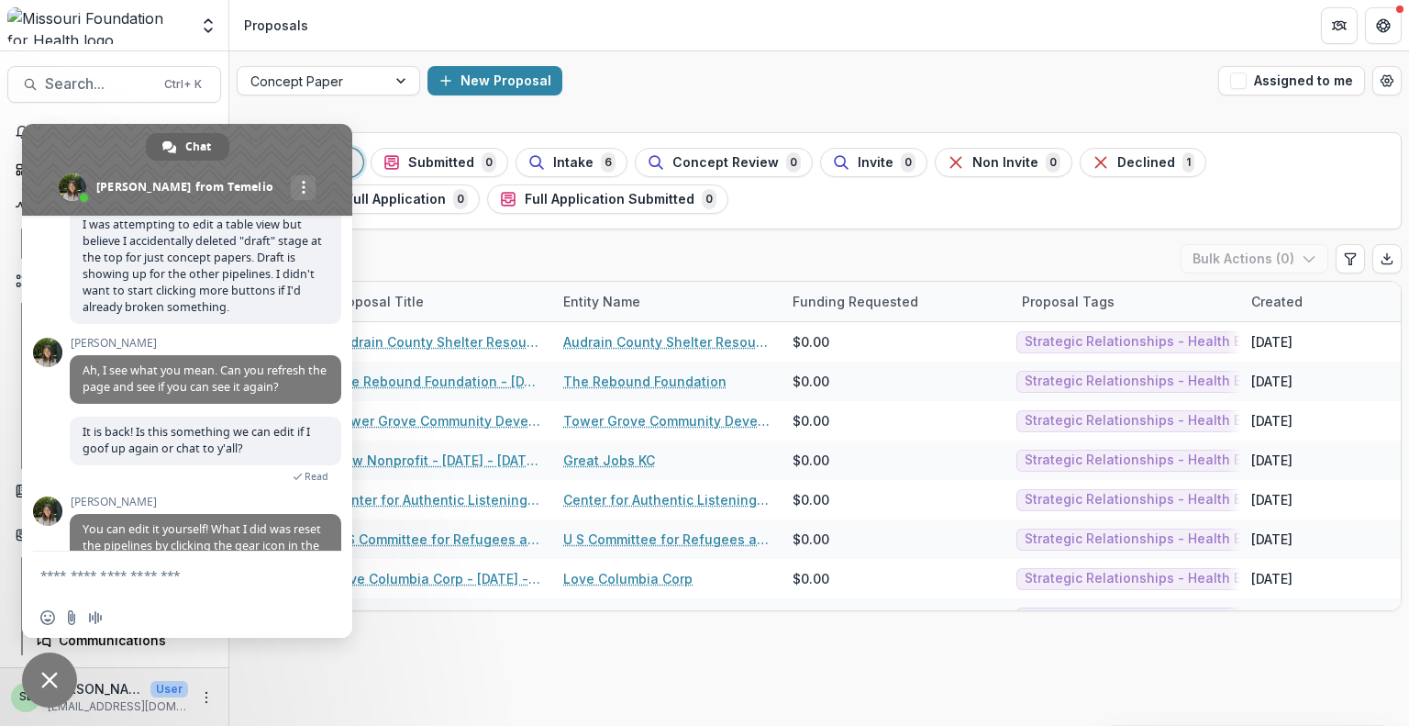
scroll to position [525, 0]
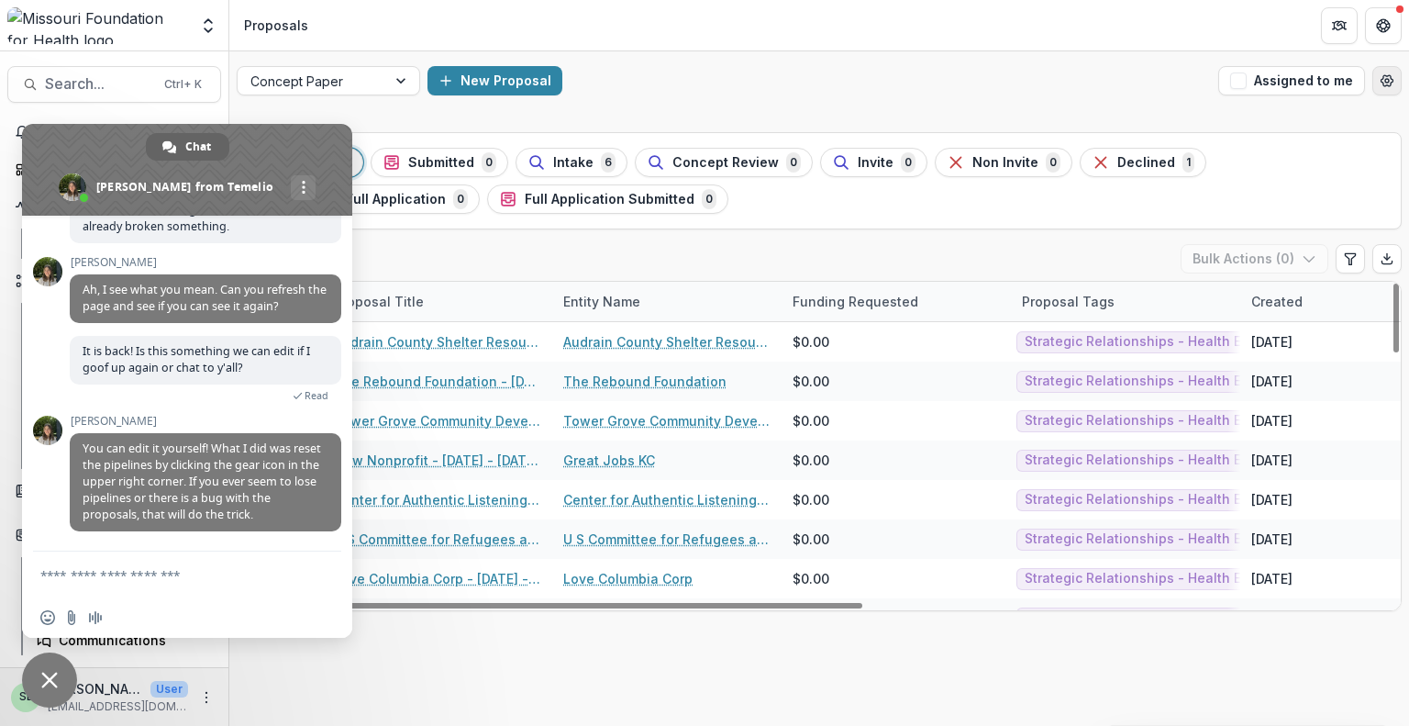
click at [1383, 79] on icon "Open table manager" at bounding box center [1387, 80] width 15 height 15
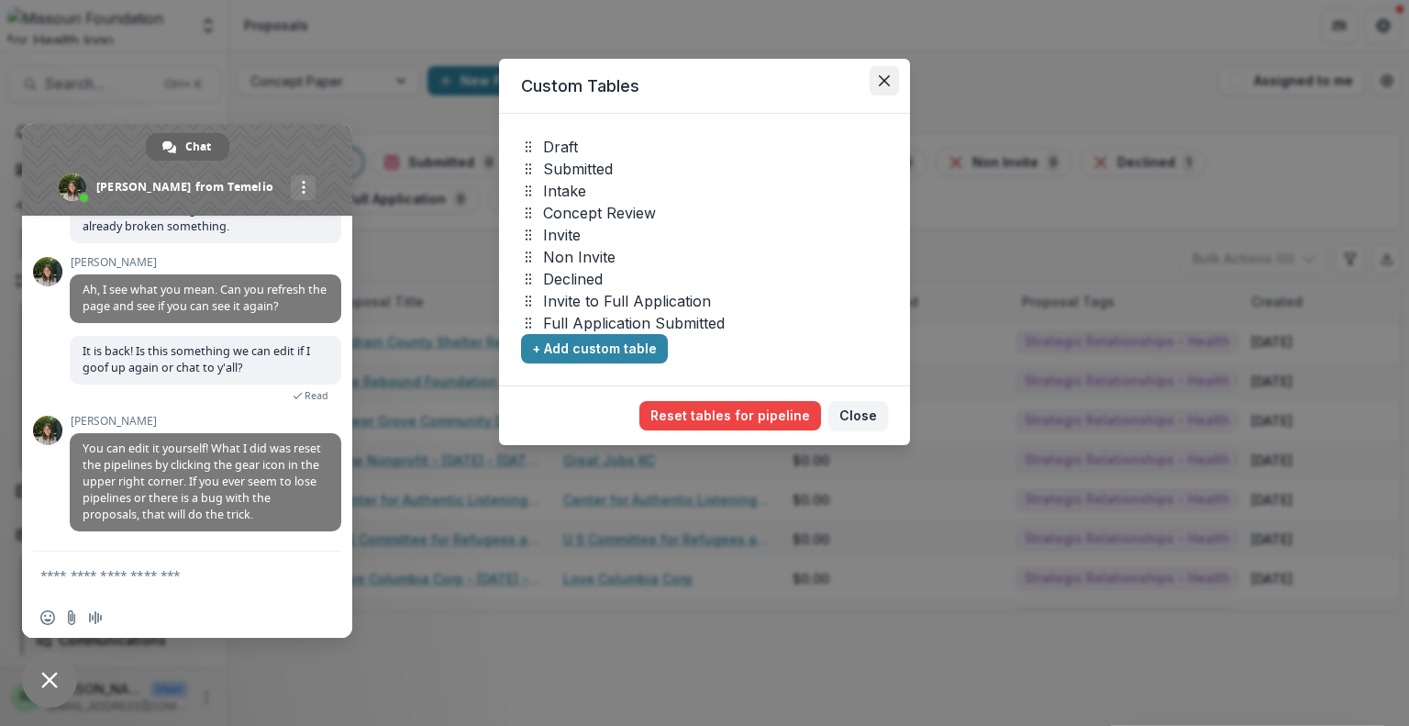
click at [883, 88] on button "Close" at bounding box center [884, 80] width 29 height 29
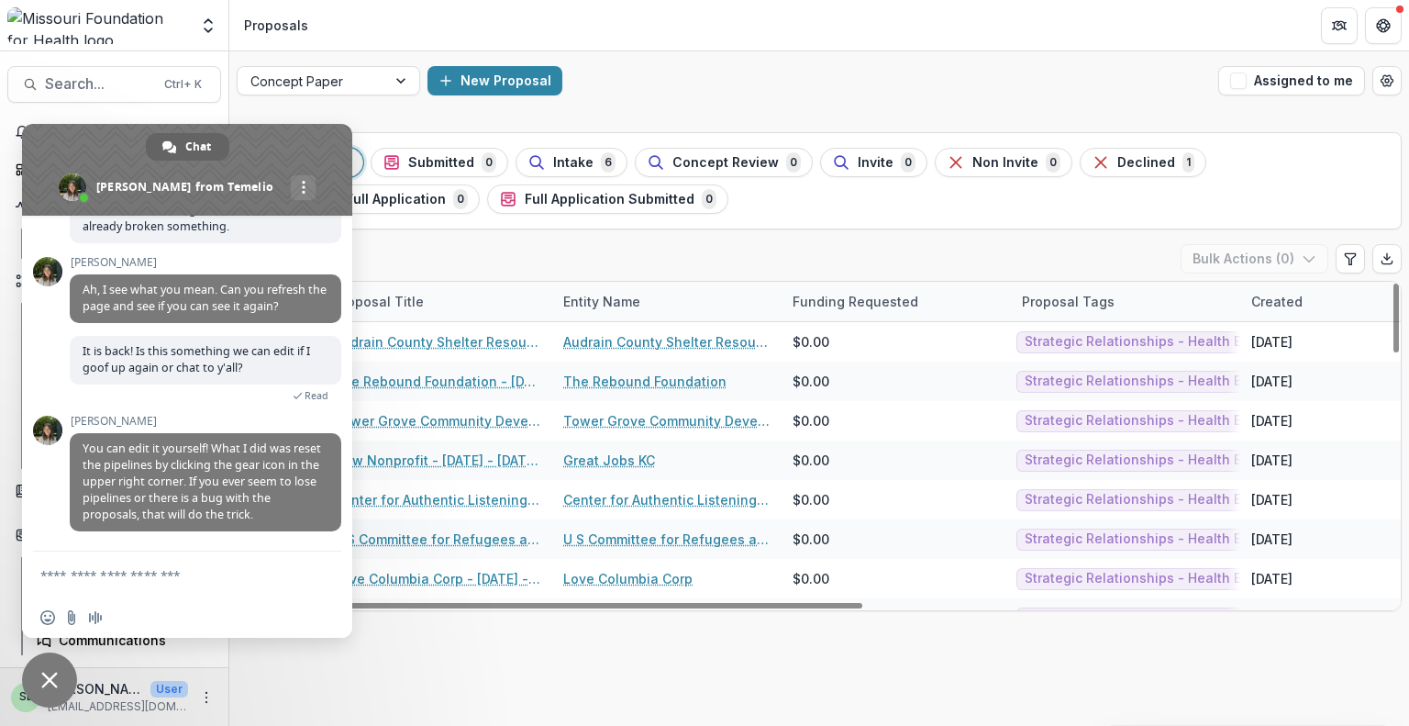
click at [102, 572] on textarea "Compose your message..." at bounding box center [168, 574] width 257 height 46
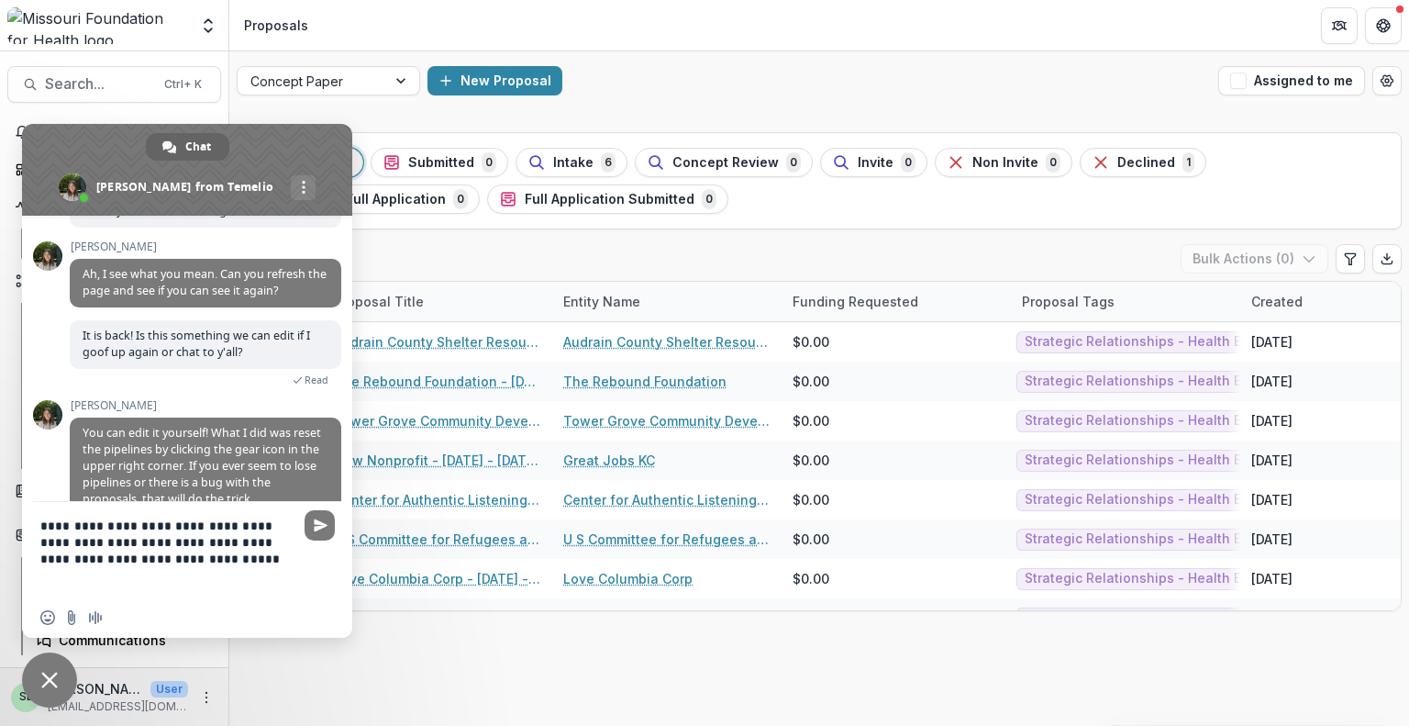
type textarea "**********"
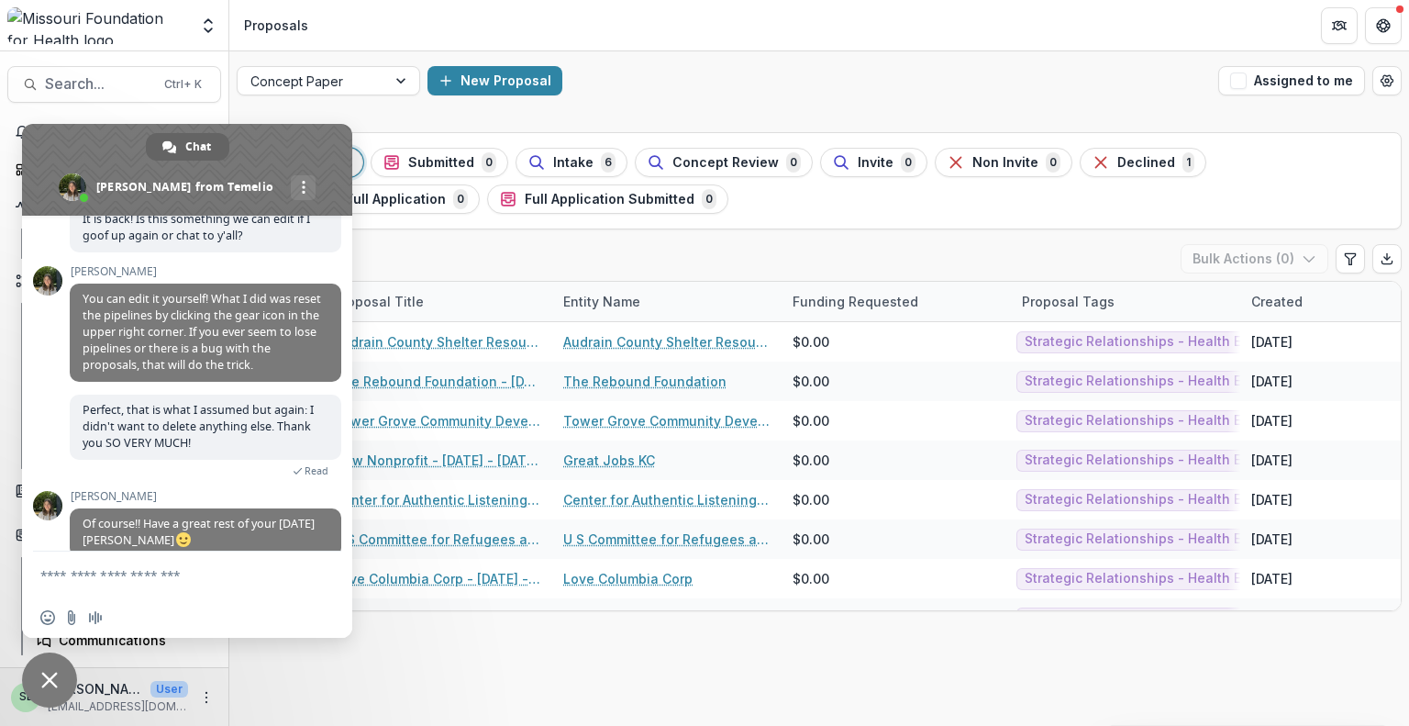
scroll to position [686, 0]
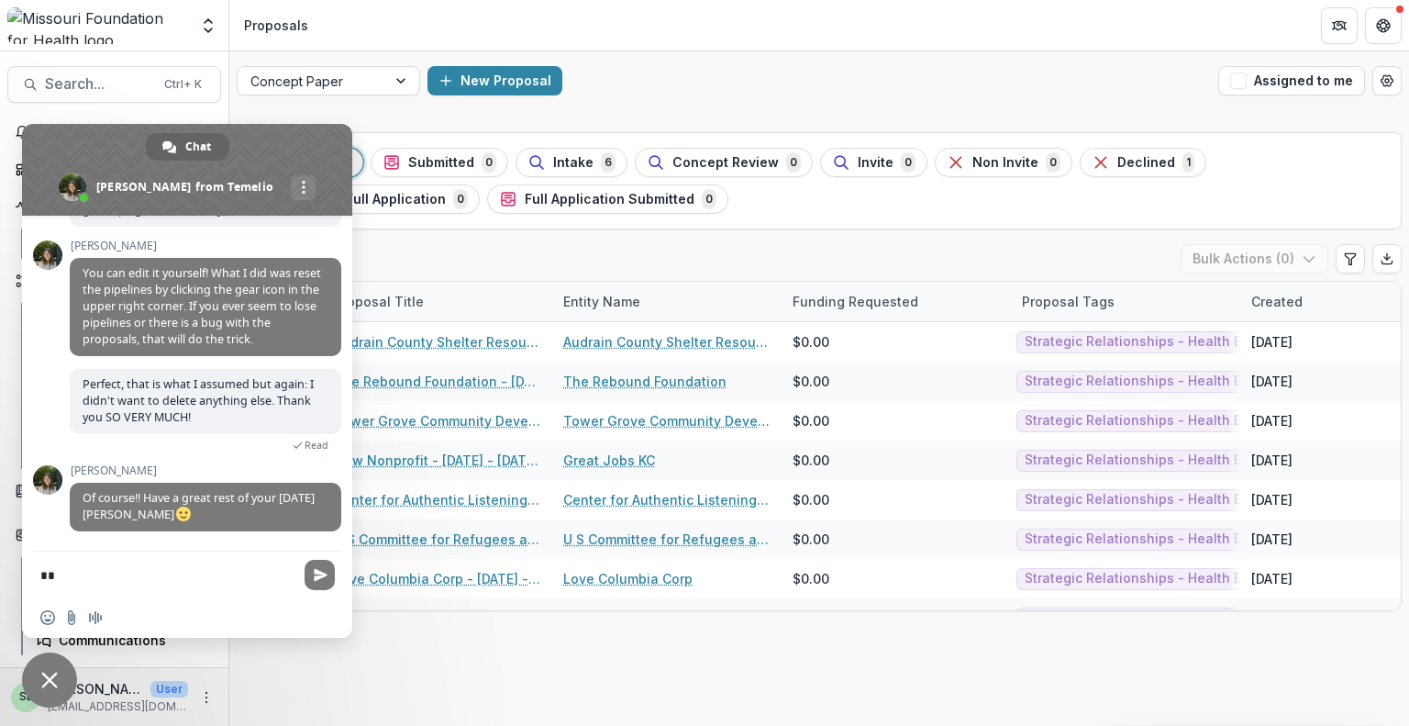
type textarea "*"
type textarea "**********"
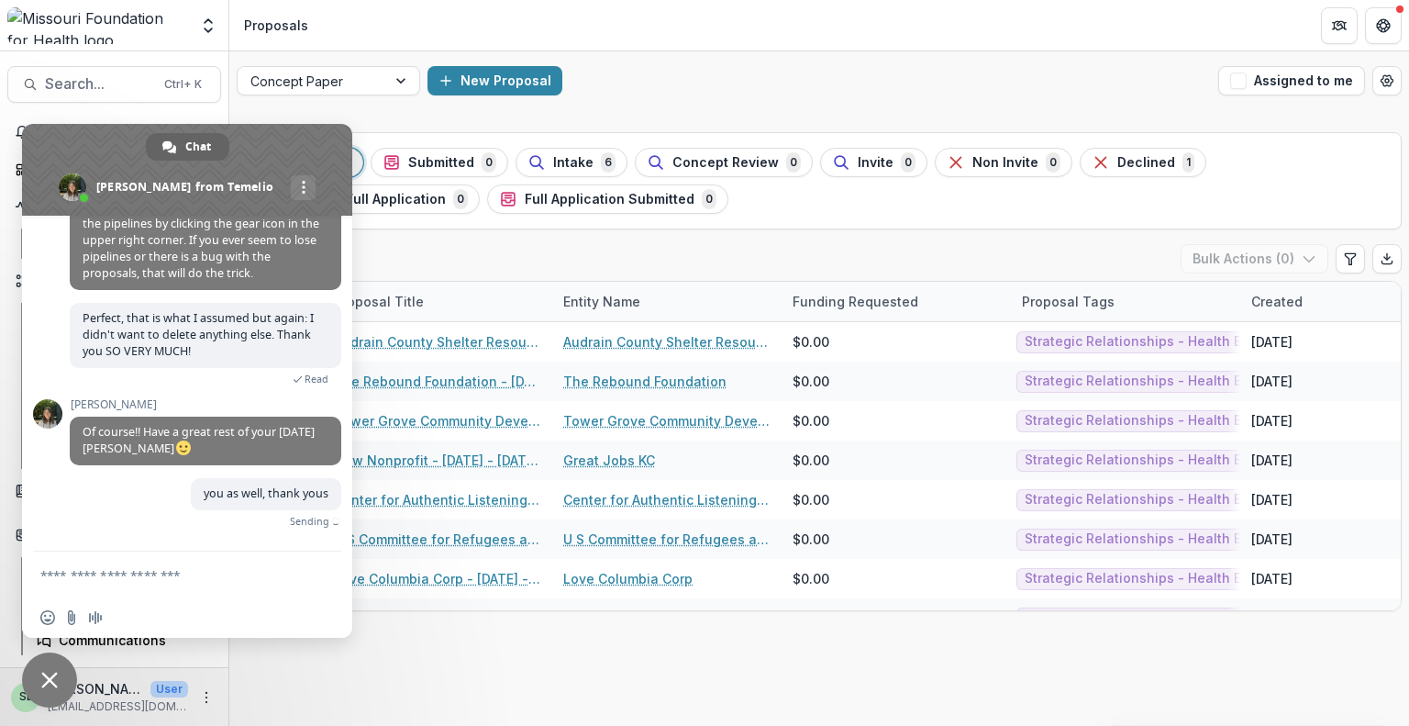
scroll to position [731, 0]
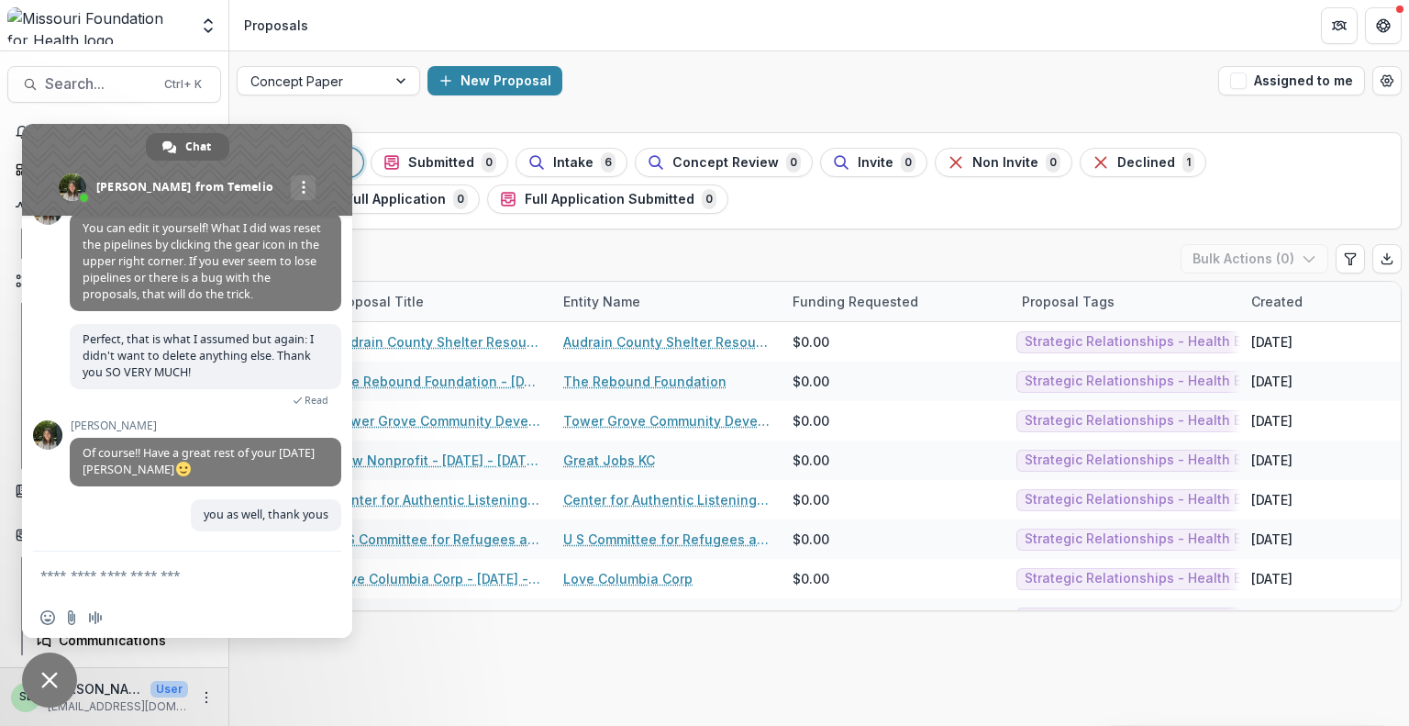
click at [45, 683] on span "Close chat" at bounding box center [49, 680] width 17 height 17
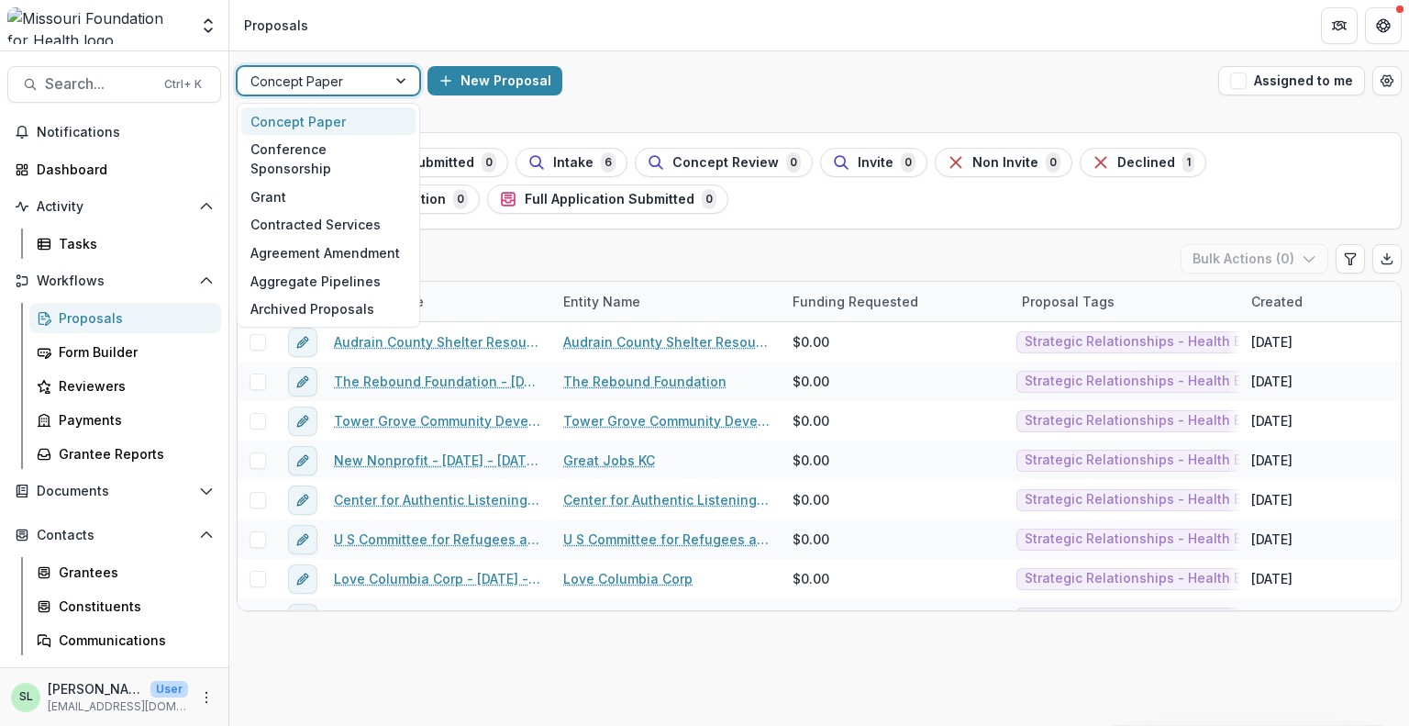
click at [411, 99] on div "7 results available. Use Up and Down to choose options, press Enter to select t…" at bounding box center [819, 80] width 1180 height 59
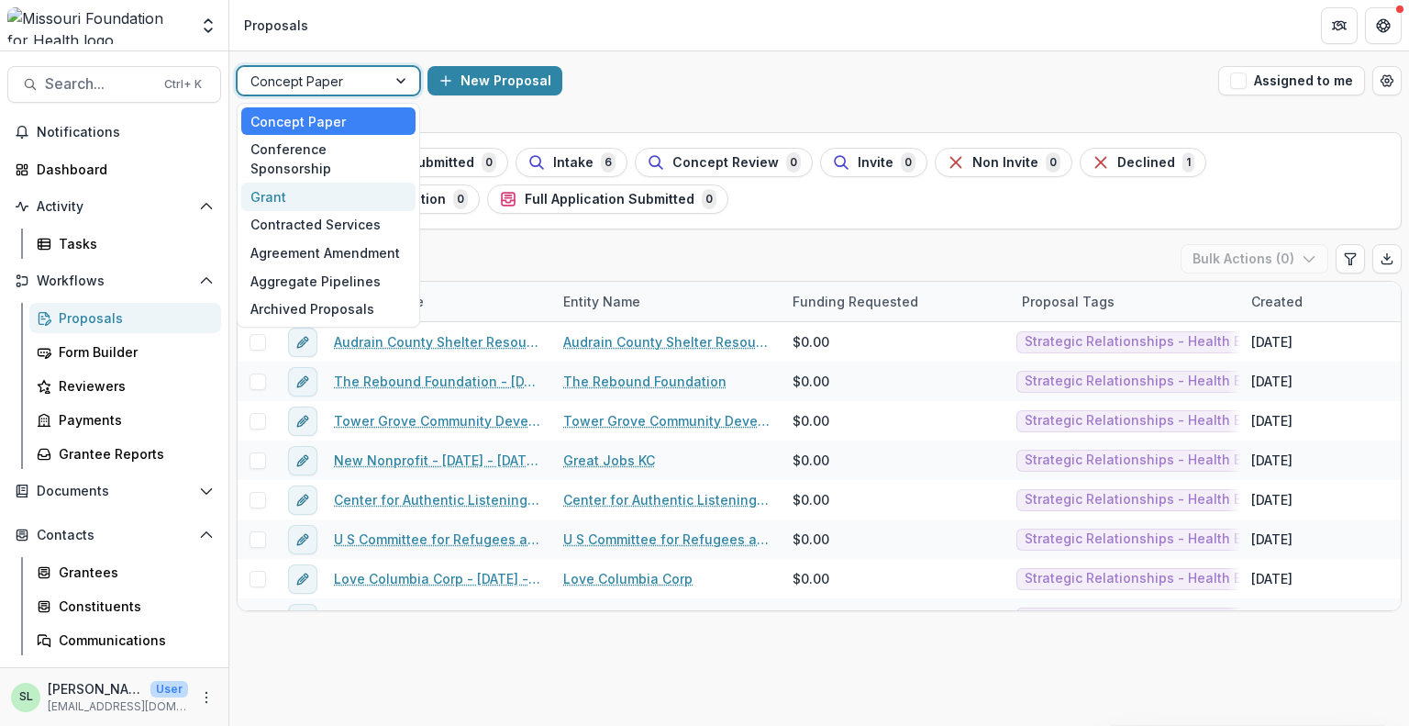
click at [360, 183] on div "Grant" at bounding box center [328, 197] width 174 height 28
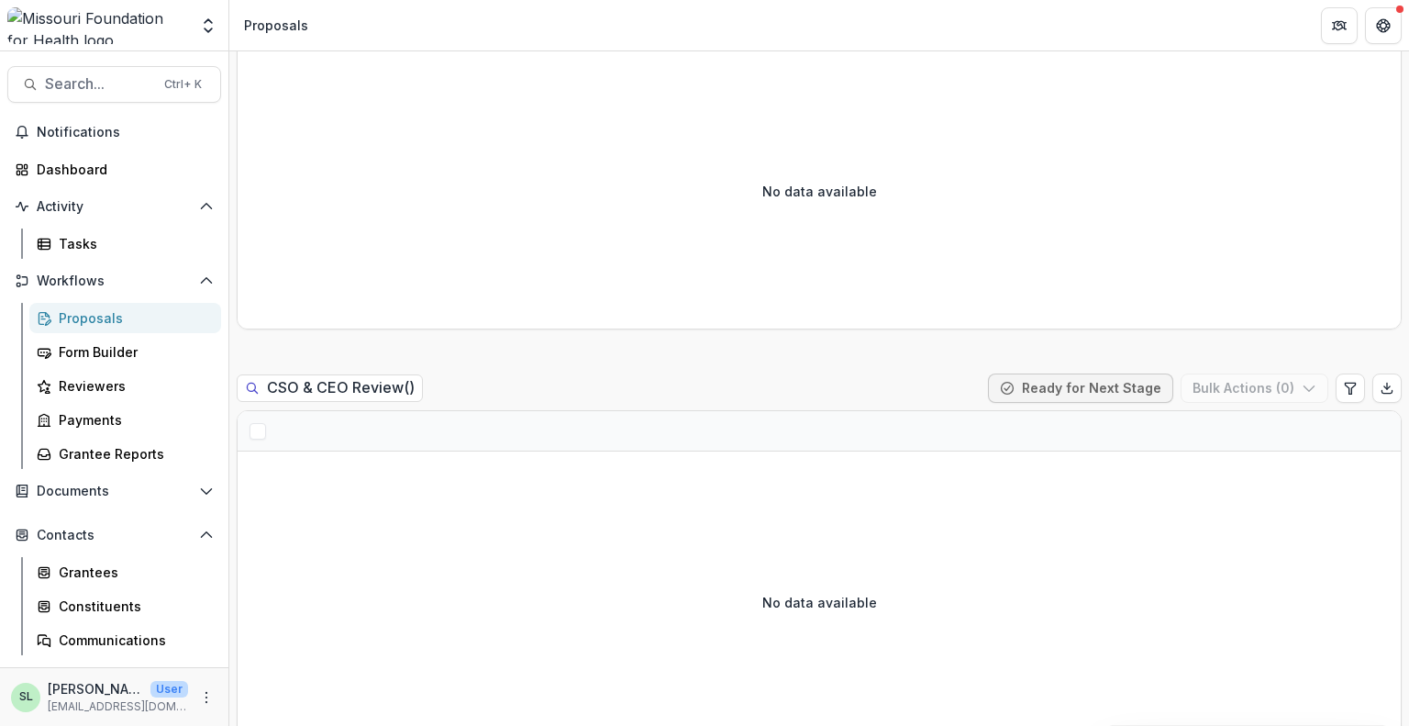
scroll to position [1780, 0]
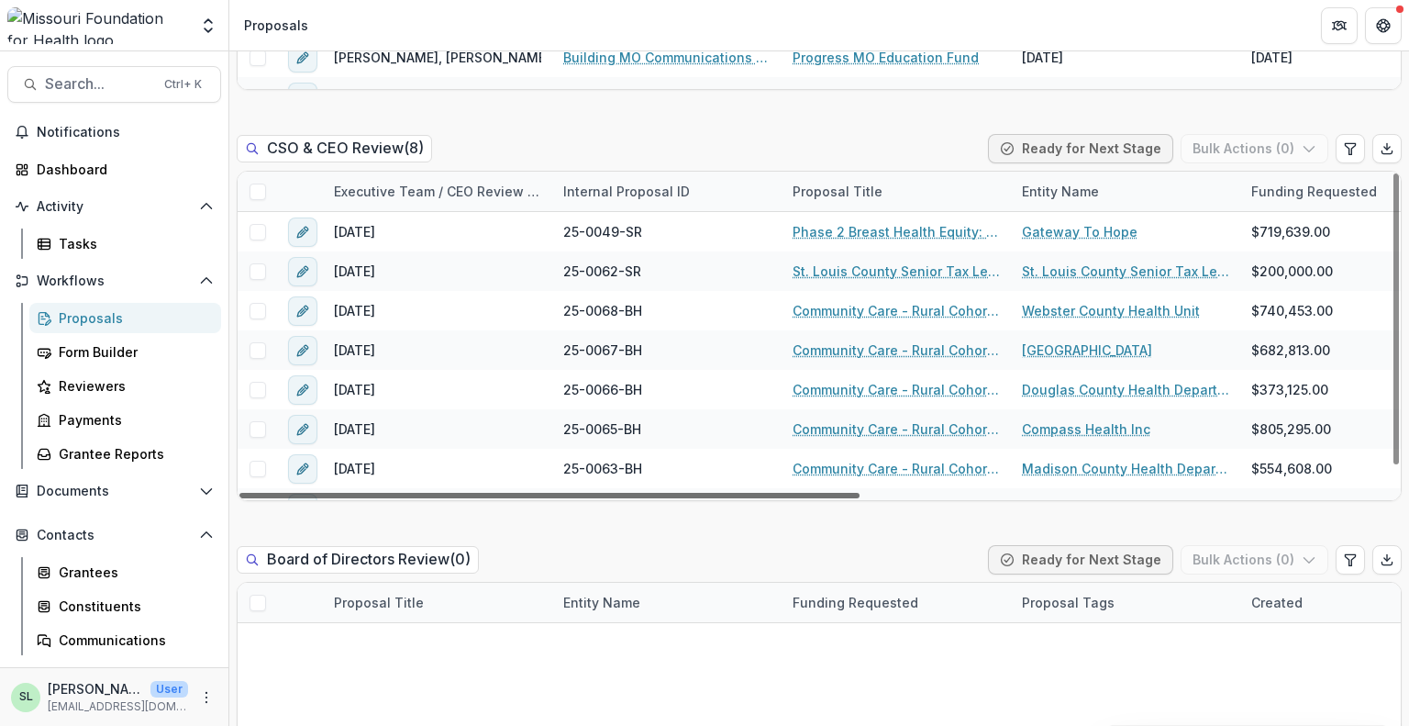
drag, startPoint x: 749, startPoint y: 454, endPoint x: 521, endPoint y: 469, distance: 228.0
click at [521, 493] on div at bounding box center [549, 496] width 620 height 6
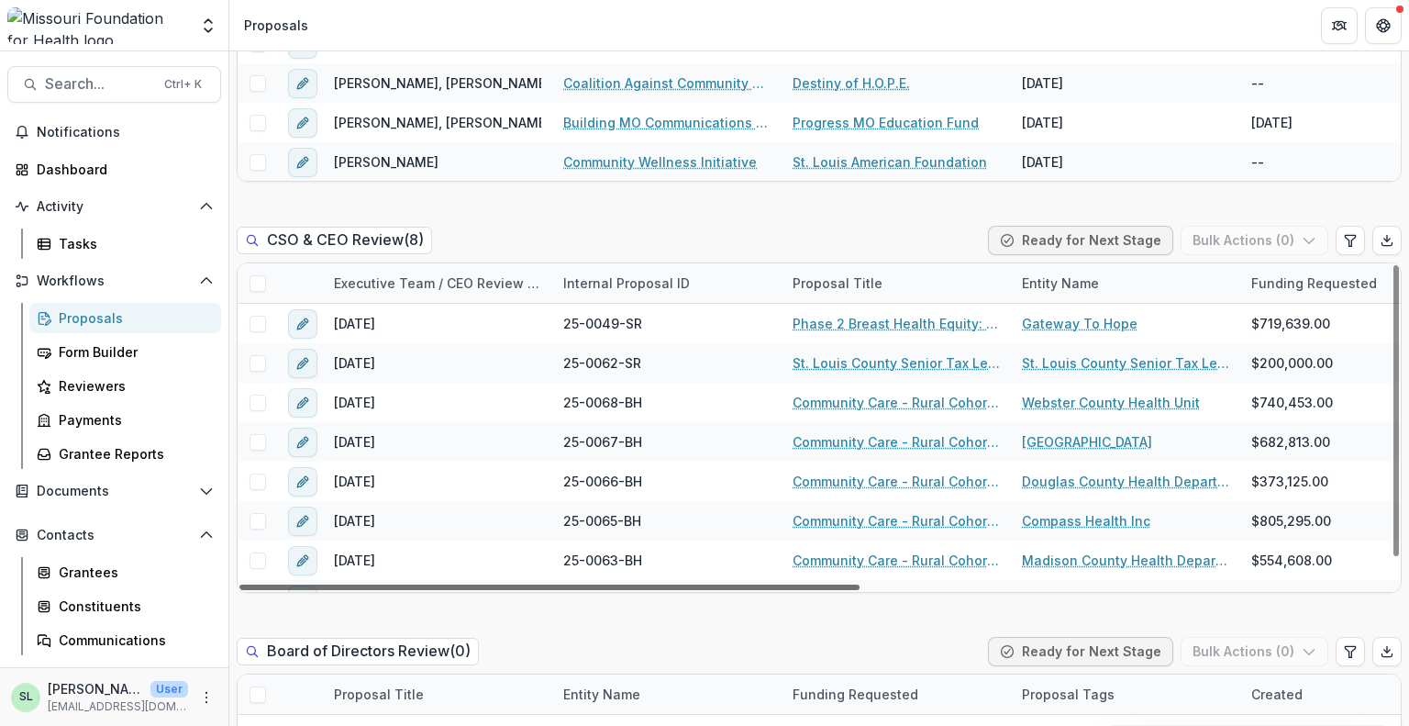
drag, startPoint x: 769, startPoint y: 546, endPoint x: 268, endPoint y: 539, distance: 500.9
click at [268, 584] on div at bounding box center [549, 587] width 620 height 6
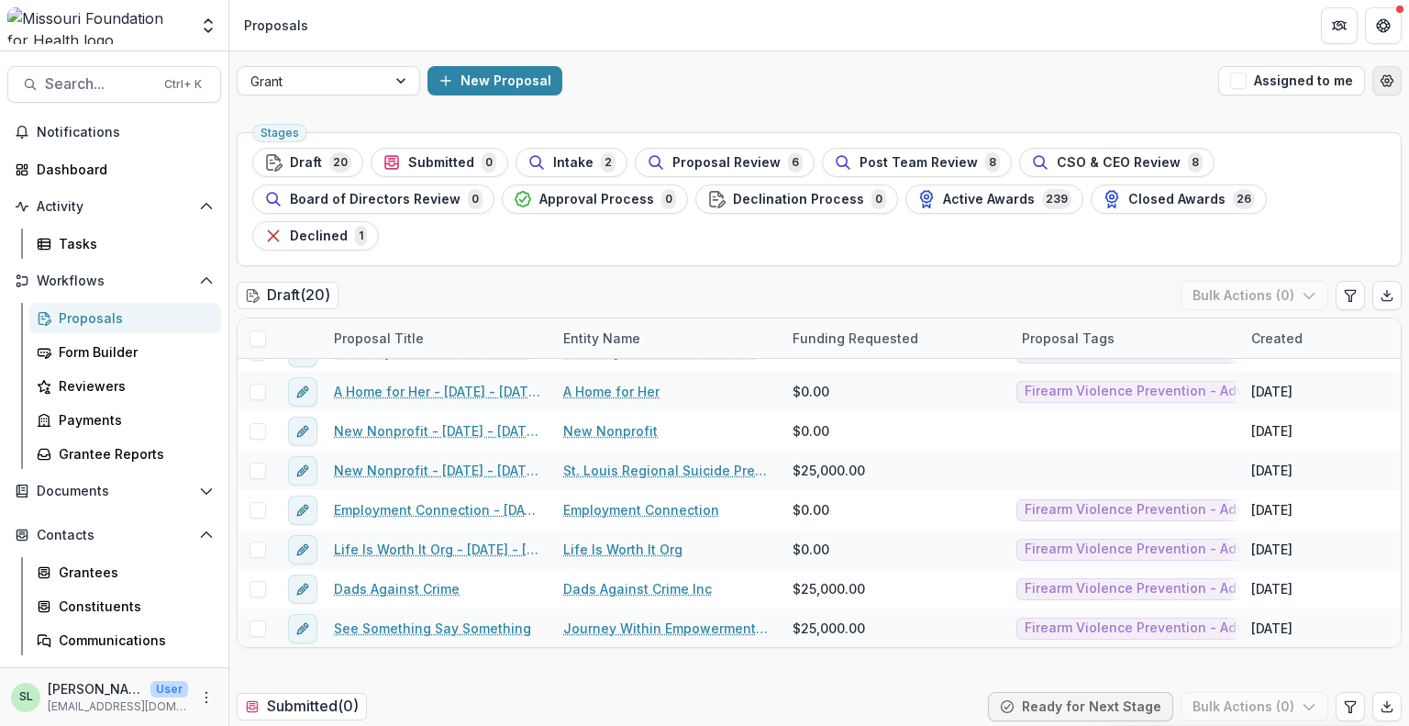
click at [1385, 81] on icon "Open table manager" at bounding box center [1387, 80] width 15 height 15
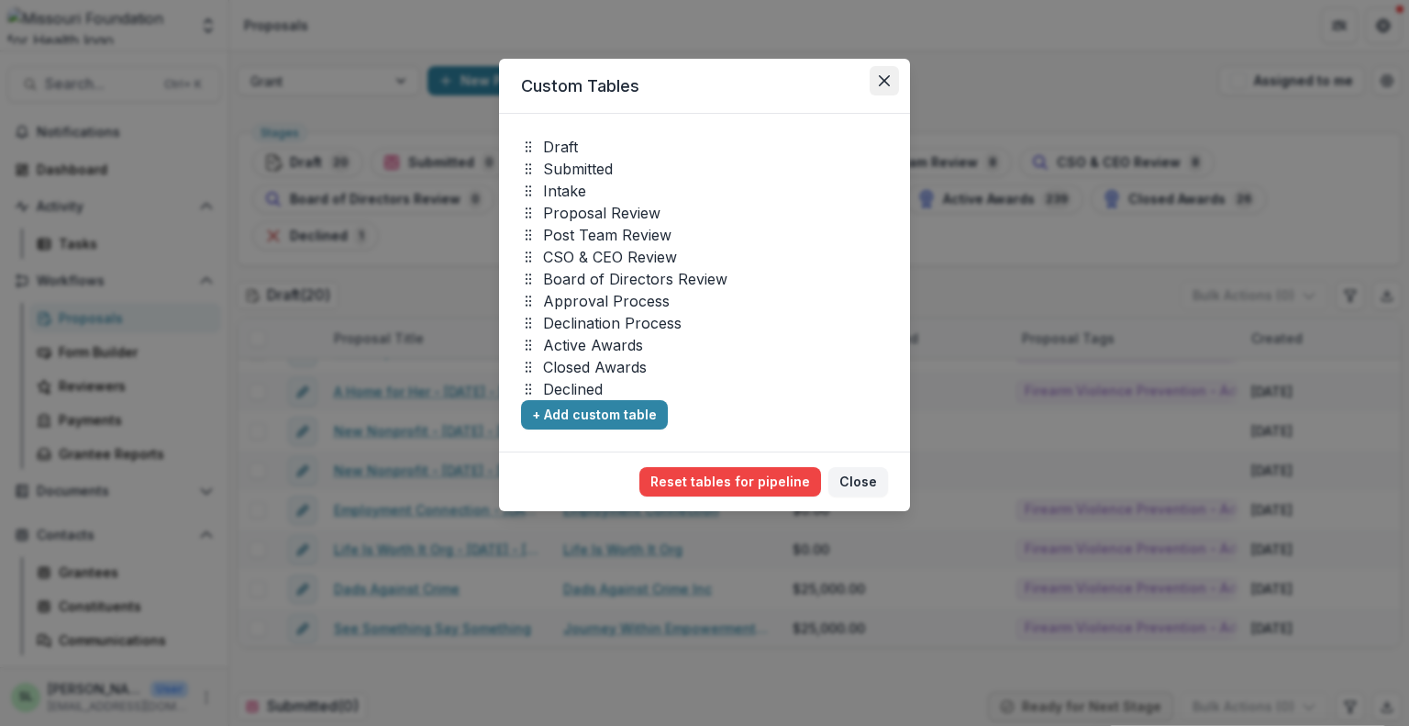
click at [889, 80] on icon "Close" at bounding box center [884, 80] width 11 height 11
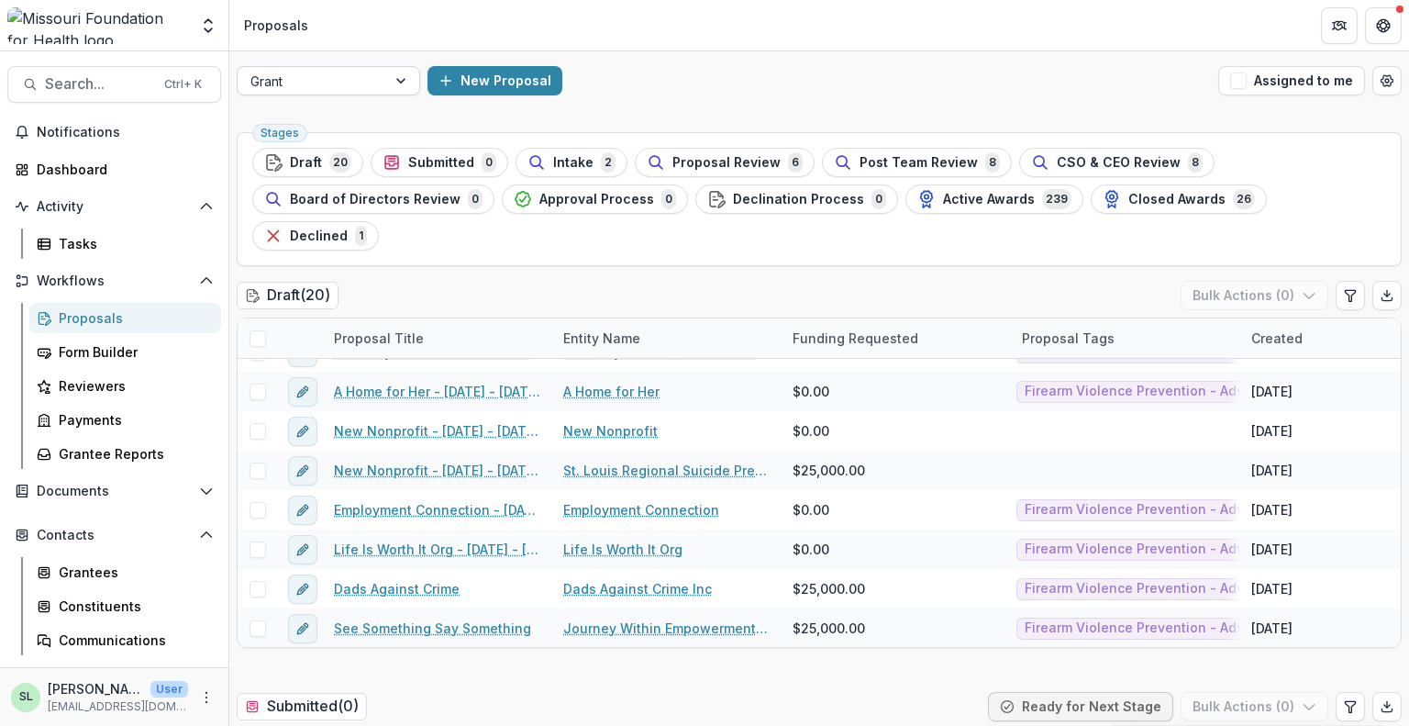
click at [408, 80] on div at bounding box center [402, 81] width 33 height 28
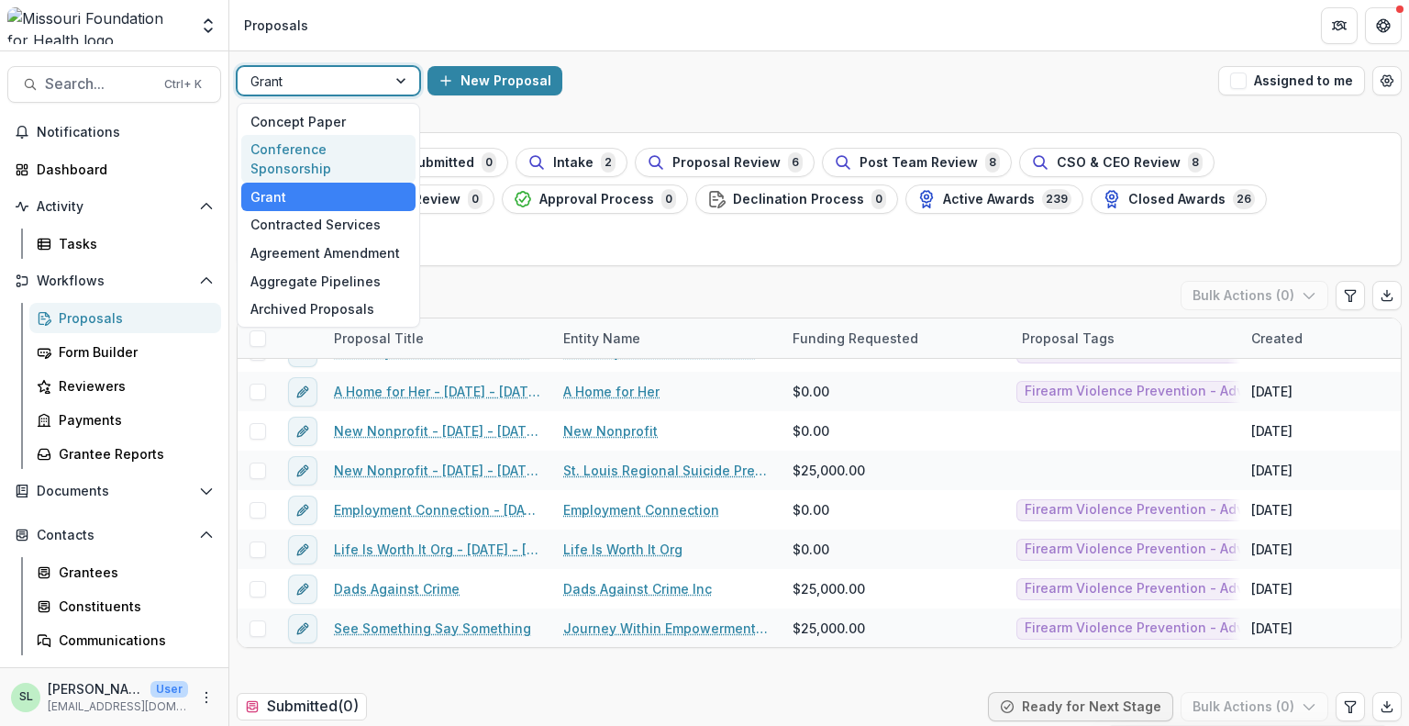
click at [352, 152] on div "Conference Sponsorship" at bounding box center [328, 159] width 174 height 48
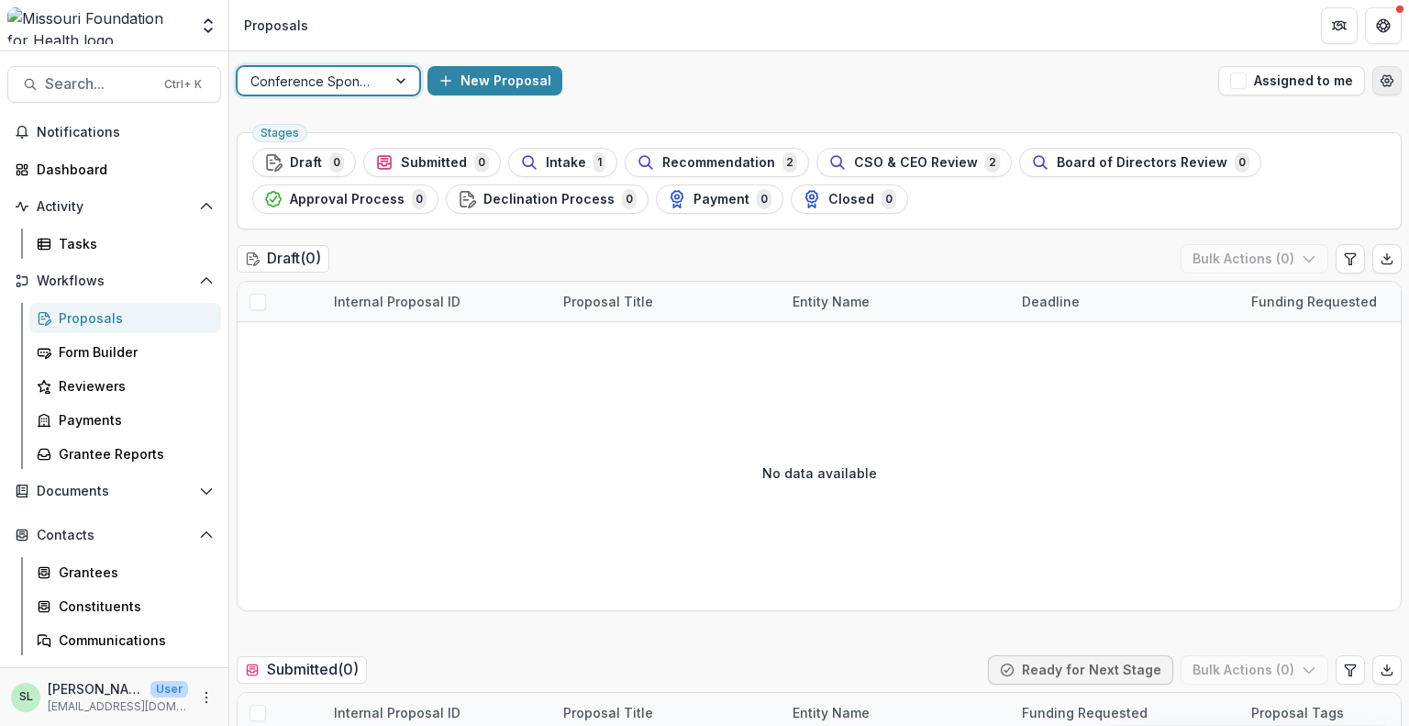
click at [1385, 77] on icon "Open table manager" at bounding box center [1388, 80] width 12 height 11
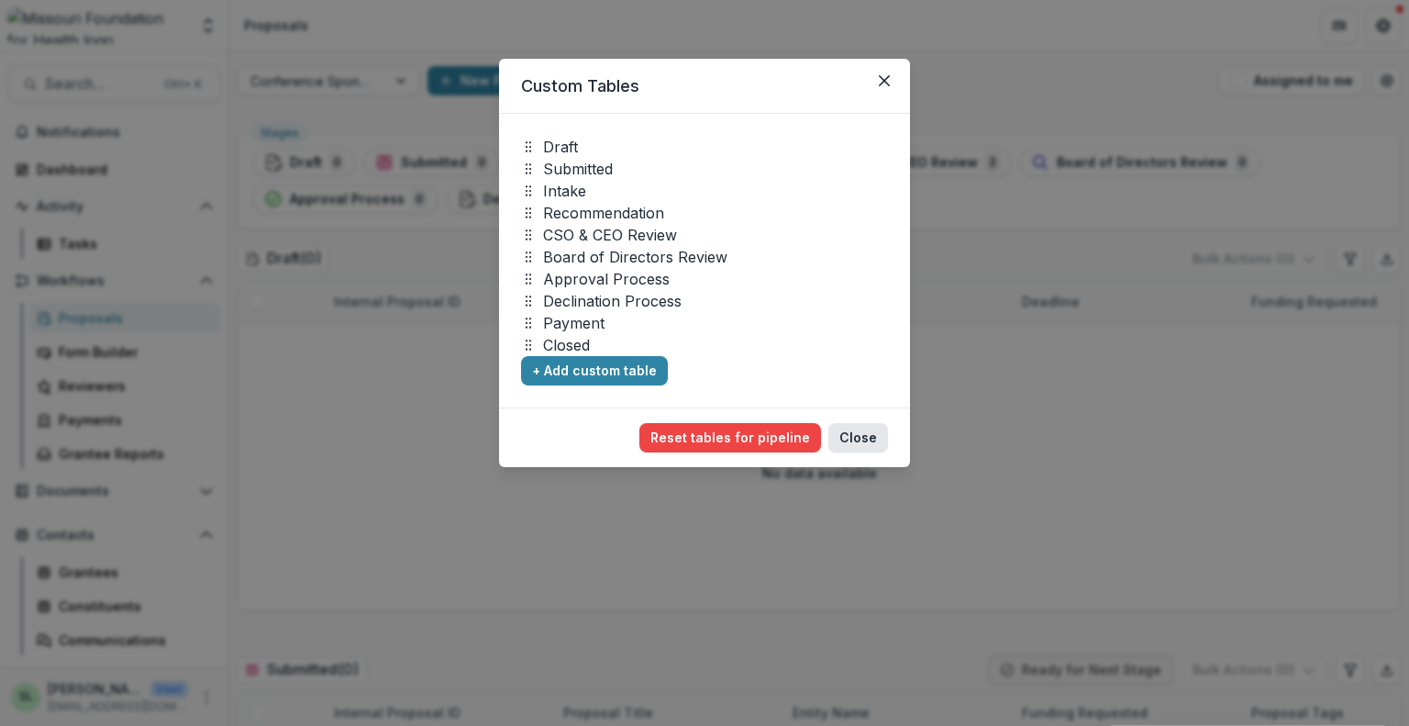
click at [855, 439] on button "Close" at bounding box center [858, 437] width 60 height 29
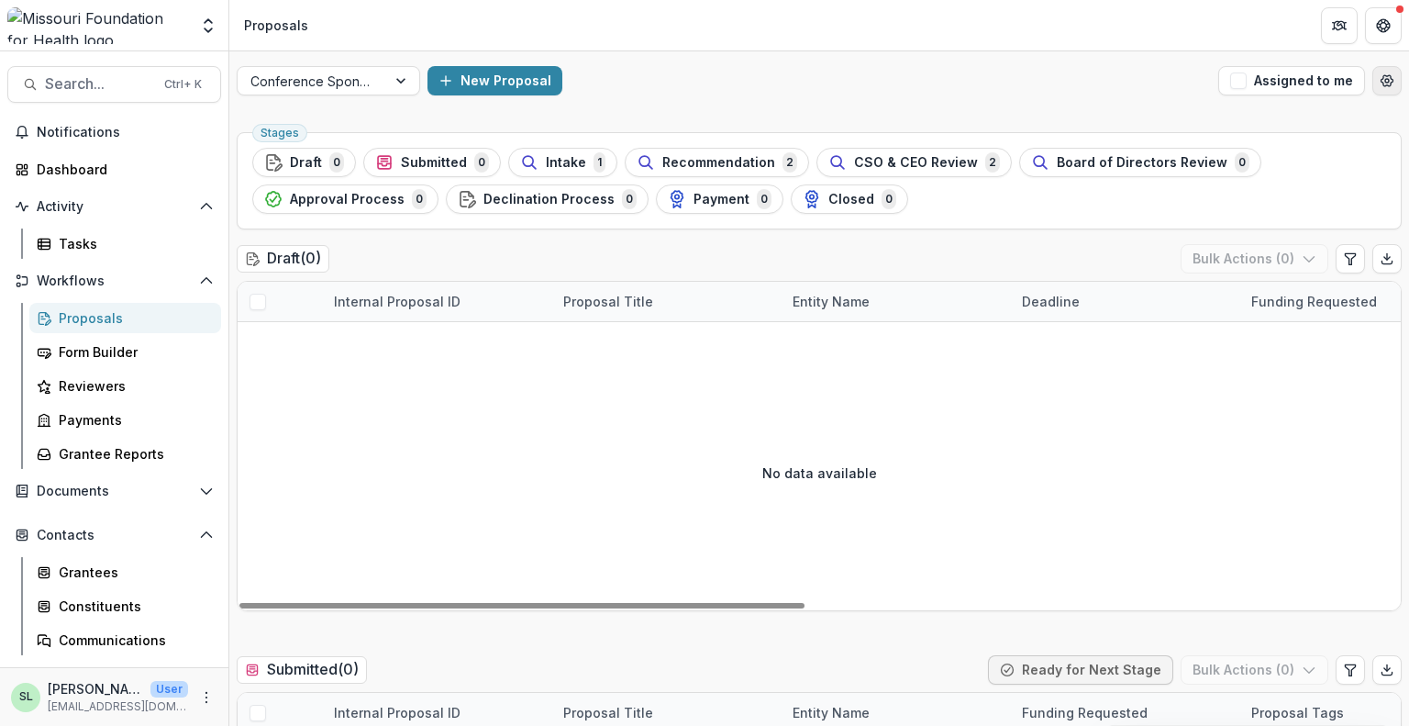
click at [1380, 82] on icon "Open table manager" at bounding box center [1387, 80] width 15 height 15
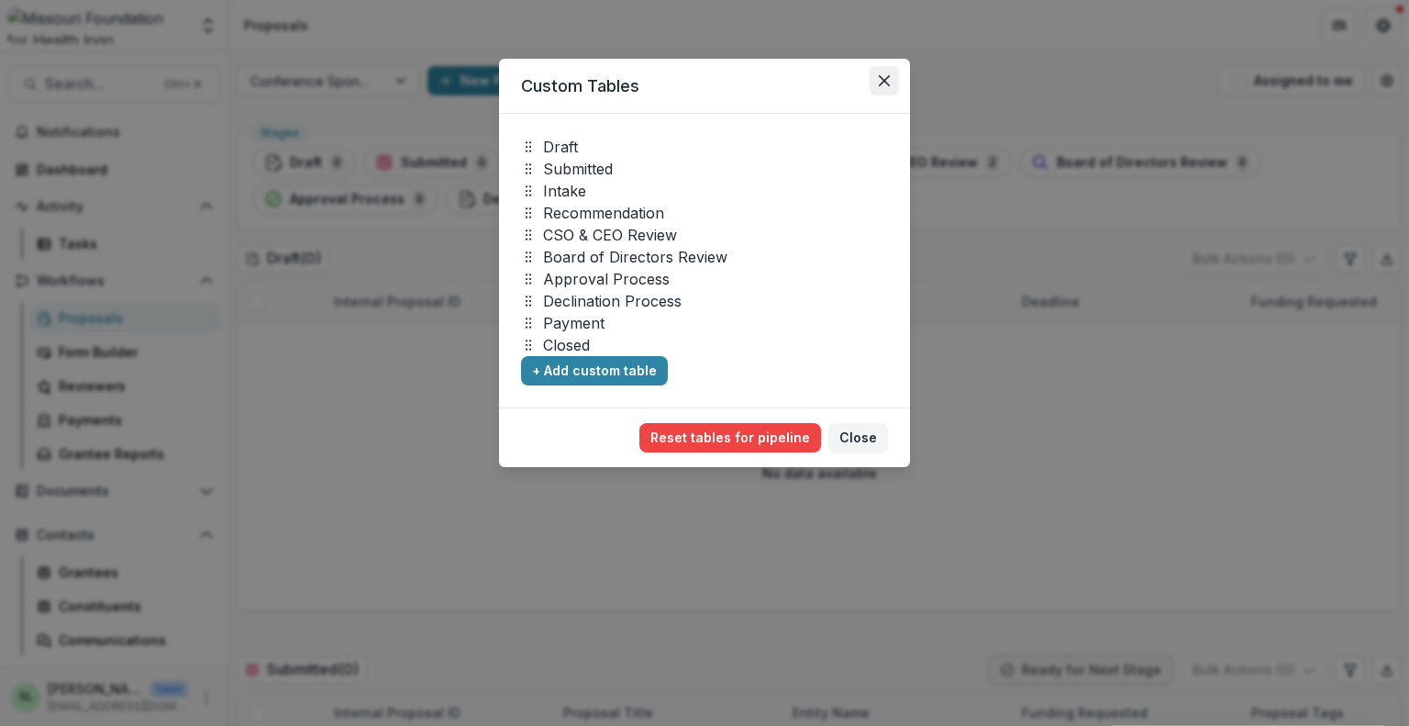
click at [888, 83] on icon "Close" at bounding box center [884, 80] width 11 height 11
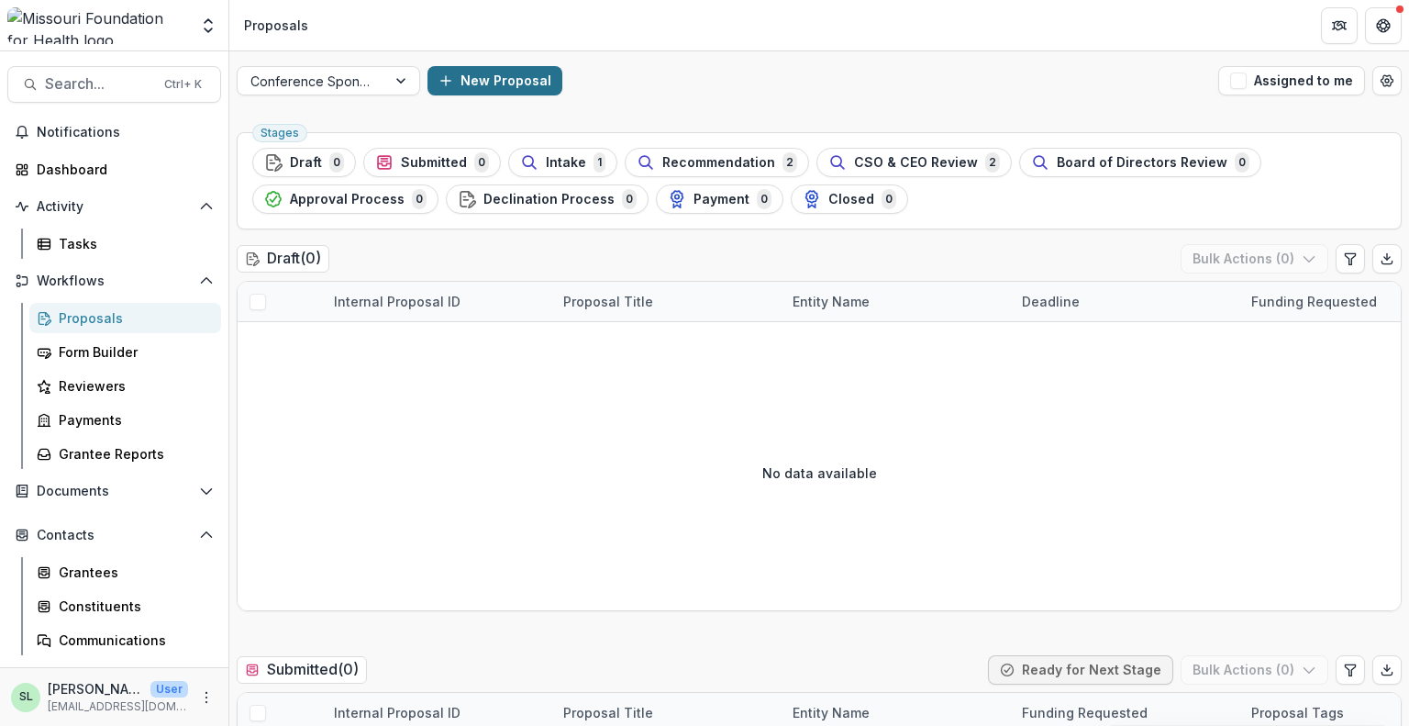
click at [427, 90] on button "New Proposal" at bounding box center [494, 80] width 135 height 29
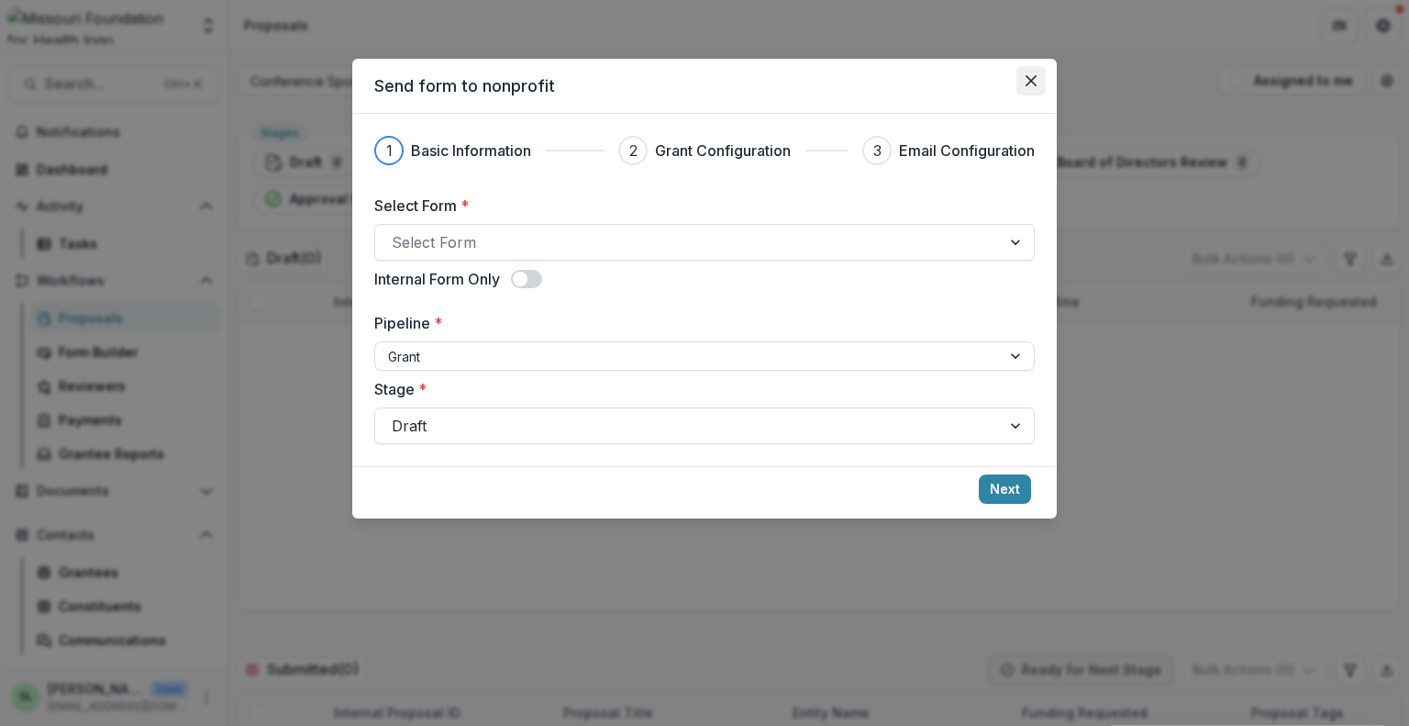
click at [1035, 85] on icon "Close" at bounding box center [1031, 80] width 11 height 11
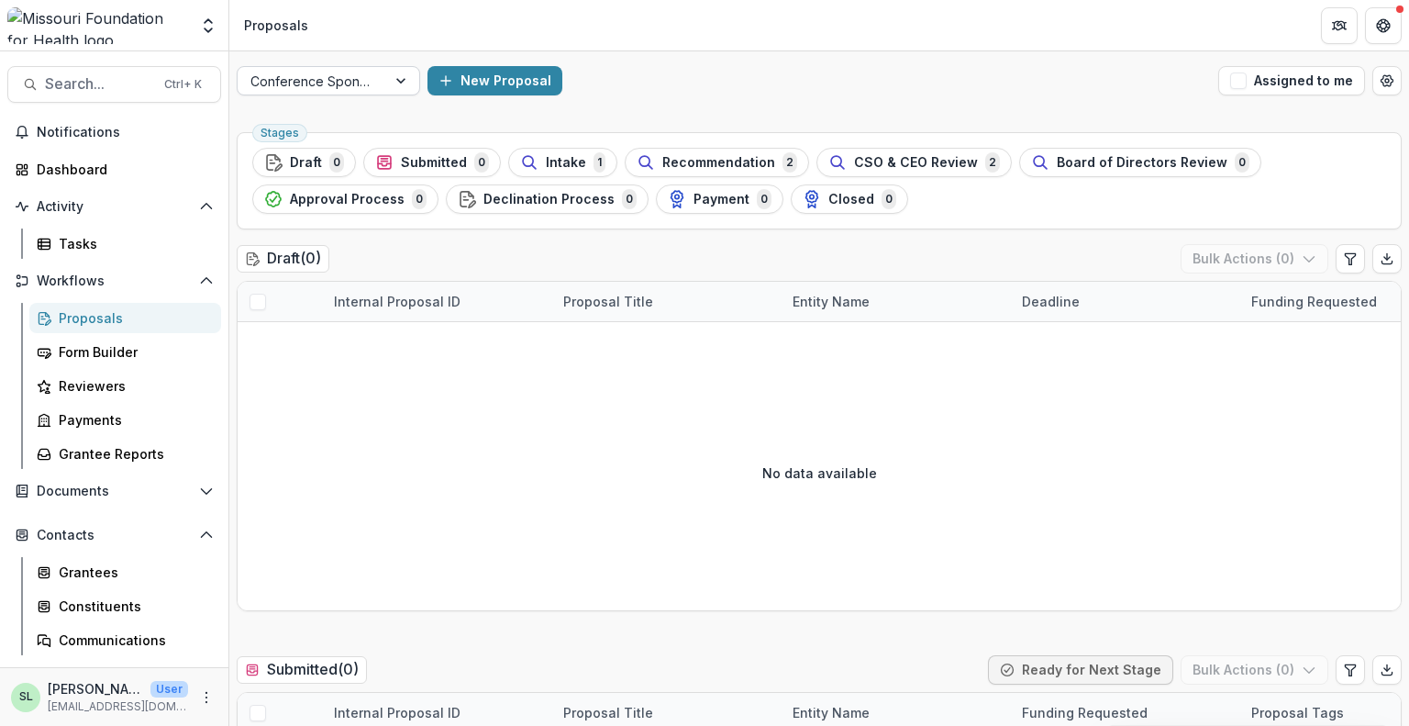
click at [399, 79] on div at bounding box center [402, 81] width 33 height 28
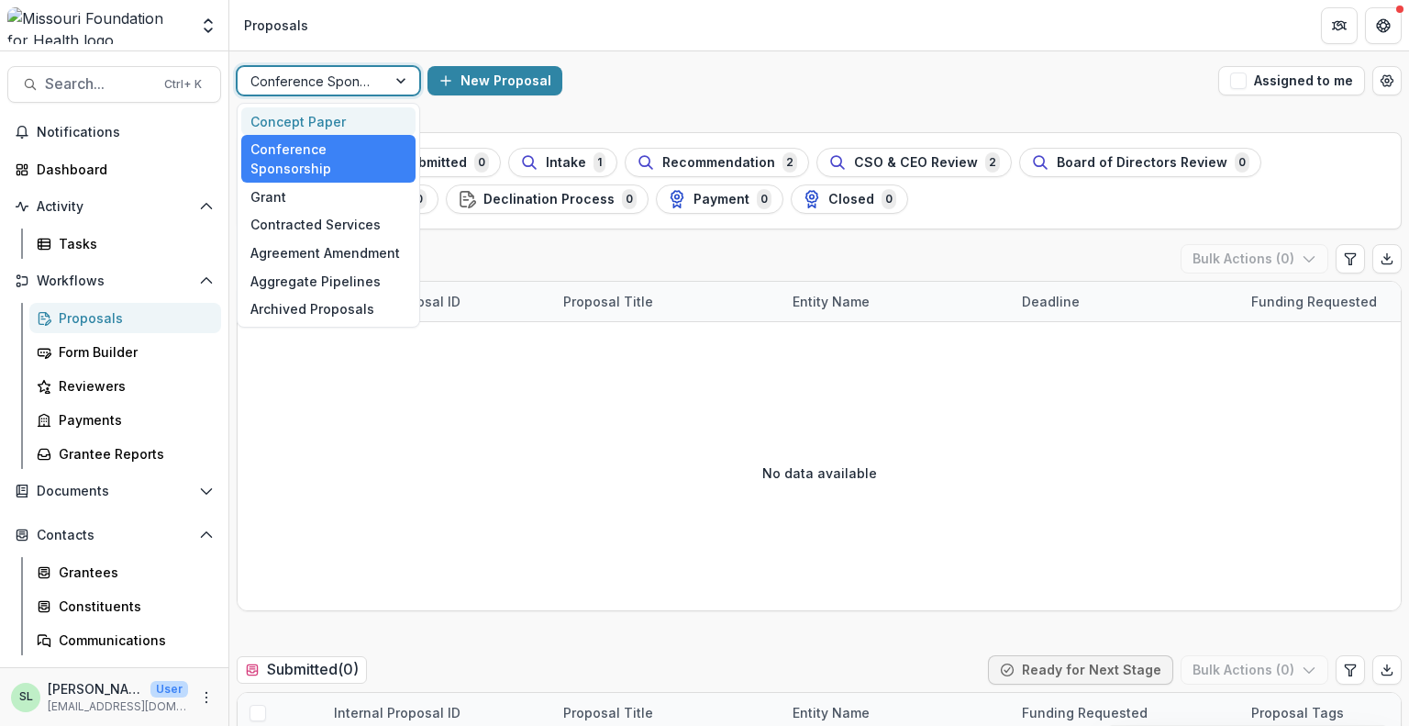
click at [378, 113] on div "Concept Paper" at bounding box center [328, 121] width 174 height 28
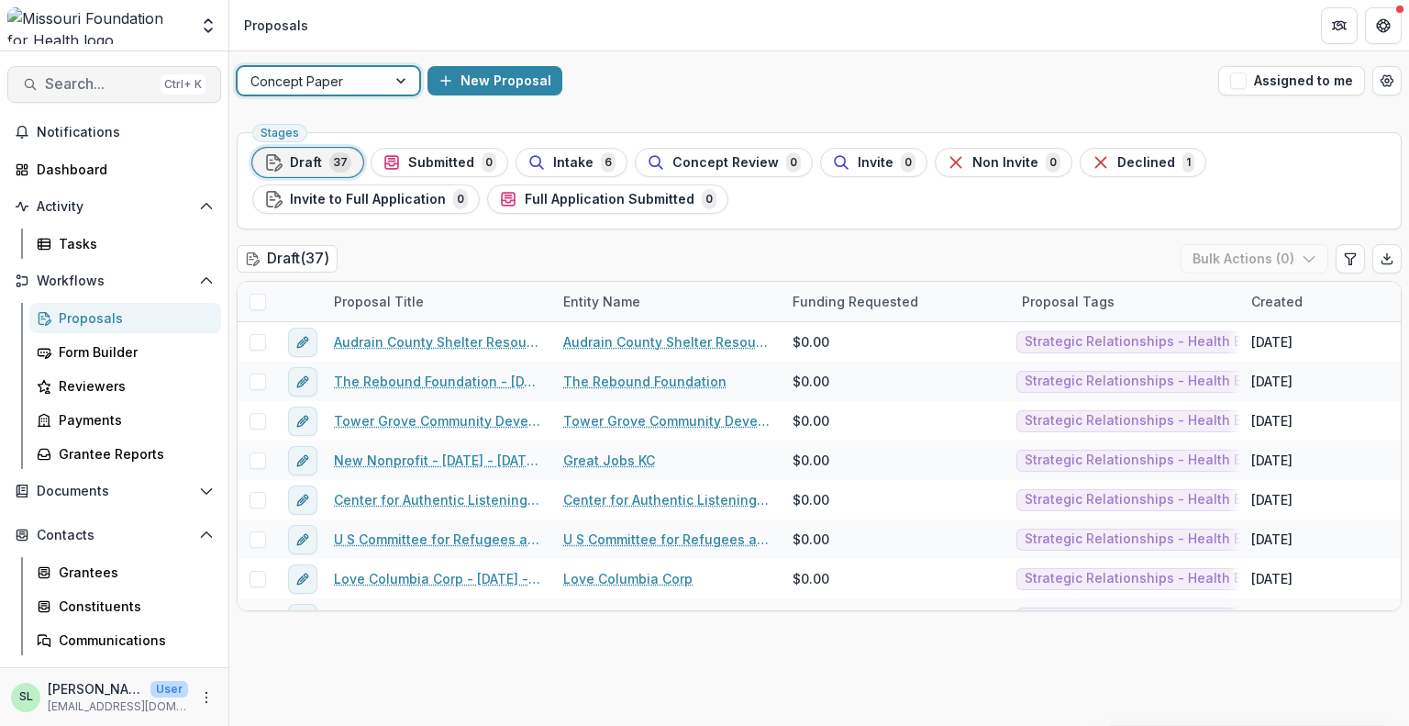
click at [78, 83] on span "Search..." at bounding box center [99, 83] width 108 height 17
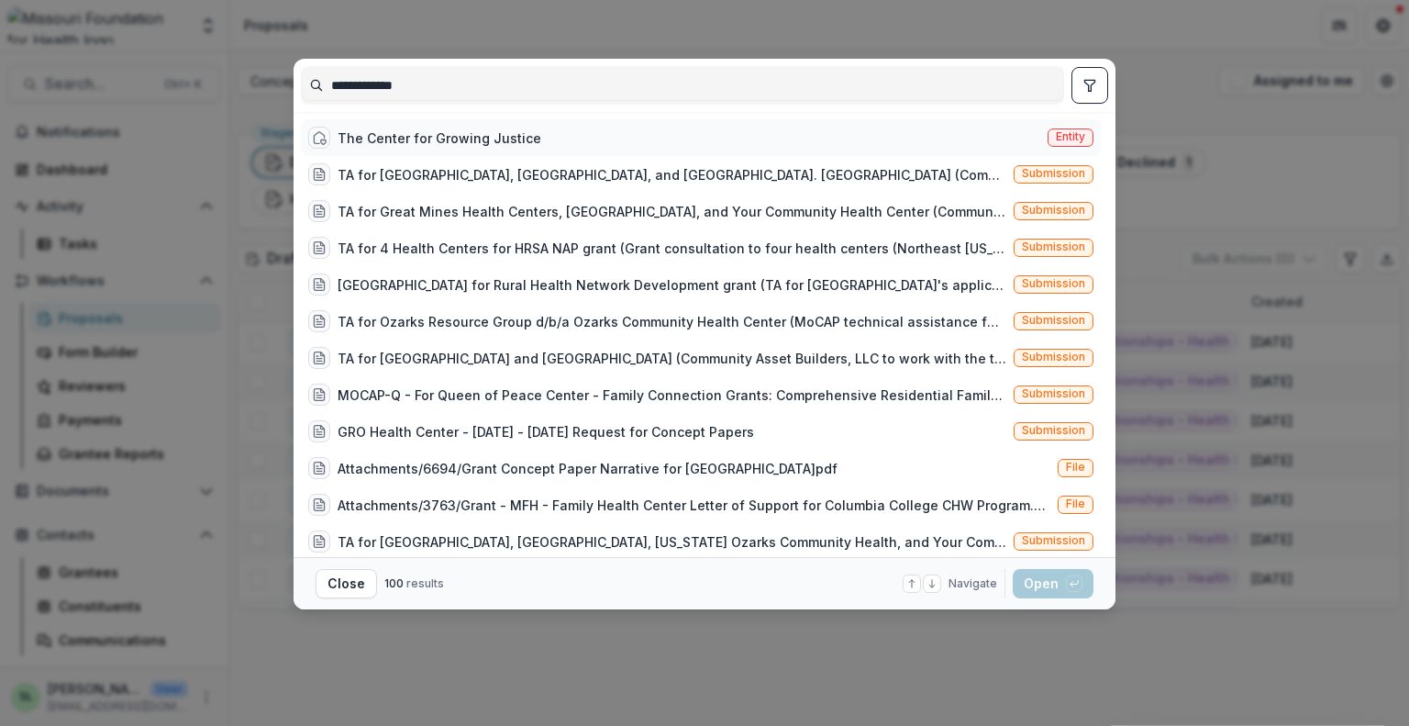
type input "**********"
click at [494, 146] on div "The Center for Growing Justice" at bounding box center [440, 137] width 204 height 19
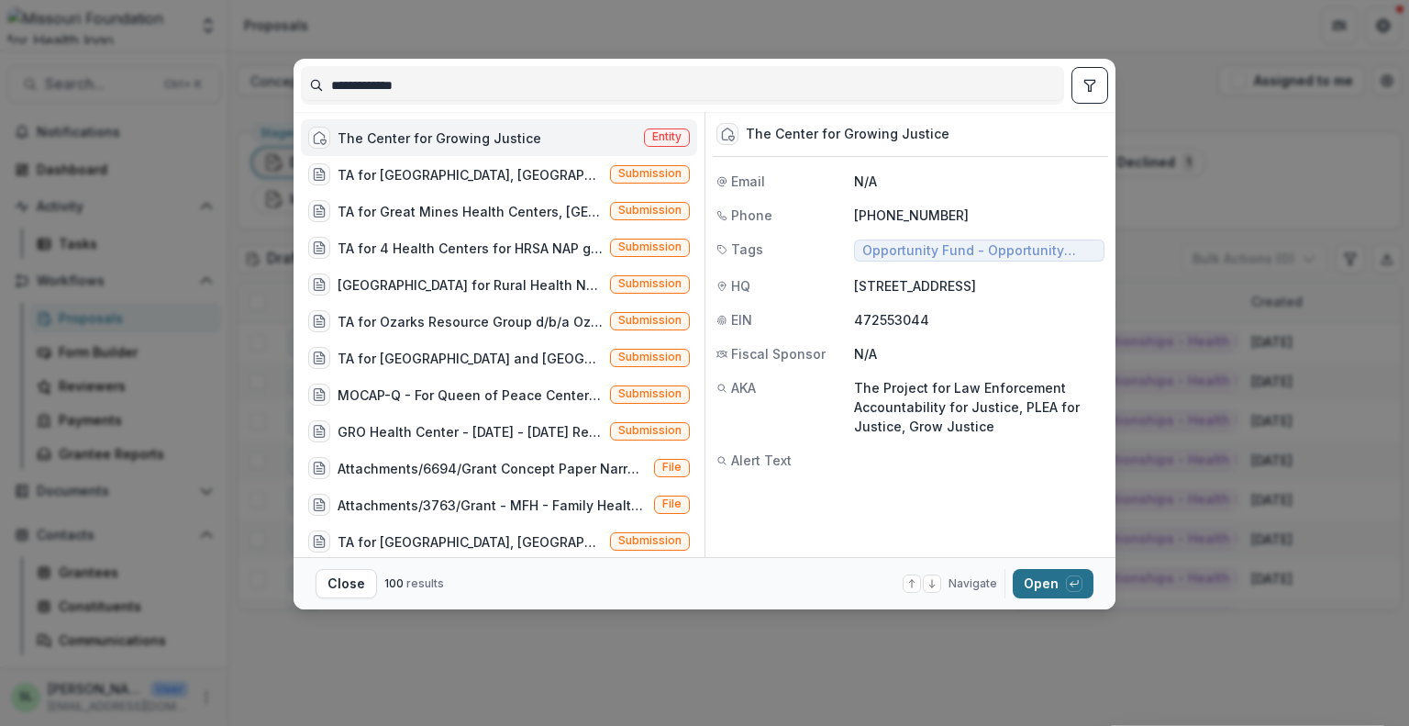
click at [1057, 581] on button "Open with enter key" at bounding box center [1053, 583] width 81 height 29
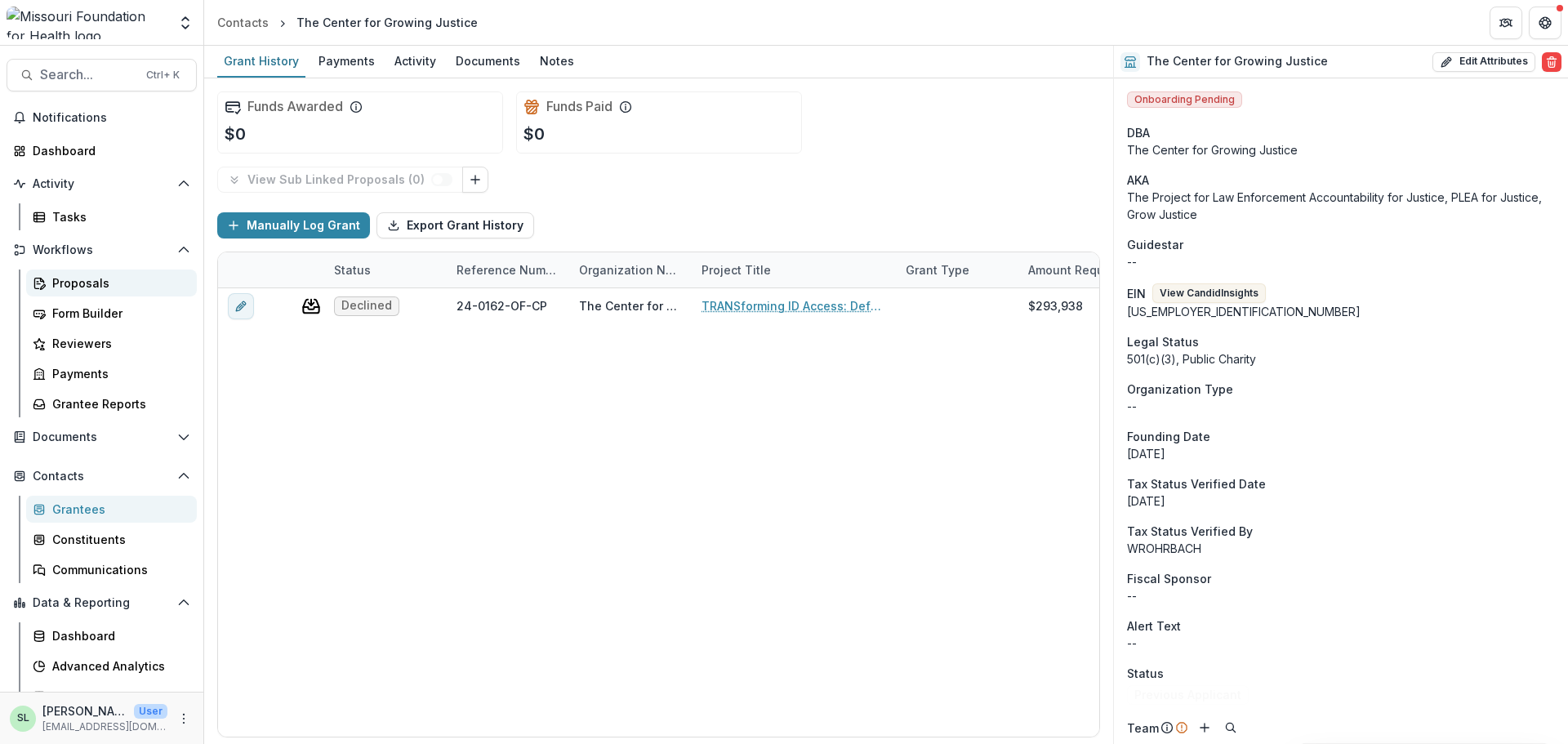
click at [78, 283] on div "Proposals" at bounding box center [118, 282] width 132 height 17
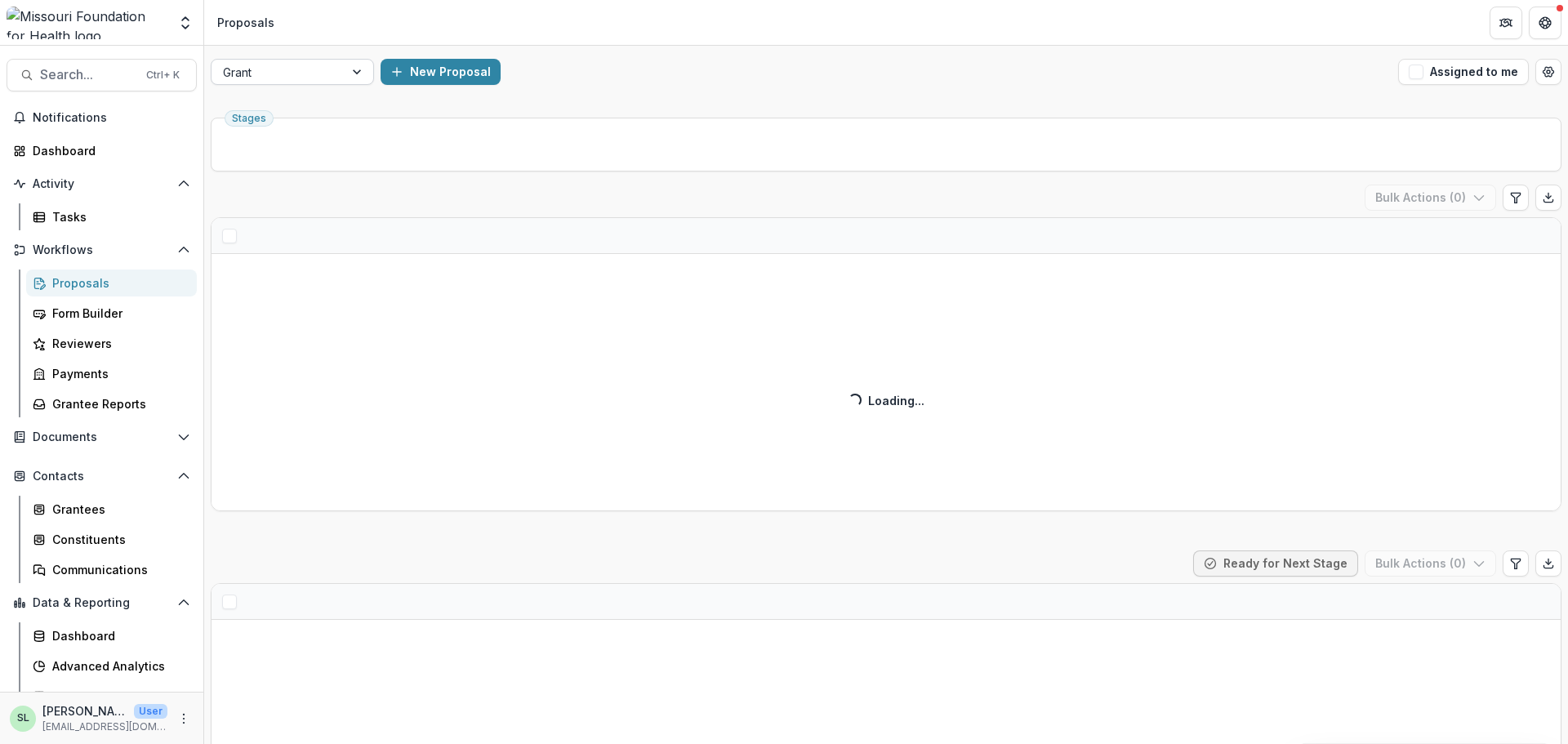
click at [341, 68] on div "Grant" at bounding box center [278, 72] width 133 height 24
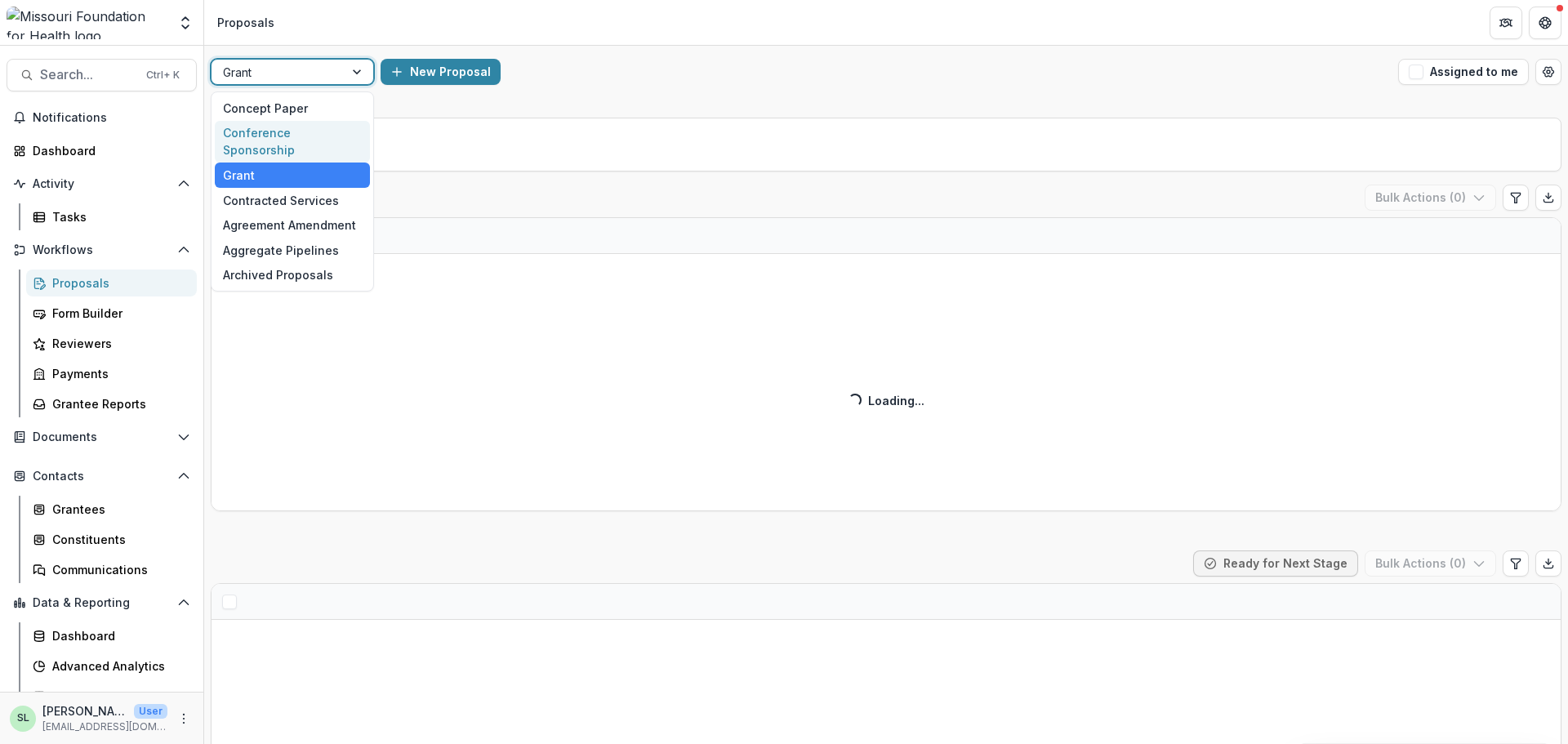
click at [326, 130] on div "Conference Sponsorship" at bounding box center [292, 142] width 155 height 43
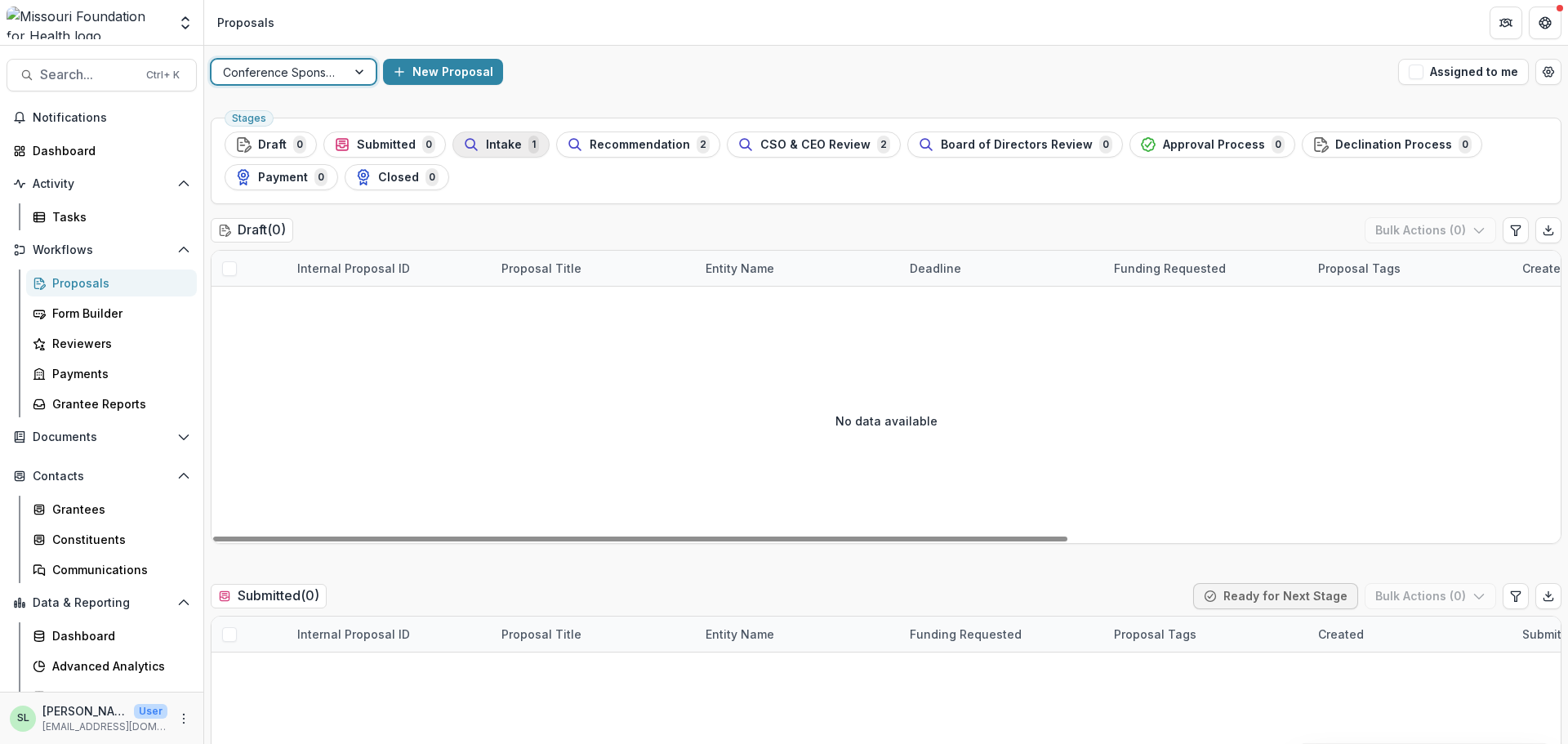
click at [501, 139] on span "Intake" at bounding box center [504, 145] width 36 height 14
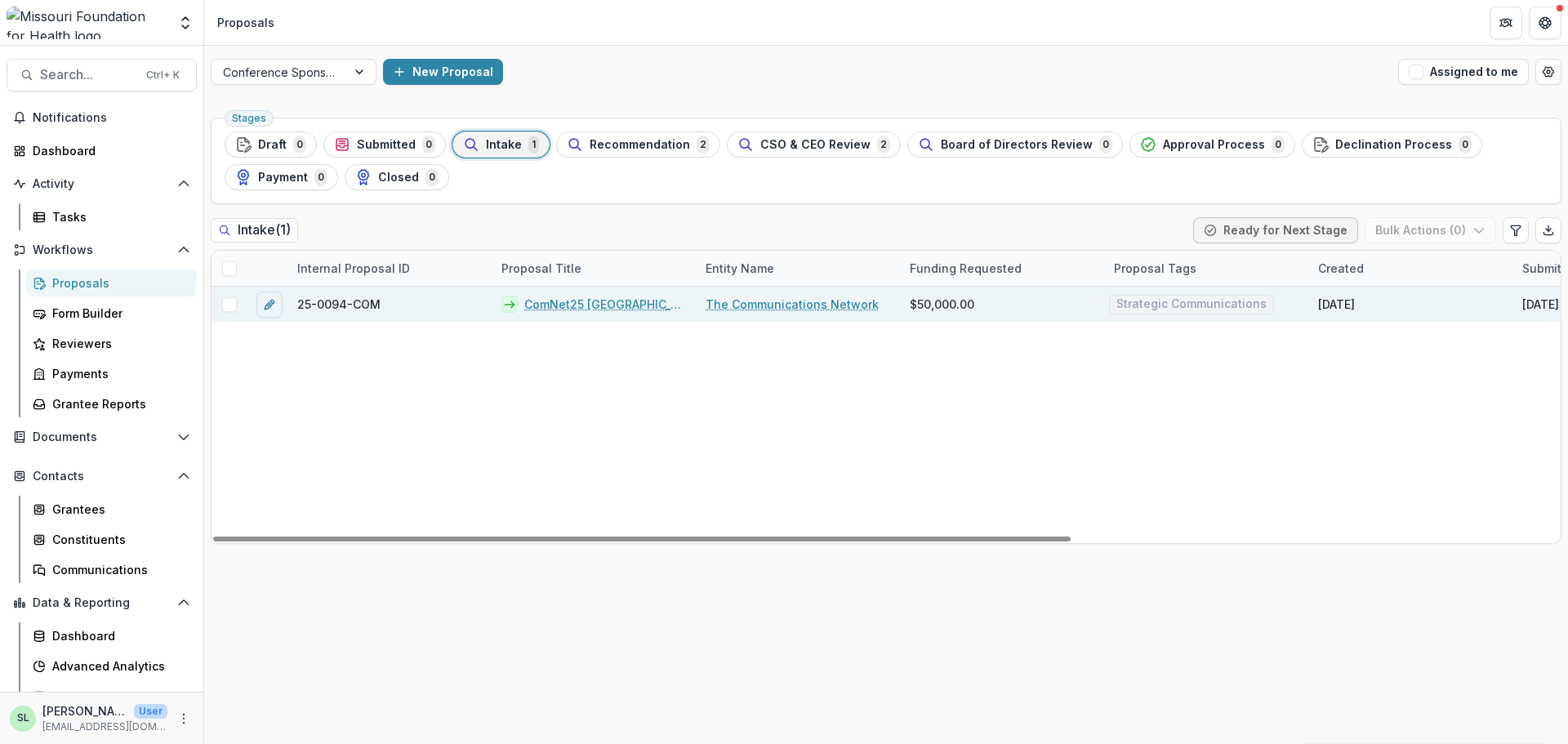
click at [548, 298] on link "ComNet25 [GEOGRAPHIC_DATA]" at bounding box center [605, 303] width 162 height 17
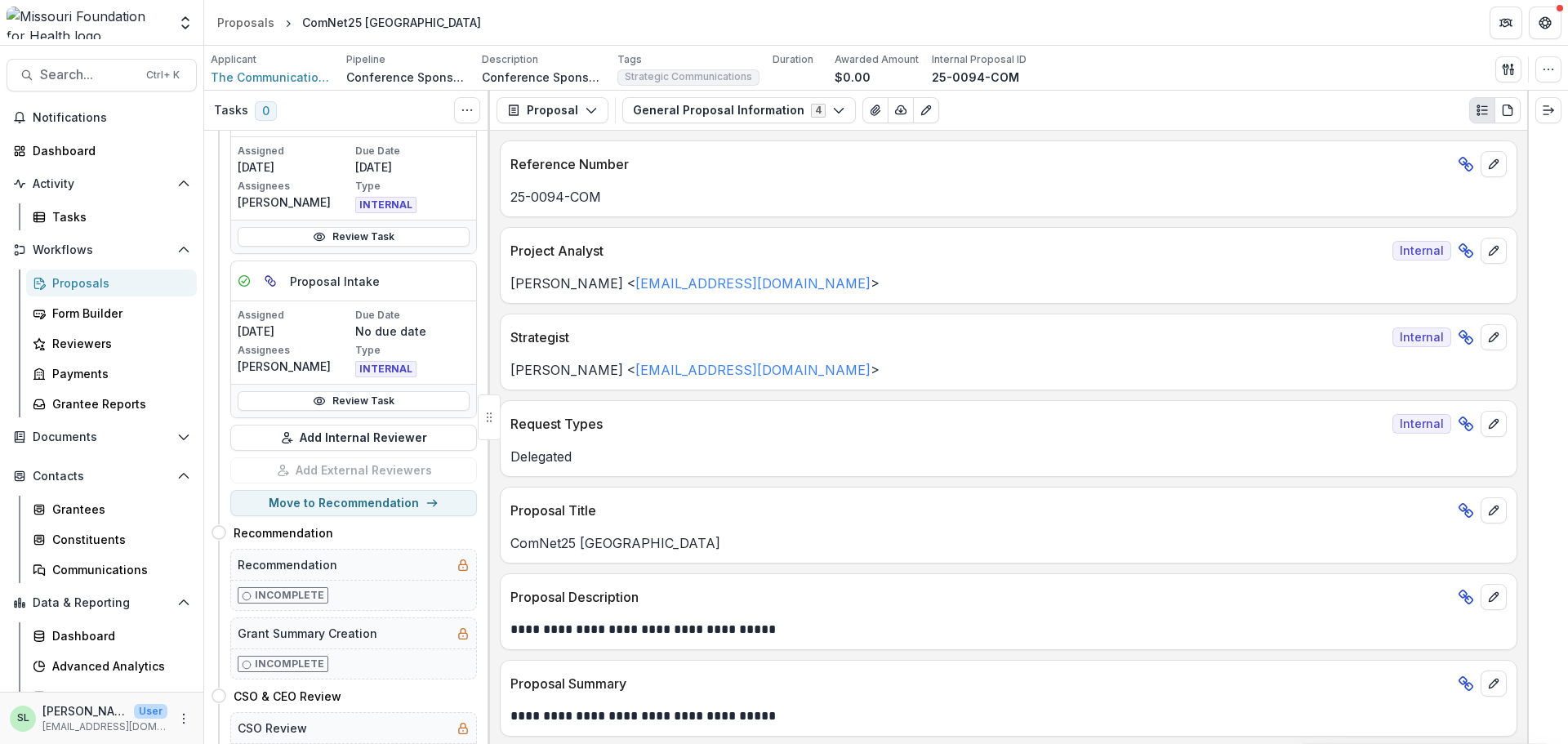
scroll to position [327, 0]
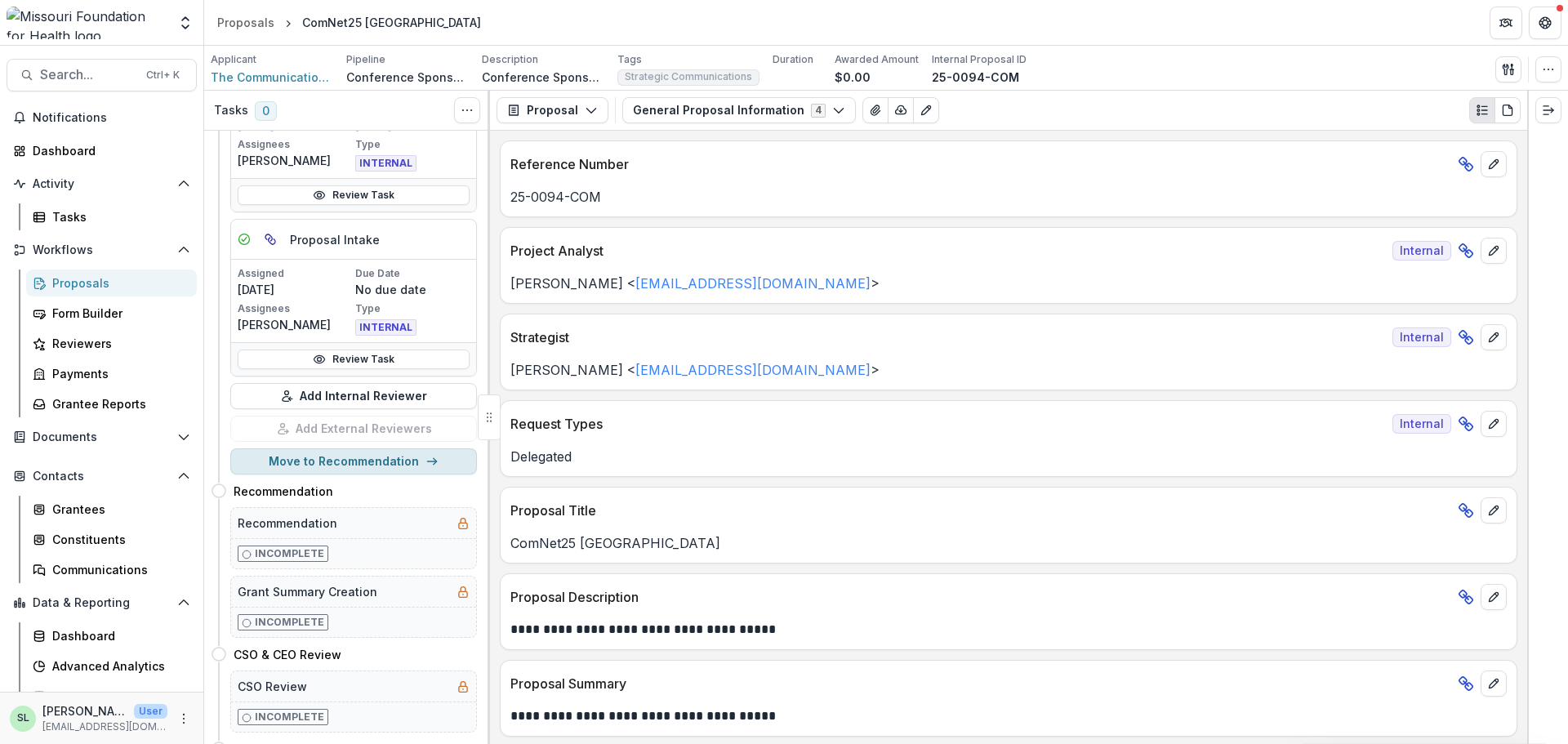
click at [378, 459] on button "Move to Recommendation" at bounding box center [353, 461] width 247 height 26
select select "**********"
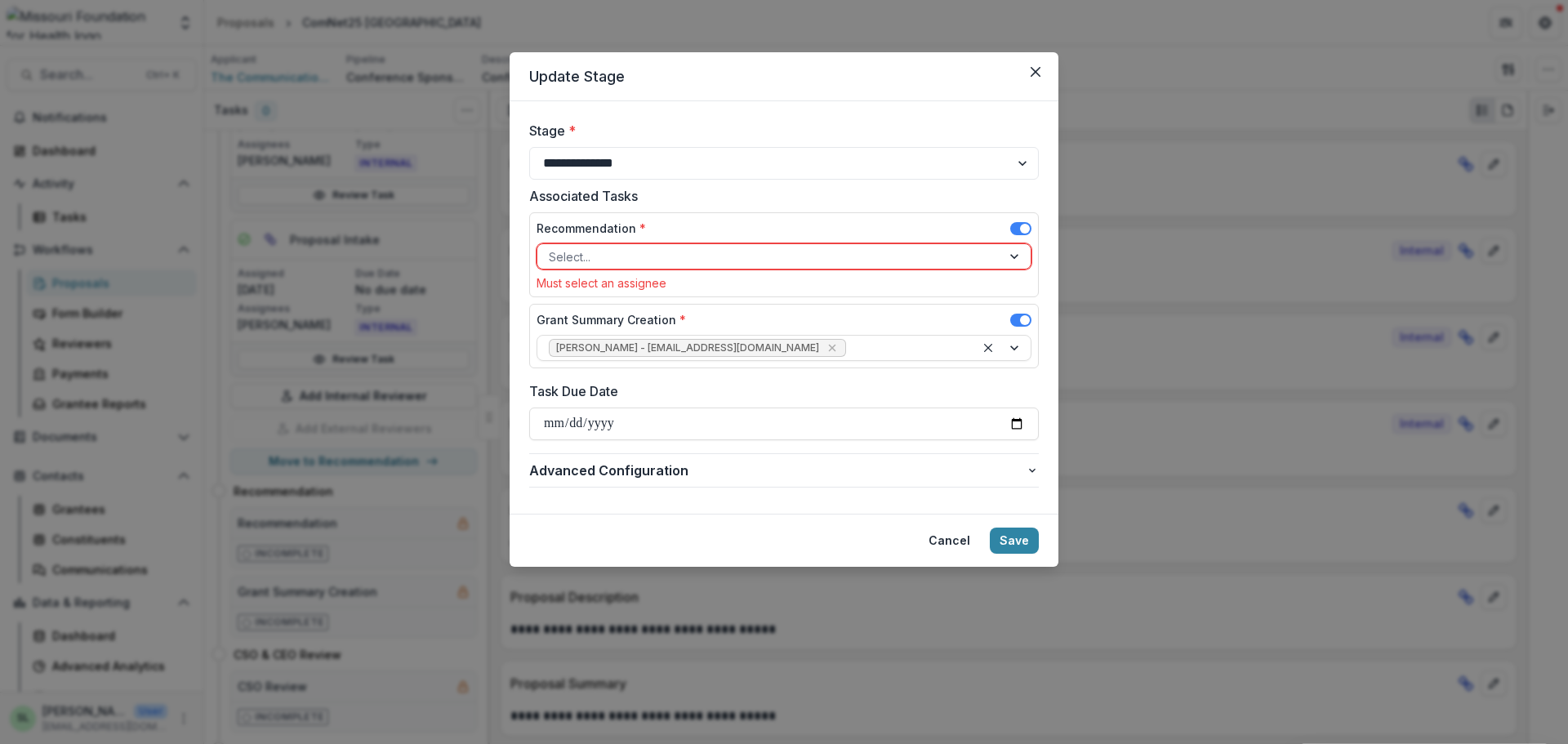
click at [588, 247] on div at bounding box center [768, 256] width 441 height 20
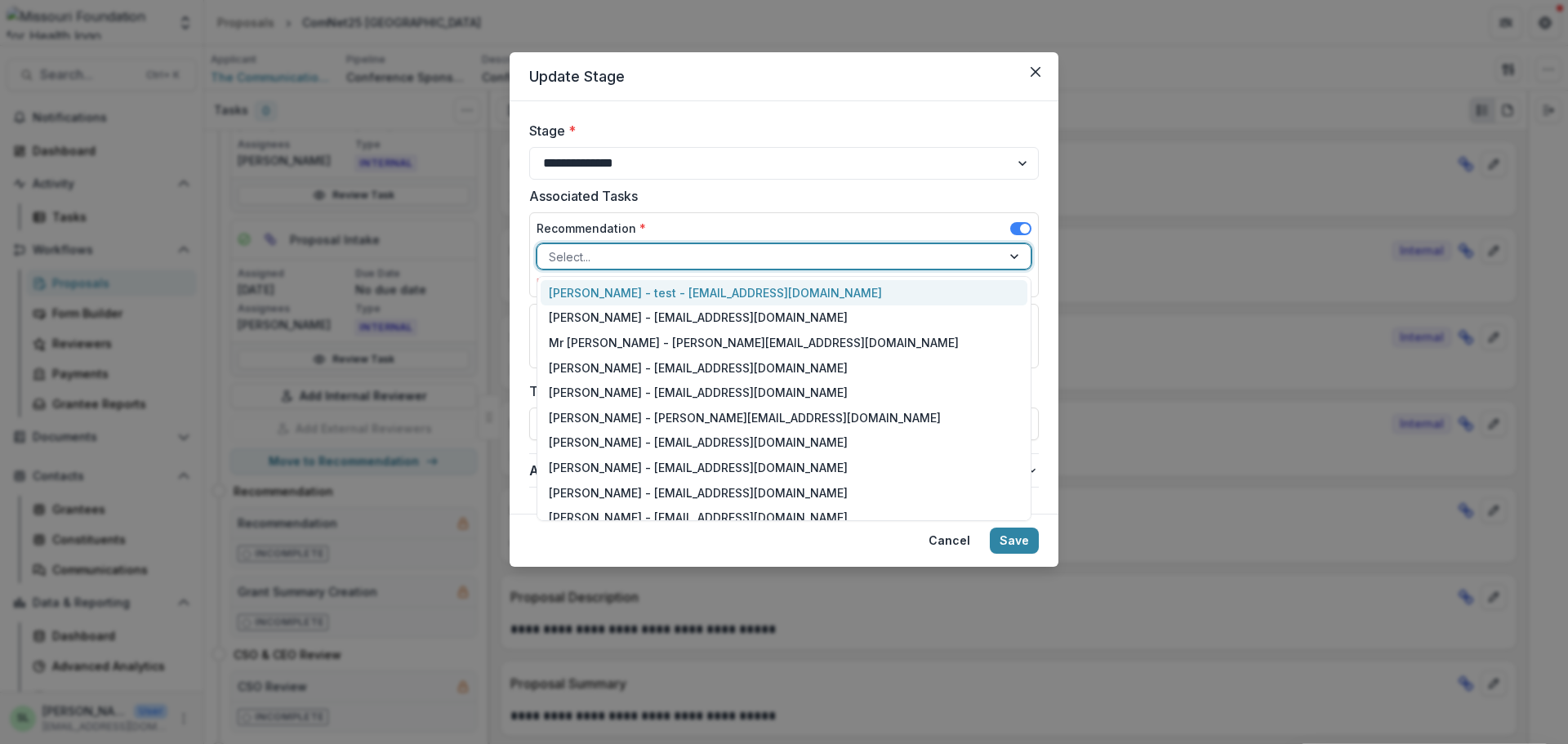
click at [611, 255] on div at bounding box center [768, 256] width 441 height 20
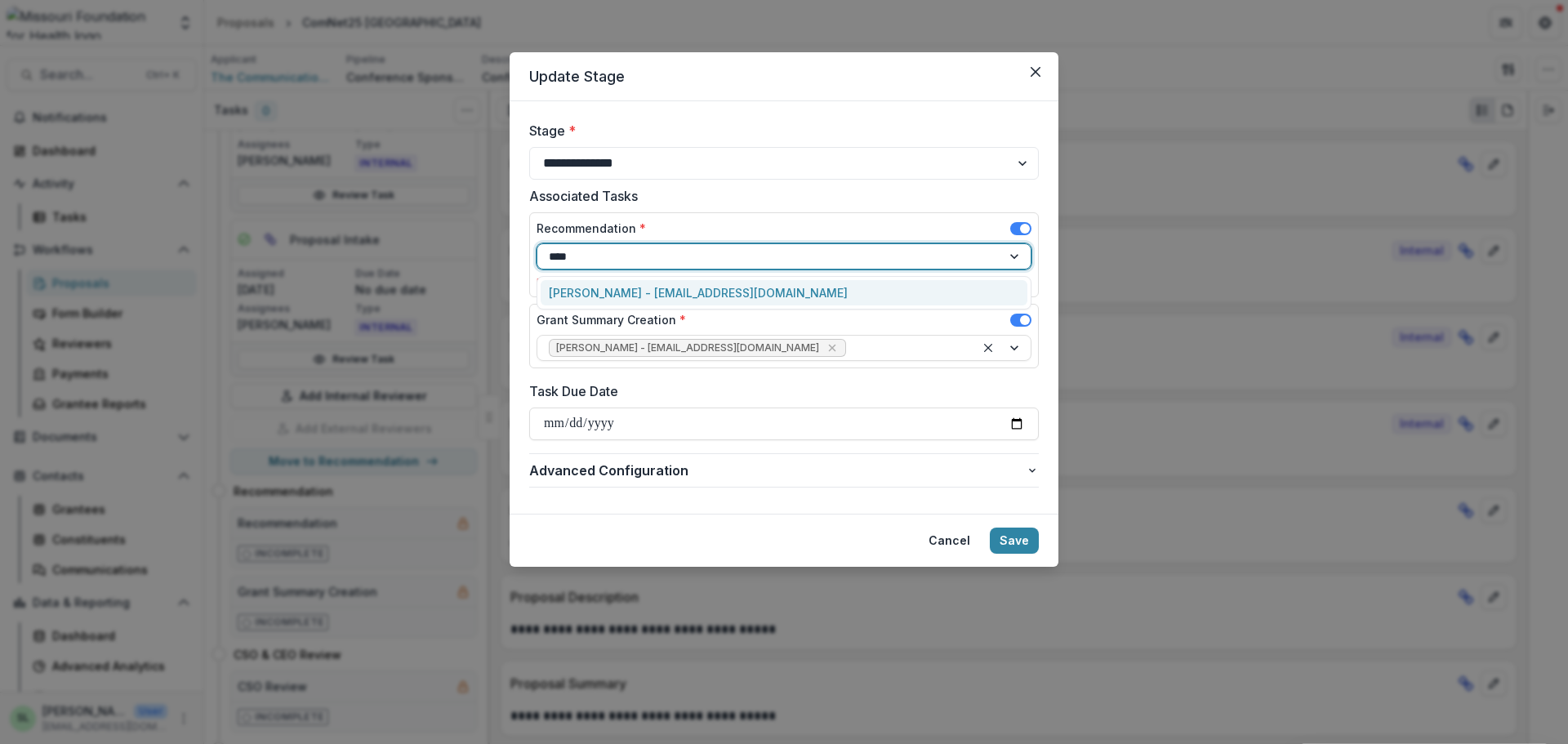
type input "*****"
click at [584, 287] on div "[PERSON_NAME] - [EMAIL_ADDRESS][DOMAIN_NAME]" at bounding box center [784, 293] width 487 height 25
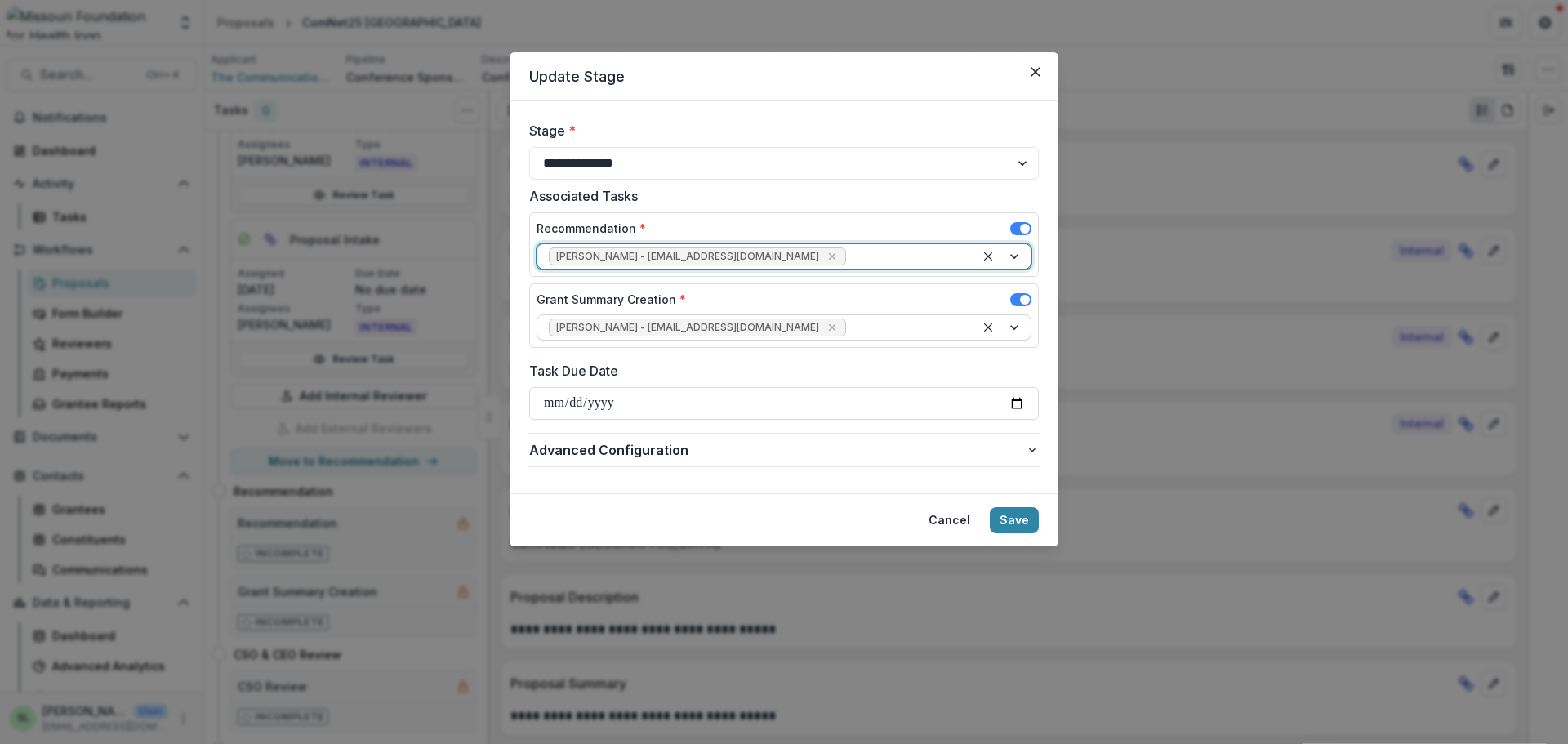
click at [825, 333] on icon "Remove Wendy Rohrbach - wrohrbach@mffh.org" at bounding box center [832, 328] width 13 height 13
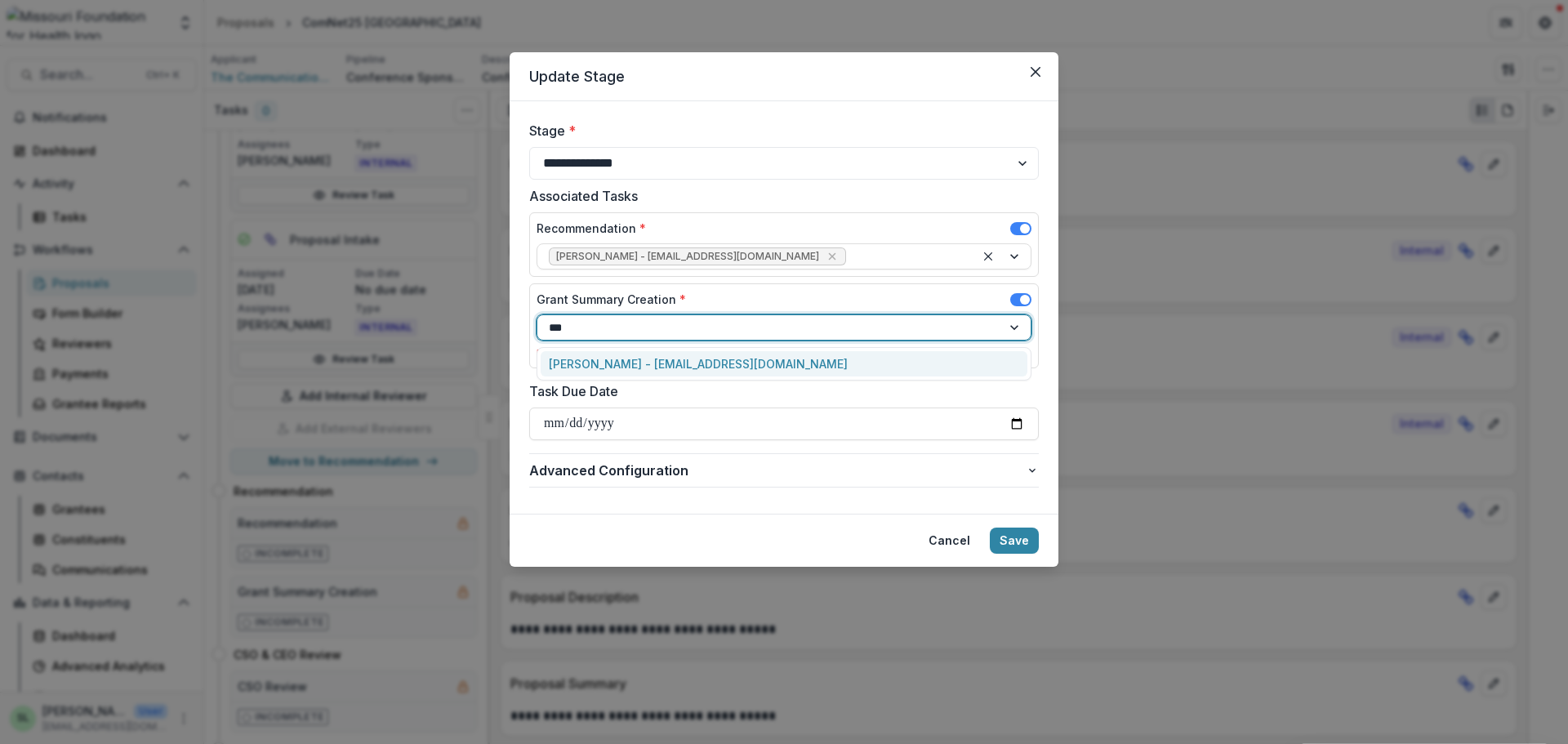
type input "****"
click at [657, 368] on div "[PERSON_NAME] - [EMAIL_ADDRESS][DOMAIN_NAME]" at bounding box center [784, 363] width 487 height 25
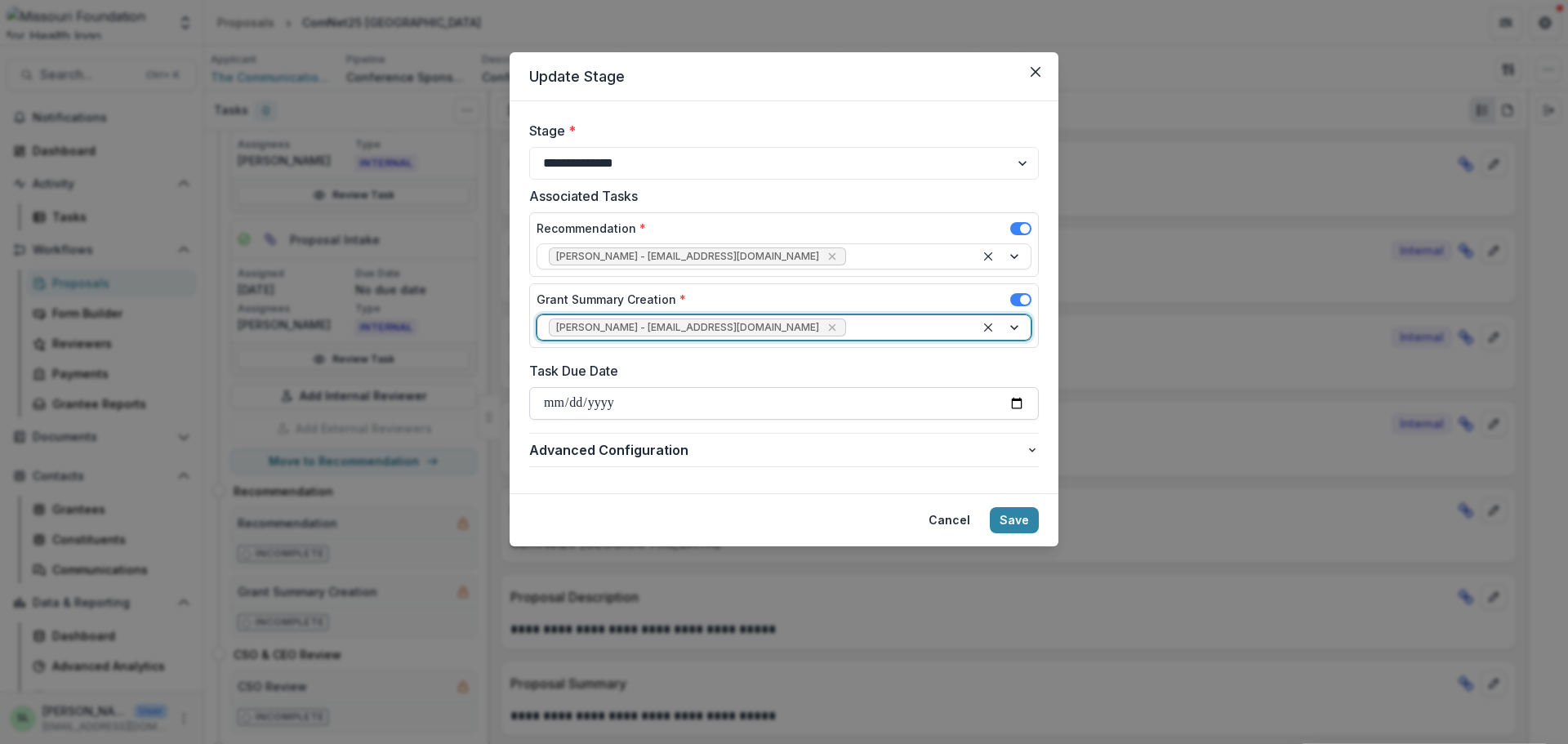
click at [1020, 404] on input "Task Due Date" at bounding box center [784, 403] width 509 height 33
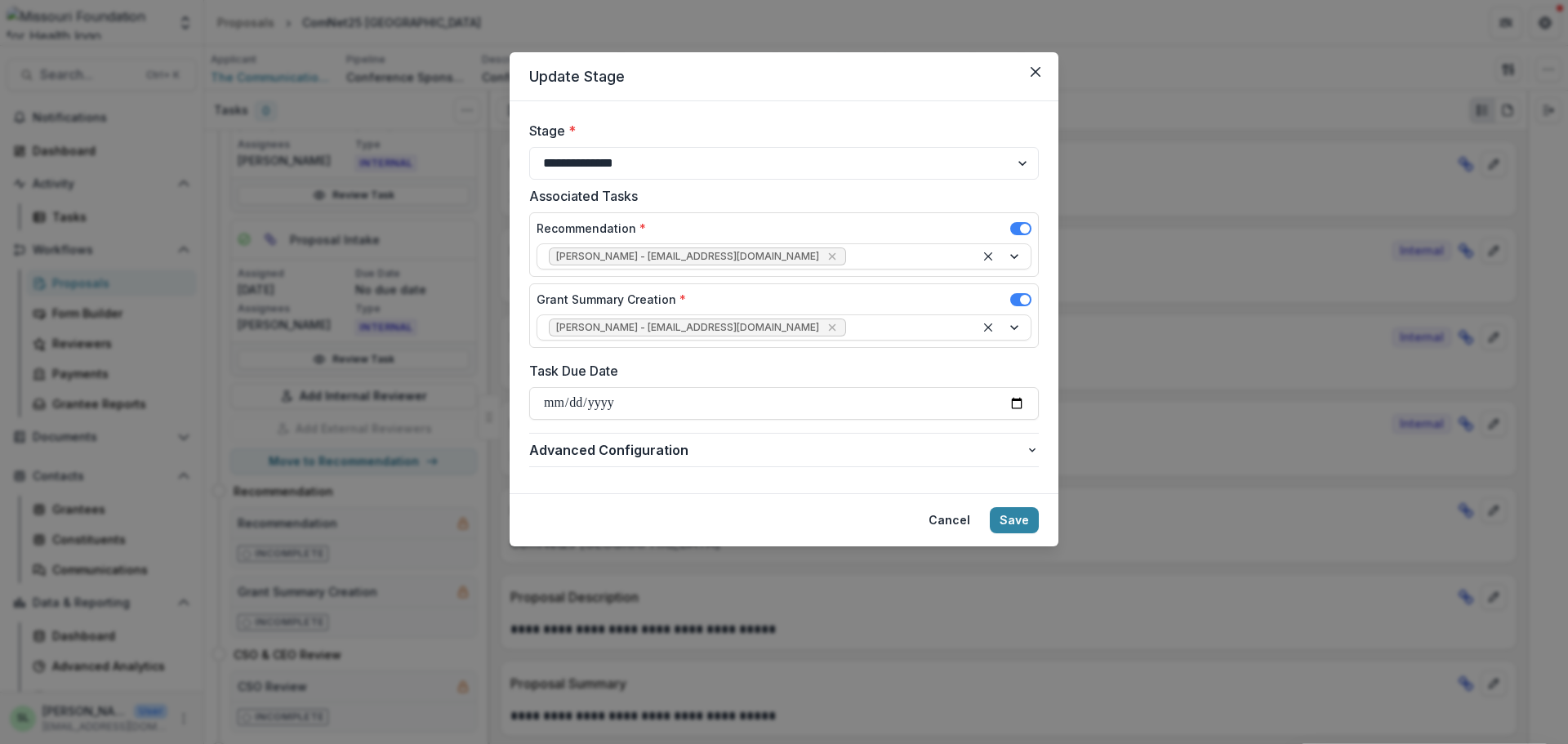
type input "**********"
click at [1023, 515] on button "Save" at bounding box center [1014, 520] width 49 height 26
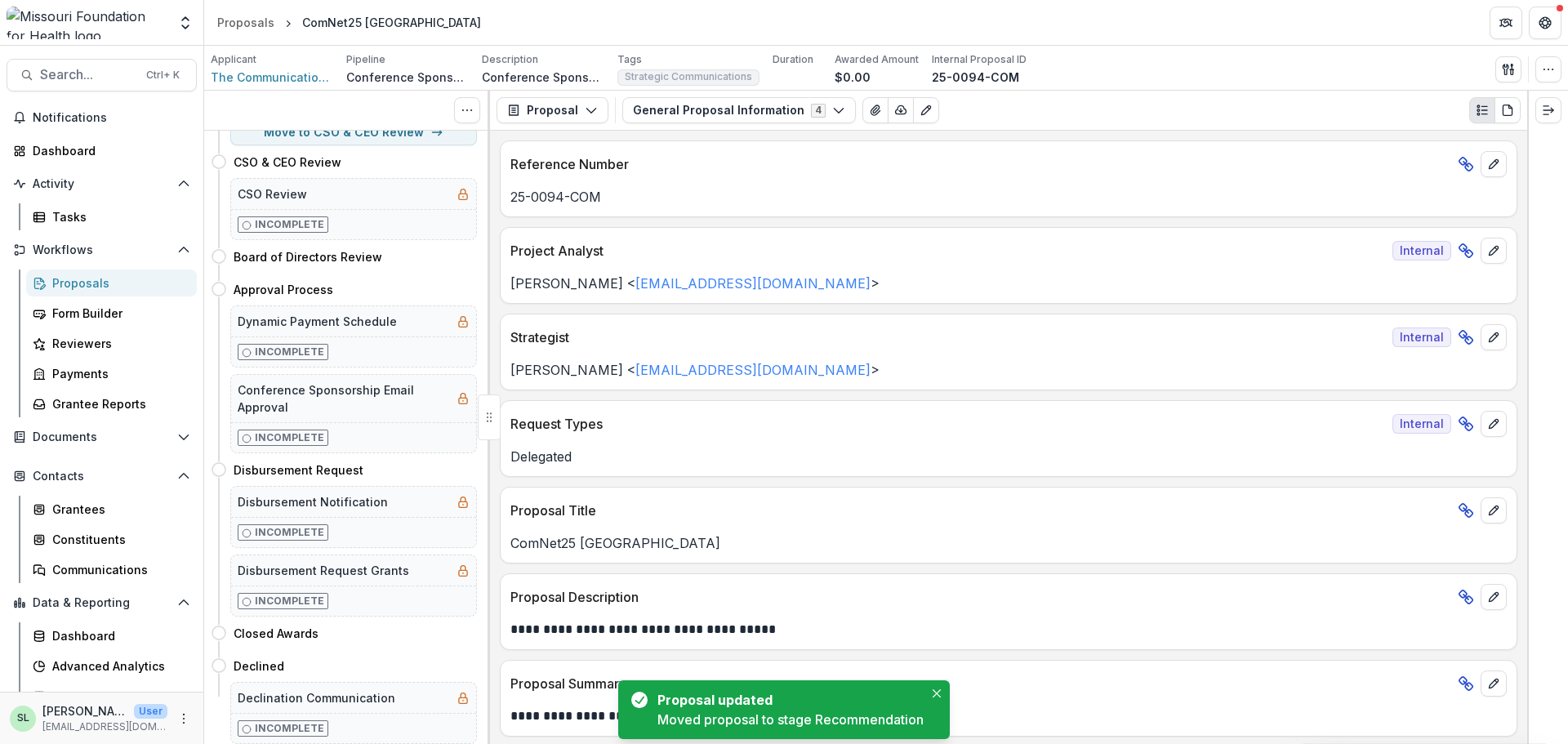
scroll to position [0, 0]
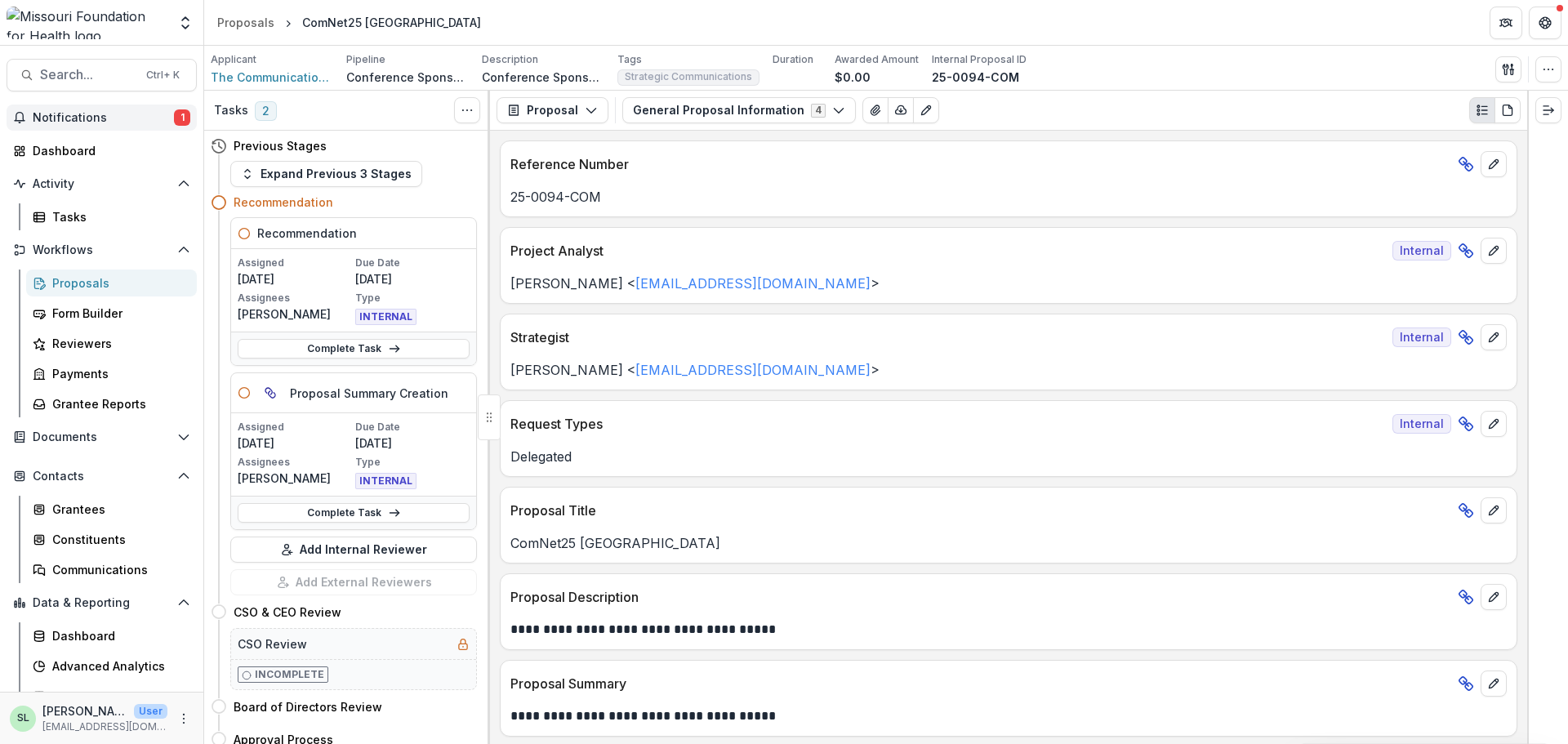
click at [134, 122] on span "Notifications" at bounding box center [103, 118] width 142 height 14
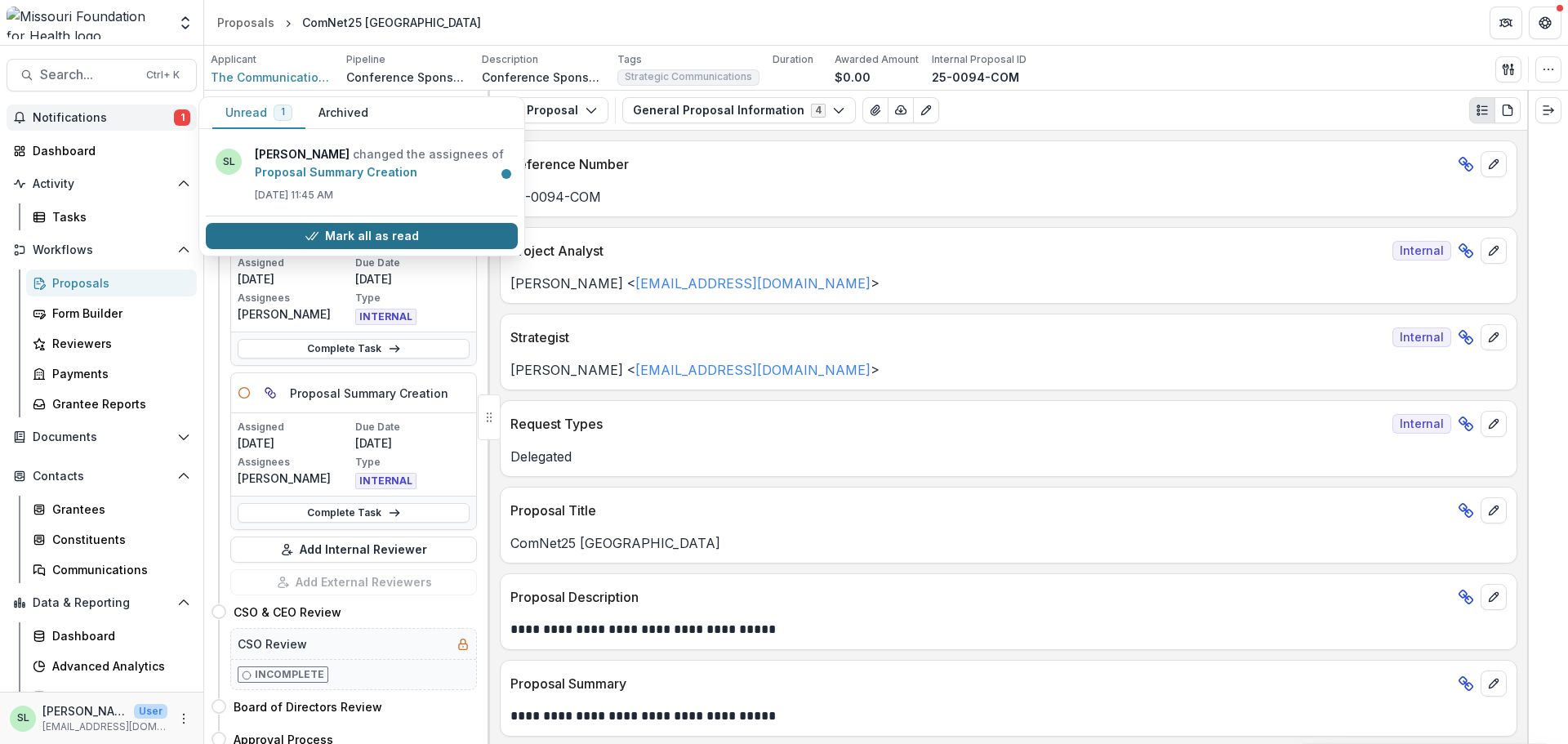
click at [378, 229] on button "Mark all as read" at bounding box center [362, 235] width 312 height 26
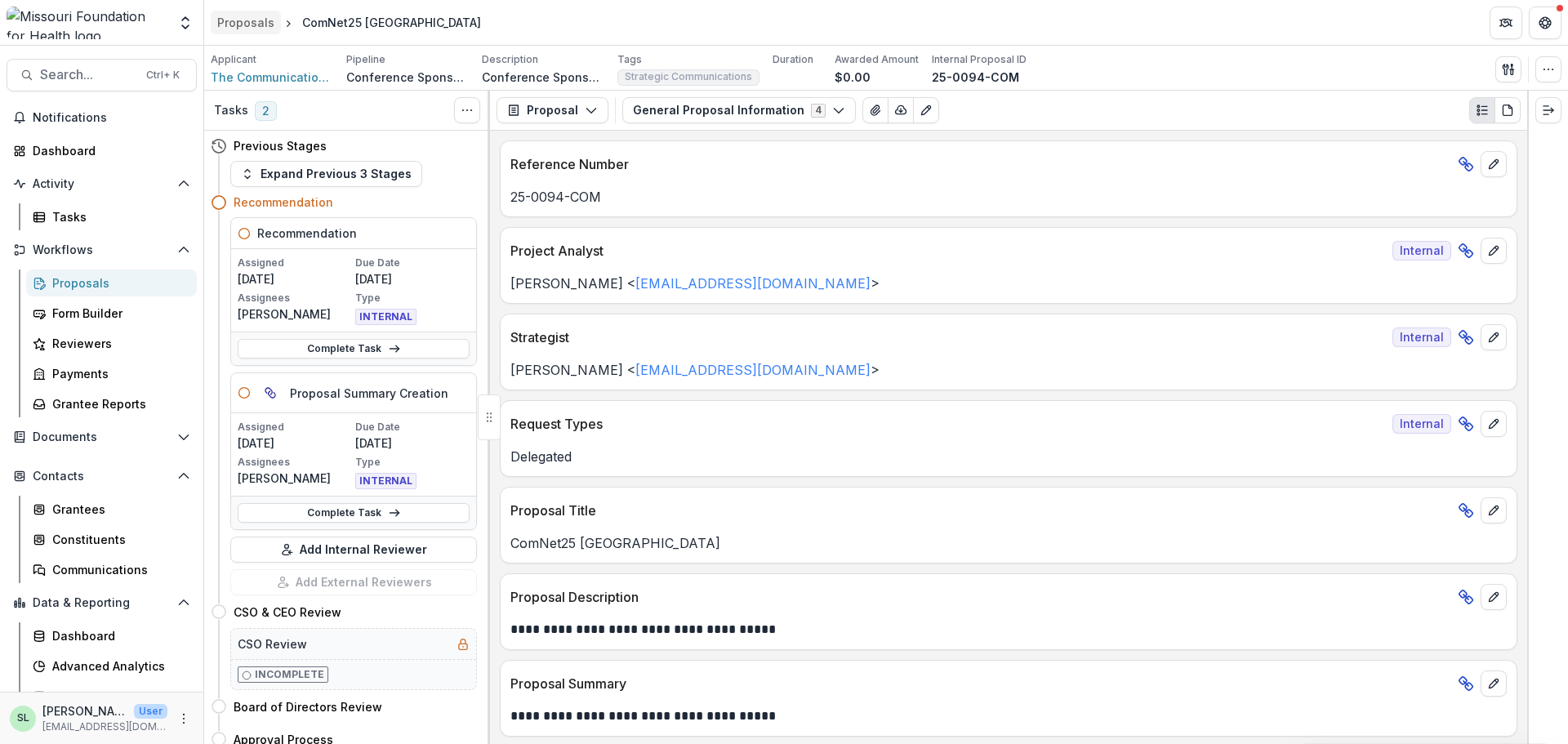
click at [232, 20] on div "Proposals" at bounding box center [246, 22] width 57 height 17
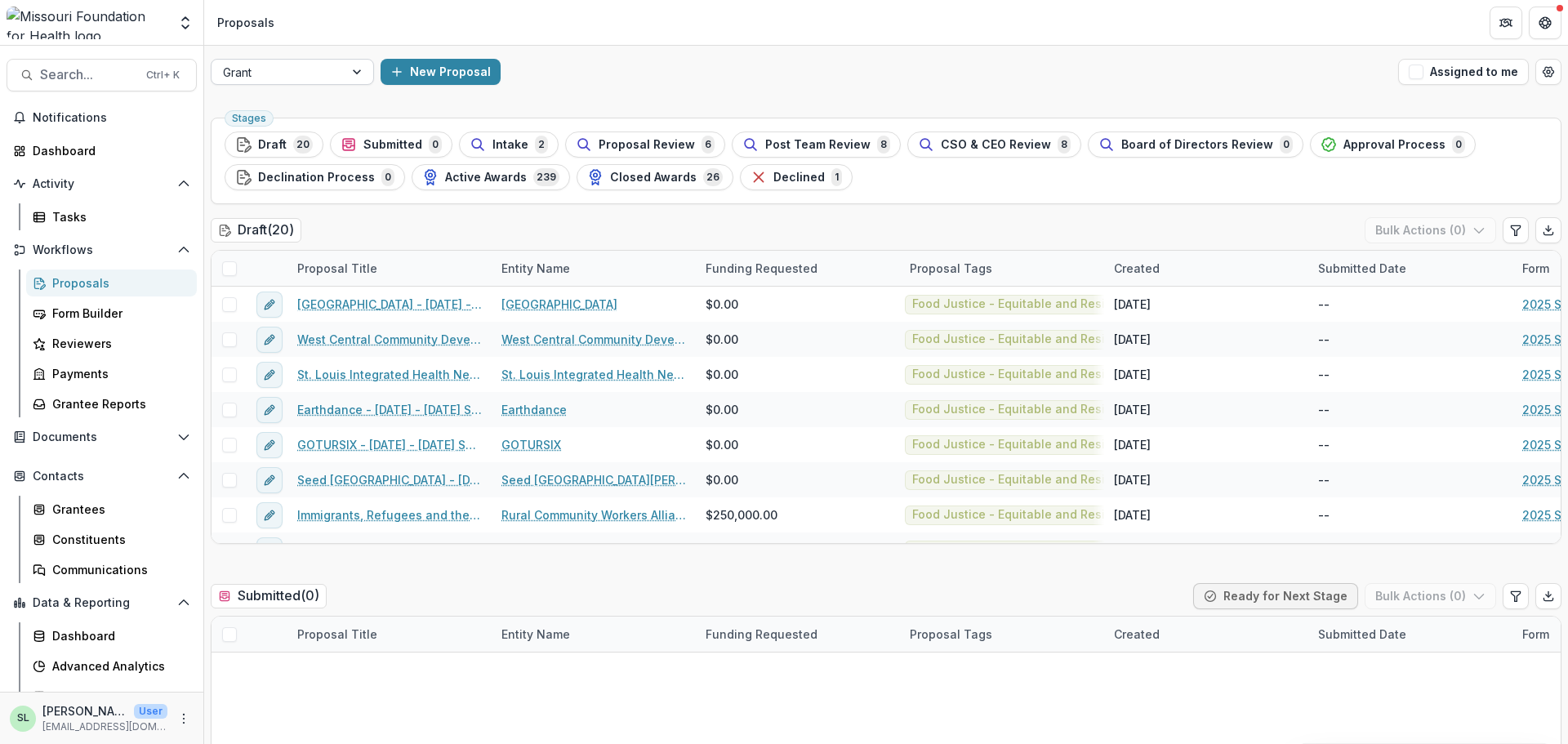
click at [297, 68] on div at bounding box center [277, 72] width 110 height 20
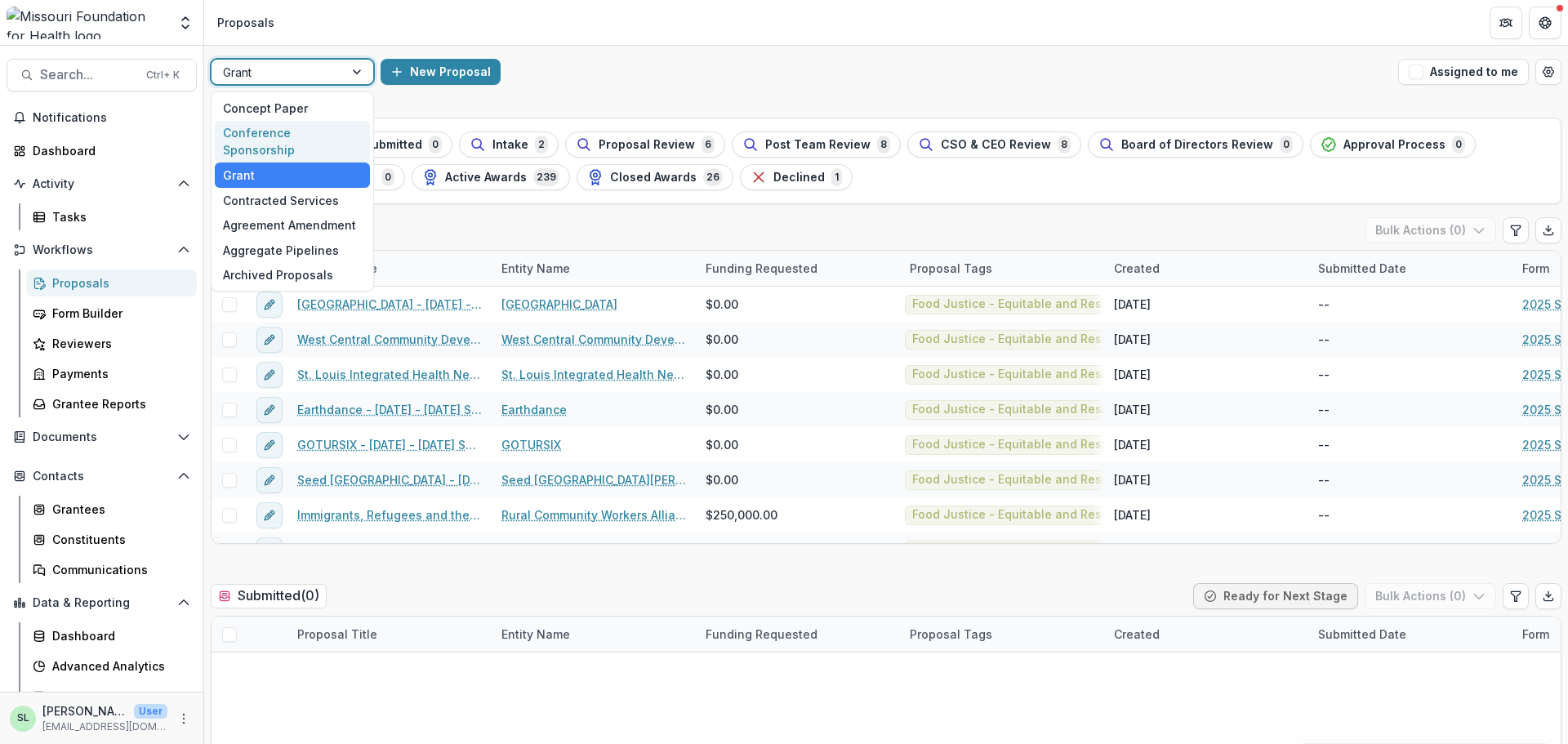
click at [276, 140] on div "Conference Sponsorship" at bounding box center [292, 142] width 155 height 43
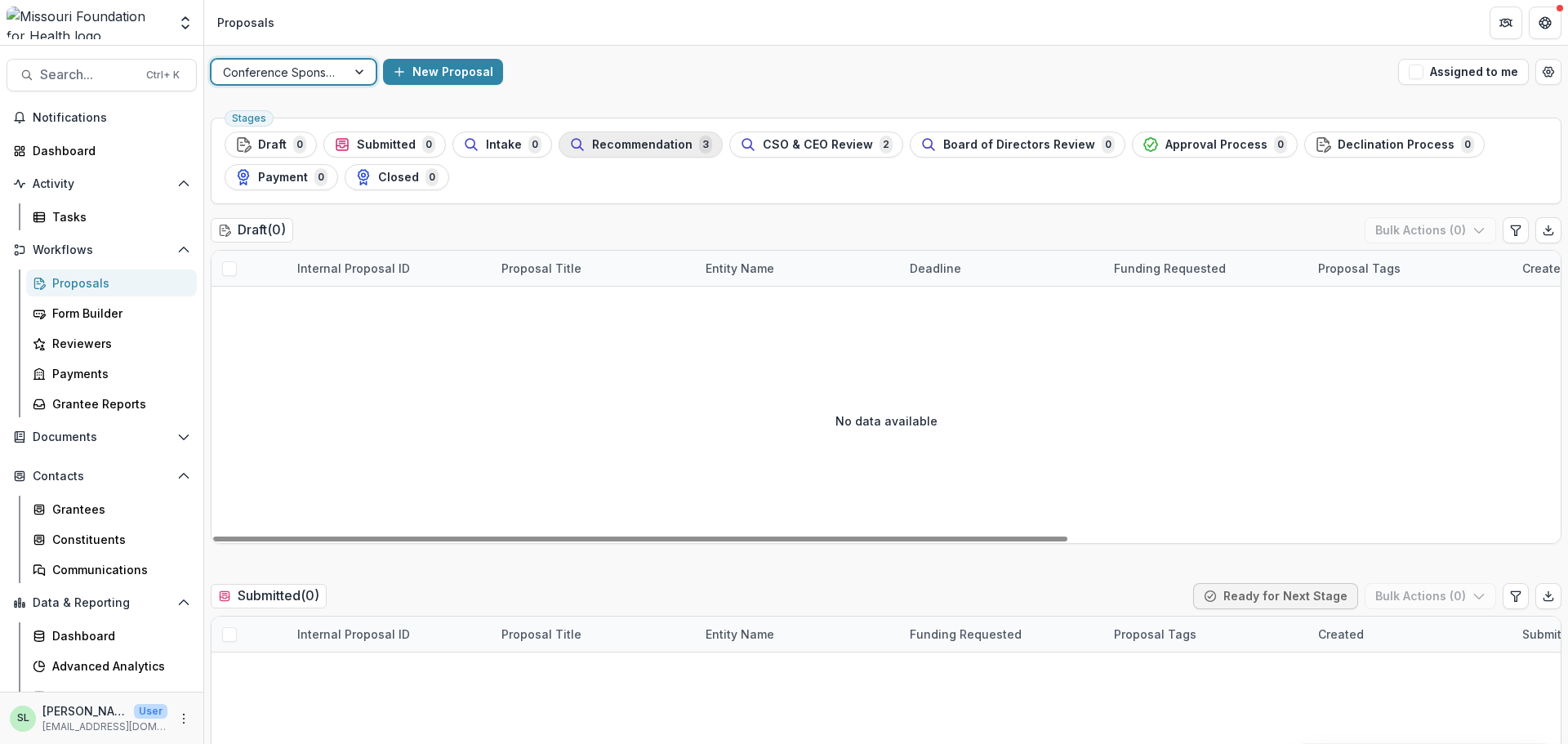
click at [618, 152] on div "Recommendation 3" at bounding box center [640, 144] width 143 height 18
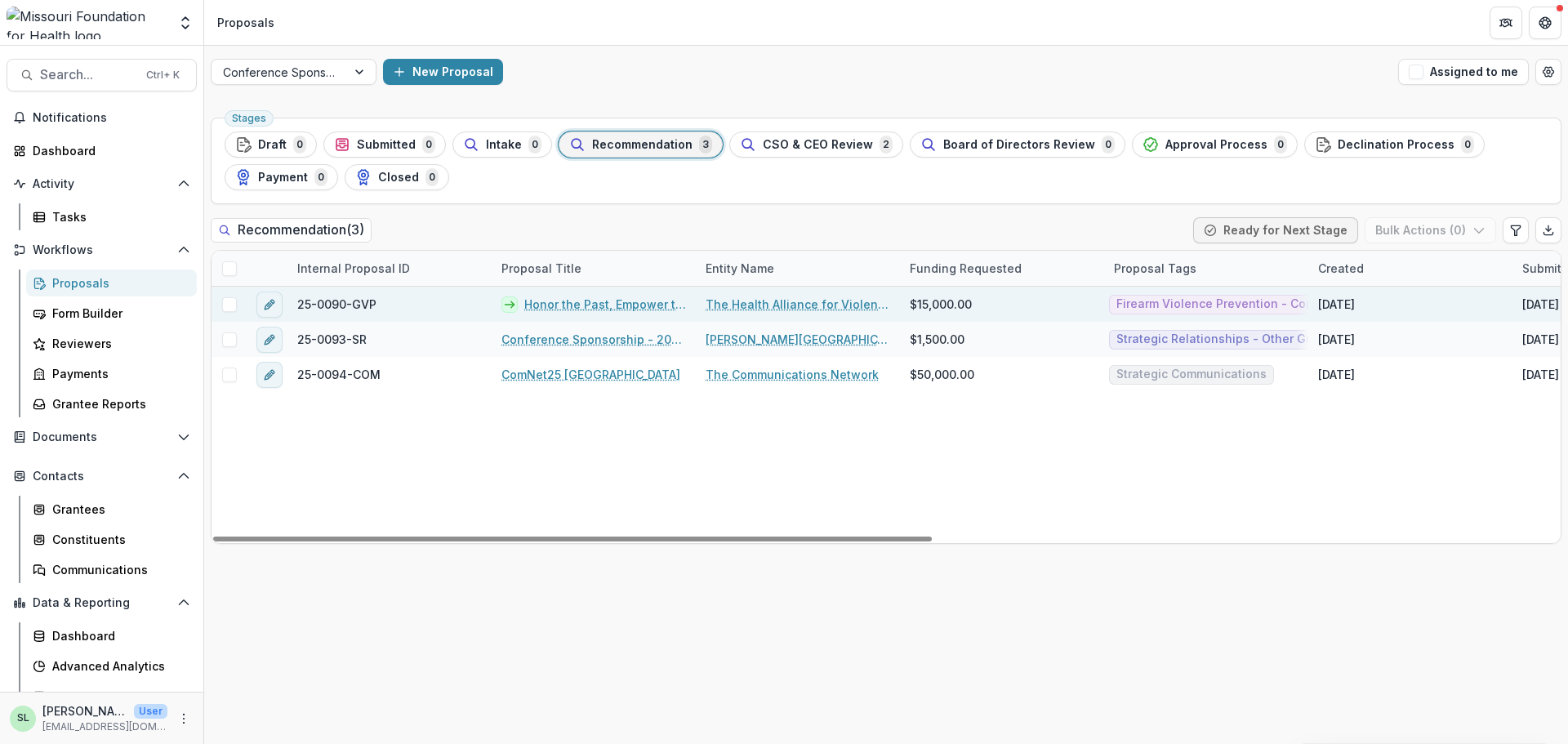
click at [559, 307] on link "Honor the Past, Empower the Future: Celebrating 15 Years of the HAVI" at bounding box center [605, 303] width 162 height 17
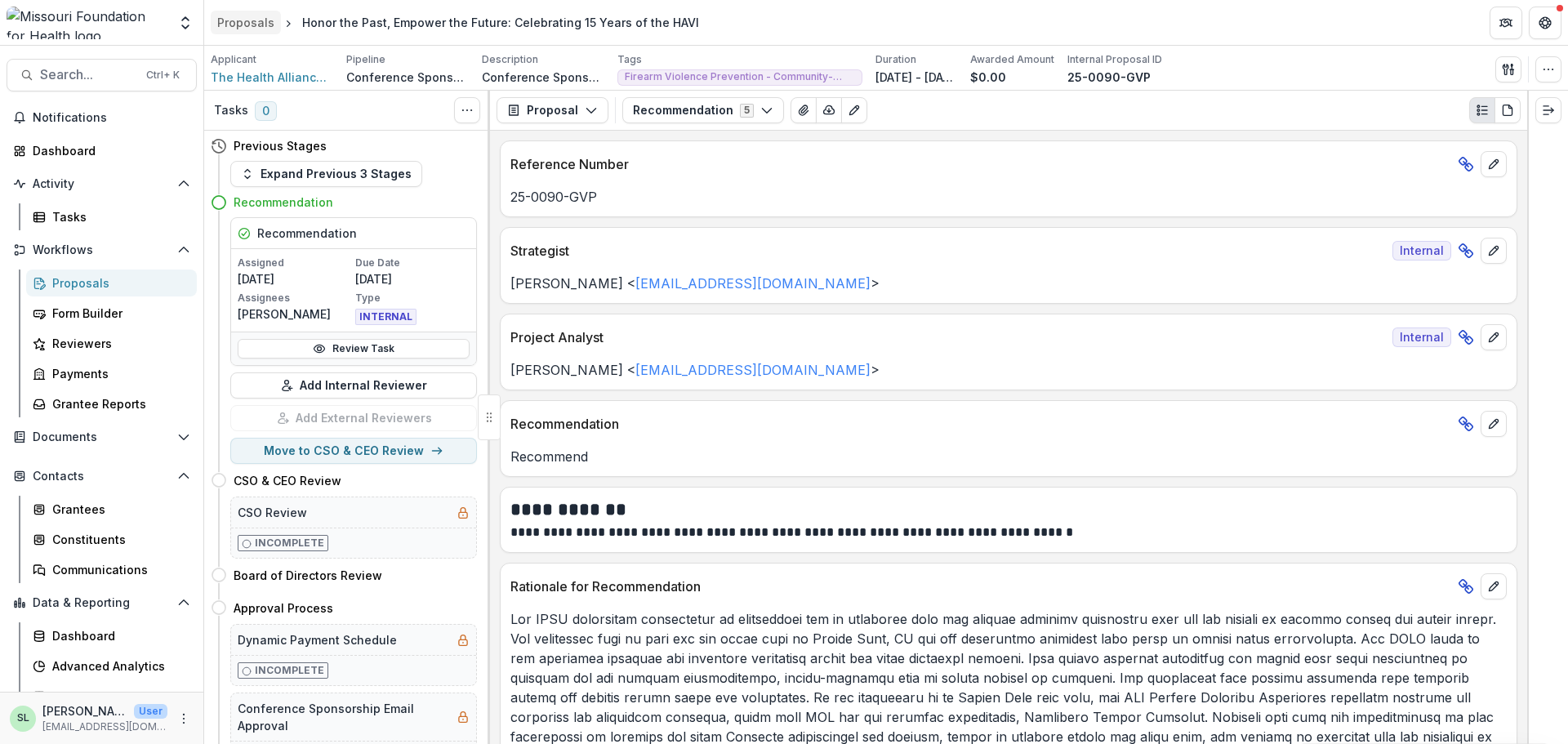
click at [254, 18] on div "Proposals" at bounding box center [246, 22] width 57 height 17
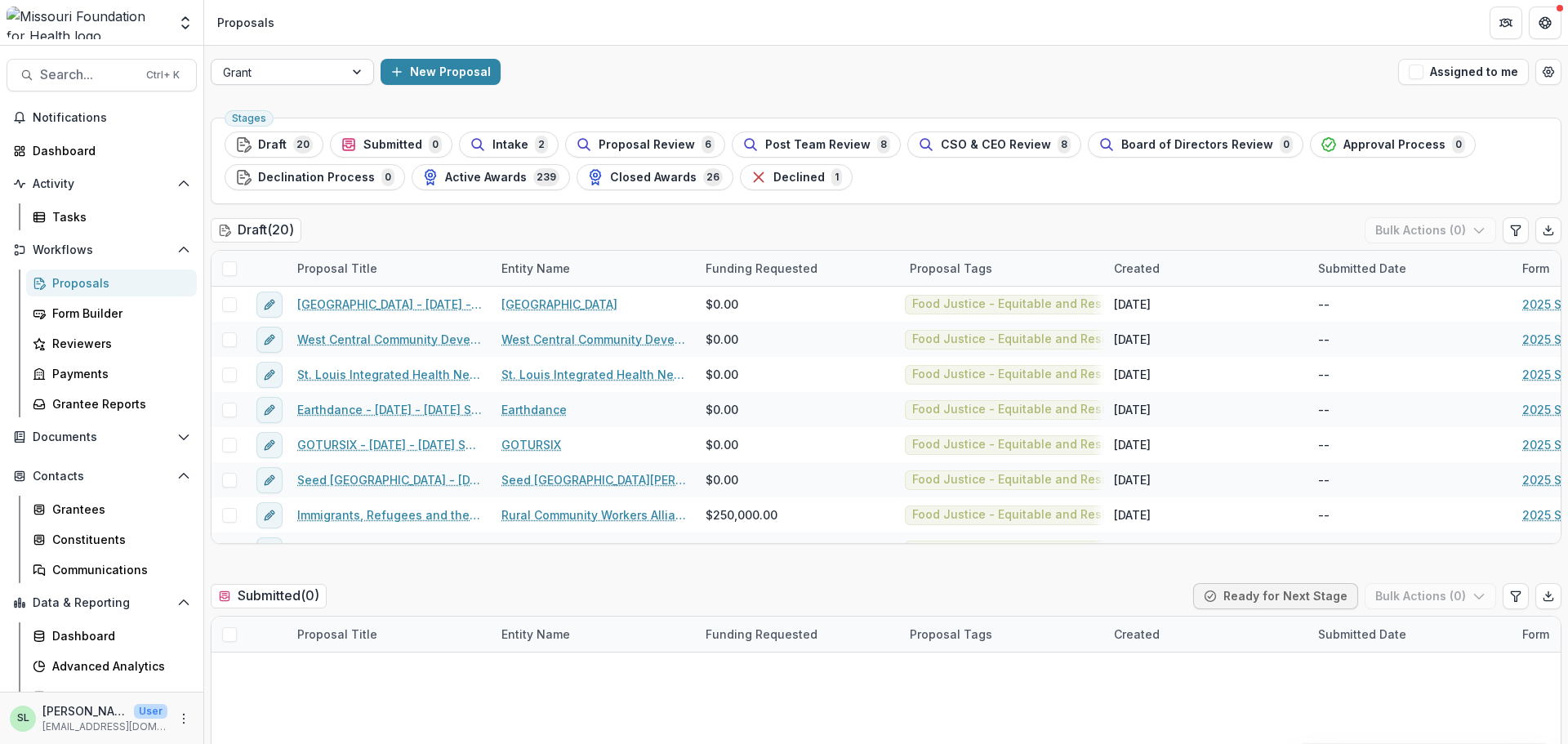
click at [312, 83] on div "Grant" at bounding box center [278, 72] width 133 height 24
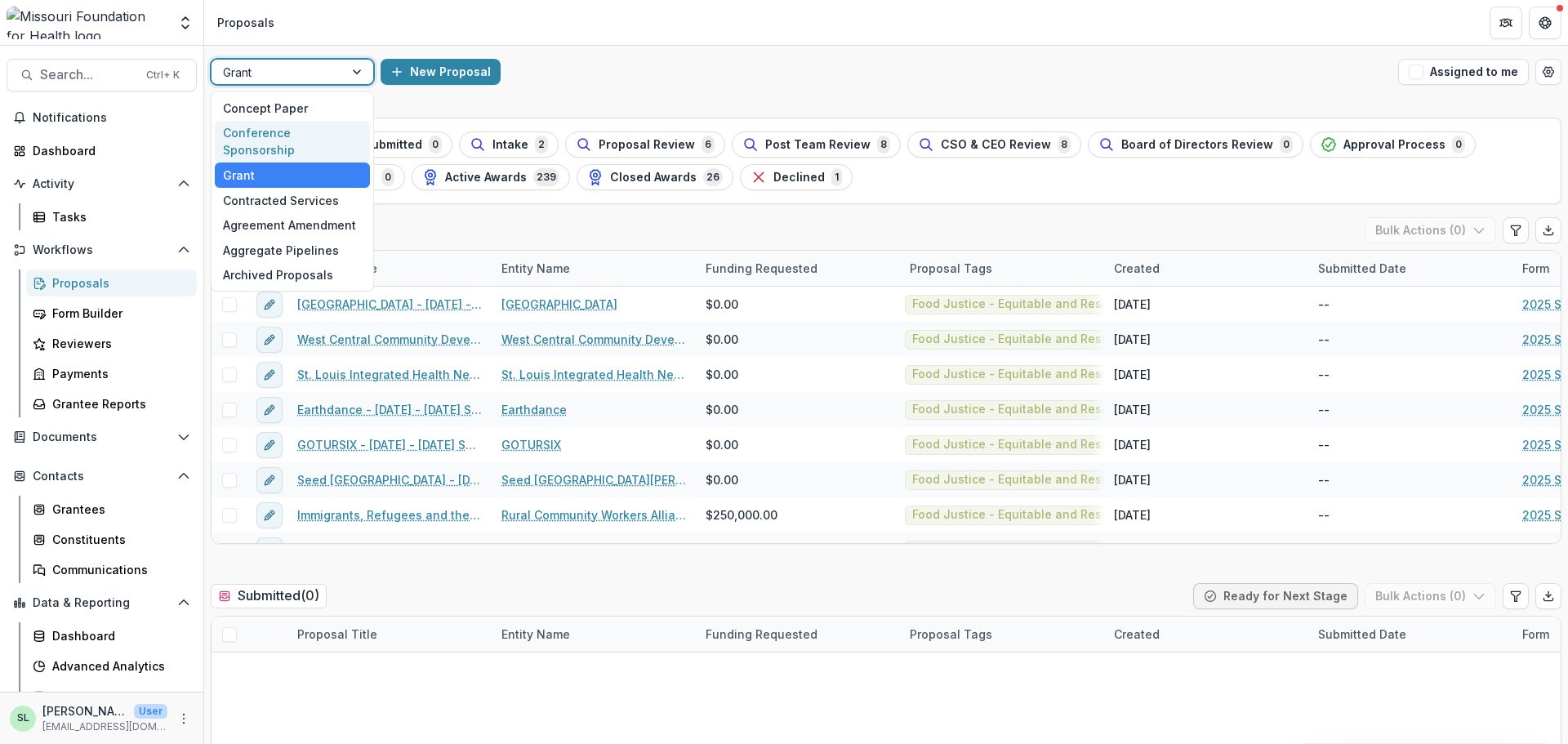
click at [318, 133] on div "Conference Sponsorship" at bounding box center [292, 142] width 155 height 43
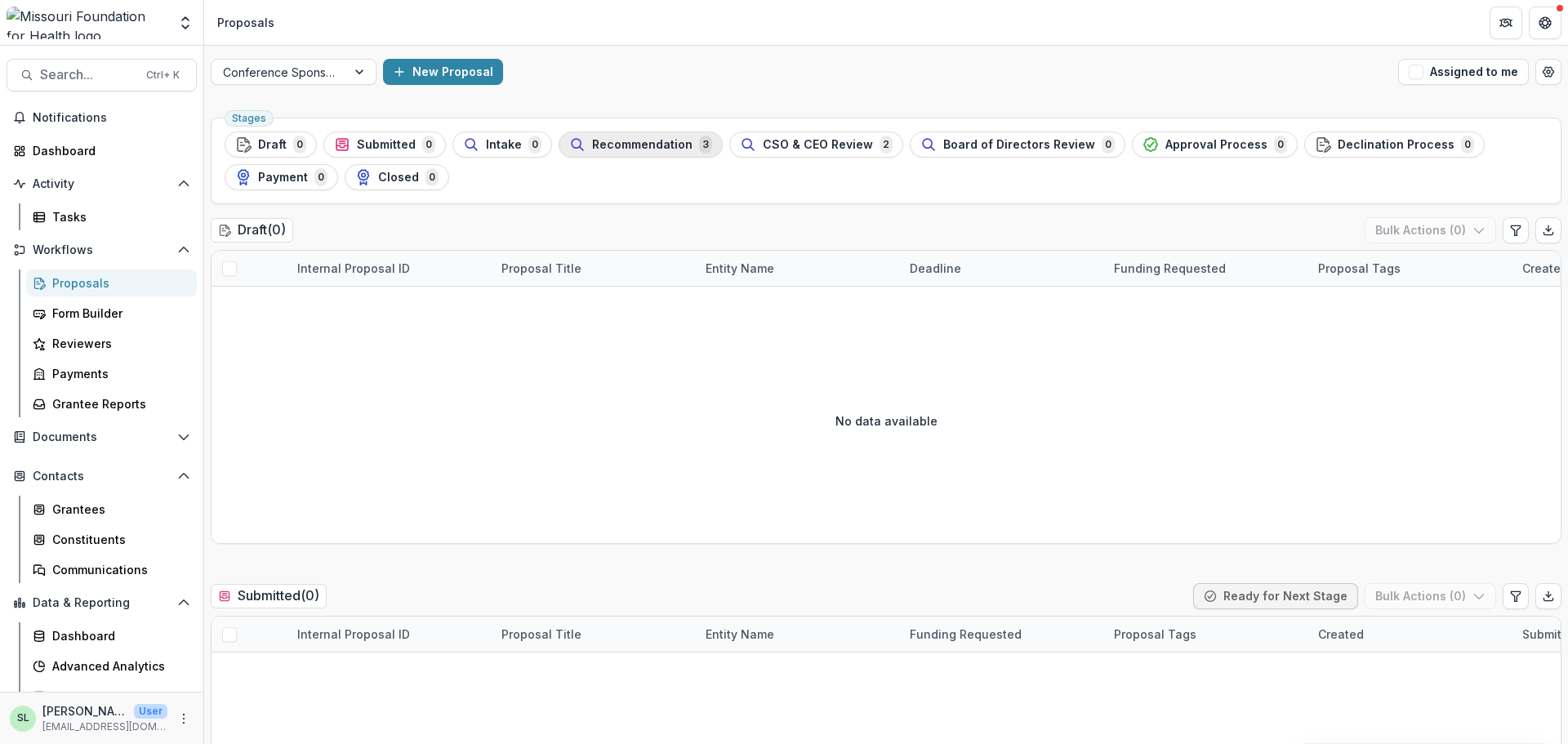
click at [670, 139] on span "Recommendation" at bounding box center [642, 145] width 101 height 14
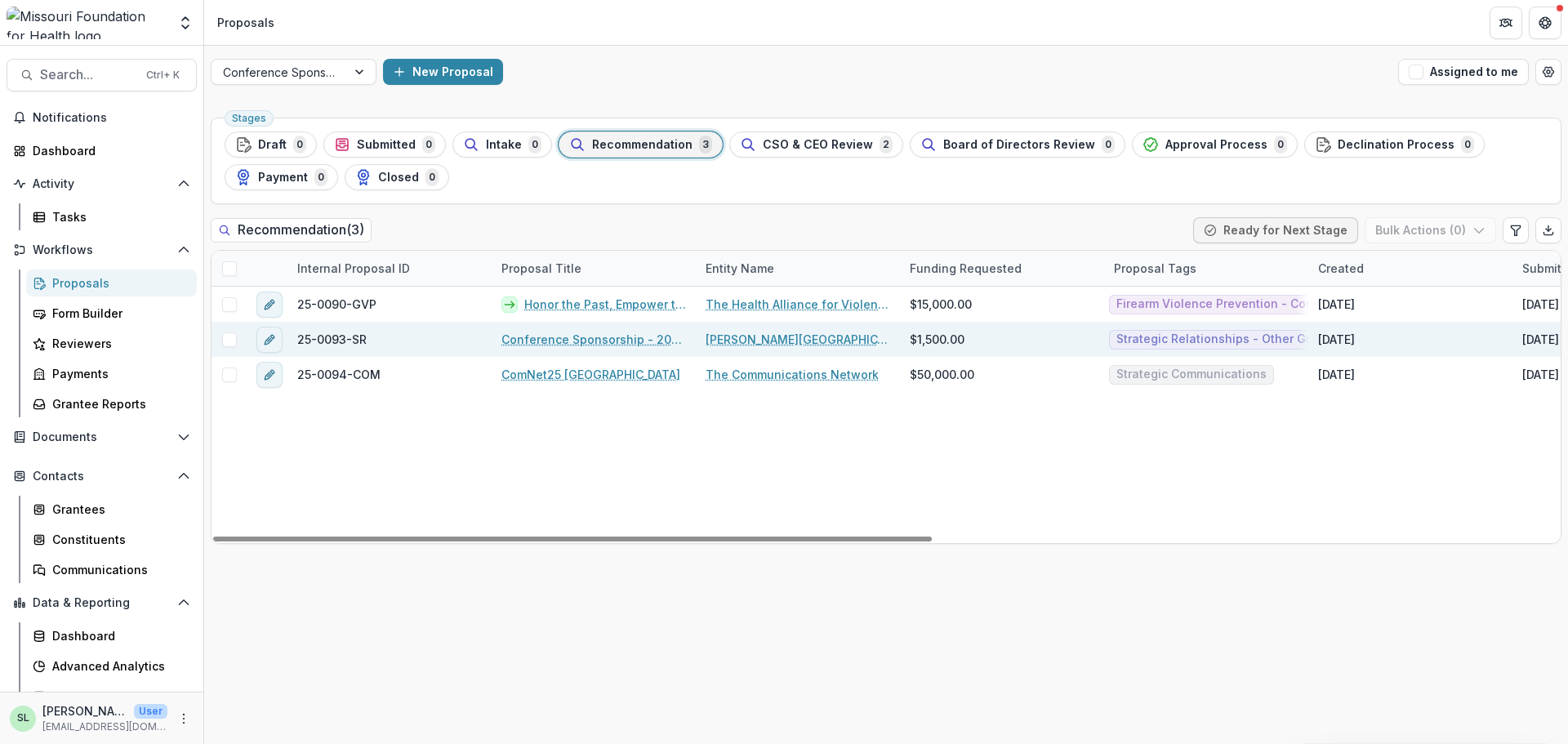
click at [574, 338] on link "Conference Sponsorship - 2025 [PERSON_NAME] Nonprofit Leadership Conference" at bounding box center [593, 339] width 184 height 17
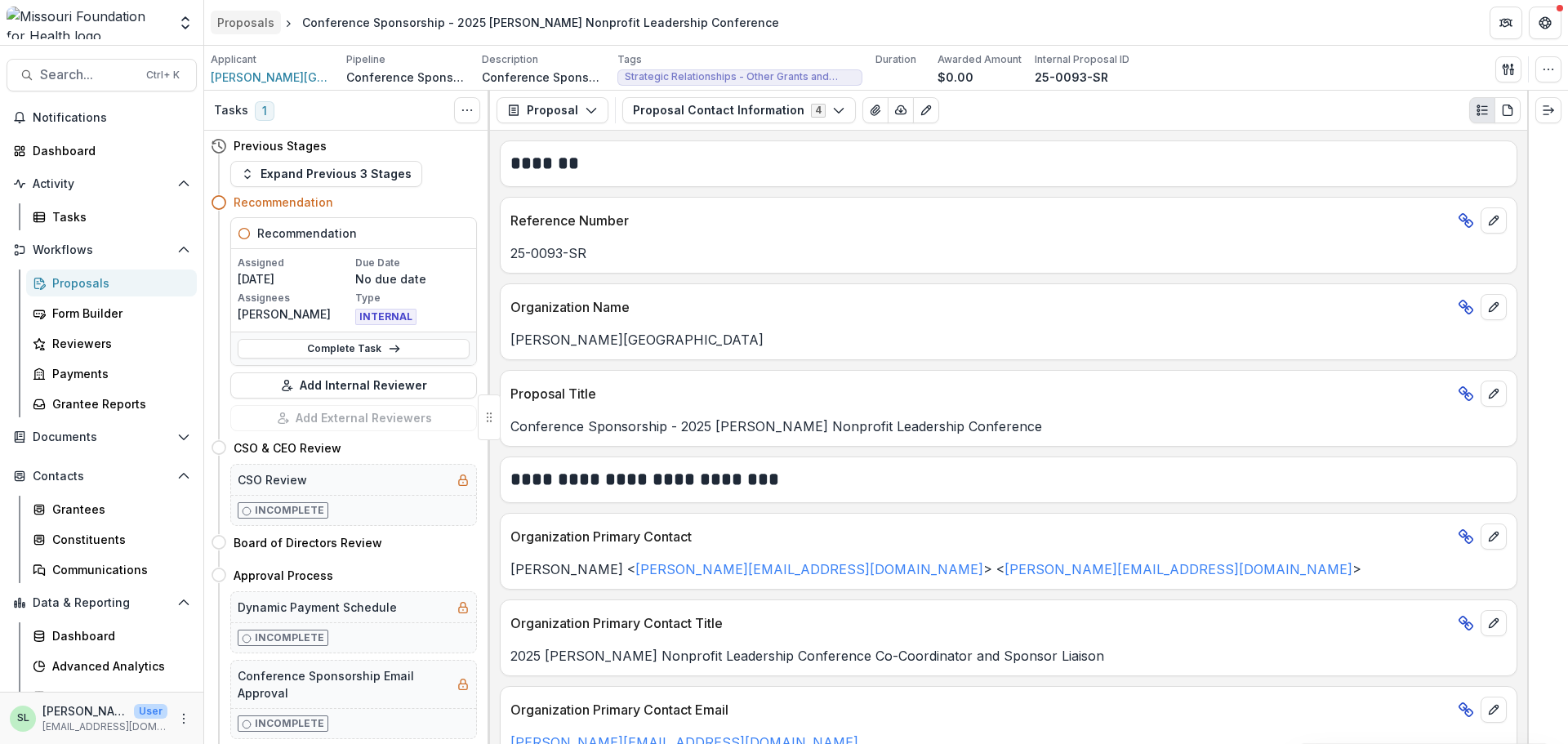
click at [265, 28] on div "Proposals" at bounding box center [246, 22] width 57 height 17
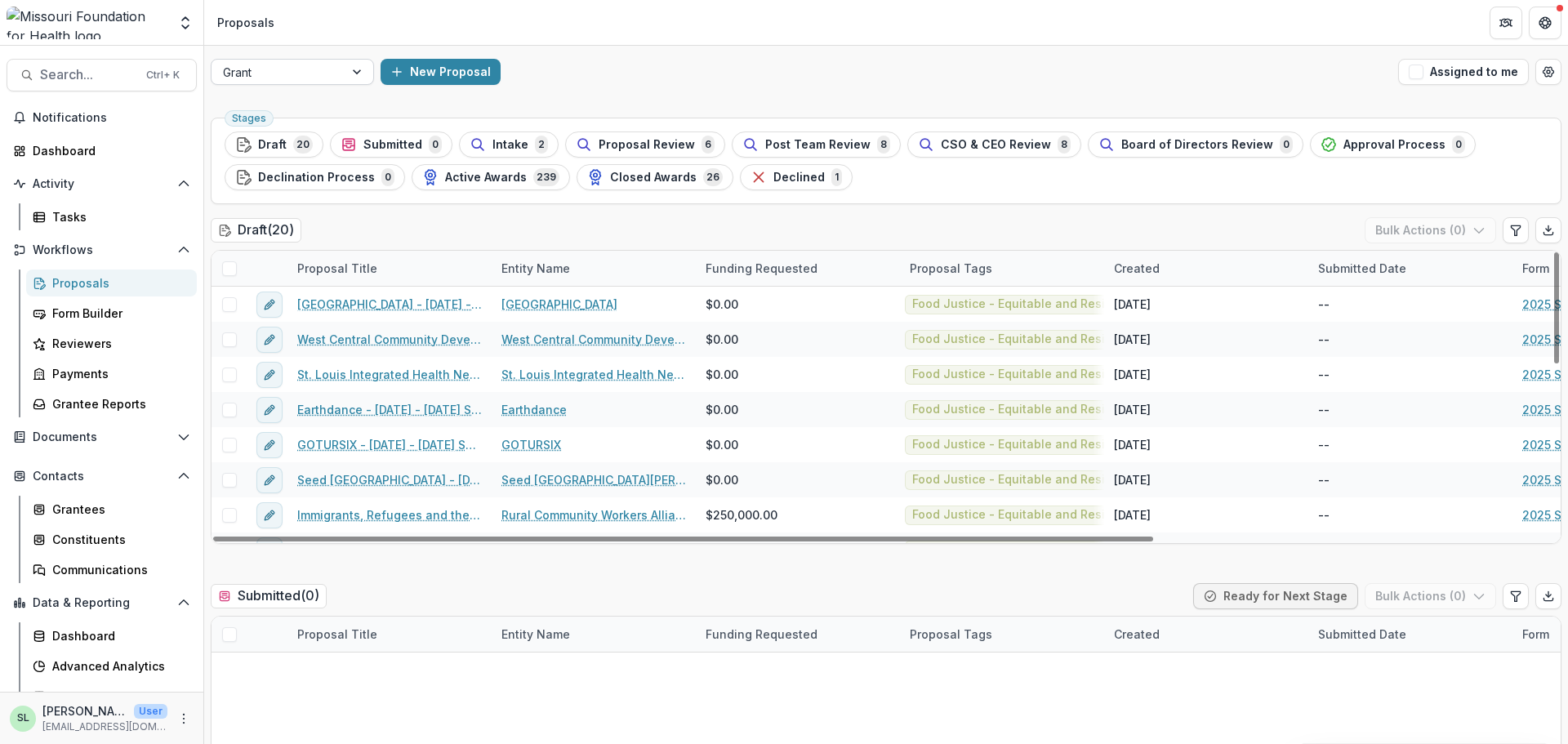
click at [299, 80] on div at bounding box center [277, 72] width 110 height 20
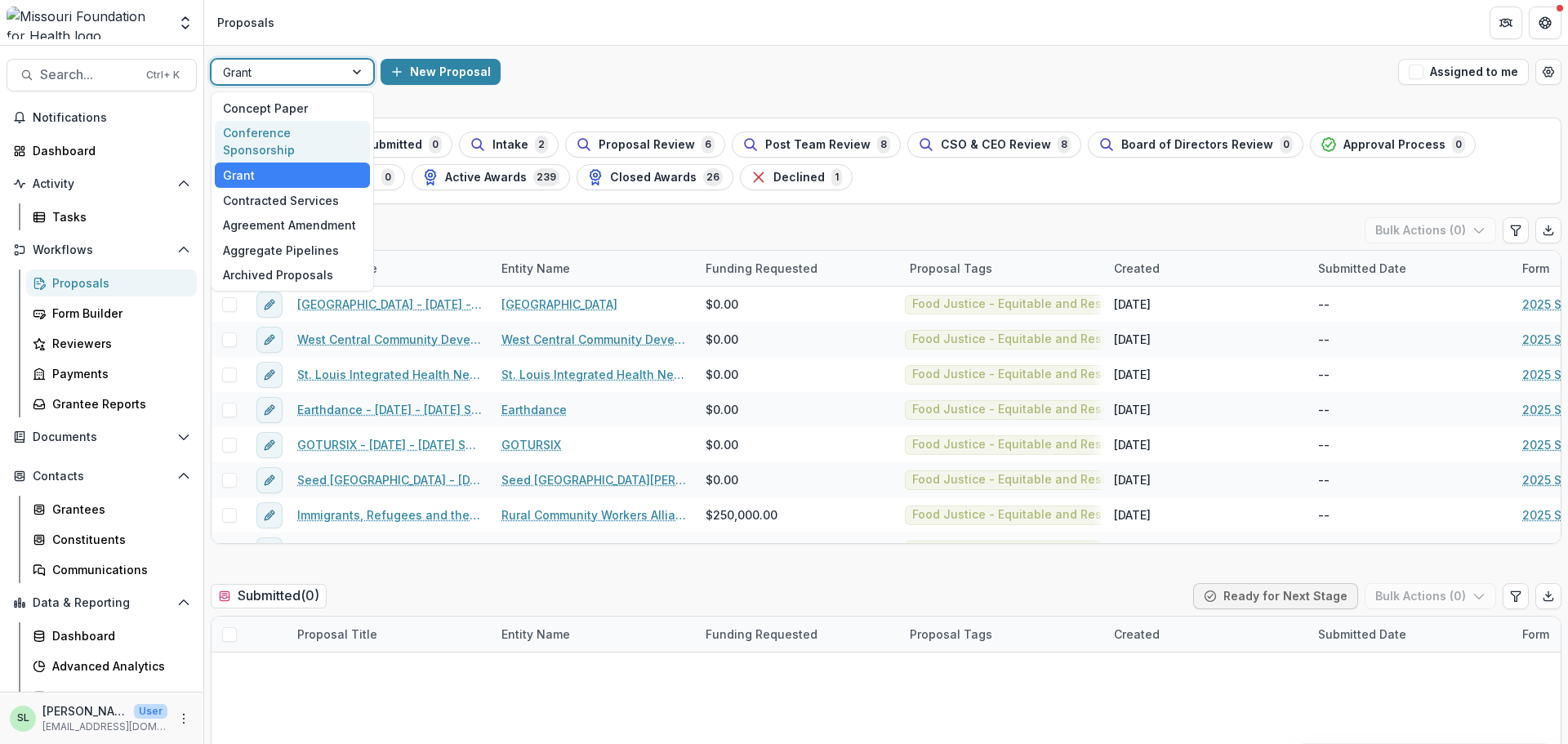
click at [289, 133] on div "Conference Sponsorship" at bounding box center [292, 142] width 155 height 43
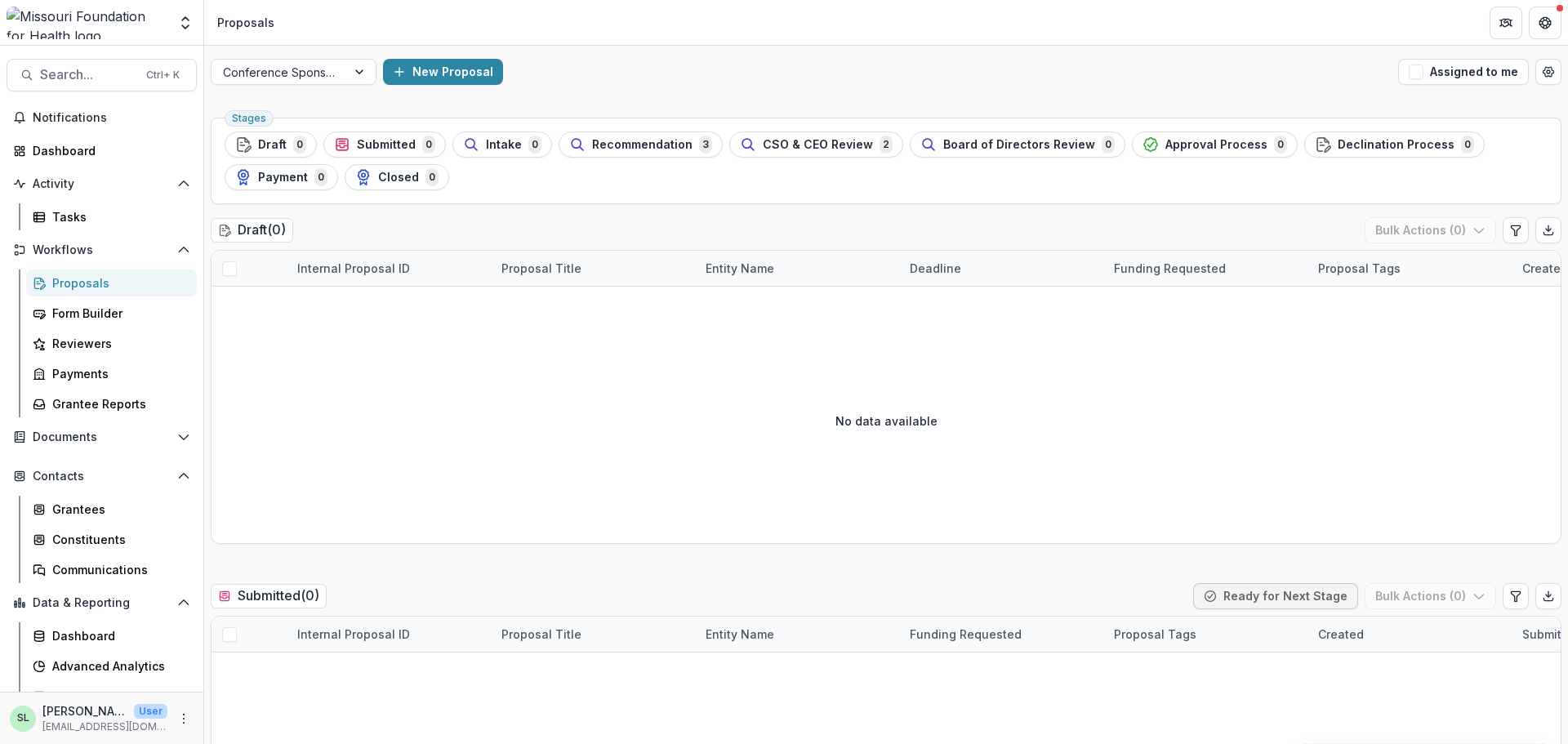
click at [662, 140] on span "Recommendation" at bounding box center [642, 145] width 101 height 14
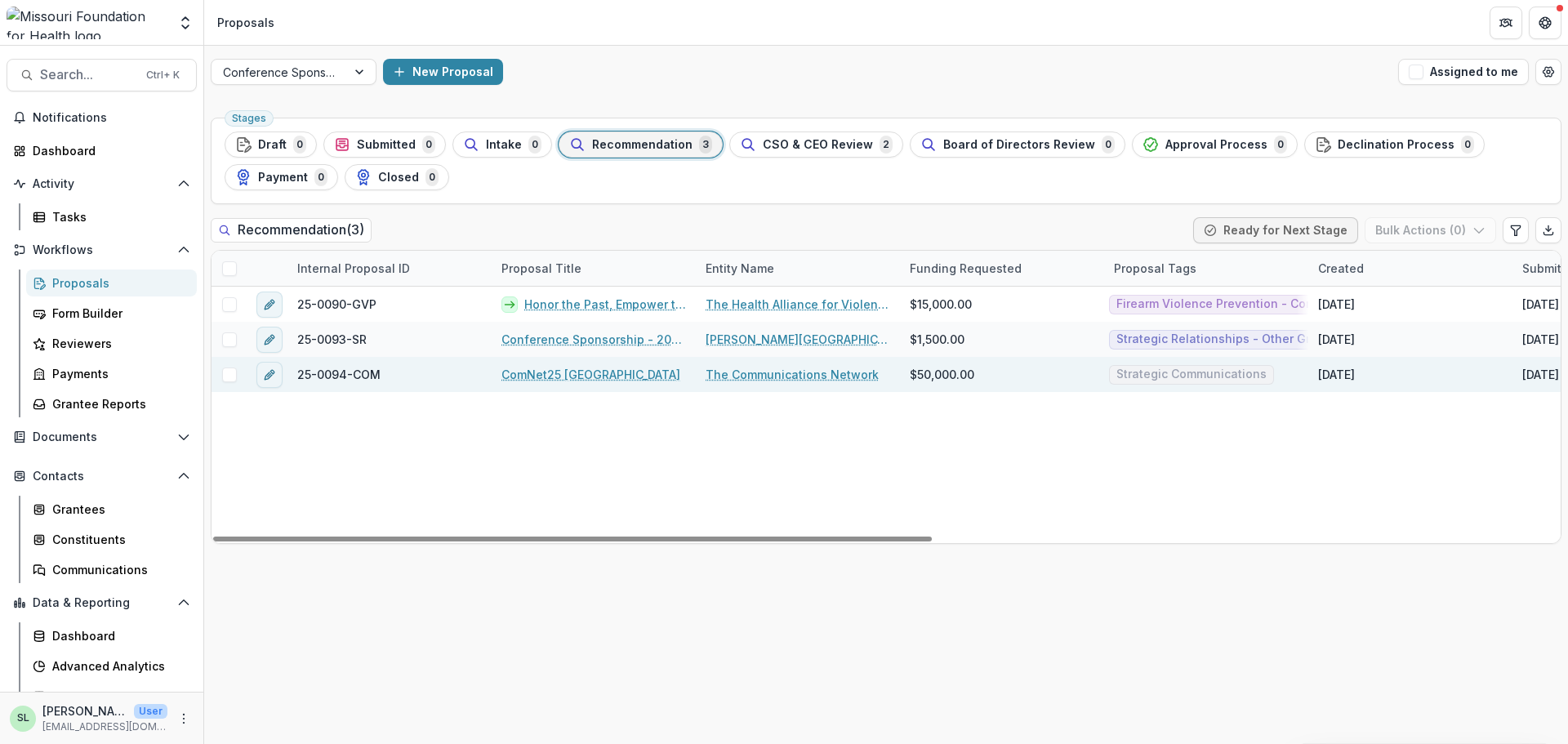
click at [547, 372] on link "ComNet25 [GEOGRAPHIC_DATA]" at bounding box center [590, 374] width 179 height 17
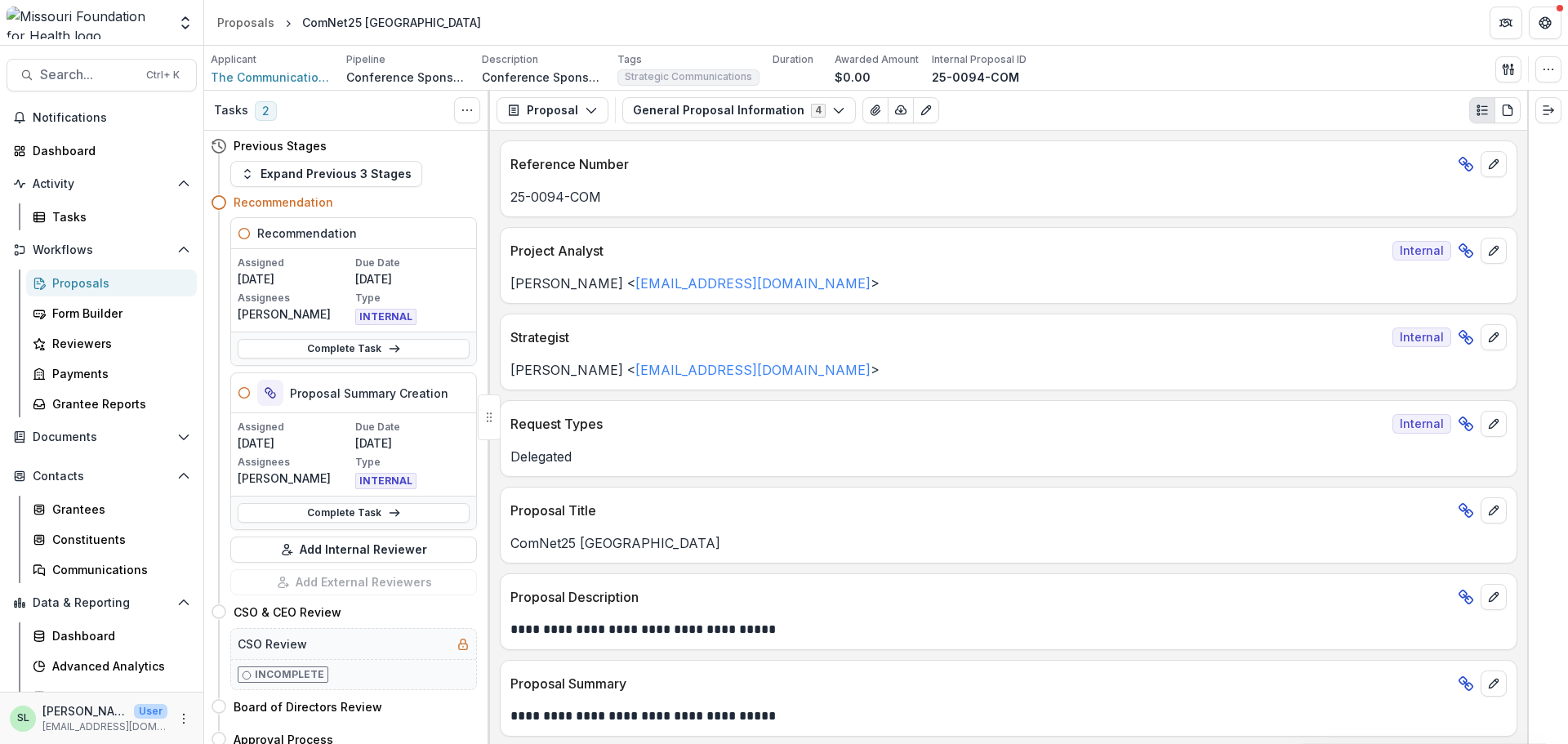
scroll to position [82, 0]
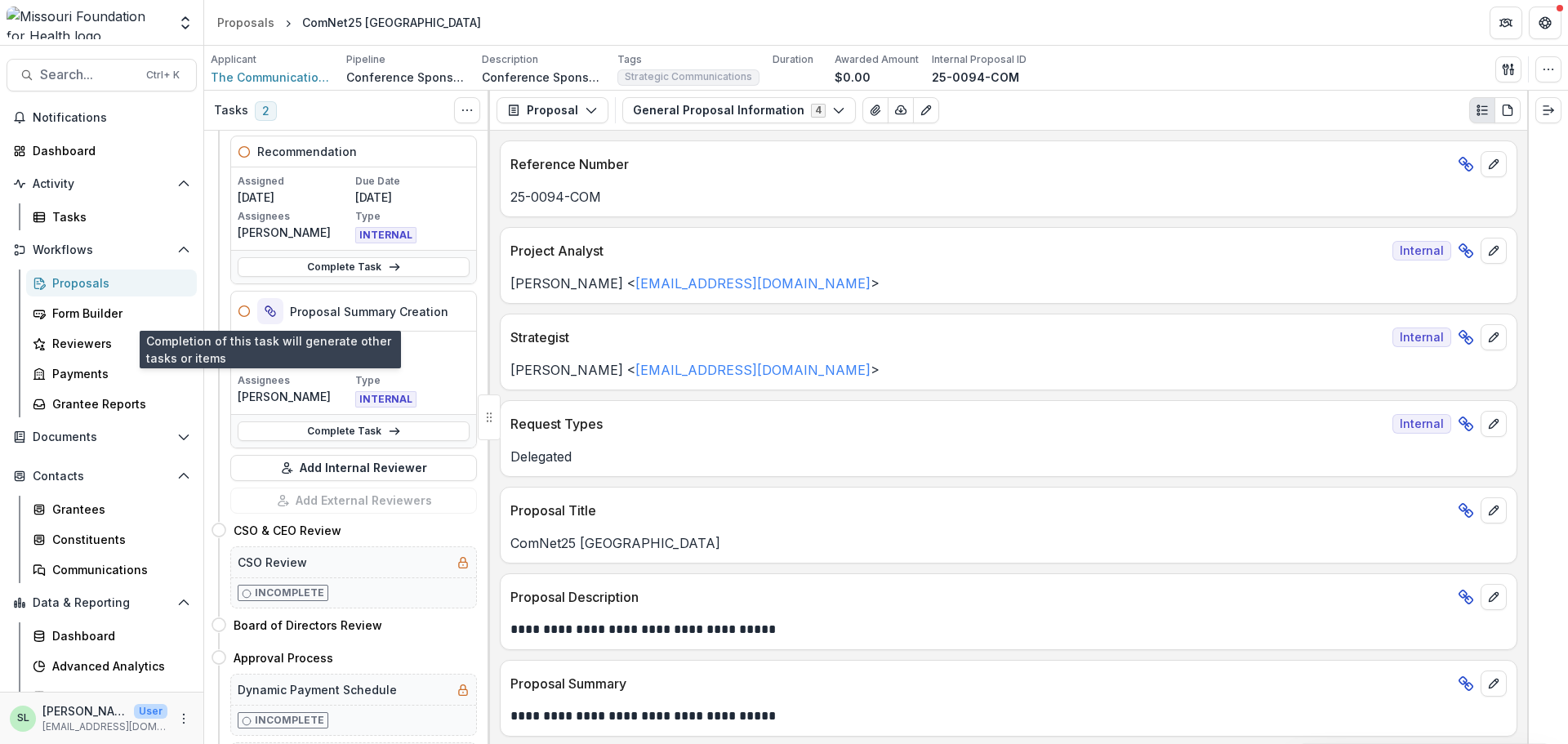
click at [269, 305] on icon "View dependent tasks" at bounding box center [270, 311] width 13 height 13
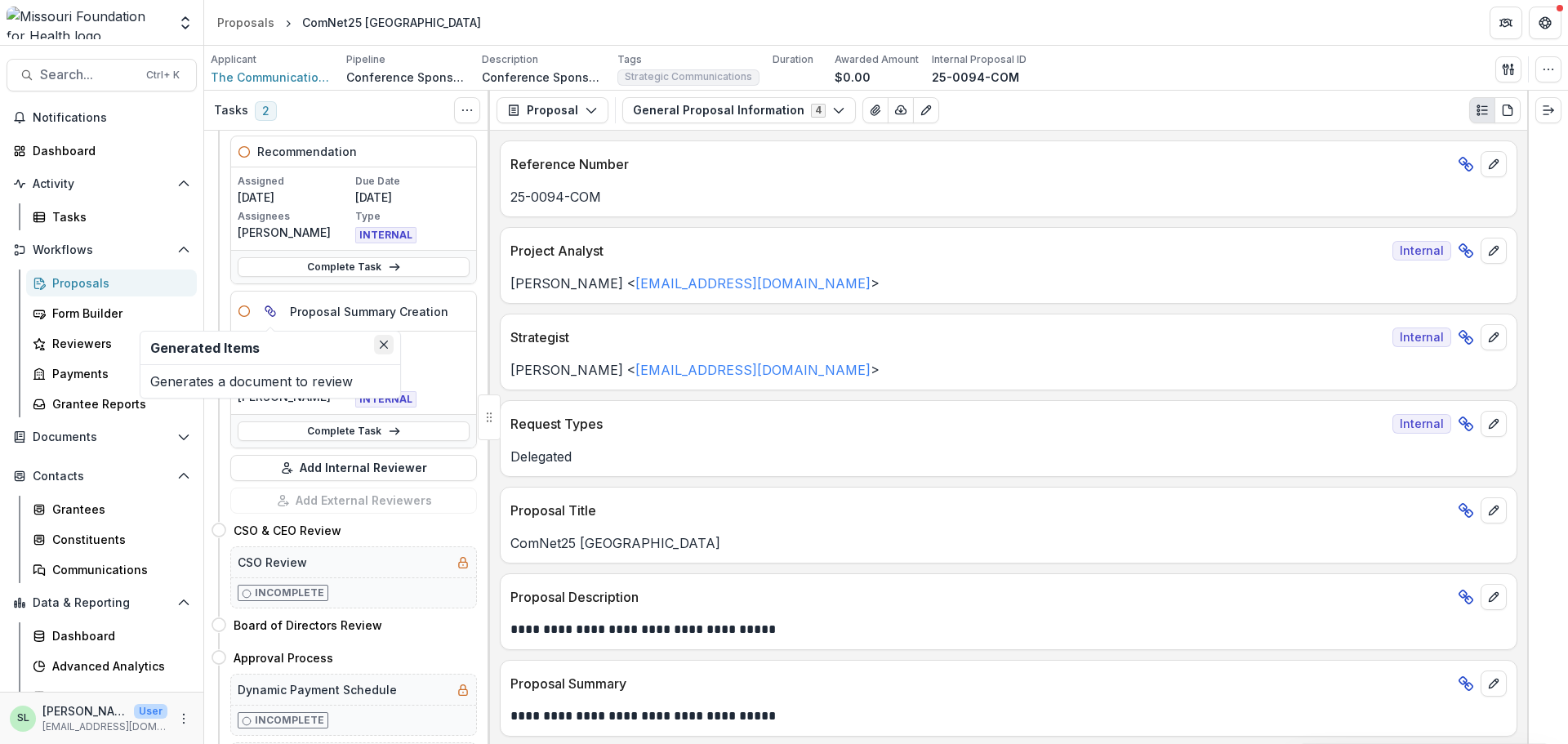
click at [387, 342] on button "Close" at bounding box center [384, 344] width 20 height 20
click at [808, 457] on p "Delegated" at bounding box center [1008, 457] width 996 height 20
click at [250, 24] on div "Proposals" at bounding box center [246, 22] width 57 height 17
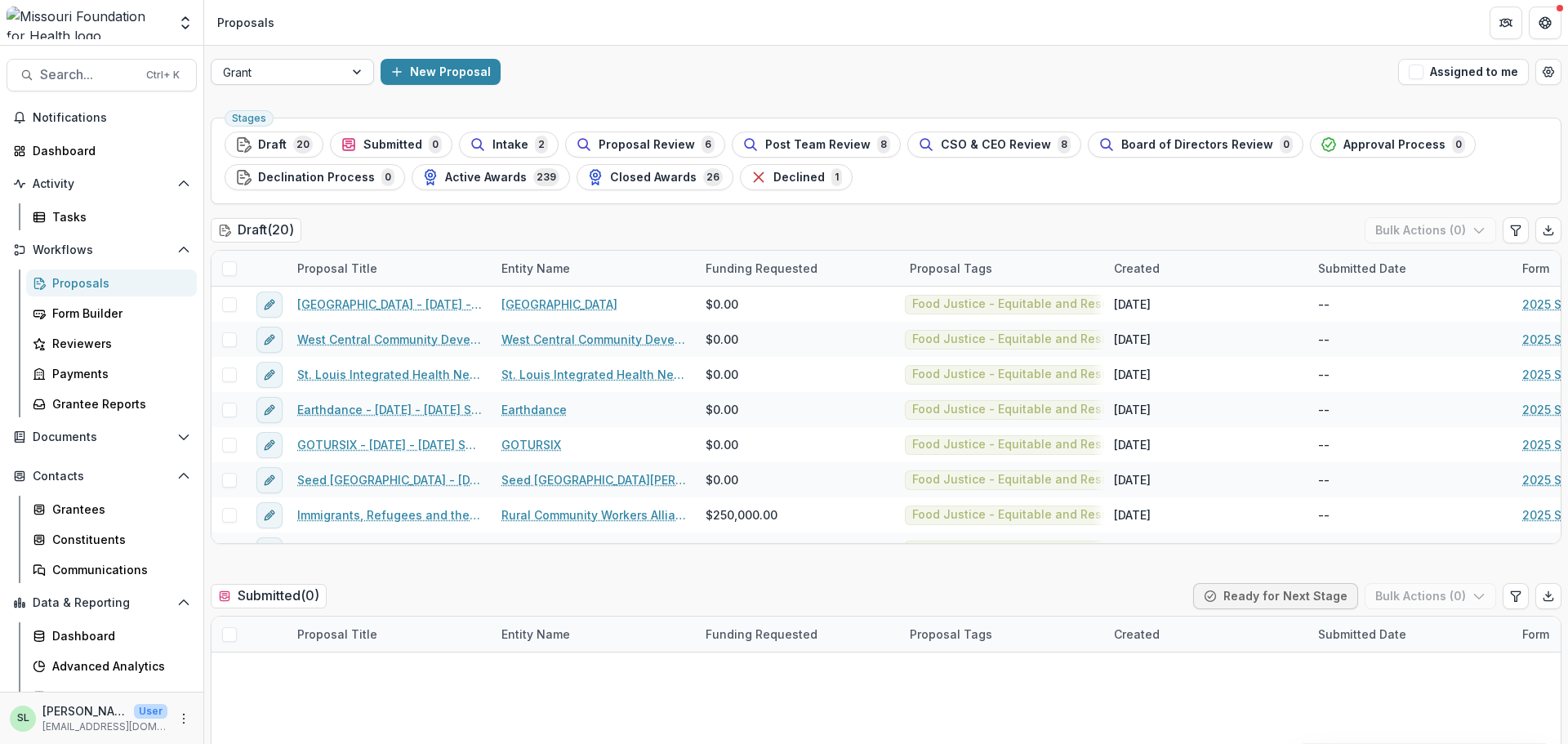
click at [341, 71] on div "Grant" at bounding box center [278, 72] width 133 height 24
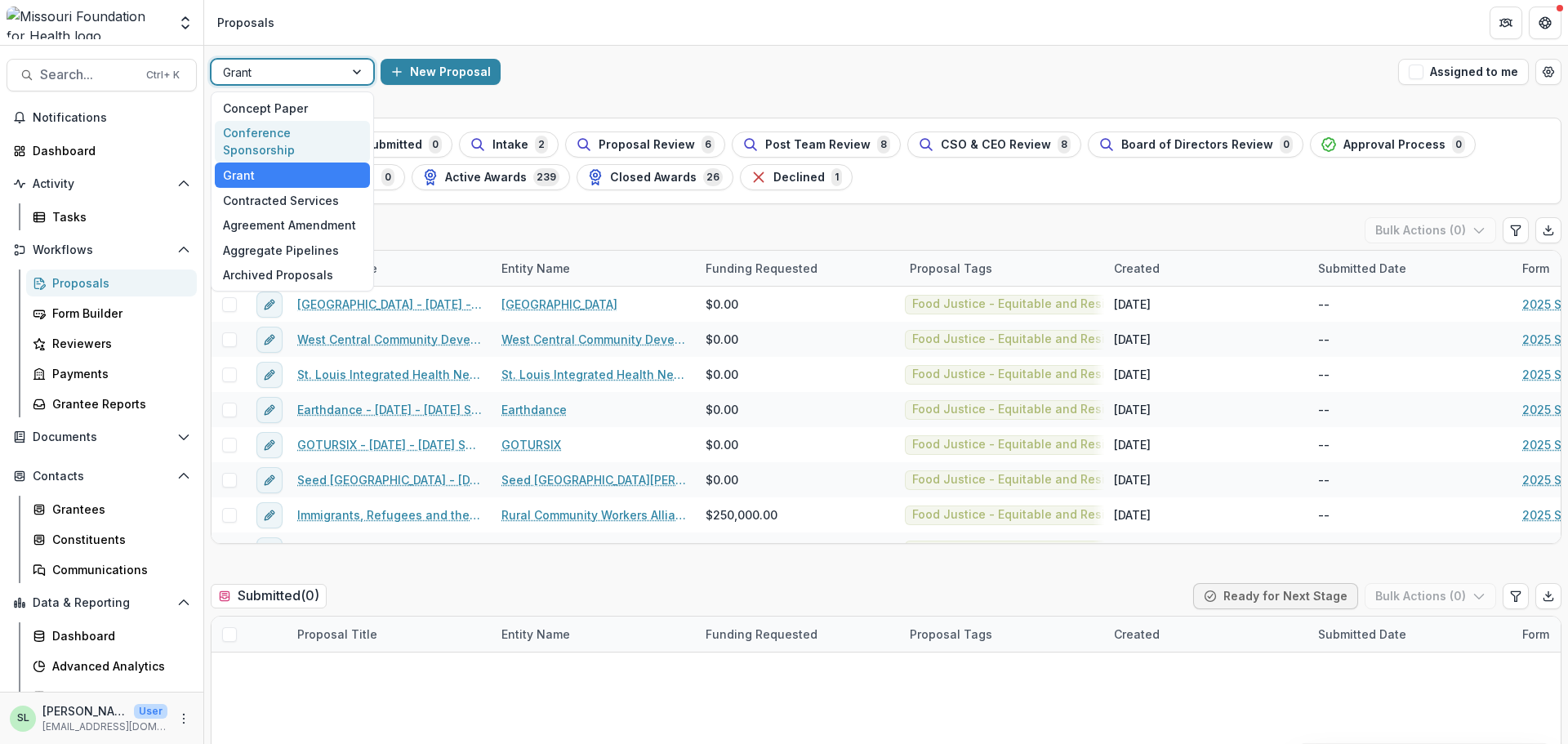
click at [293, 130] on div "Conference Sponsorship" at bounding box center [292, 142] width 155 height 43
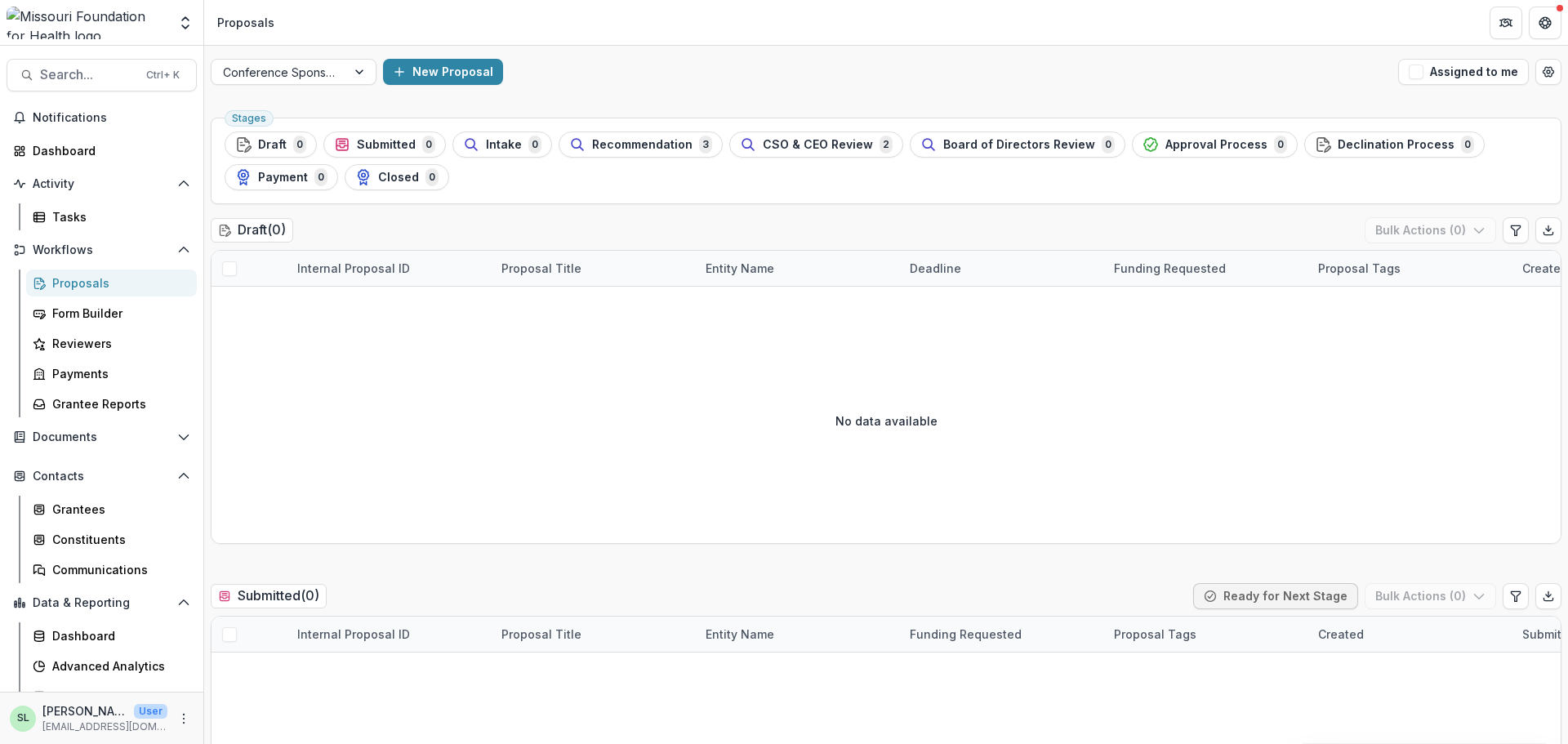
click at [840, 149] on span "CSO & CEO Review" at bounding box center [818, 145] width 110 height 14
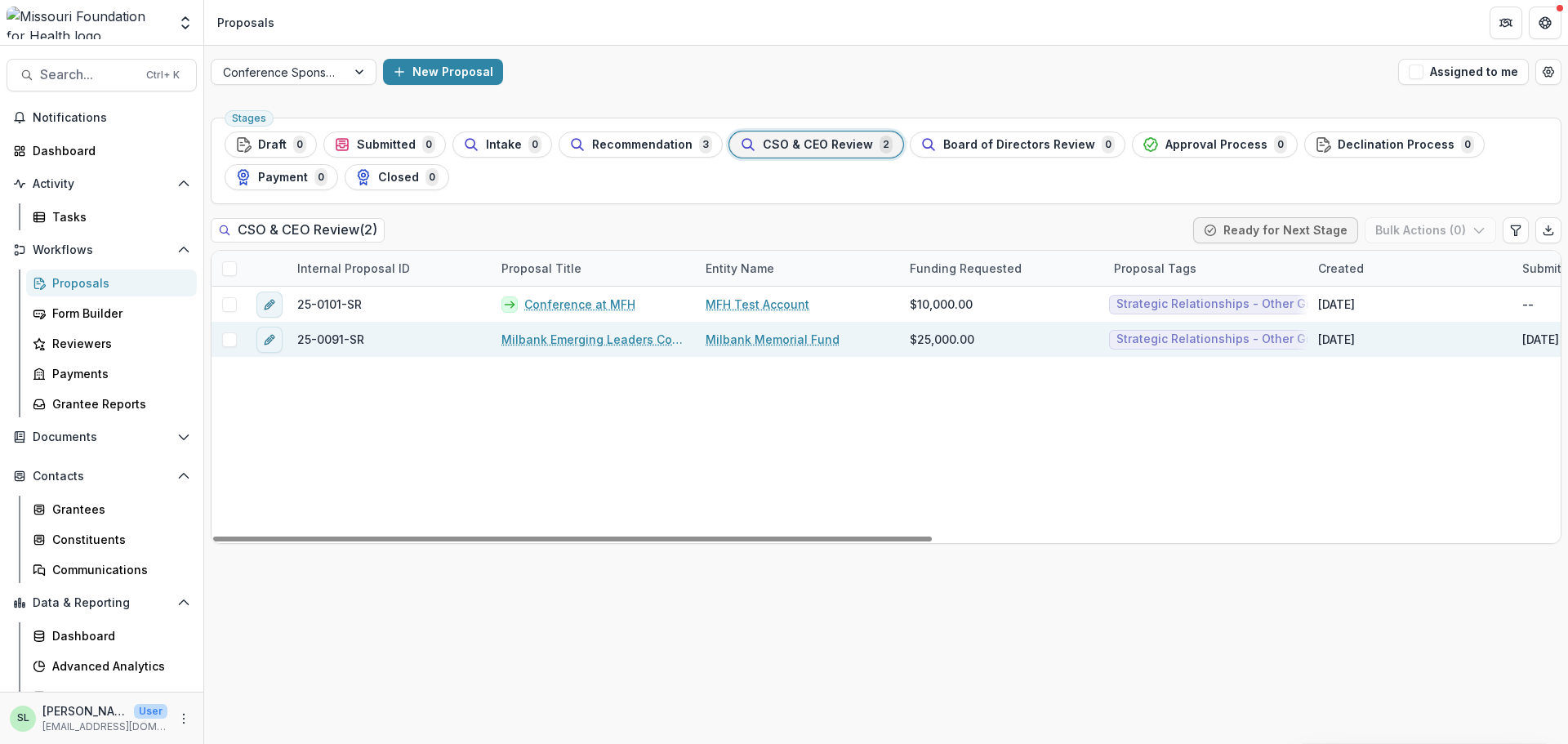
click at [579, 333] on link "Milbank Emerging Leaders Convening" at bounding box center [593, 339] width 184 height 17
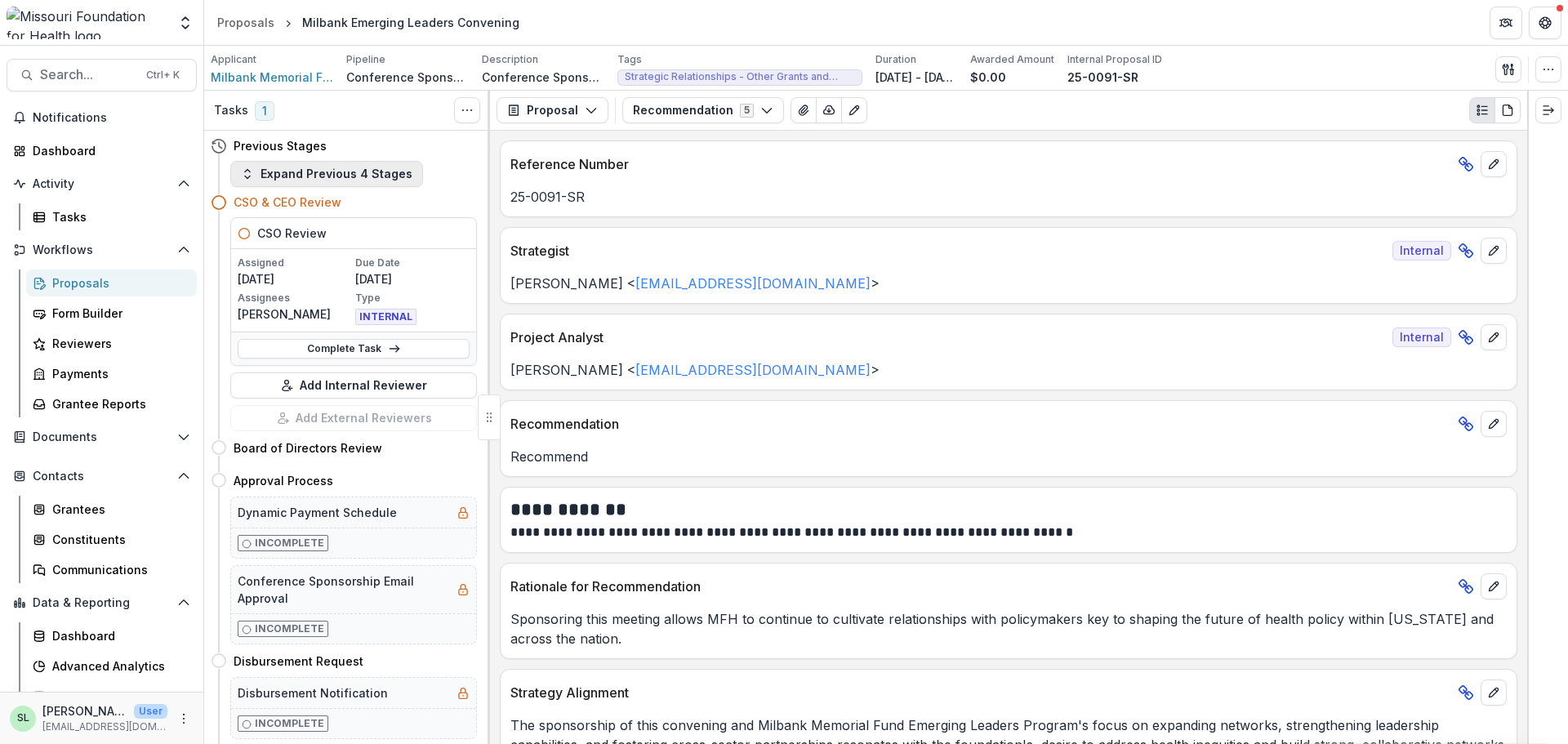
click at [353, 170] on button "Expand Previous 4 Stages" at bounding box center [327, 174] width 192 height 26
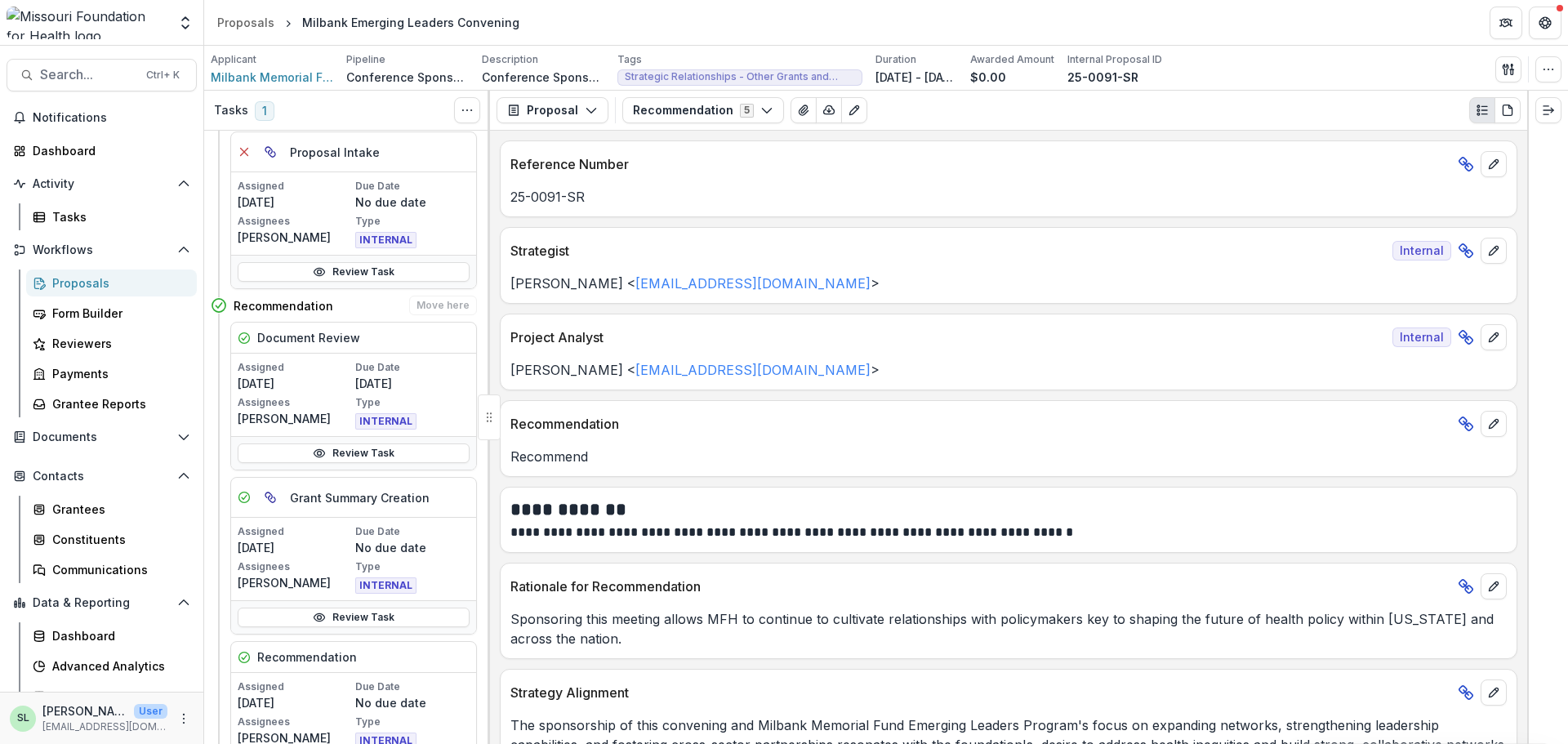
scroll to position [653, 0]
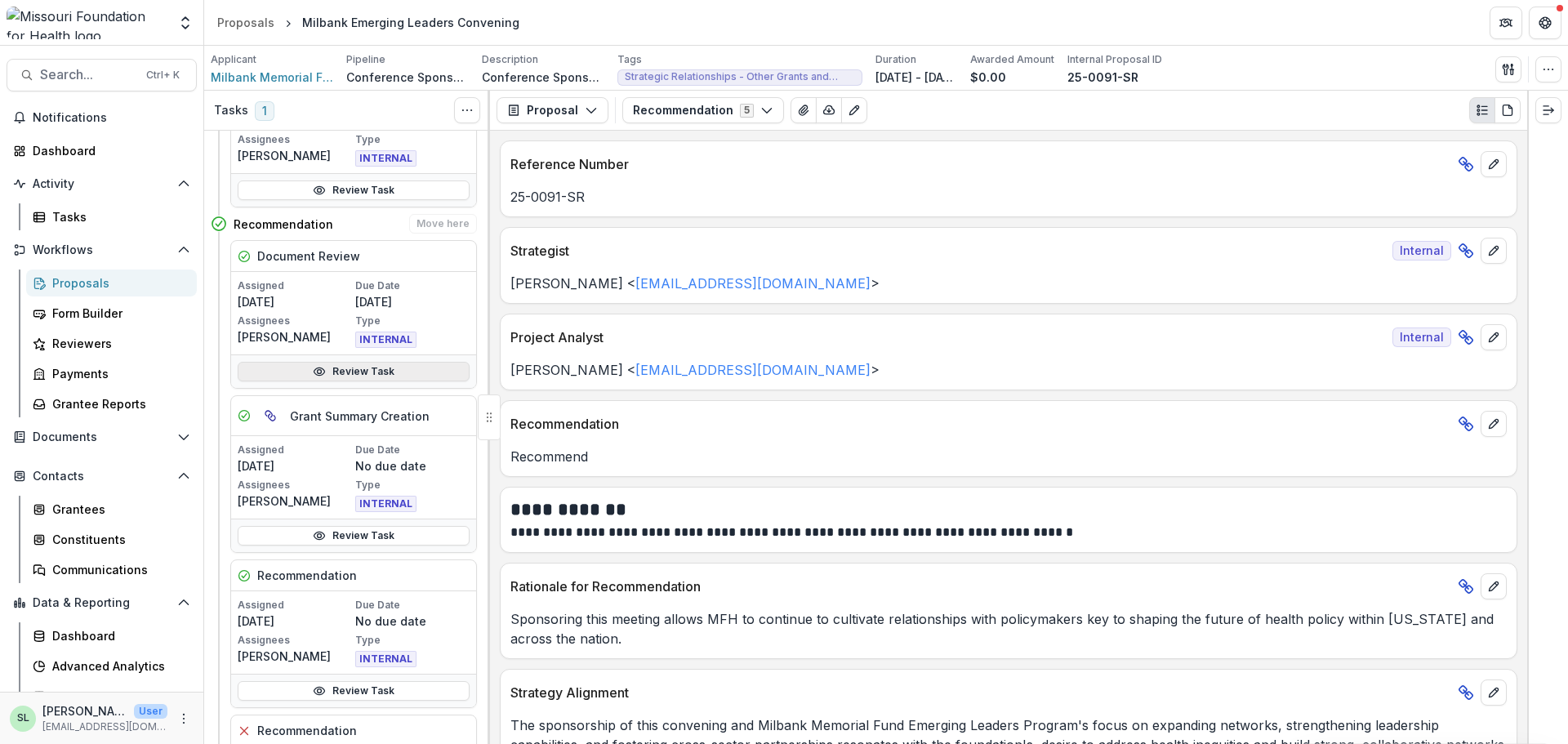
click at [341, 373] on link "Review Task" at bounding box center [353, 371] width 232 height 20
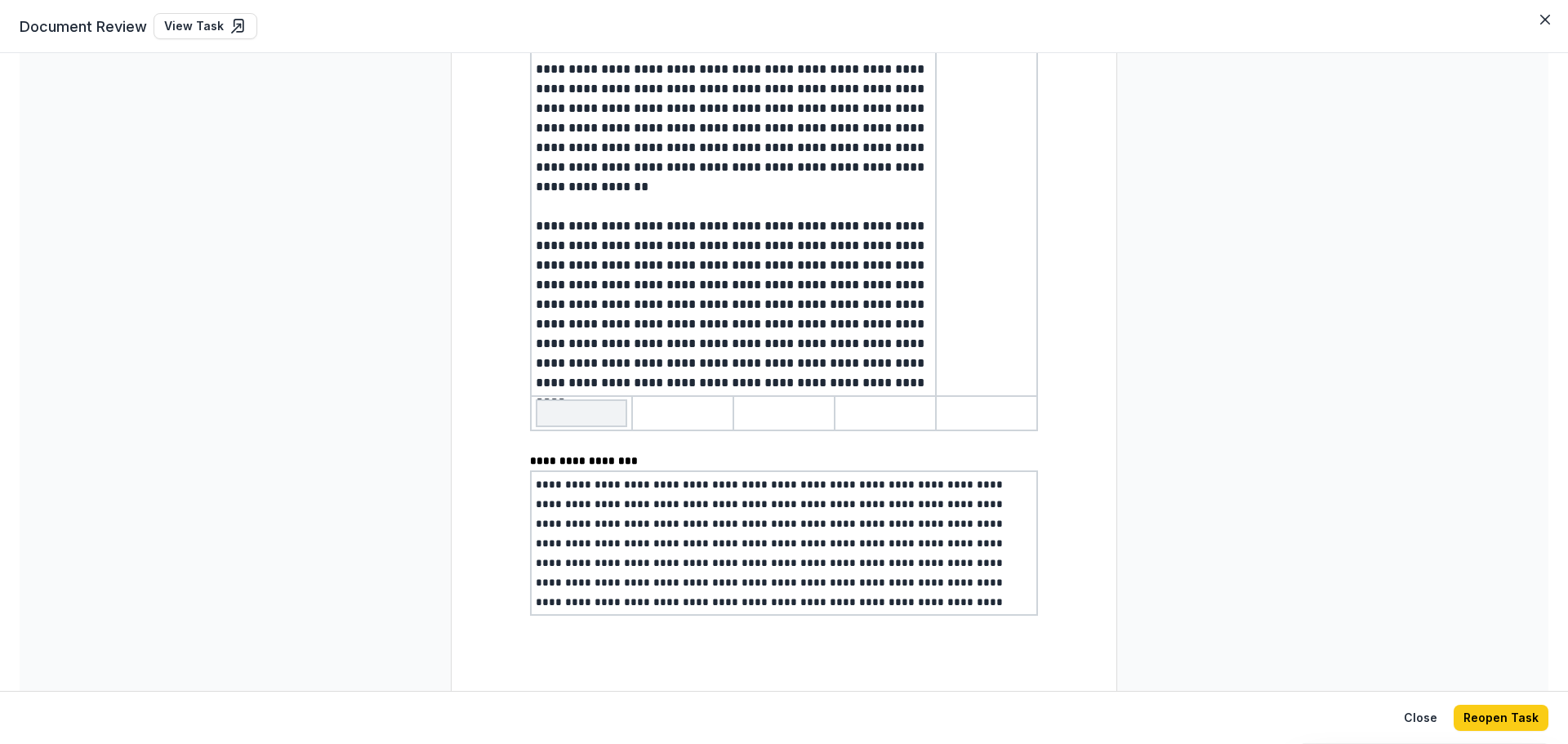
scroll to position [974, 0]
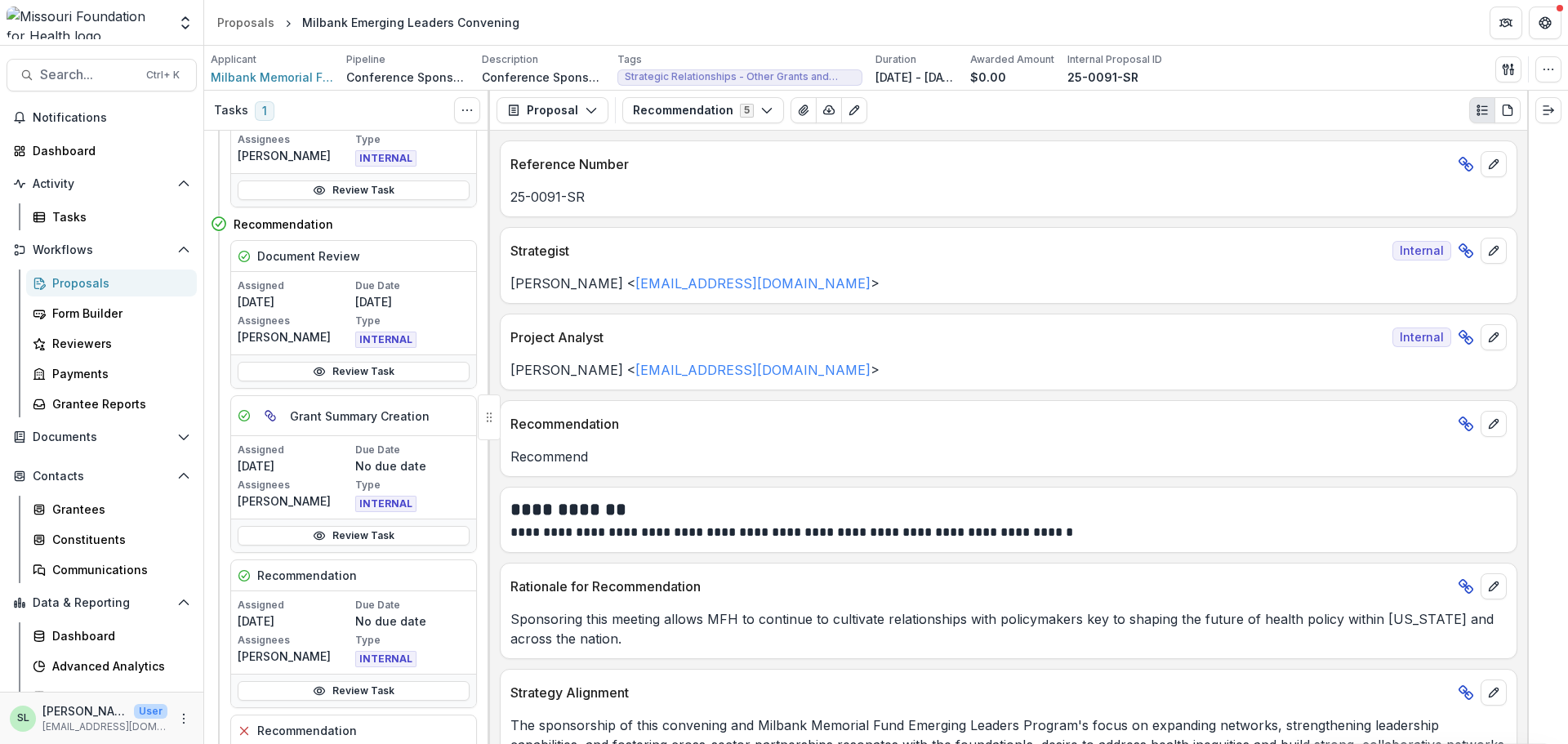
click at [95, 290] on div "Proposals" at bounding box center [118, 282] width 132 height 17
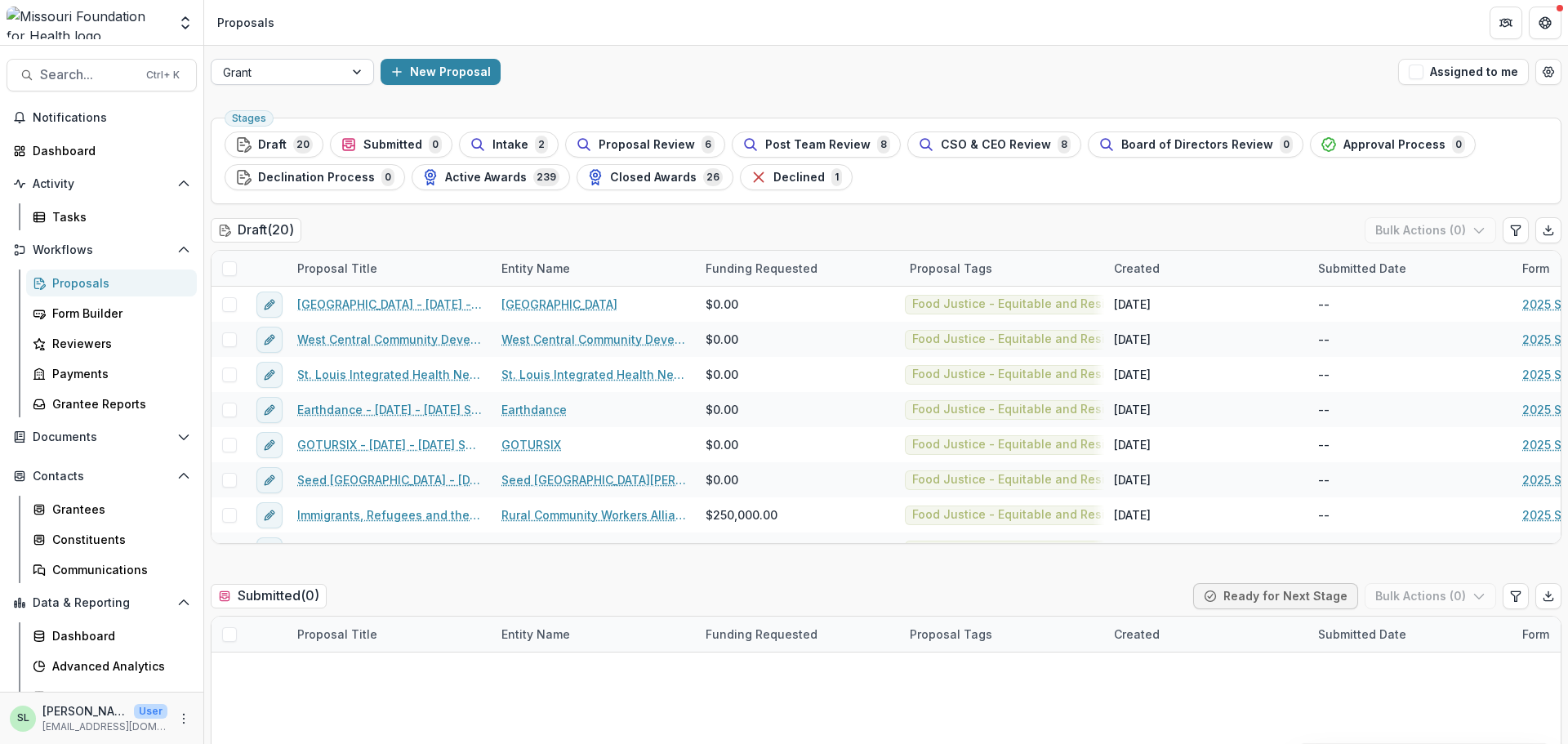
click at [345, 71] on div at bounding box center [358, 72] width 29 height 25
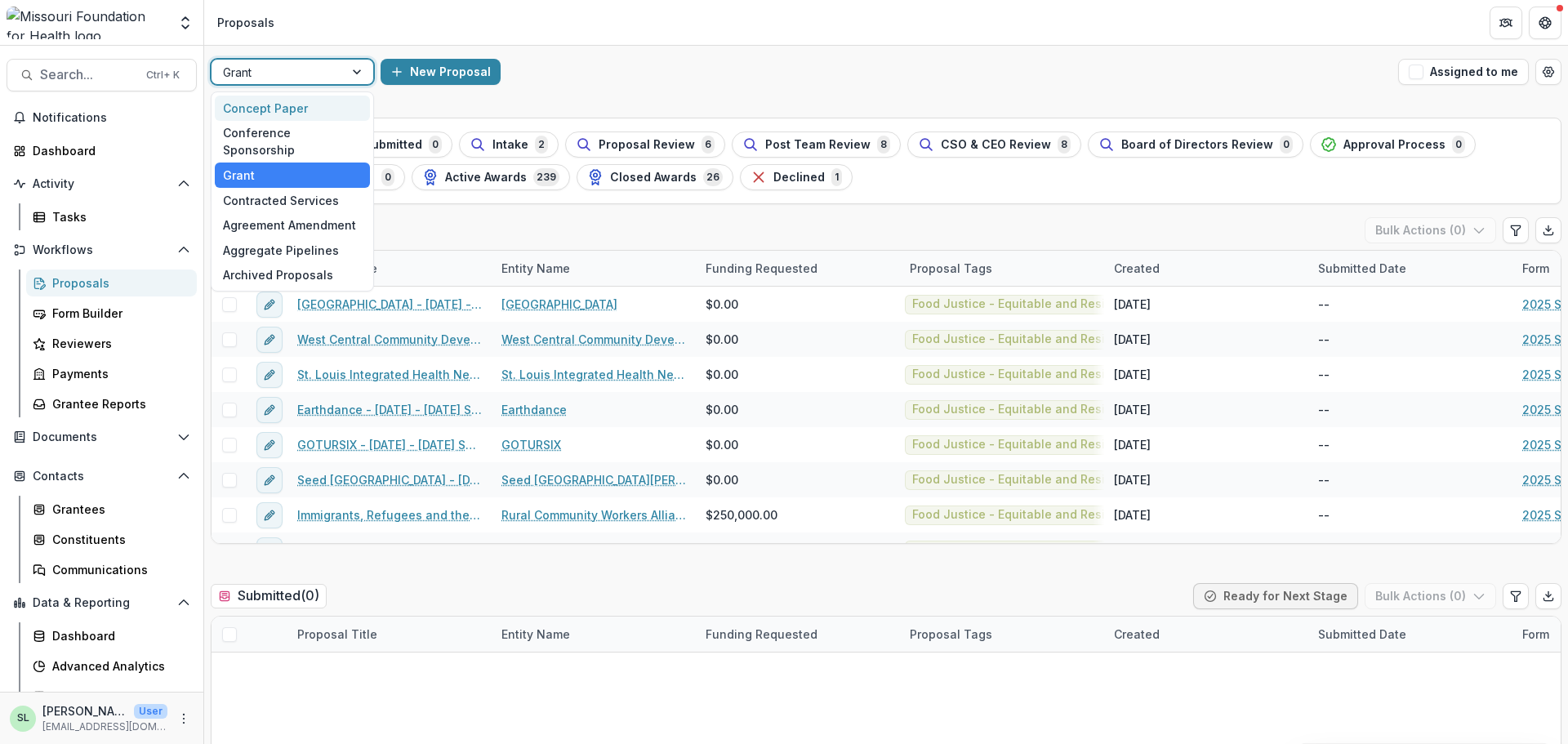
click at [315, 104] on div "Concept Paper" at bounding box center [292, 108] width 155 height 25
